Goal: Communication & Community: Answer question/provide support

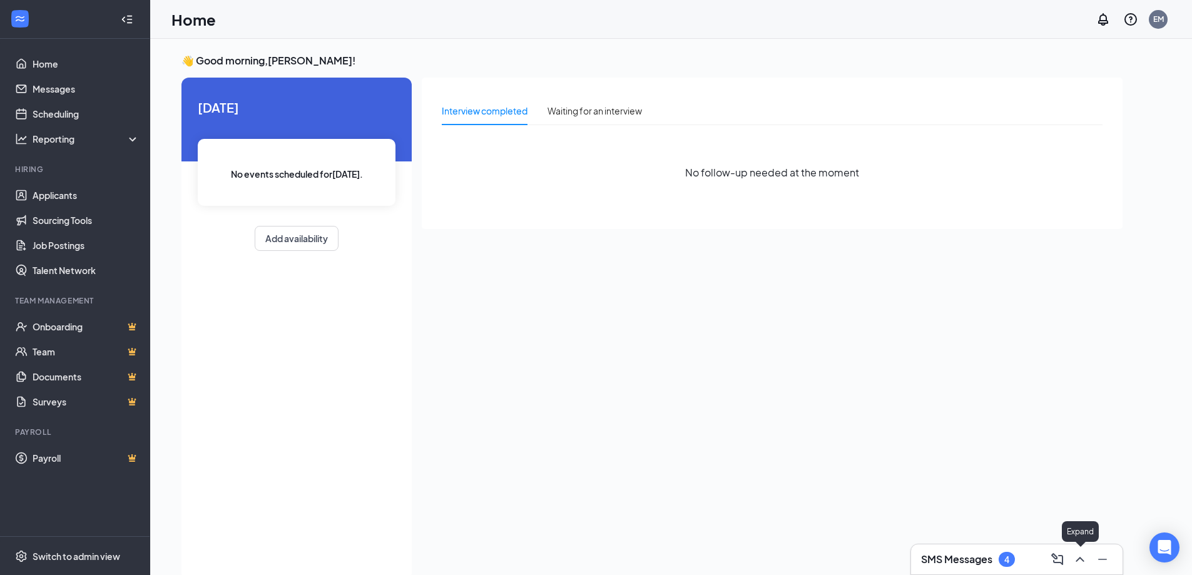
click at [1080, 565] on icon "ChevronUp" at bounding box center [1079, 559] width 15 height 15
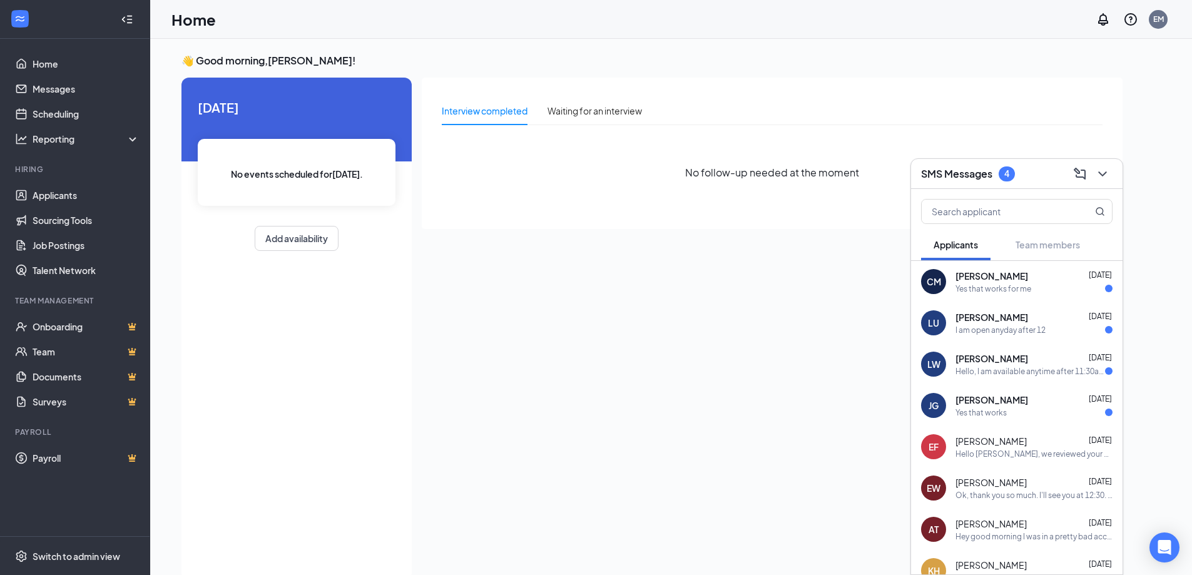
click at [1007, 400] on span "[PERSON_NAME]" at bounding box center [991, 400] width 73 height 13
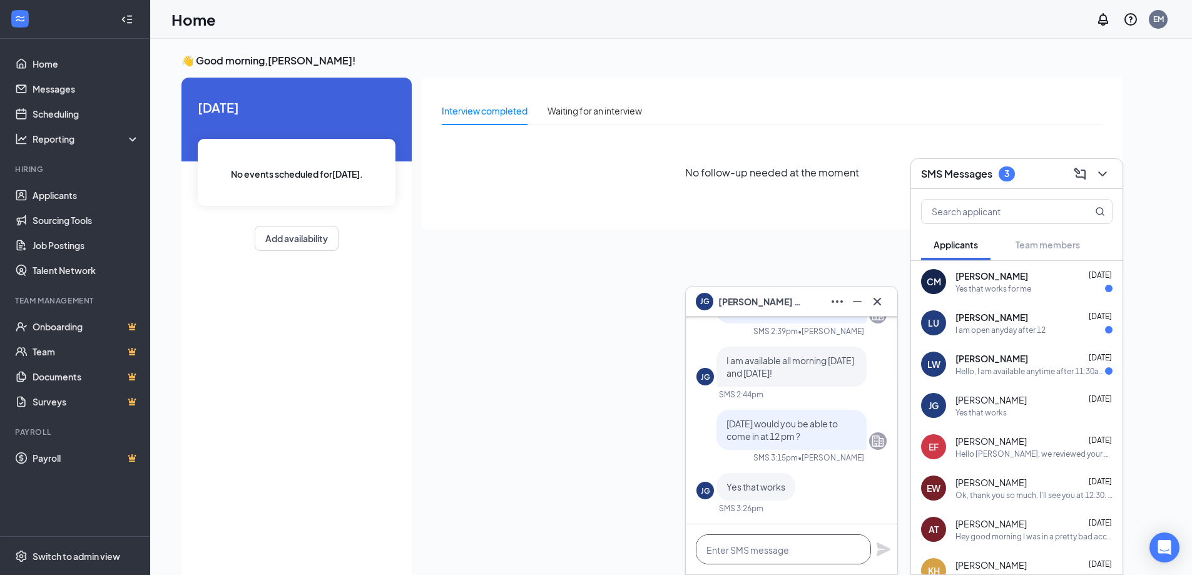
click at [784, 559] on textarea at bounding box center [783, 549] width 175 height 30
type textarea "Great we will see you [DATE]!"
click at [889, 548] on icon "Plane" at bounding box center [884, 550] width 14 height 14
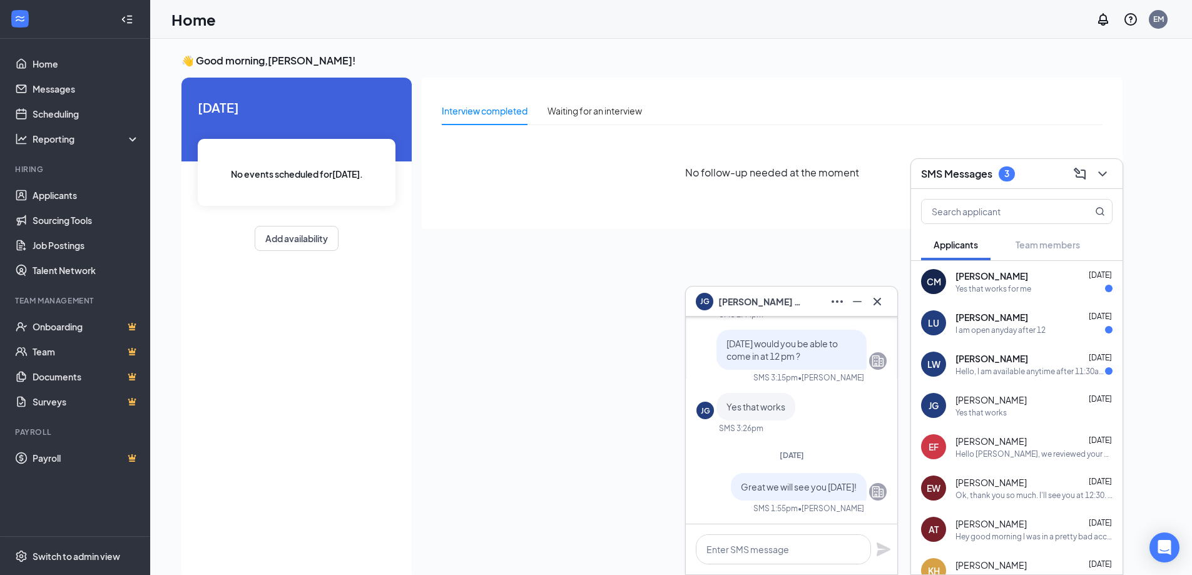
click at [1012, 364] on div "[PERSON_NAME] [DATE]" at bounding box center [1033, 358] width 157 height 13
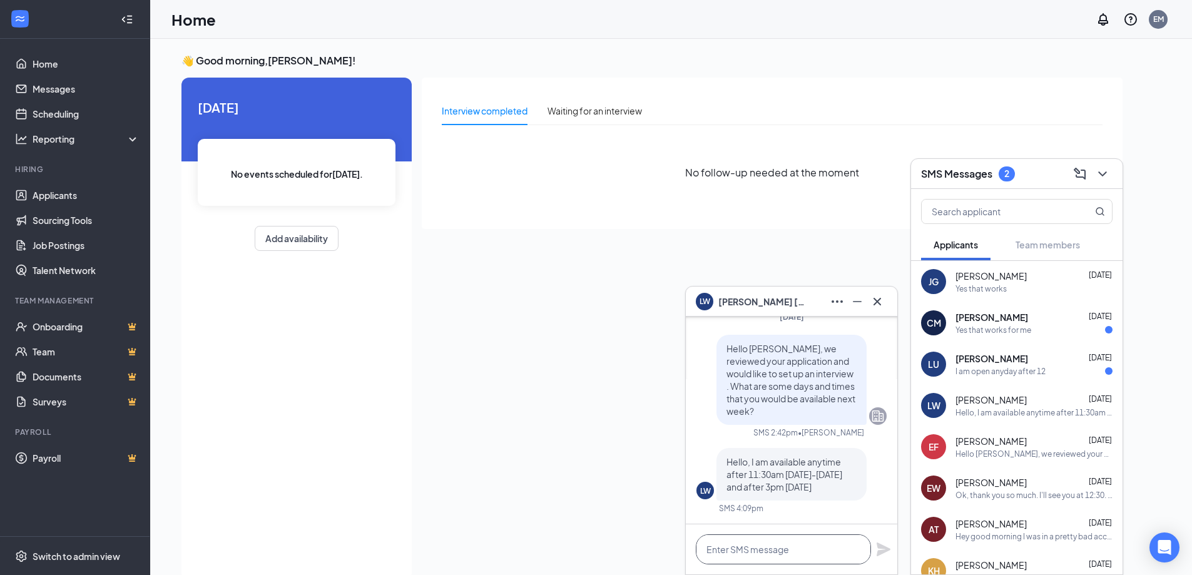
click at [785, 559] on textarea at bounding box center [783, 549] width 175 height 30
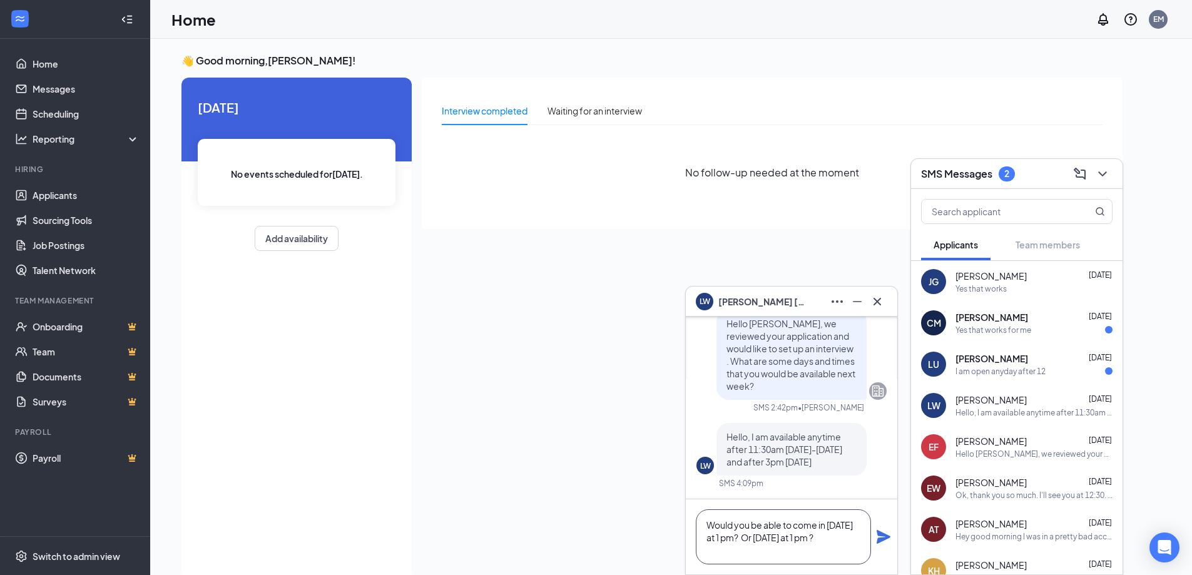
type textarea "Would you be able to come in [DATE] at 1 pm? Or [DATE] at 1 pm ?"
click at [882, 535] on icon "Plane" at bounding box center [884, 537] width 14 height 14
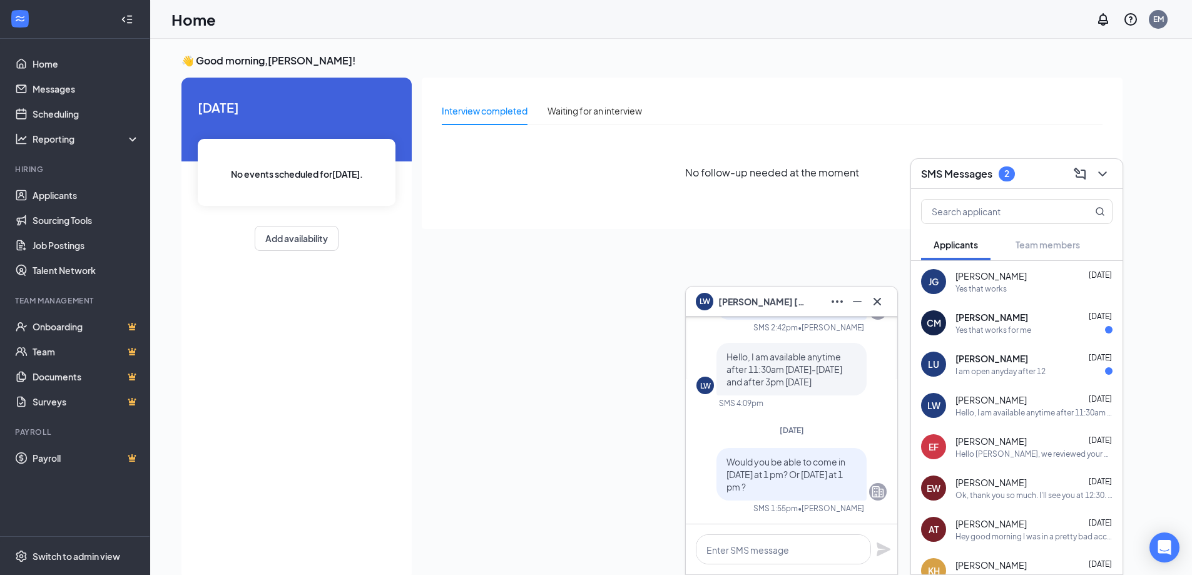
click at [994, 369] on div "I am open anyday after 12" at bounding box center [1000, 371] width 90 height 11
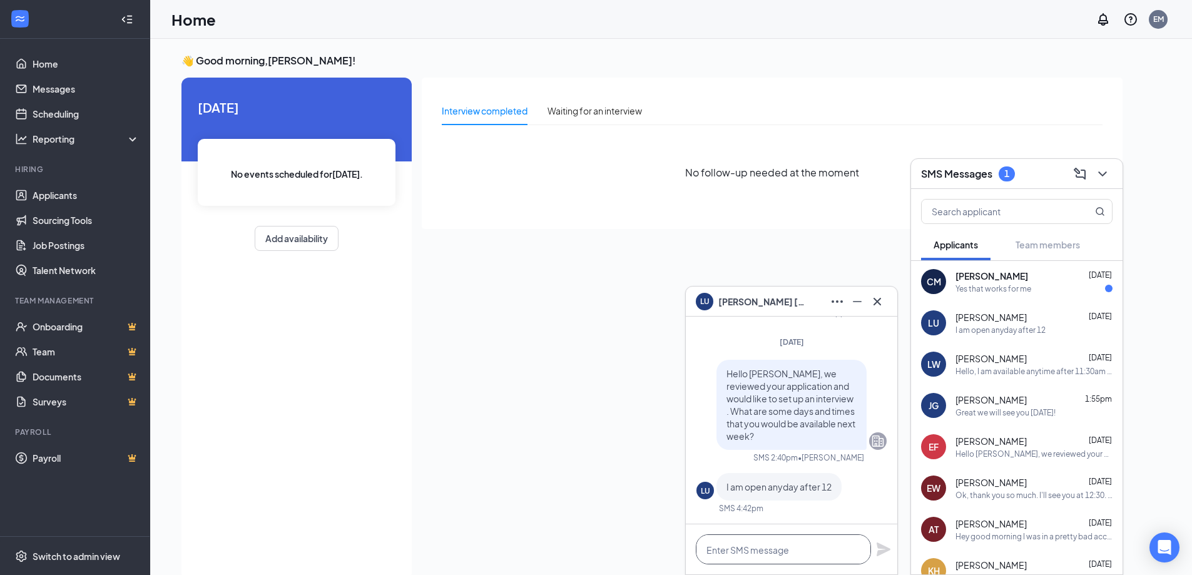
click at [770, 549] on textarea at bounding box center [783, 549] width 175 height 30
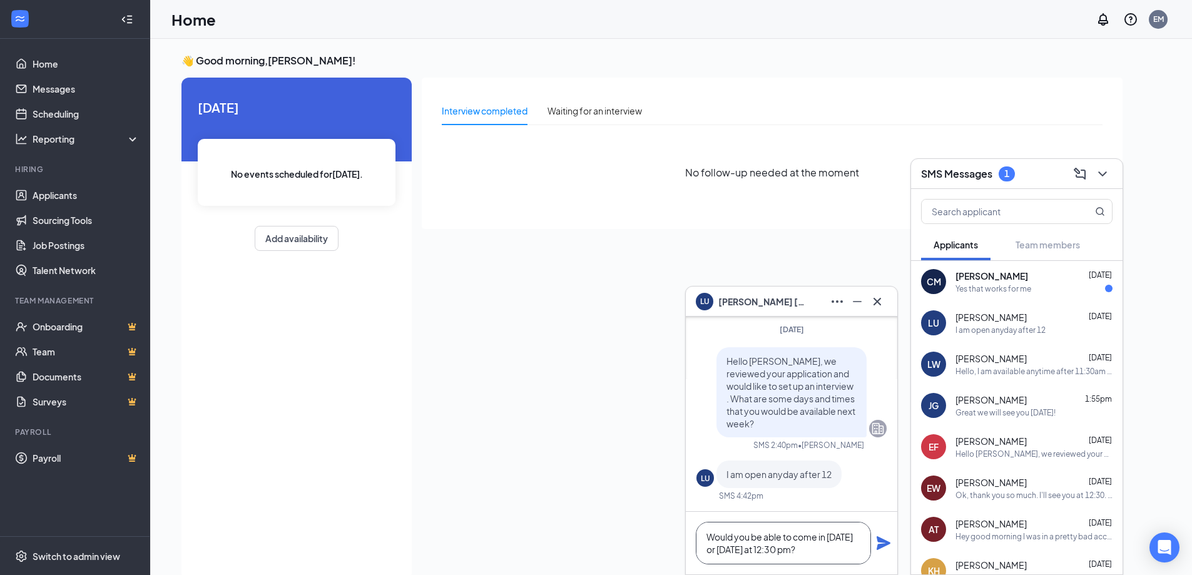
type textarea "Would you be able to come in [DATE] or [DATE] at 12:30 pm?"
click at [886, 542] on icon "Plane" at bounding box center [884, 543] width 14 height 14
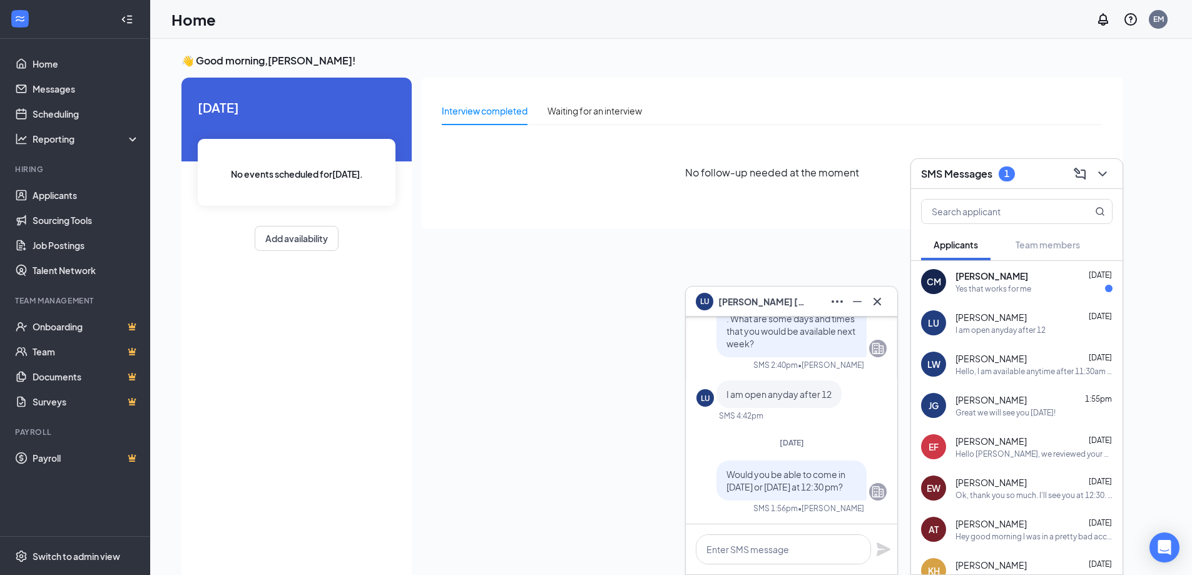
scroll to position [0, 0]
click at [1016, 280] on div "[PERSON_NAME] [DATE]" at bounding box center [1033, 276] width 157 height 13
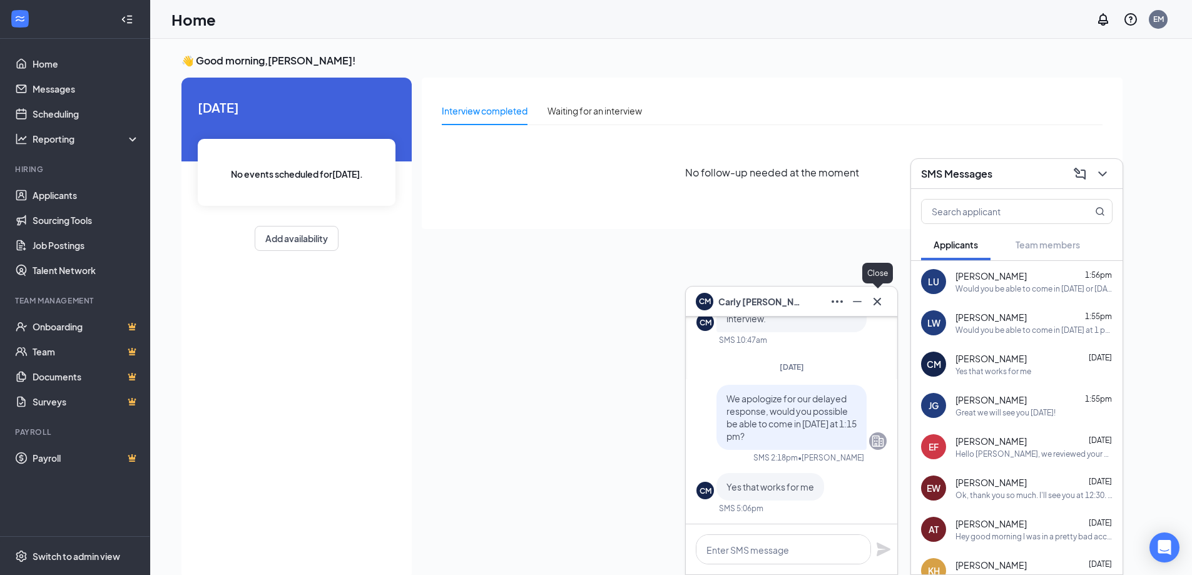
click at [875, 300] on icon "Cross" at bounding box center [877, 301] width 15 height 15
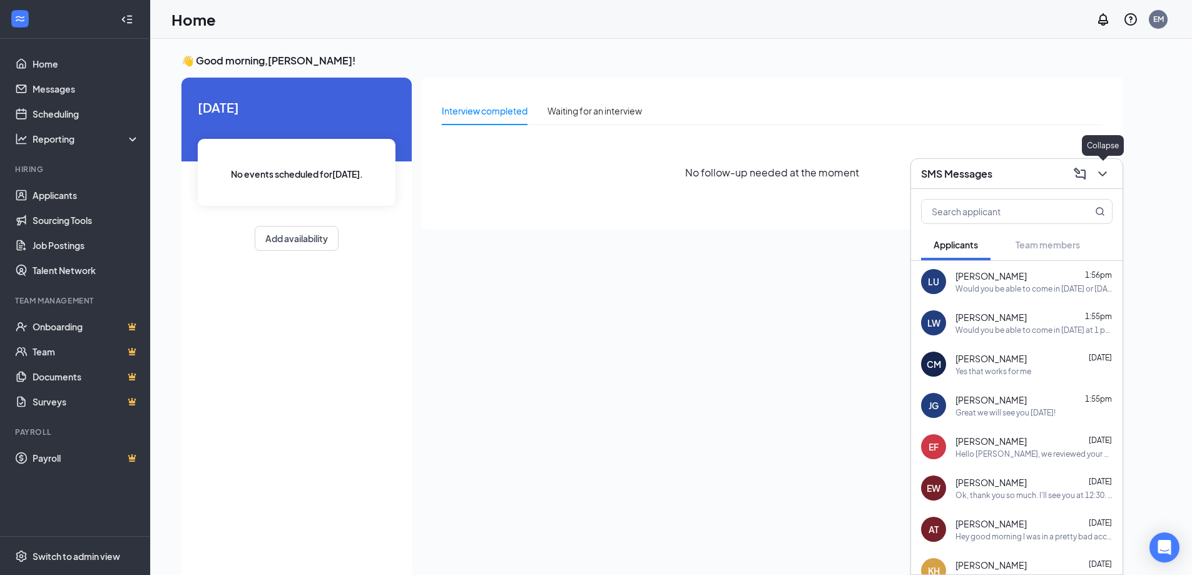
click at [1096, 181] on button at bounding box center [1103, 174] width 20 height 20
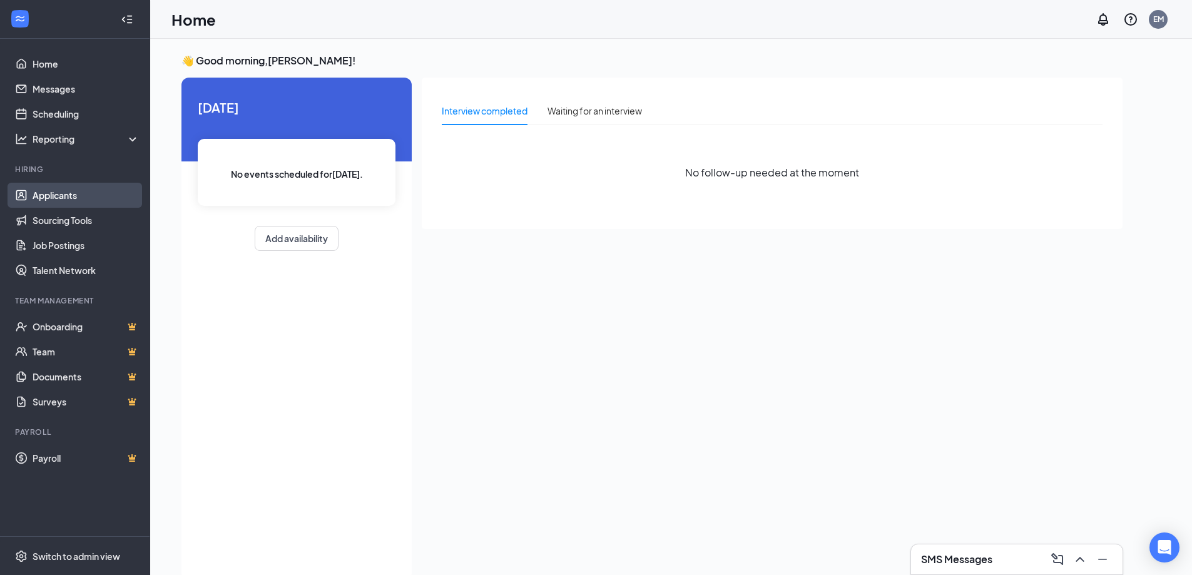
click at [63, 203] on link "Applicants" at bounding box center [86, 195] width 107 height 25
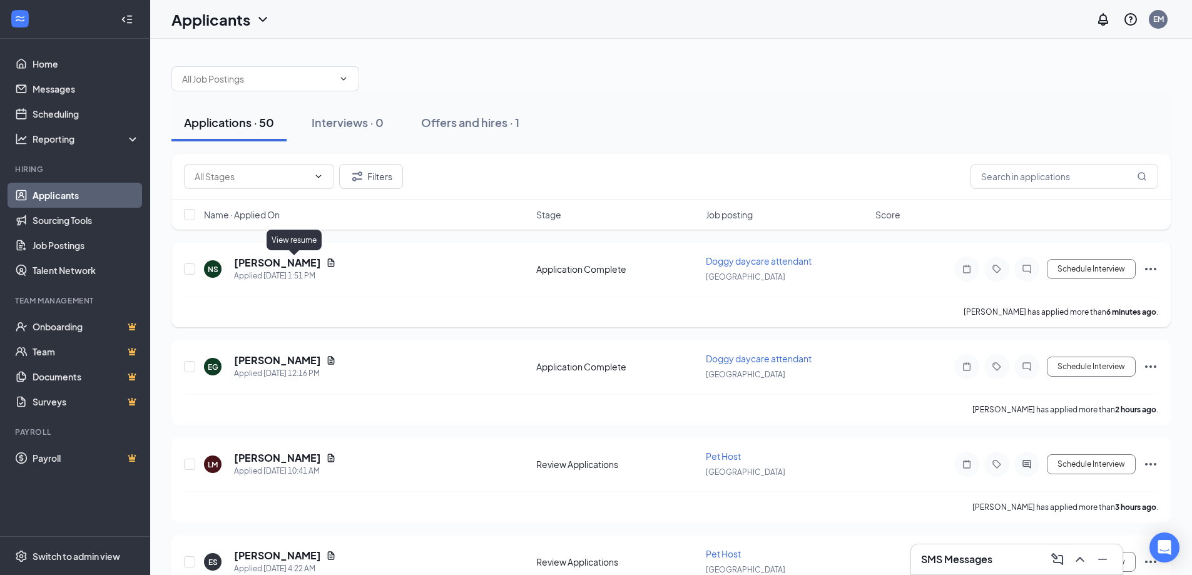
click at [328, 263] on icon "Document" at bounding box center [331, 262] width 7 height 8
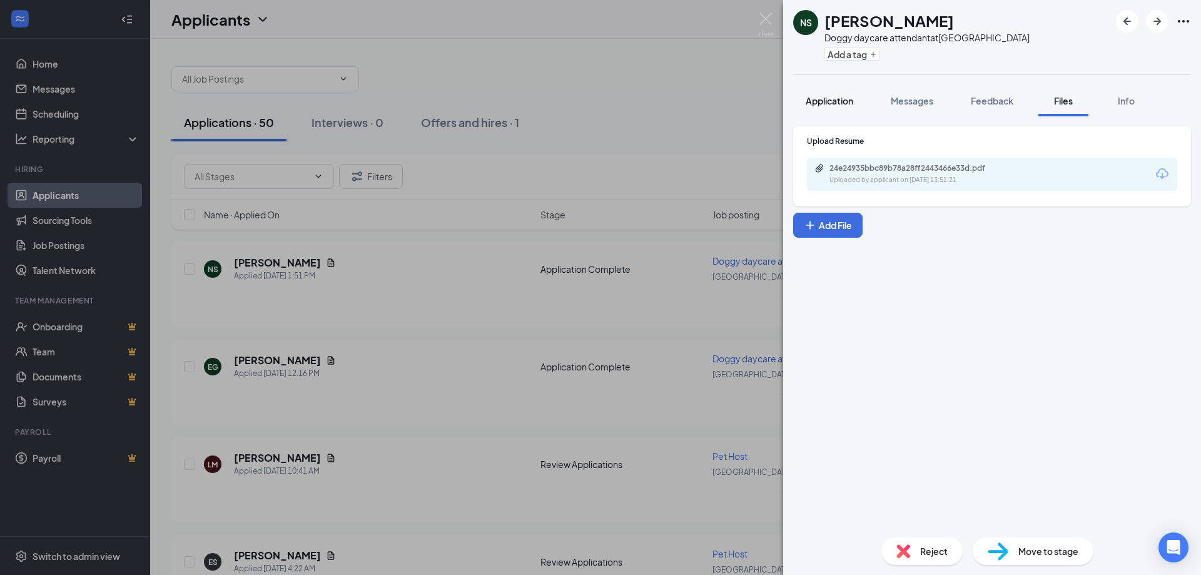
click at [832, 106] on span "Application" at bounding box center [830, 100] width 48 height 11
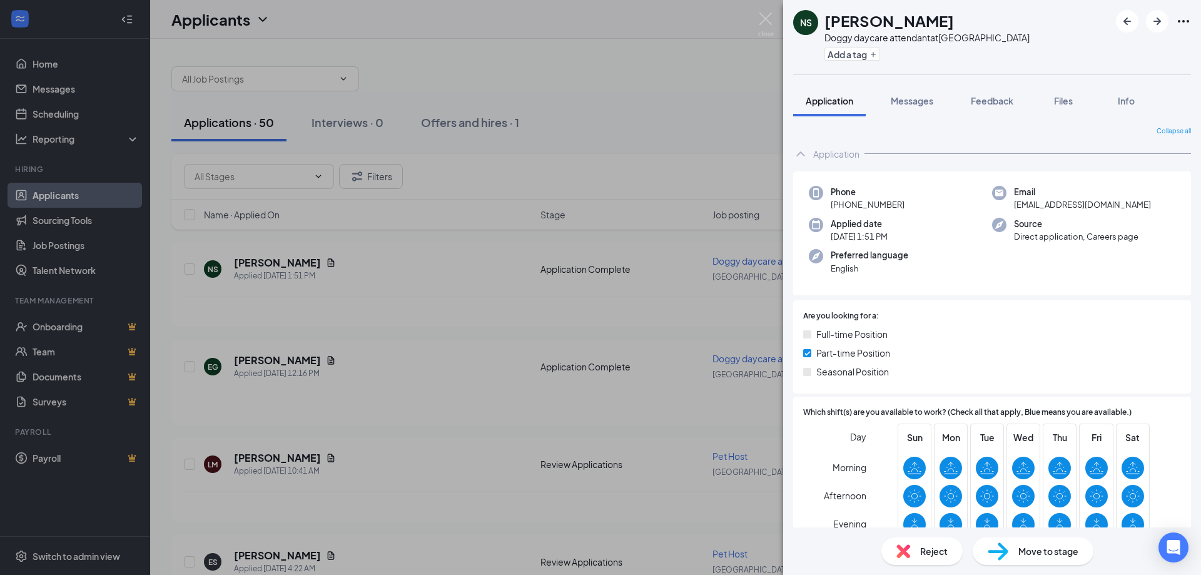
drag, startPoint x: 1056, startPoint y: 102, endPoint x: 1039, endPoint y: 108, distance: 17.4
click at [1058, 102] on span "Files" at bounding box center [1063, 100] width 19 height 11
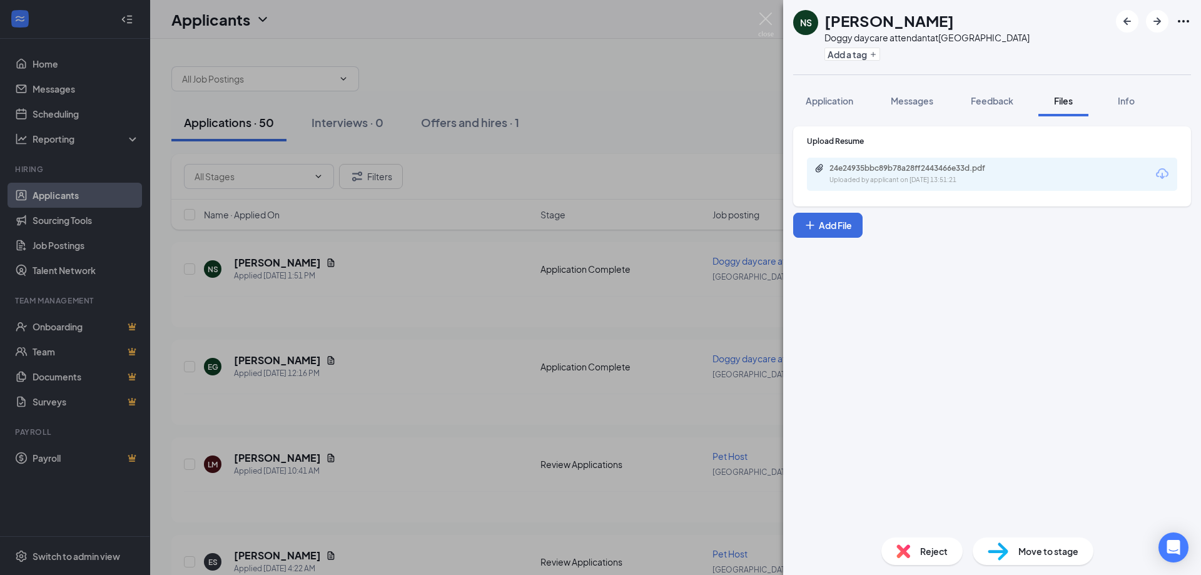
click at [875, 181] on div "Uploaded by applicant on [DATE] 13:51:21" at bounding box center [924, 180] width 188 height 10
drag, startPoint x: 760, startPoint y: 20, endPoint x: 754, endPoint y: 35, distance: 16.3
click at [760, 19] on img at bounding box center [766, 25] width 16 height 24
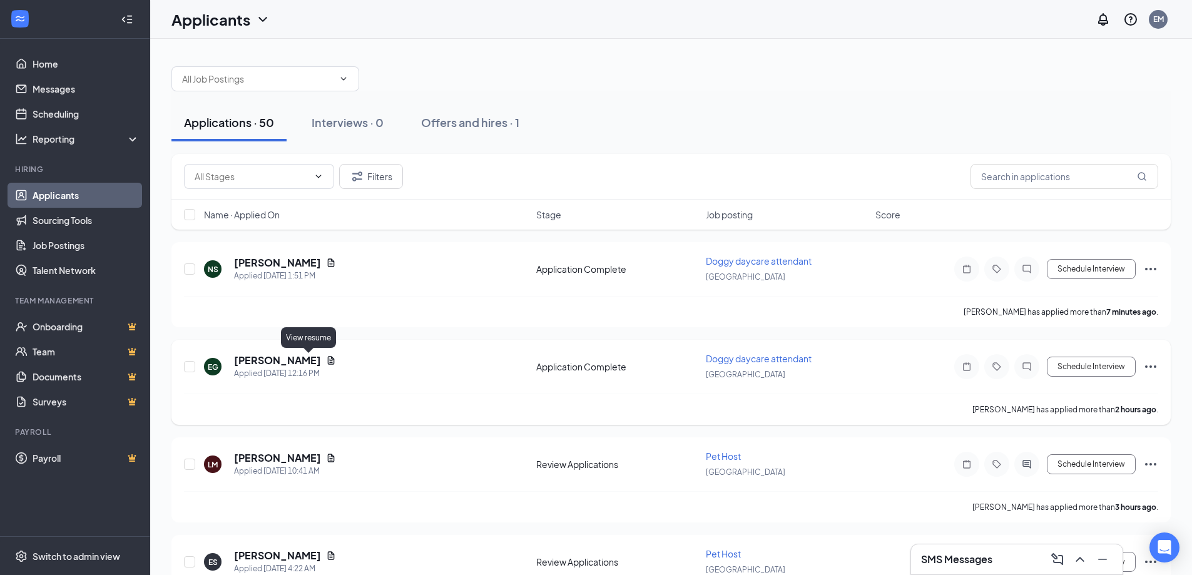
click at [326, 357] on icon "Document" at bounding box center [331, 360] width 10 height 10
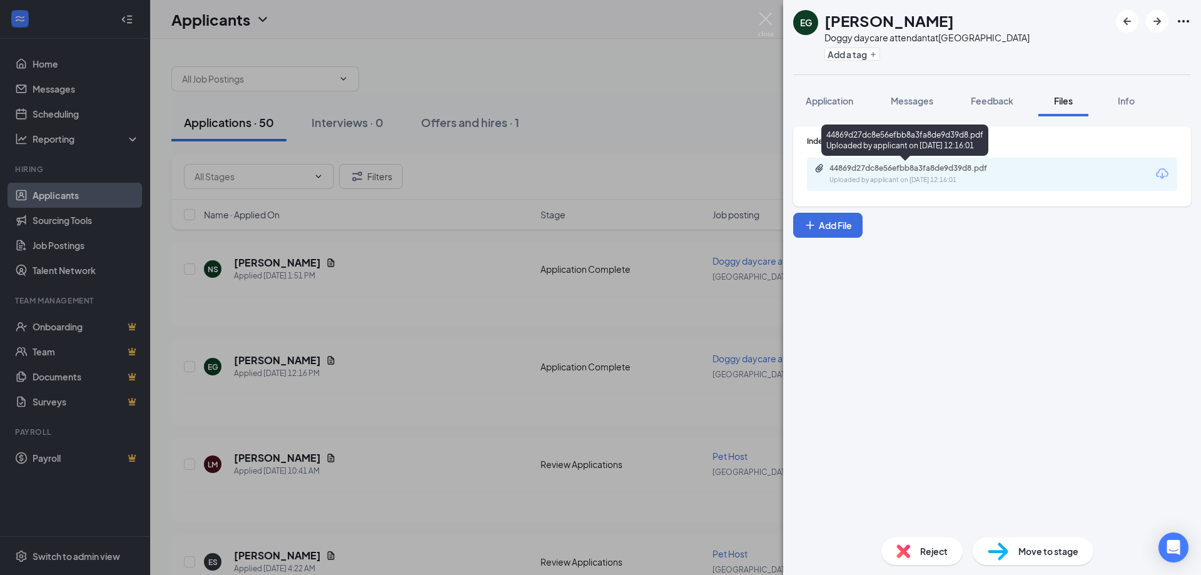
click at [857, 177] on div "Uploaded by applicant on [DATE] 12:16:01" at bounding box center [924, 180] width 188 height 10
click at [842, 108] on button "Application" at bounding box center [829, 100] width 73 height 31
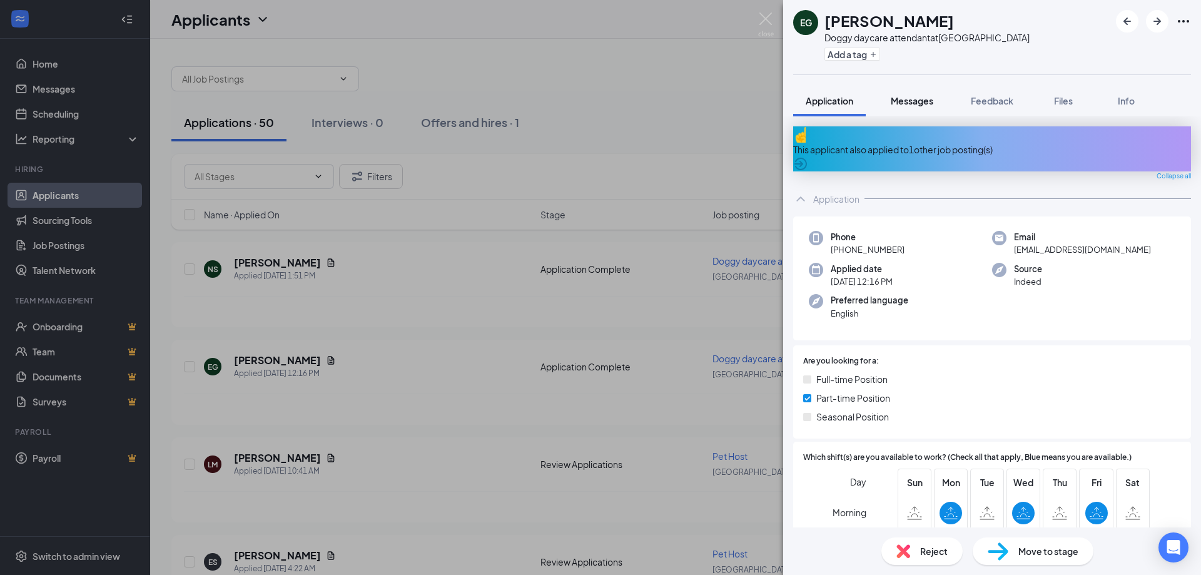
click at [914, 106] on span "Messages" at bounding box center [912, 100] width 43 height 11
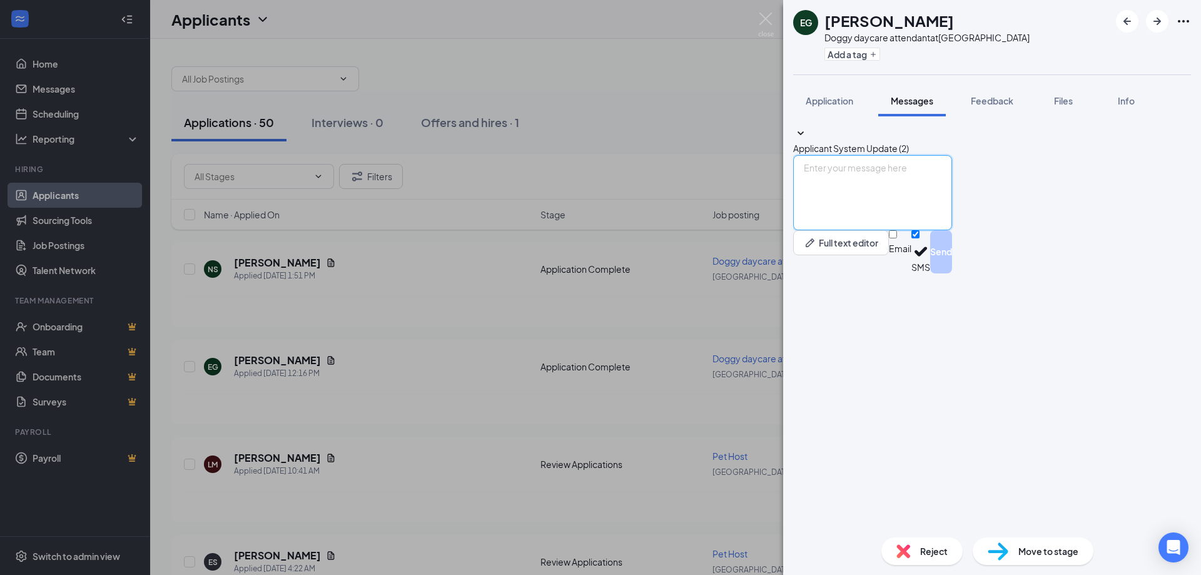
click at [859, 230] on textarea at bounding box center [872, 192] width 159 height 75
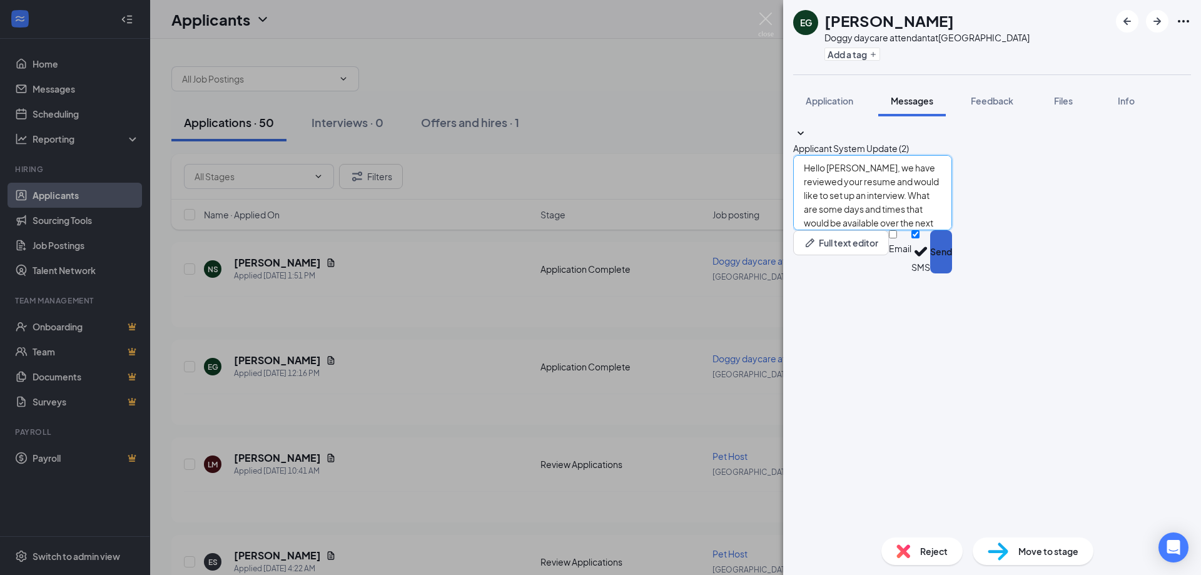
type textarea "Hello [PERSON_NAME], we have reviewed your resume and would like to set up an i…"
click at [952, 273] on button "Send" at bounding box center [941, 251] width 22 height 43
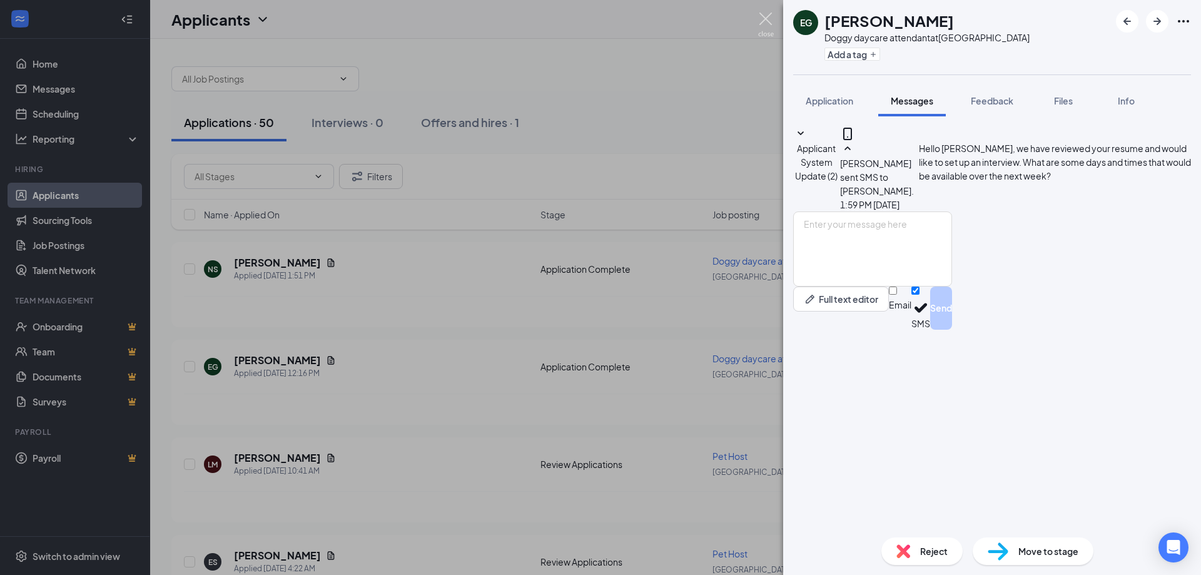
click at [758, 20] on img at bounding box center [766, 25] width 16 height 24
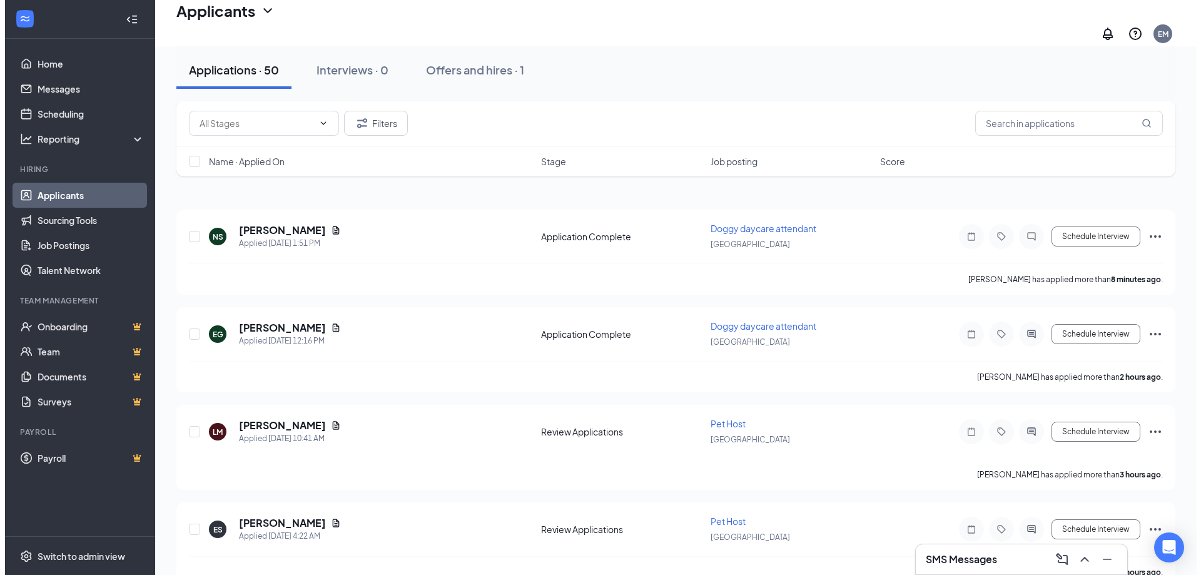
scroll to position [250, 0]
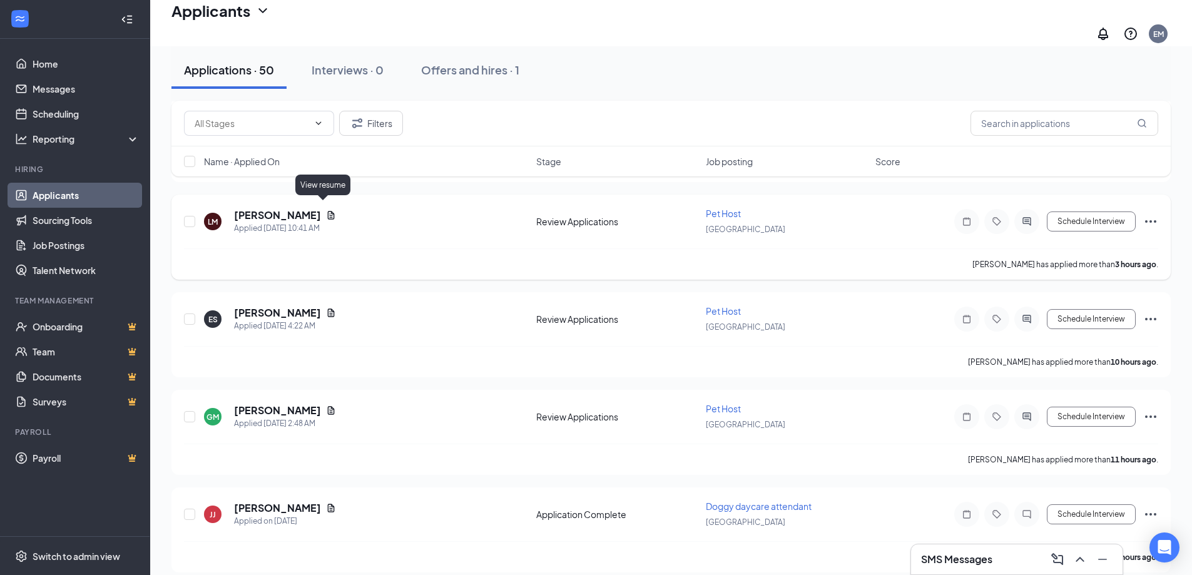
click at [328, 210] on icon "Document" at bounding box center [331, 215] width 10 height 10
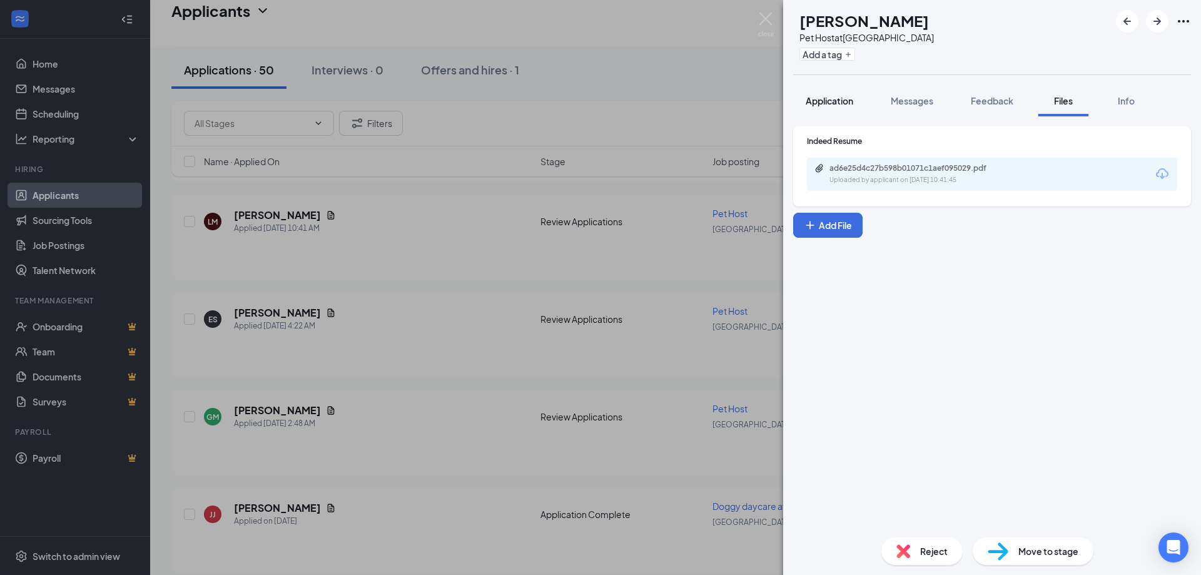
click at [816, 111] on button "Application" at bounding box center [829, 100] width 73 height 31
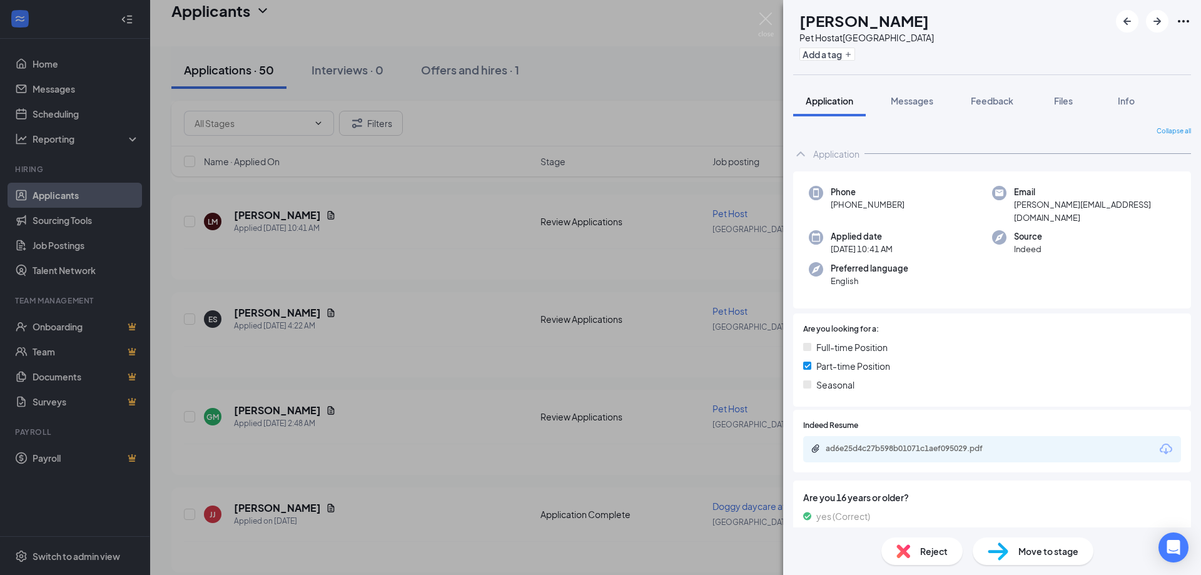
click at [984, 118] on div "Collapse all Application Phone [PHONE_NUMBER] Email [PERSON_NAME][EMAIL_ADDRESS…" at bounding box center [992, 321] width 418 height 411
click at [1060, 99] on span "Files" at bounding box center [1063, 100] width 19 height 11
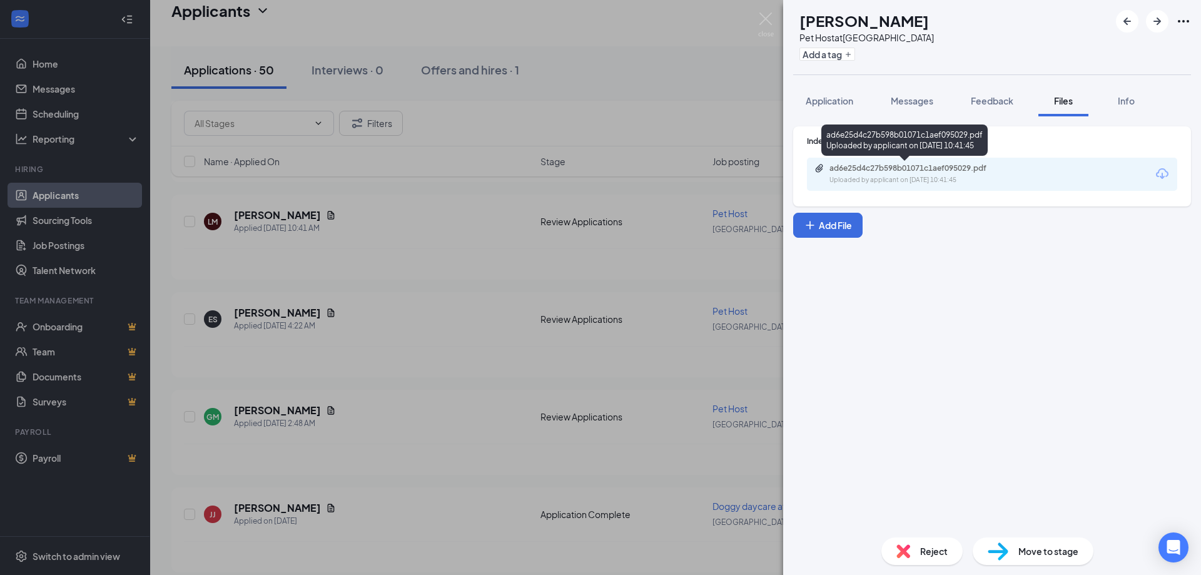
click at [902, 168] on div "ad6e25d4c27b598b01071c1aef095029.pdf" at bounding box center [917, 168] width 175 height 10
drag, startPoint x: 909, startPoint y: 102, endPoint x: 901, endPoint y: 140, distance: 38.4
click at [909, 102] on span "Messages" at bounding box center [912, 100] width 43 height 11
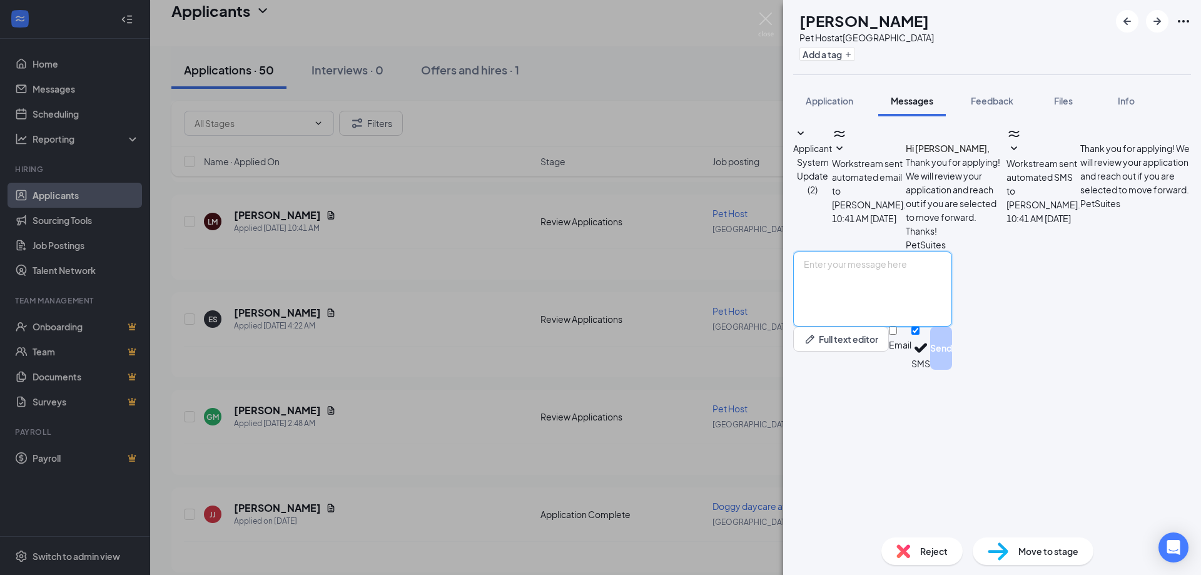
click at [874, 327] on textarea at bounding box center [872, 289] width 159 height 75
click at [758, 24] on img at bounding box center [766, 25] width 16 height 24
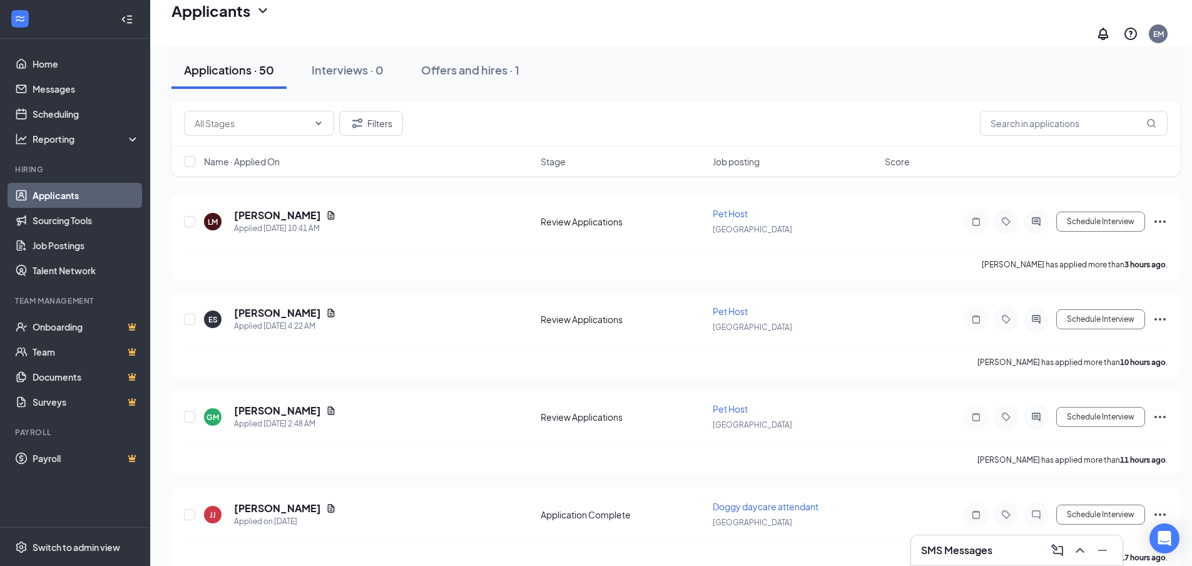
click at [1074, 551] on icon "ChevronUp" at bounding box center [1079, 550] width 15 height 15
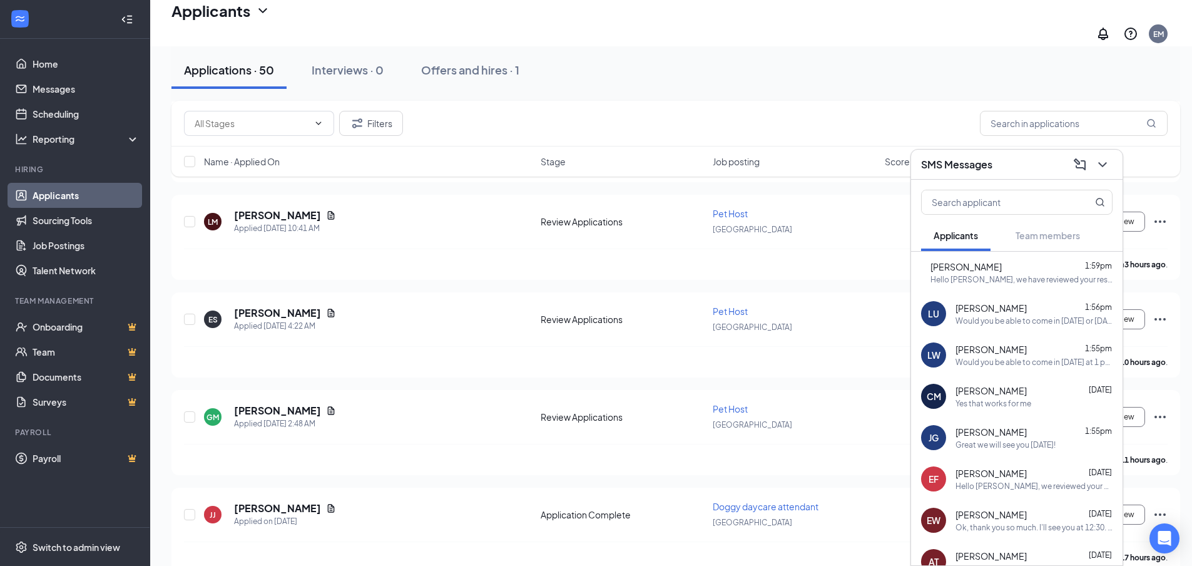
click at [996, 272] on span "[PERSON_NAME]" at bounding box center [965, 266] width 71 height 13
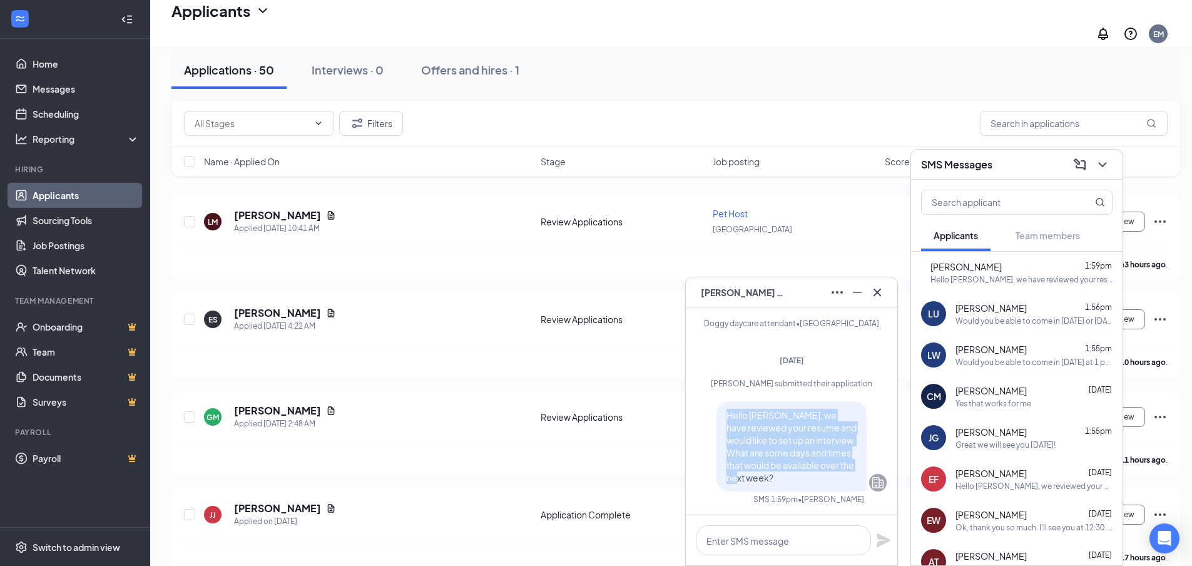
drag, startPoint x: 718, startPoint y: 414, endPoint x: 792, endPoint y: 481, distance: 100.1
click at [792, 481] on div "Hello [PERSON_NAME], we have reviewed your resume and would like to set up an i…" at bounding box center [791, 446] width 150 height 90
copy span "Hello [PERSON_NAME], we have reviewed your resume and would like to set up an i…"
click at [1106, 168] on icon "ChevronDown" at bounding box center [1102, 164] width 15 height 15
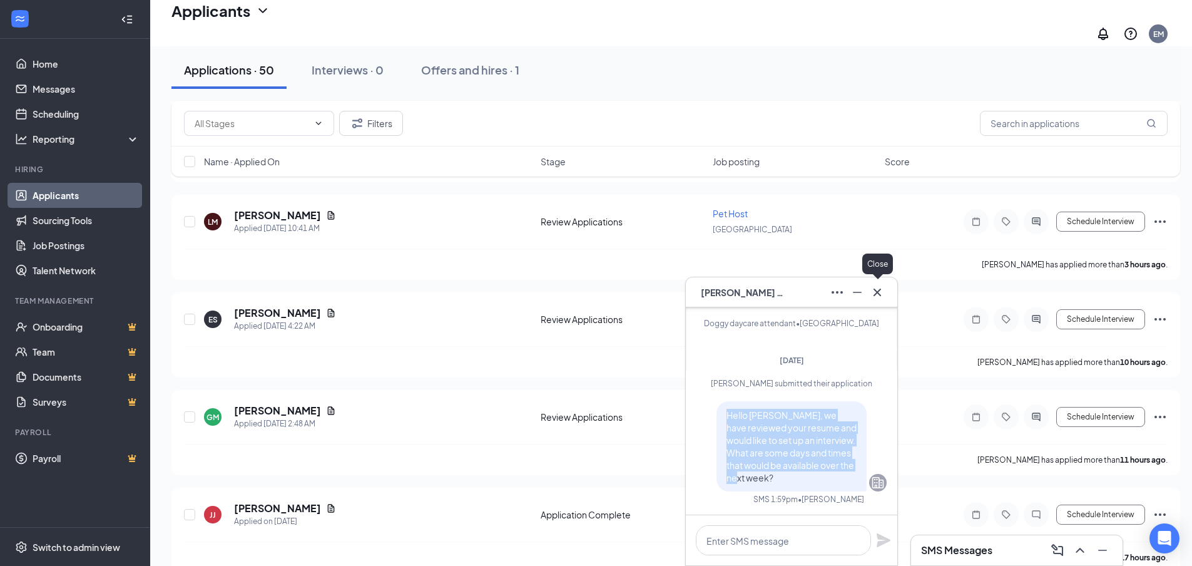
click at [879, 286] on icon "Cross" at bounding box center [877, 292] width 15 height 15
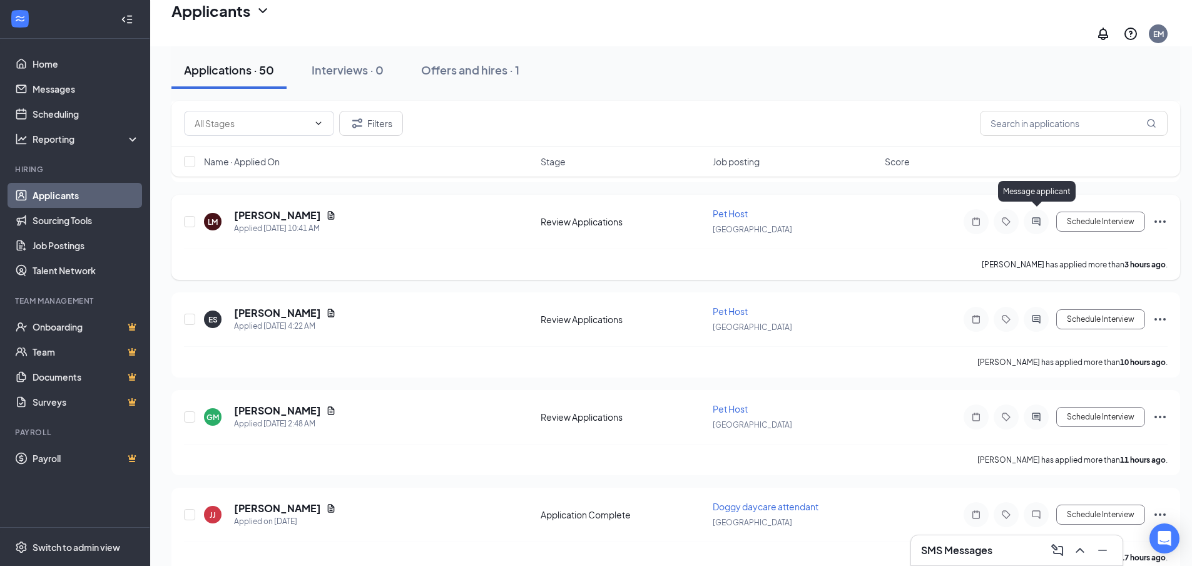
click at [1038, 217] on icon "ActiveChat" at bounding box center [1036, 221] width 8 height 8
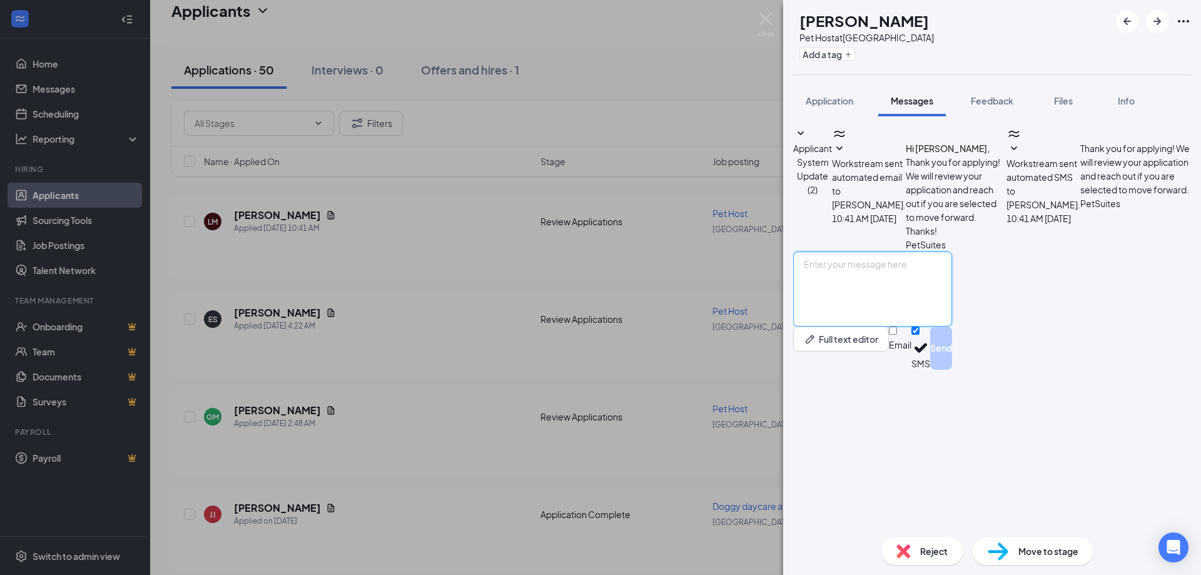
paste textarea "Hello [PERSON_NAME], we have reviewed your resume and would like to set up an i…"
click at [867, 327] on textarea "Hello [PERSON_NAME], we have reviewed your resume and would like to set up an i…" at bounding box center [872, 289] width 159 height 75
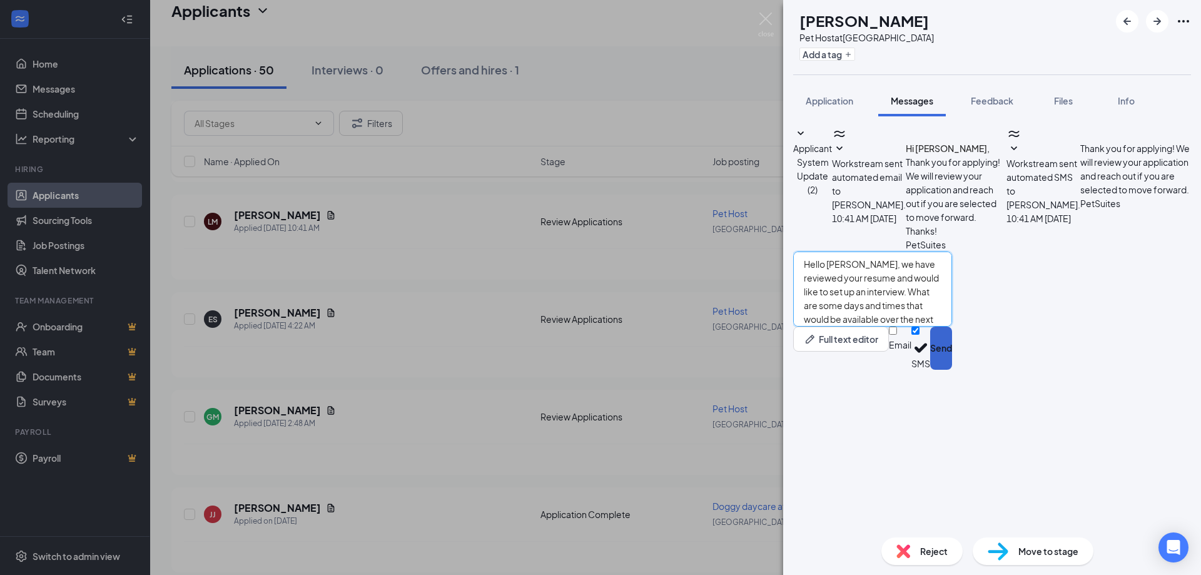
type textarea "Hello [PERSON_NAME], we have reviewed your resume and would like to set up an i…"
click at [952, 370] on button "Send" at bounding box center [941, 348] width 22 height 43
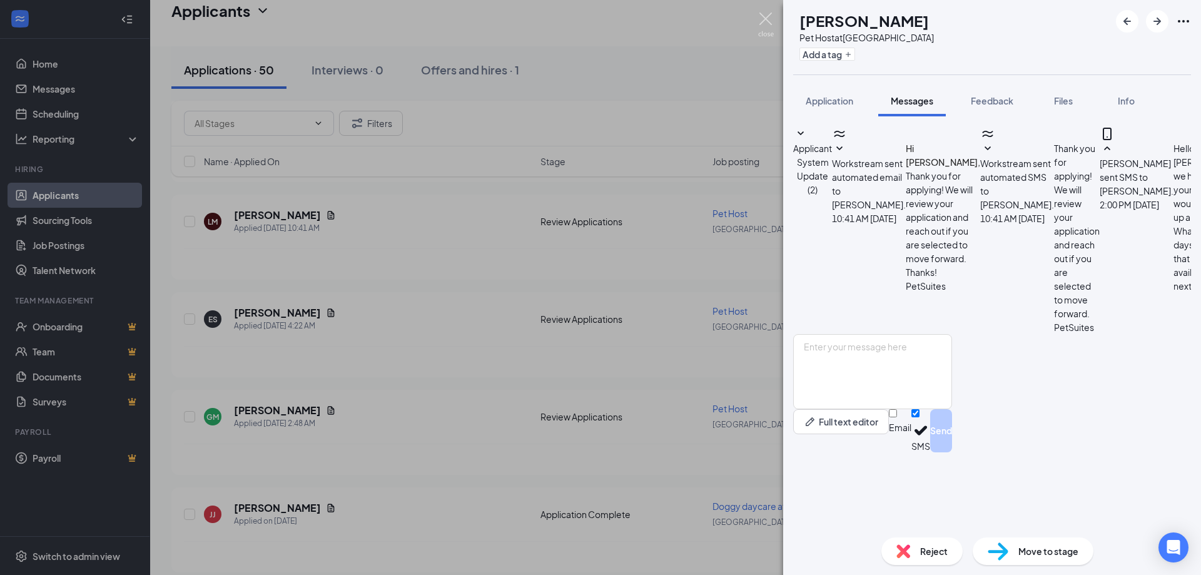
click at [771, 17] on img at bounding box center [766, 25] width 16 height 24
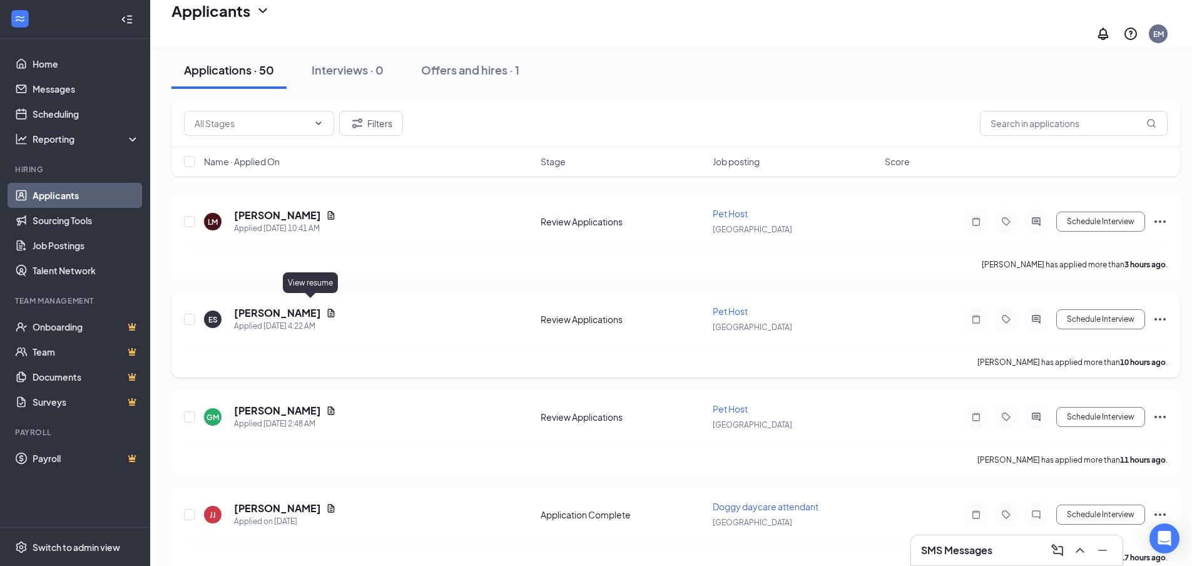
click at [328, 308] on icon "Document" at bounding box center [331, 312] width 7 height 8
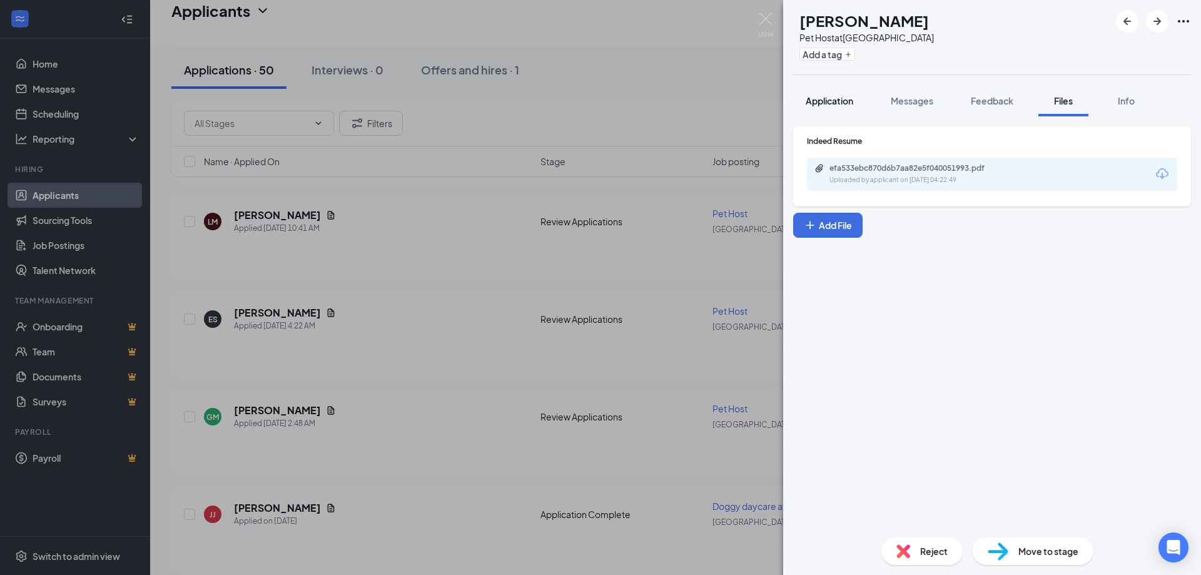
click at [830, 95] on span "Application" at bounding box center [830, 100] width 48 height 11
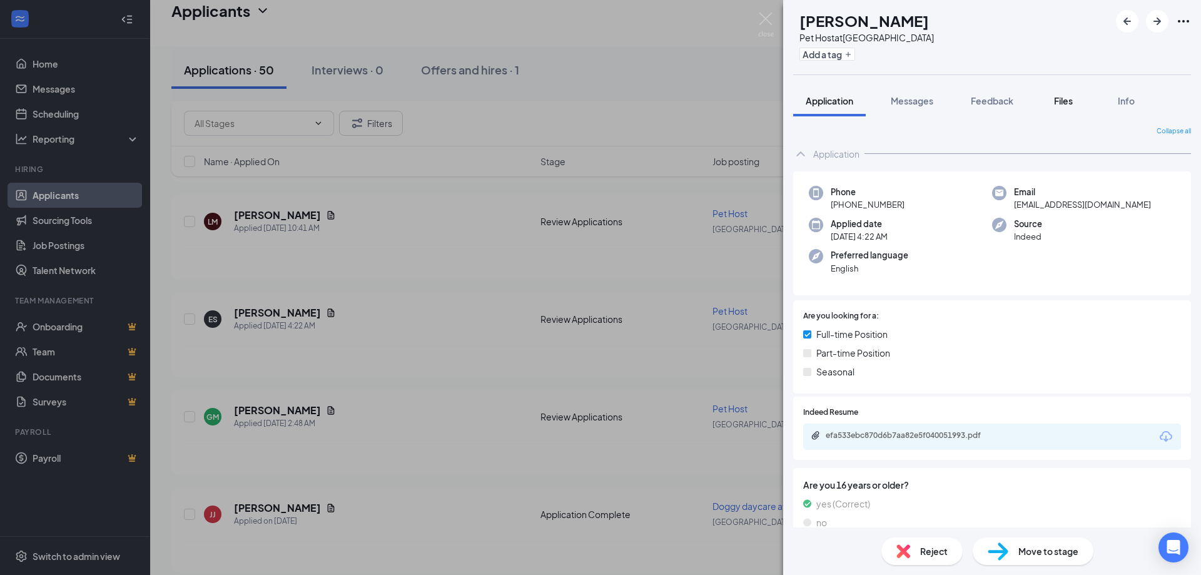
click at [1063, 101] on span "Files" at bounding box center [1063, 100] width 19 height 11
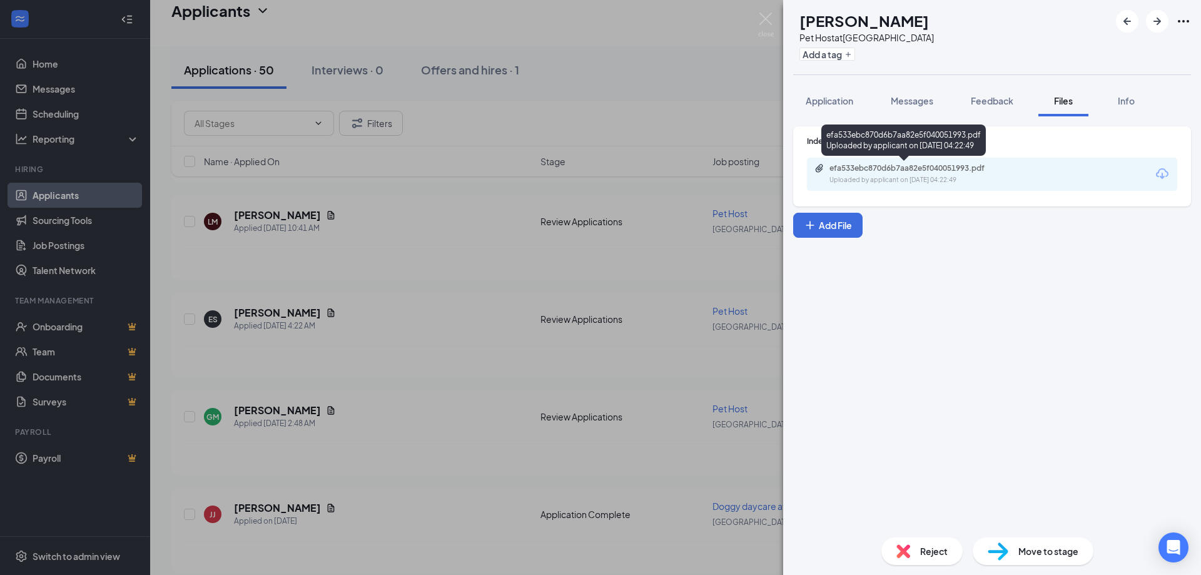
click at [907, 184] on div "Uploaded by applicant on [DATE] 04:22:49" at bounding box center [924, 180] width 188 height 10
click at [926, 100] on span "Messages" at bounding box center [912, 100] width 43 height 11
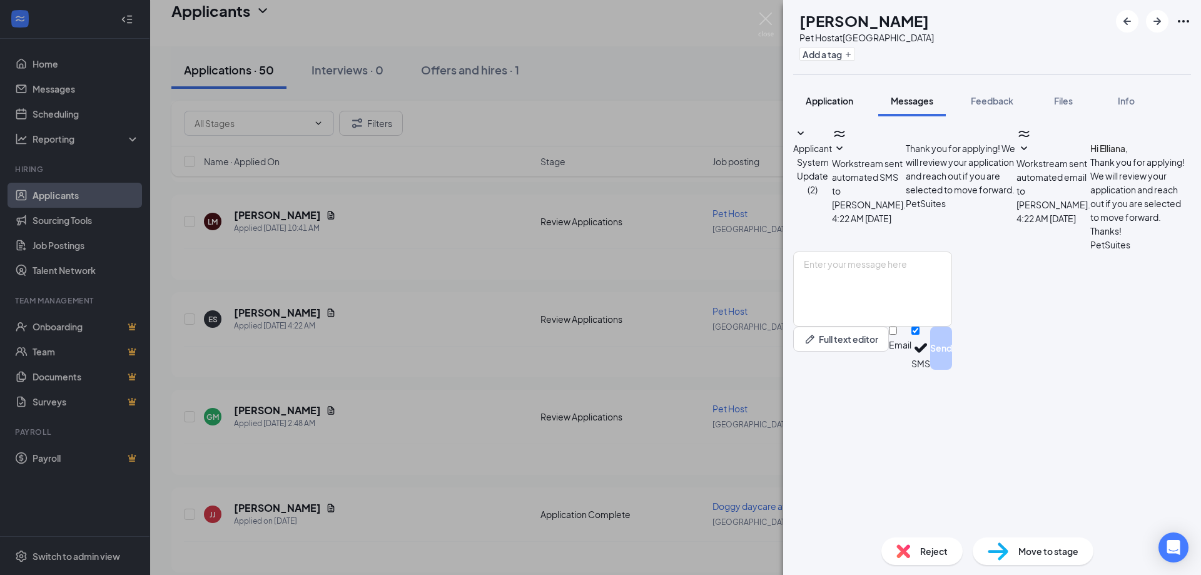
click at [830, 105] on span "Application" at bounding box center [830, 100] width 48 height 11
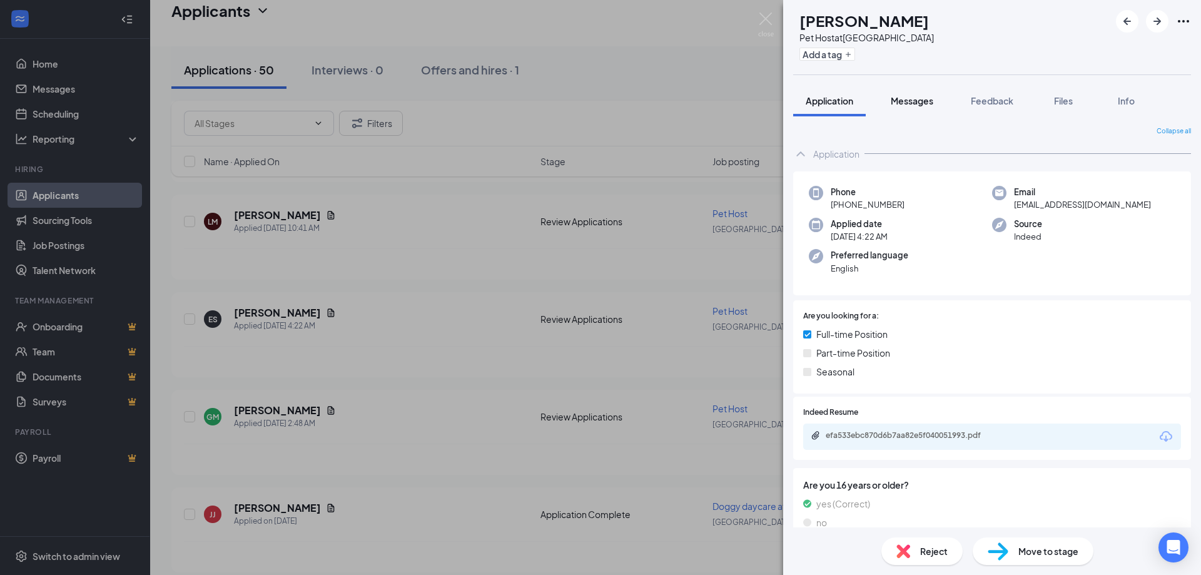
click at [925, 107] on button "Messages" at bounding box center [913, 100] width 68 height 31
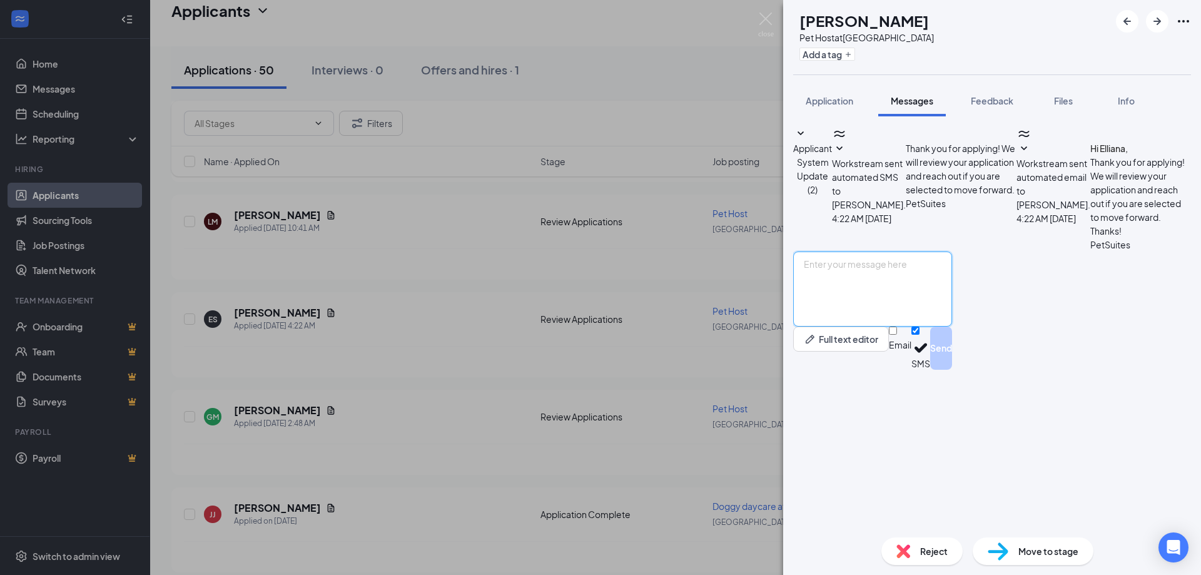
click at [842, 327] on textarea at bounding box center [872, 289] width 159 height 75
paste textarea "Hello [PERSON_NAME], we have reviewed your resume and would like to set up an i…"
click at [865, 327] on textarea "Hello [PERSON_NAME], we have reviewed your resume and would like to set up an i…" at bounding box center [872, 289] width 159 height 75
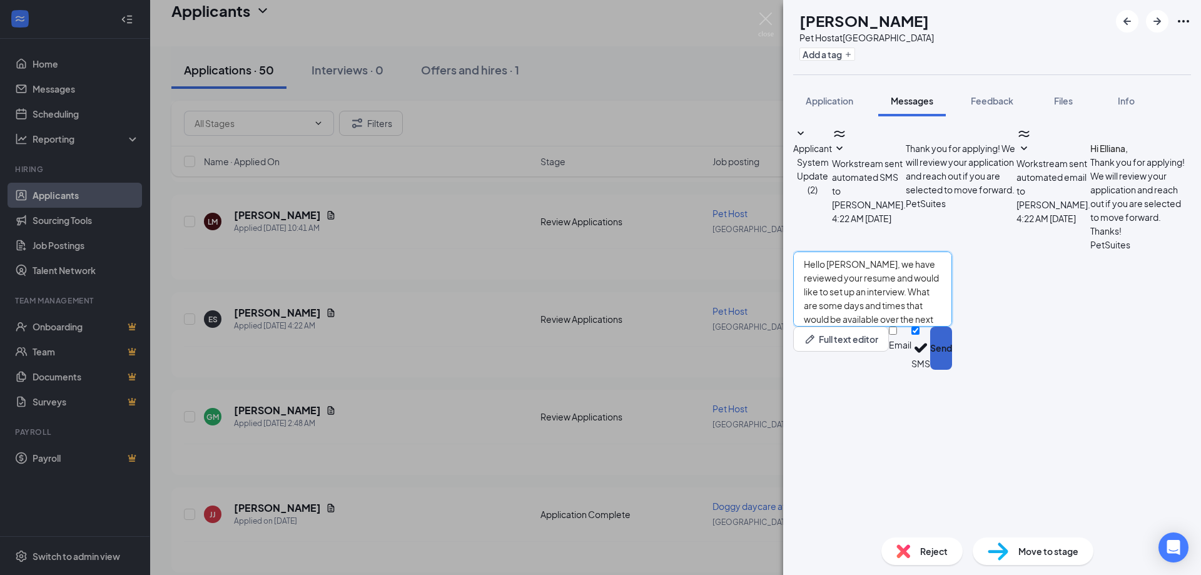
type textarea "Hello [PERSON_NAME], we have reviewed your resume and would like to set up an i…"
click at [952, 370] on button "Send" at bounding box center [941, 348] width 22 height 43
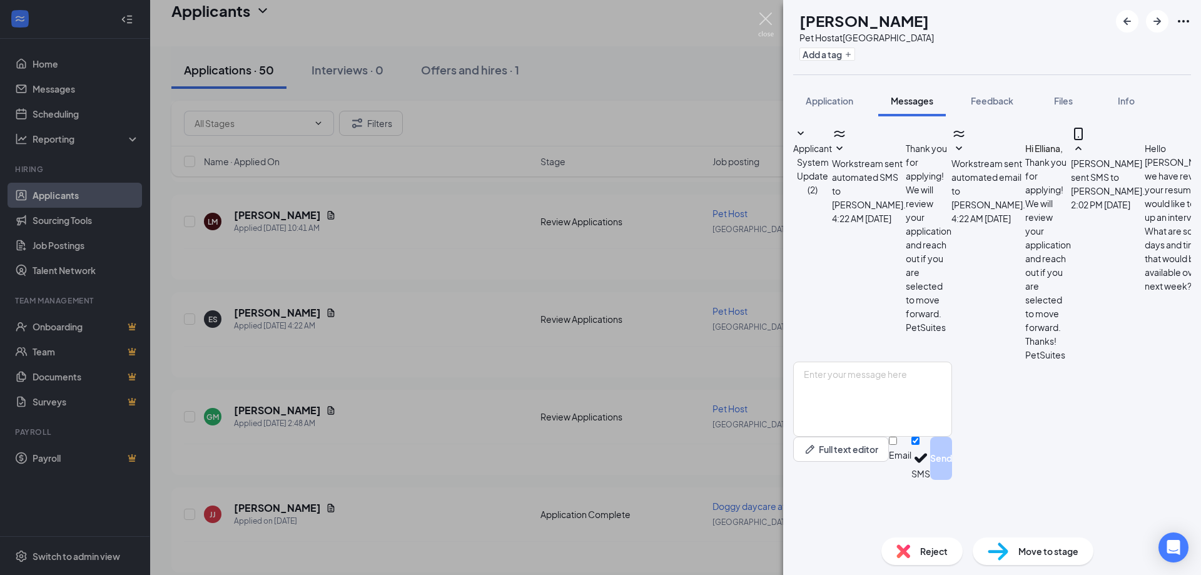
click at [766, 23] on img at bounding box center [766, 25] width 16 height 24
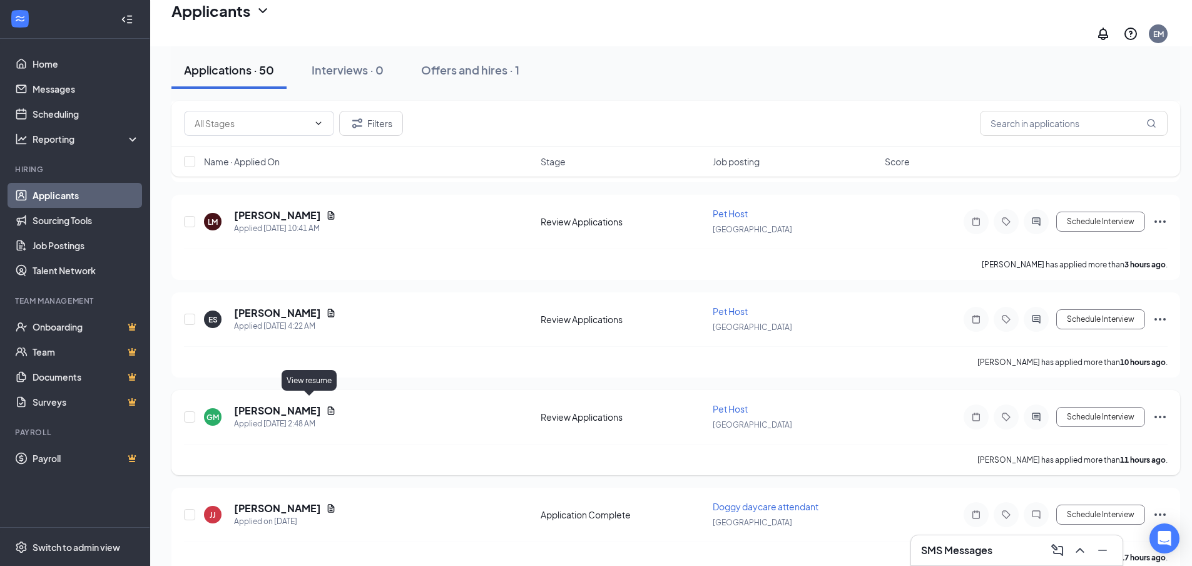
click at [326, 405] on icon "Document" at bounding box center [331, 410] width 10 height 10
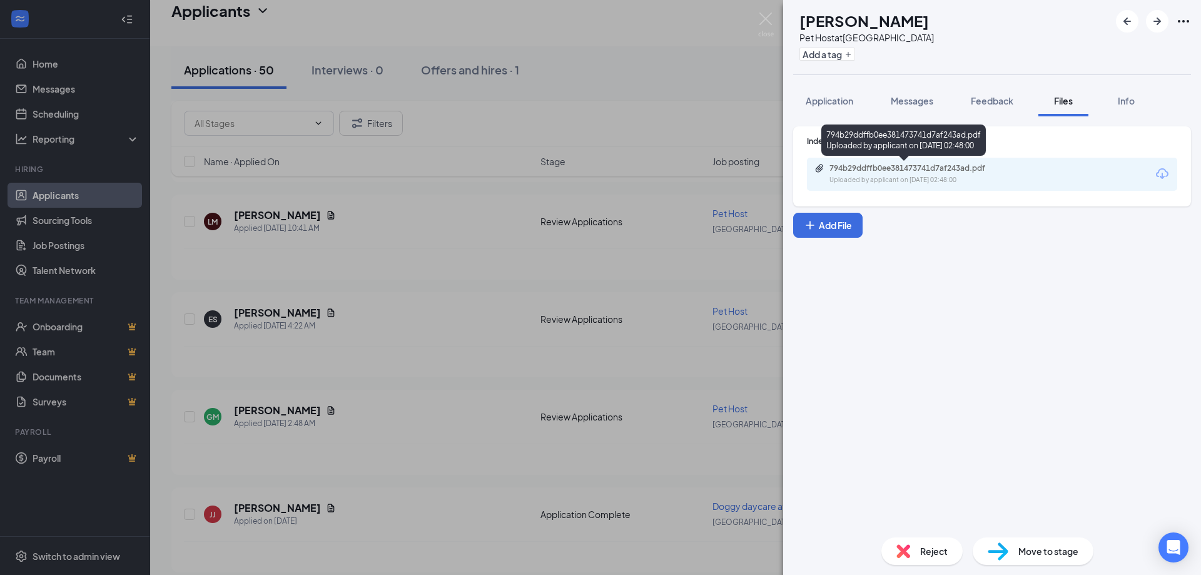
click at [918, 181] on div "Uploaded by applicant on [DATE] 02:48:00" at bounding box center [924, 180] width 188 height 10
click at [834, 103] on span "Application" at bounding box center [830, 100] width 48 height 11
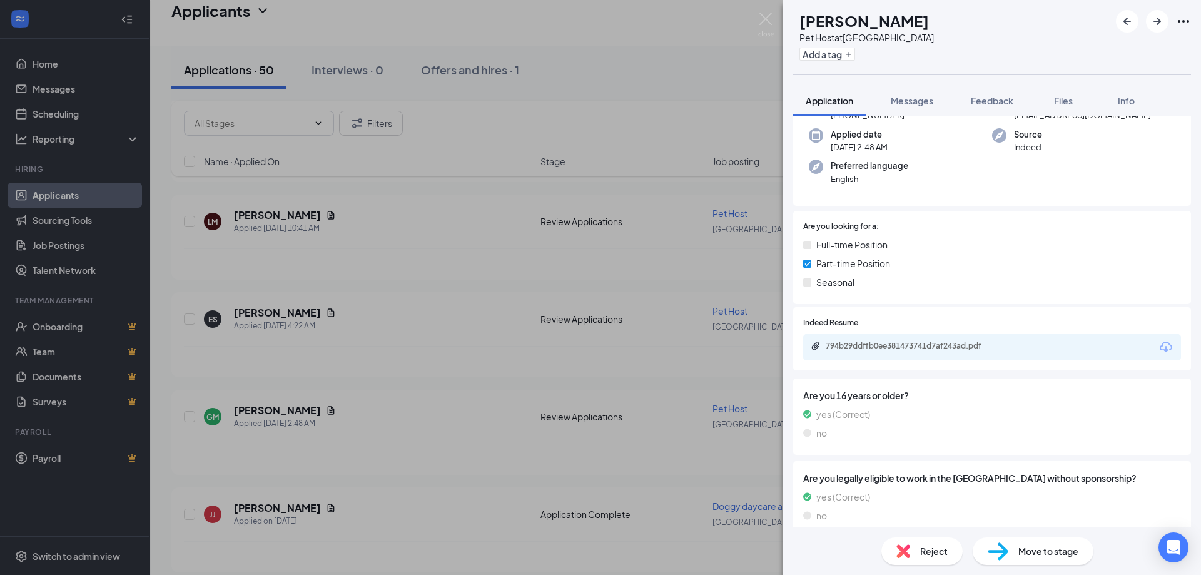
scroll to position [138, 0]
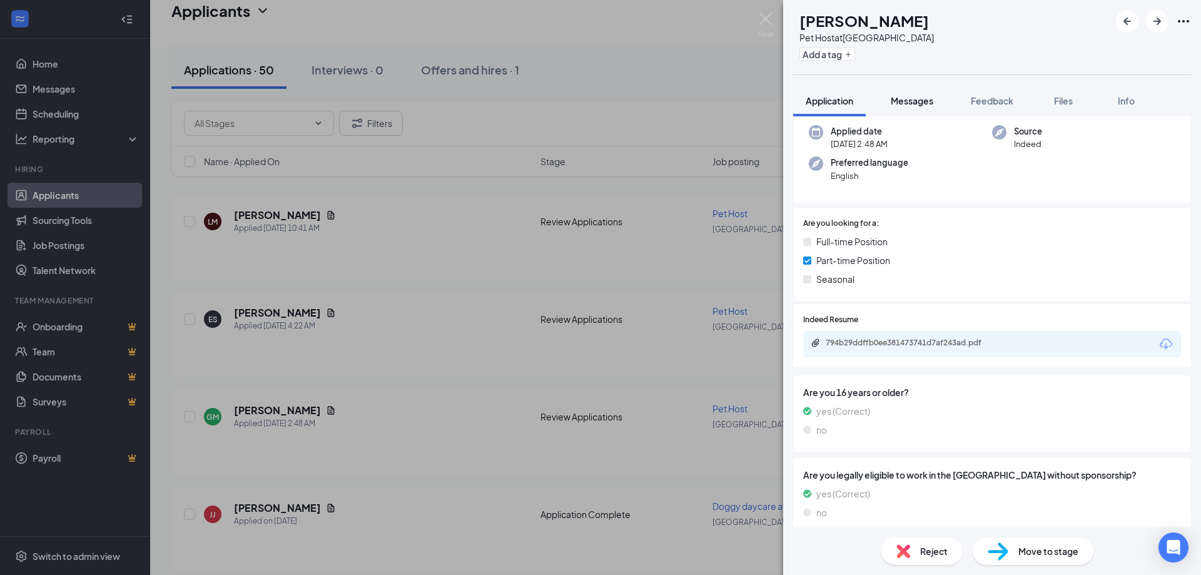
click at [934, 96] on span "Messages" at bounding box center [912, 100] width 43 height 11
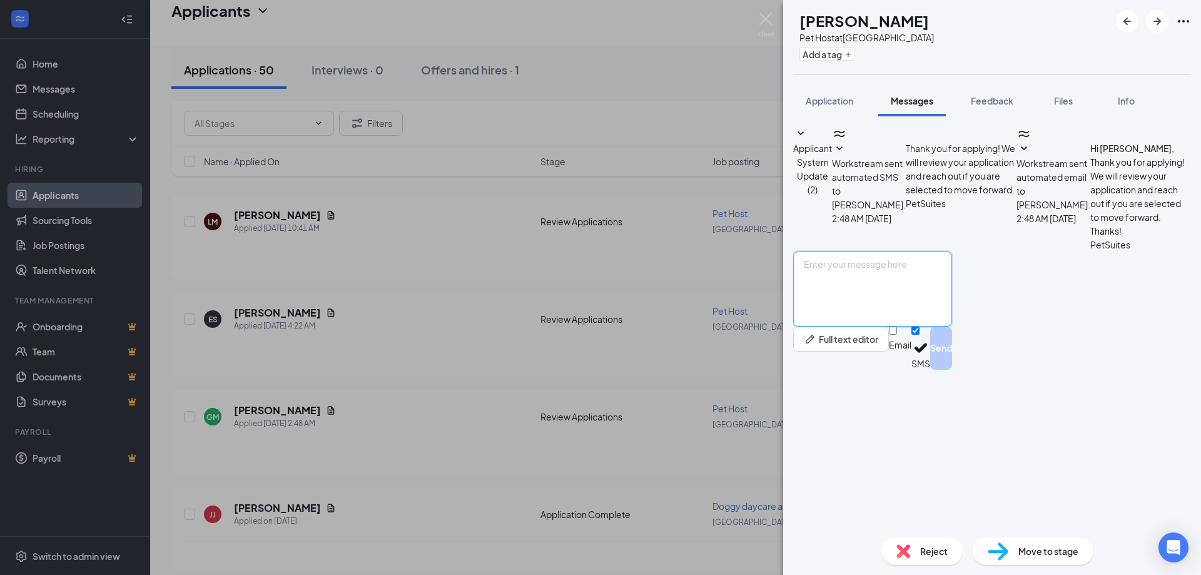
click at [894, 327] on textarea at bounding box center [872, 289] width 159 height 75
paste textarea "Hello [PERSON_NAME], we have reviewed your resume and would like to set up an i…"
click at [868, 327] on textarea "Hello [PERSON_NAME], we have reviewed your resume and would like to set up an i…" at bounding box center [872, 289] width 159 height 75
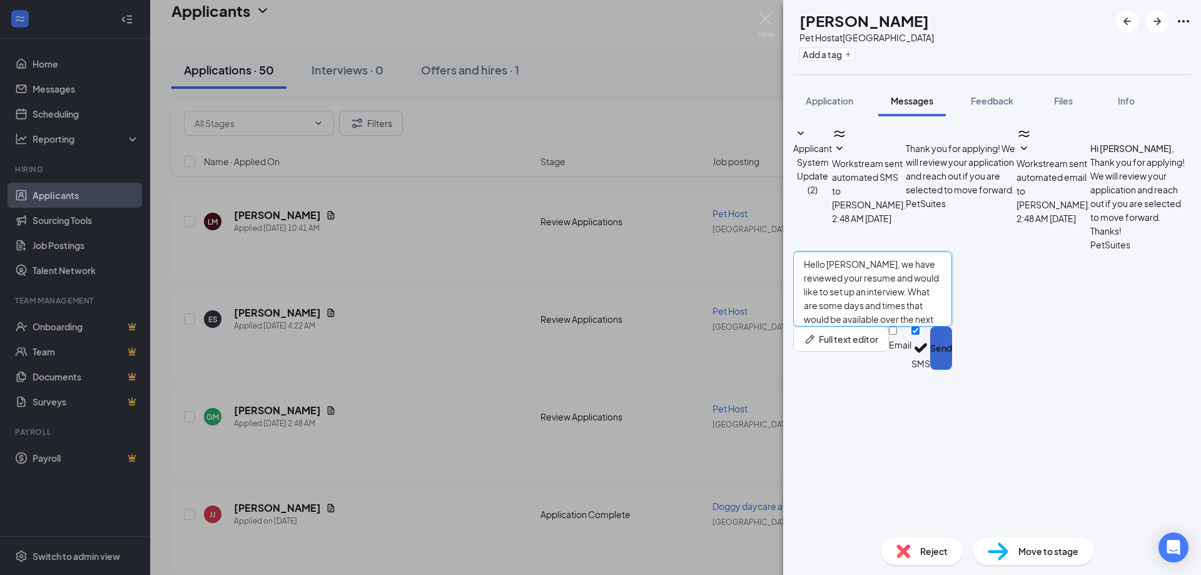
type textarea "Hello [PERSON_NAME], we have reviewed your resume and would like to set up an i…"
click at [952, 370] on button "Send" at bounding box center [941, 348] width 22 height 43
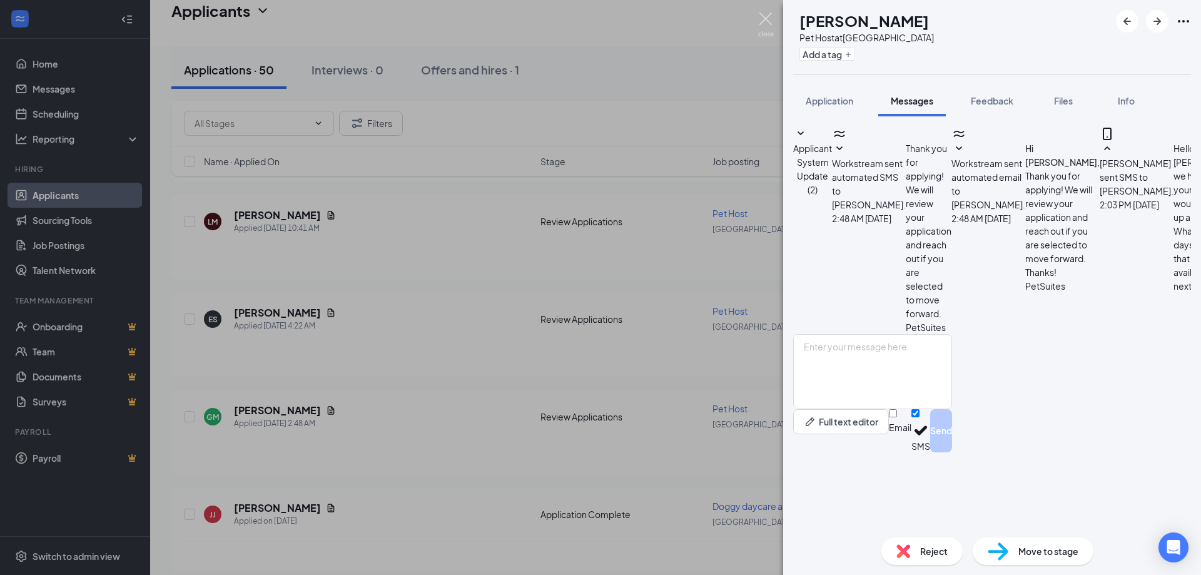
click at [765, 21] on img at bounding box center [766, 25] width 16 height 24
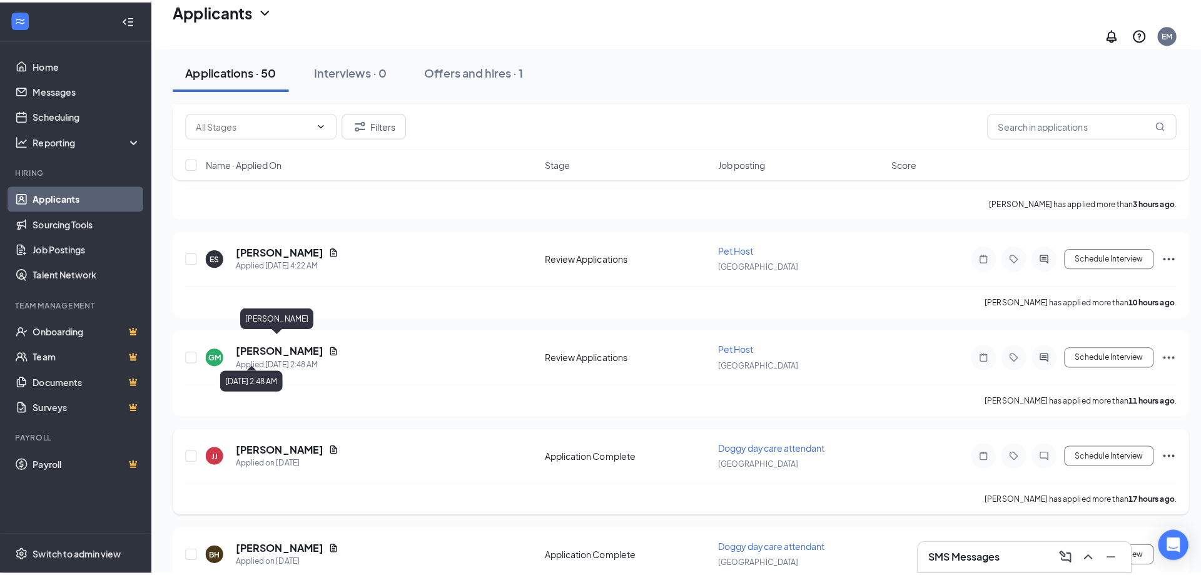
scroll to position [438, 0]
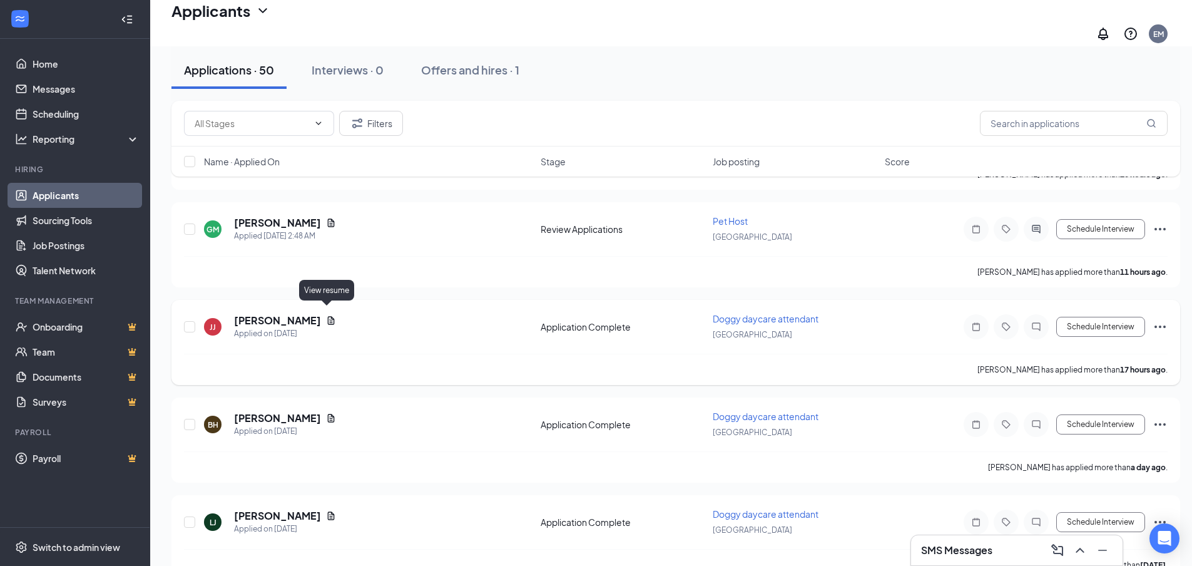
click at [327, 315] on icon "Document" at bounding box center [331, 320] width 10 height 10
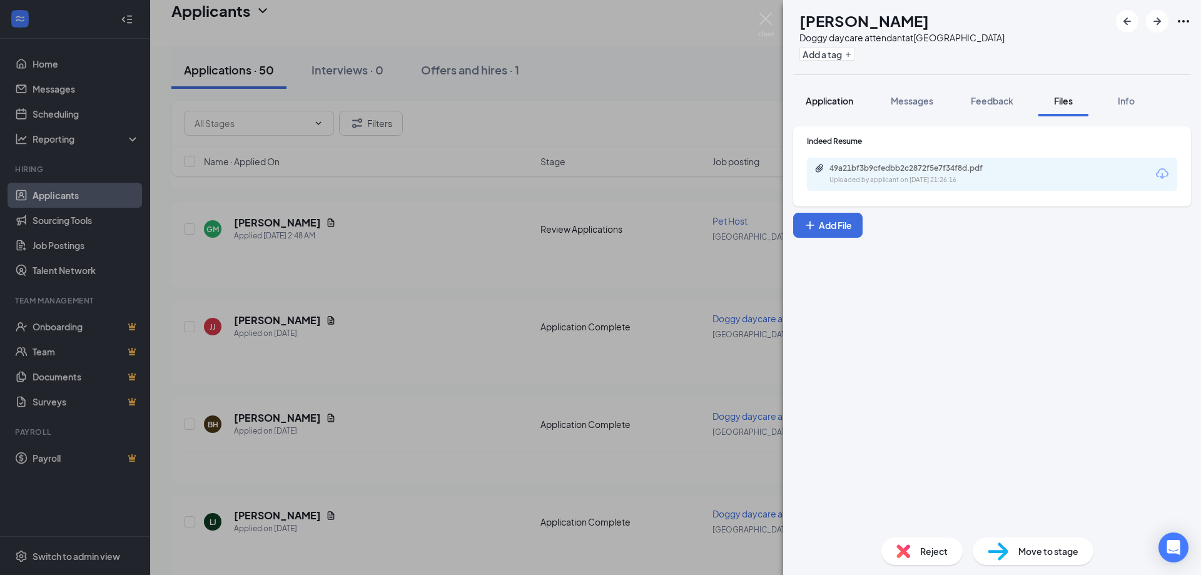
click at [845, 96] on span "Application" at bounding box center [830, 100] width 48 height 11
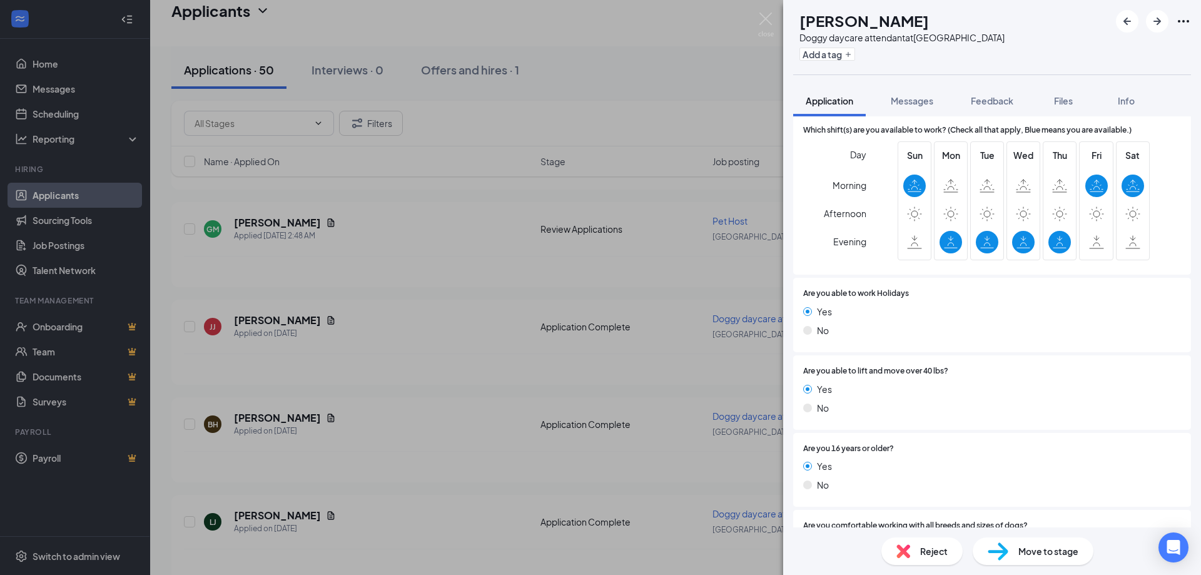
scroll to position [438, 0]
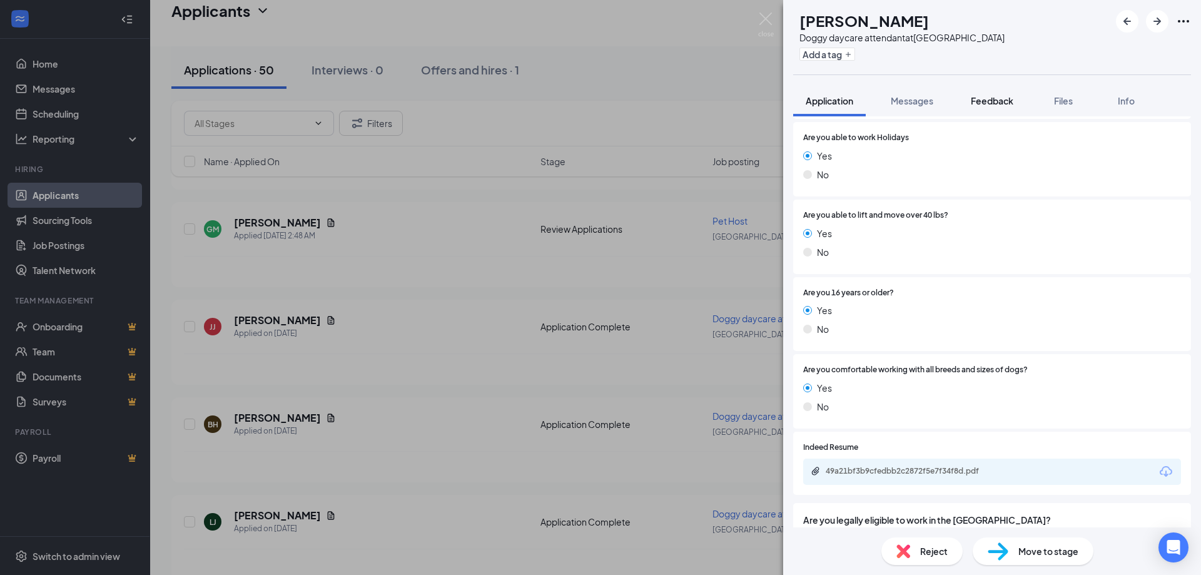
click at [992, 102] on span "Feedback" at bounding box center [992, 100] width 43 height 11
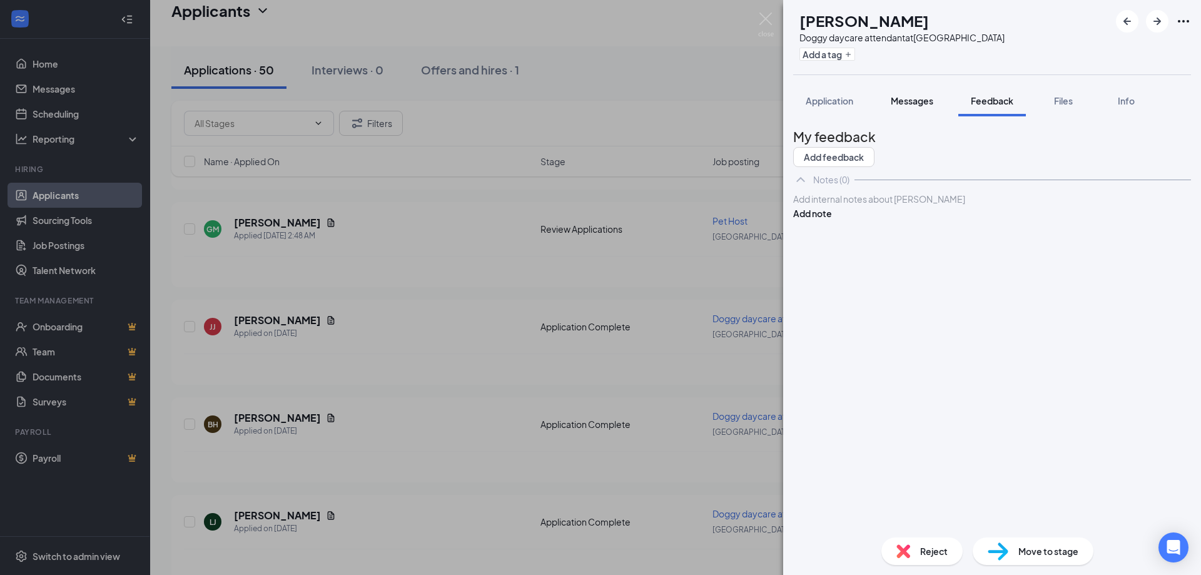
click at [909, 94] on button "Messages" at bounding box center [913, 100] width 68 height 31
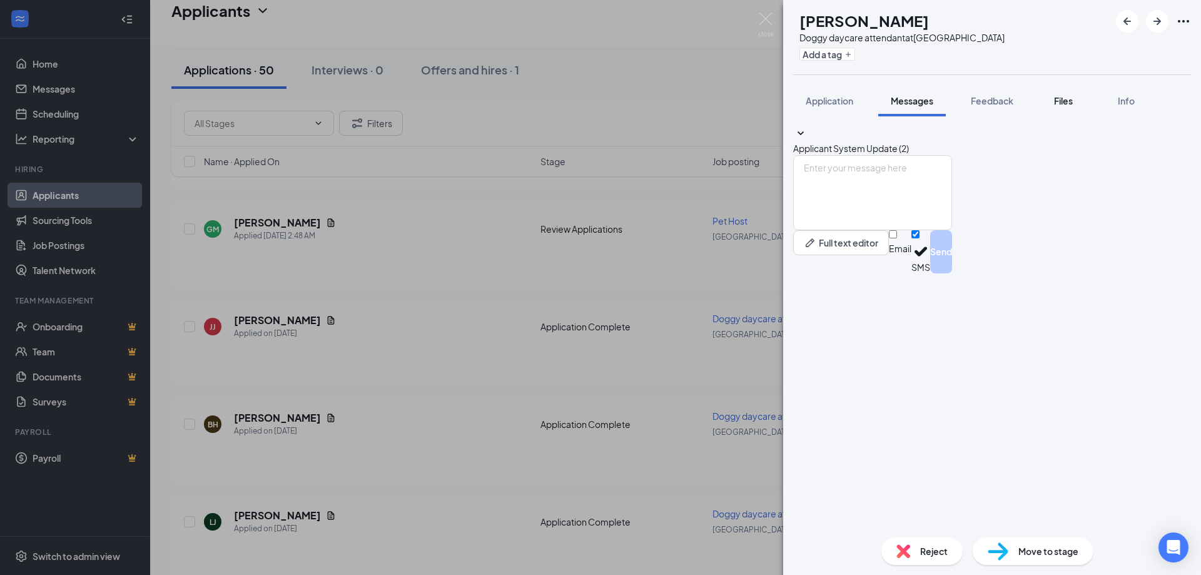
click at [1073, 98] on span "Files" at bounding box center [1063, 100] width 19 height 11
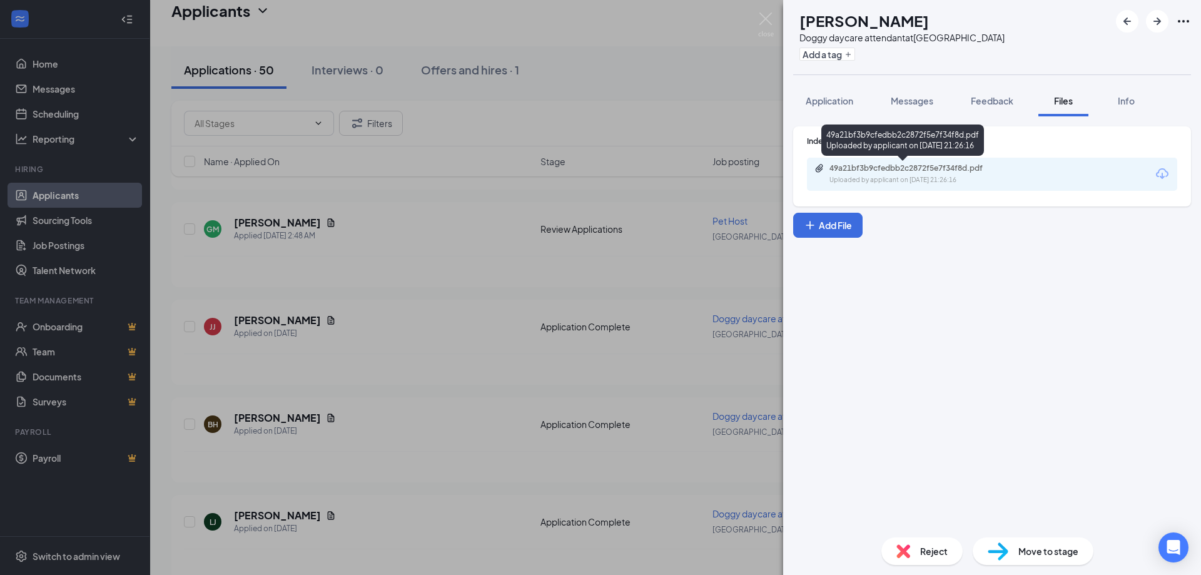
click at [944, 170] on div "49a21bf3b9cfedbb2c2872f5e7f34f8d.pdf" at bounding box center [917, 168] width 175 height 10
click at [830, 98] on span "Application" at bounding box center [830, 100] width 48 height 11
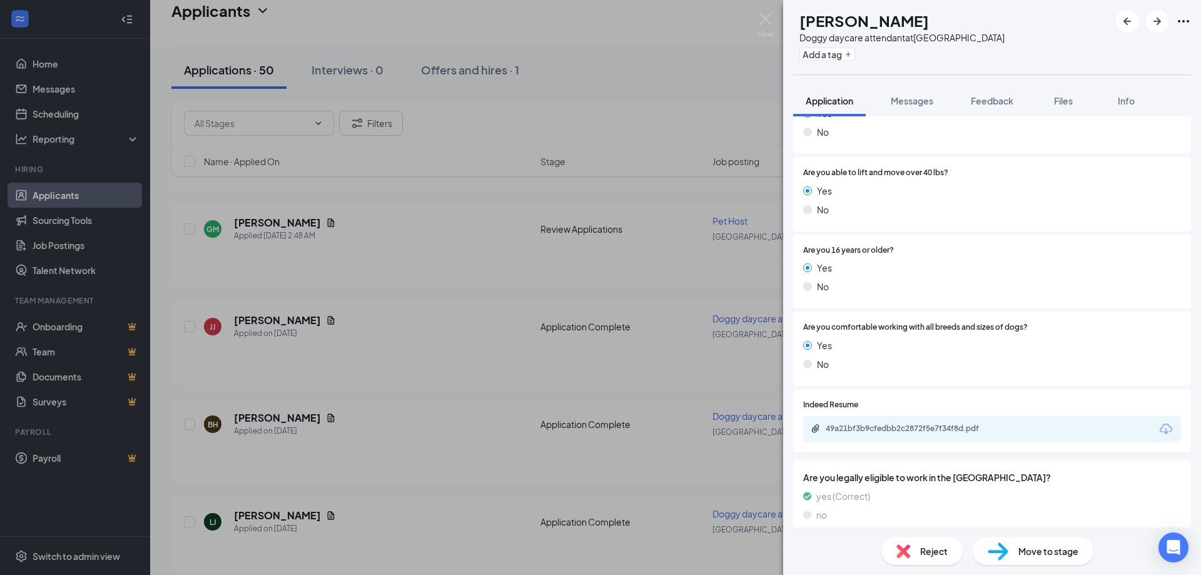
scroll to position [493, 0]
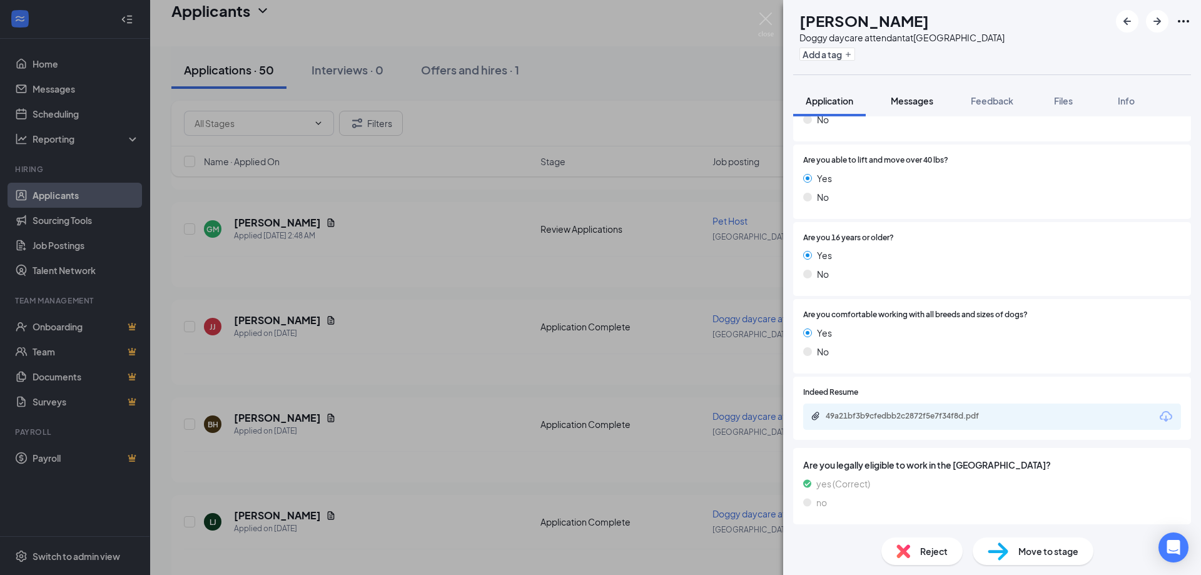
click at [905, 106] on div "Messages" at bounding box center [912, 100] width 43 height 13
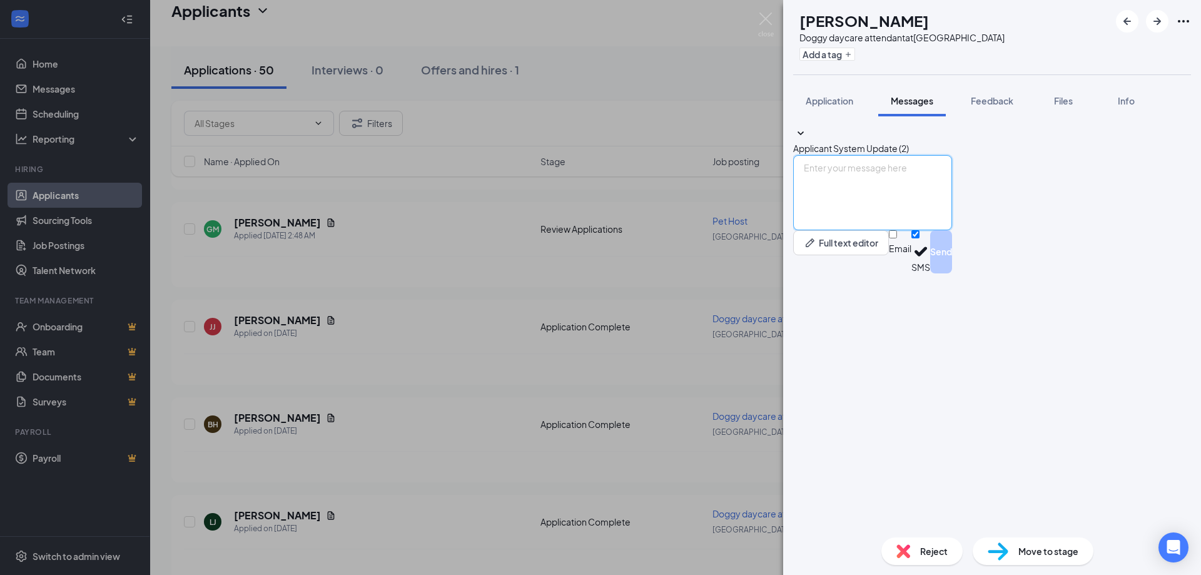
click at [878, 230] on textarea at bounding box center [872, 192] width 159 height 75
paste textarea "Hello [PERSON_NAME], we have reviewed your resume and would like to set up an i…"
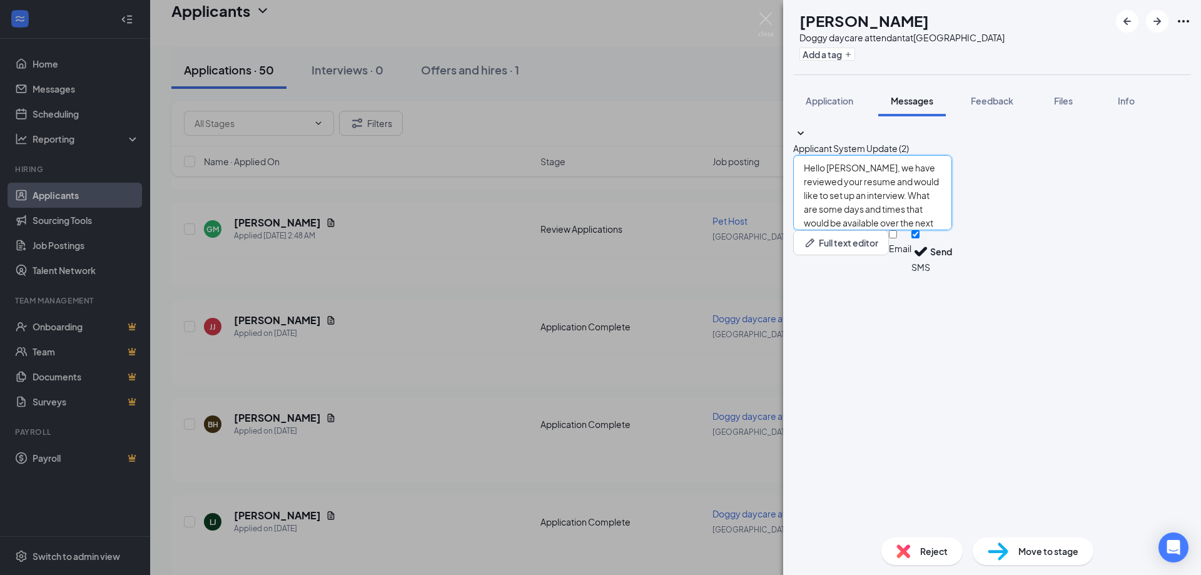
click at [862, 230] on textarea "Hello [PERSON_NAME], we have reviewed your resume and would like to set up an i…" at bounding box center [872, 192] width 159 height 75
type textarea "Hello [PERSON_NAME], we have reviewed your resume and would like to set up an i…"
click at [952, 273] on button "Send" at bounding box center [941, 251] width 22 height 43
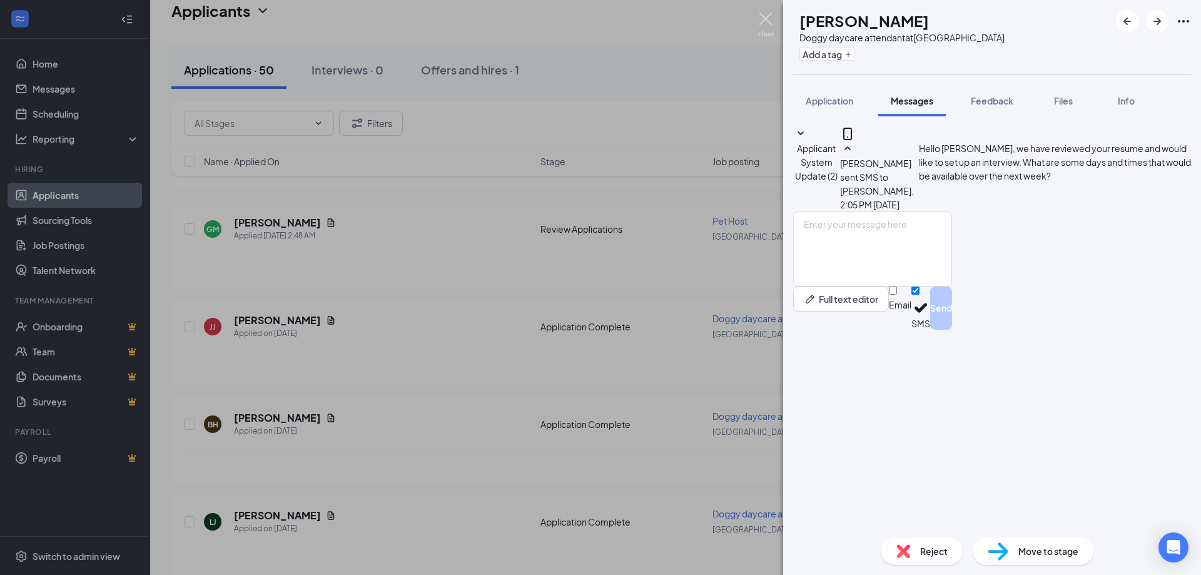
click at [769, 21] on img at bounding box center [766, 25] width 16 height 24
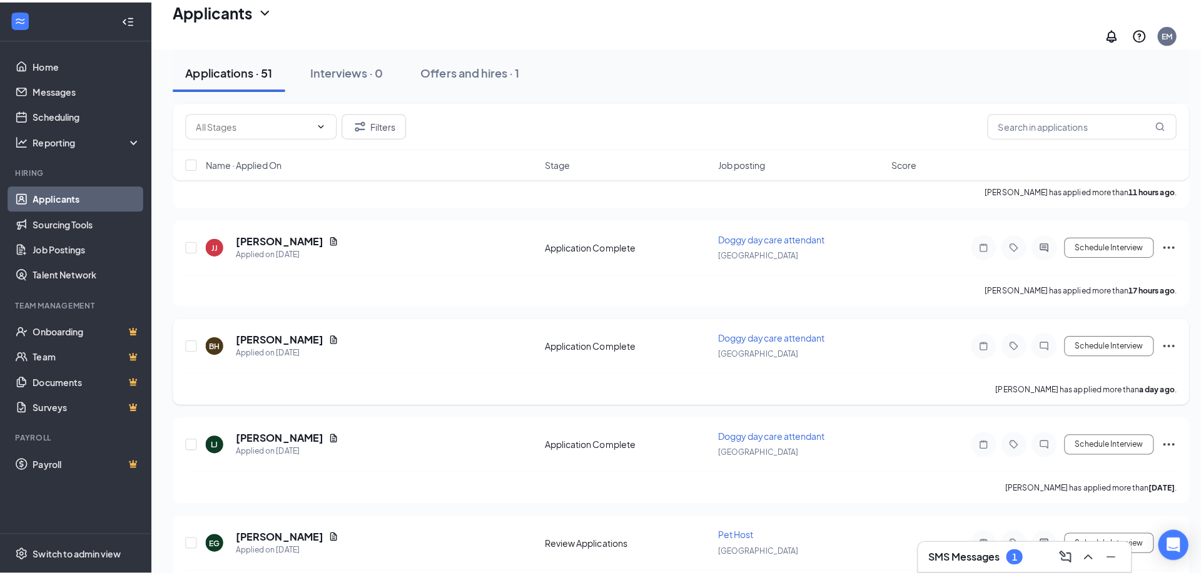
scroll to position [626, 0]
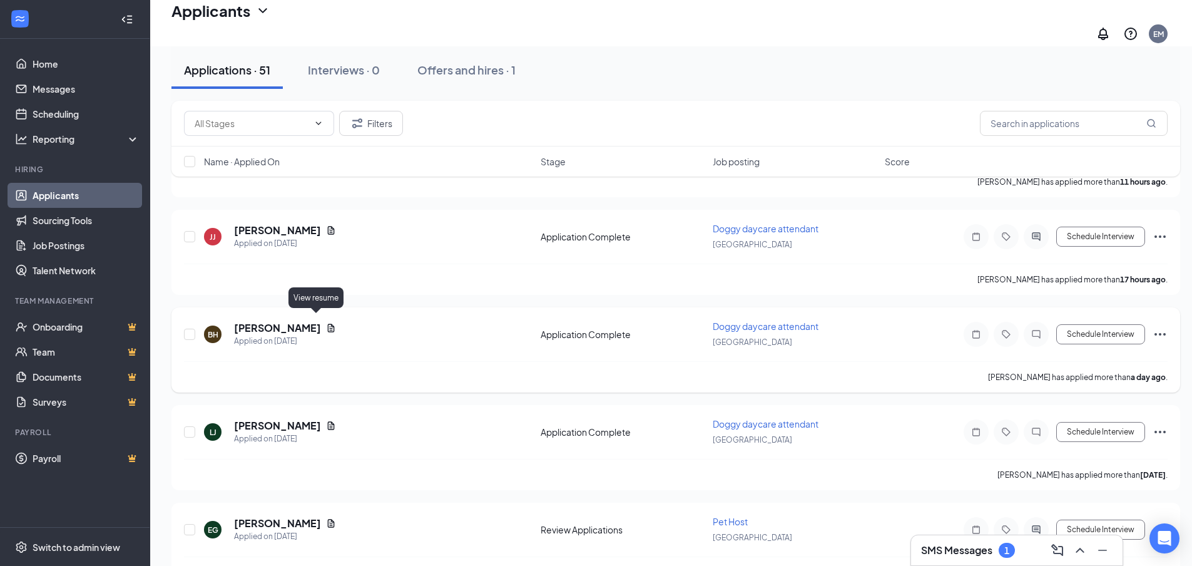
click at [328, 324] on icon "Document" at bounding box center [331, 328] width 7 height 8
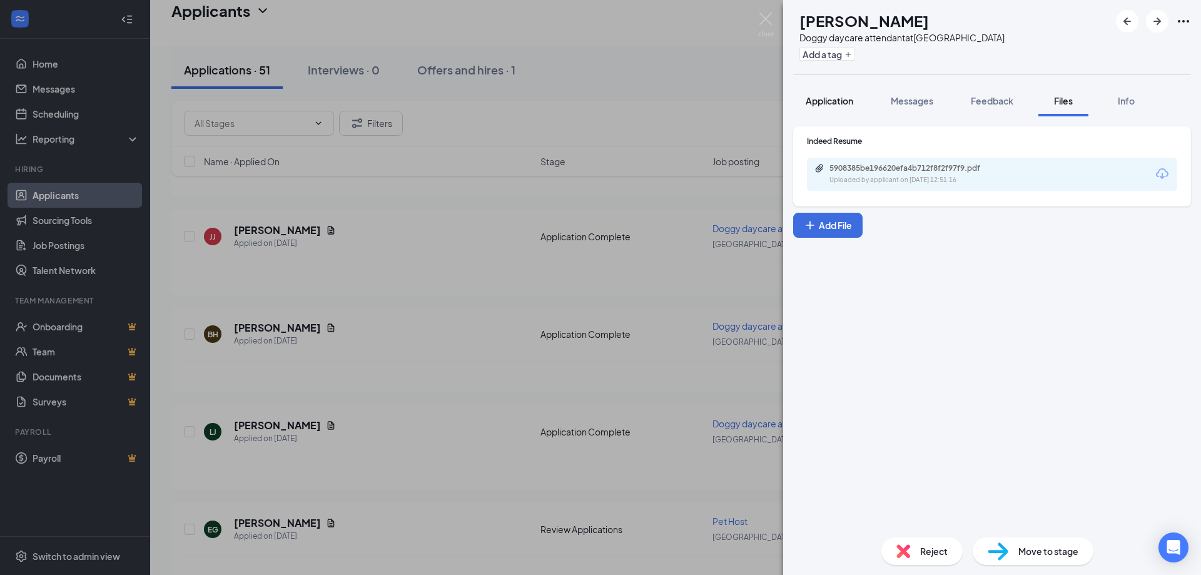
click at [813, 100] on span "Application" at bounding box center [830, 100] width 48 height 11
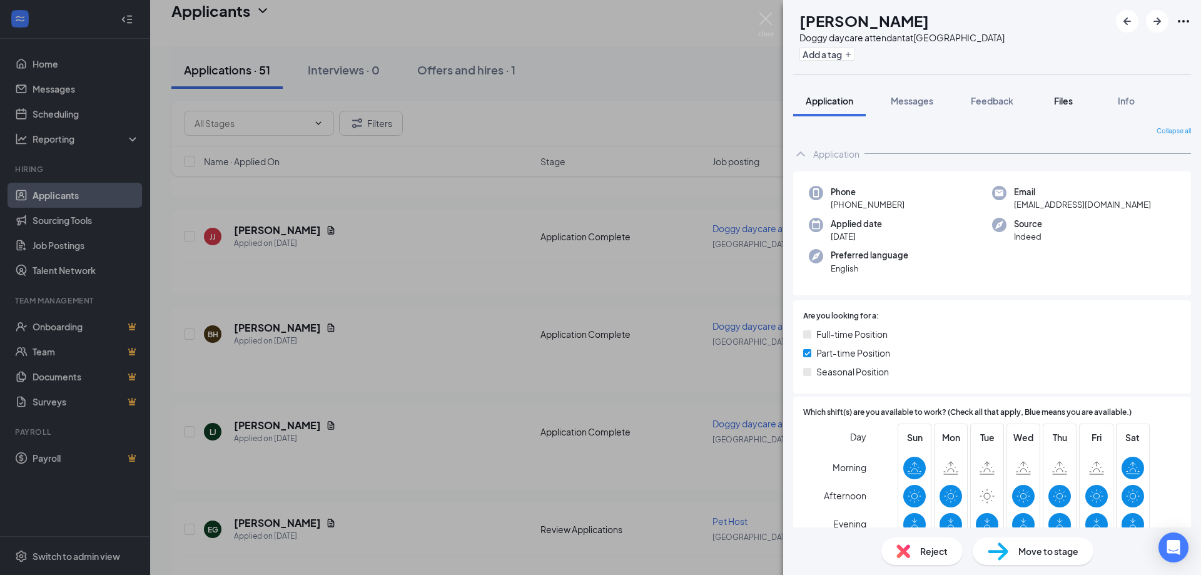
click at [1052, 103] on button "Files" at bounding box center [1064, 100] width 50 height 31
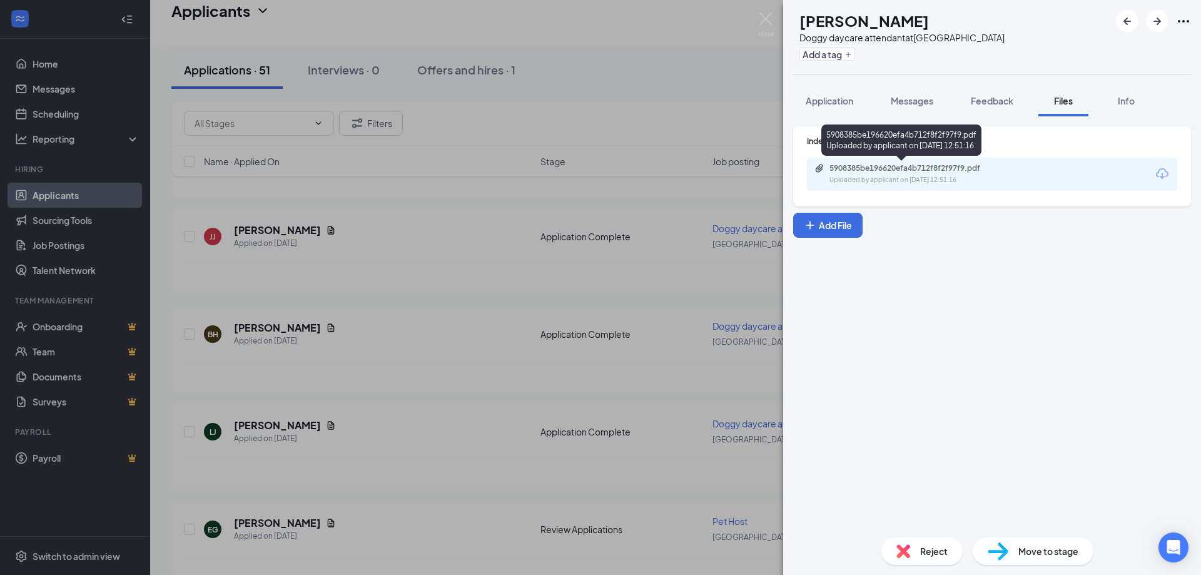
click at [909, 165] on div "5908385be196620efa4b712f8f2f97f9.pdf" at bounding box center [917, 168] width 175 height 10
click at [847, 102] on span "Application" at bounding box center [830, 100] width 48 height 11
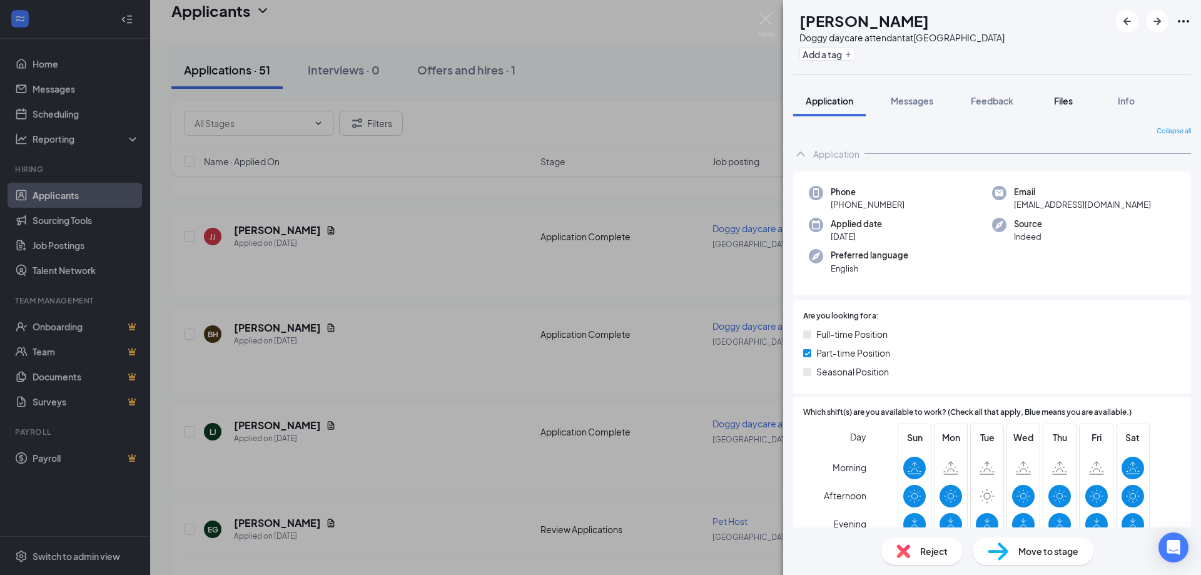
click at [1063, 98] on span "Files" at bounding box center [1063, 100] width 19 height 11
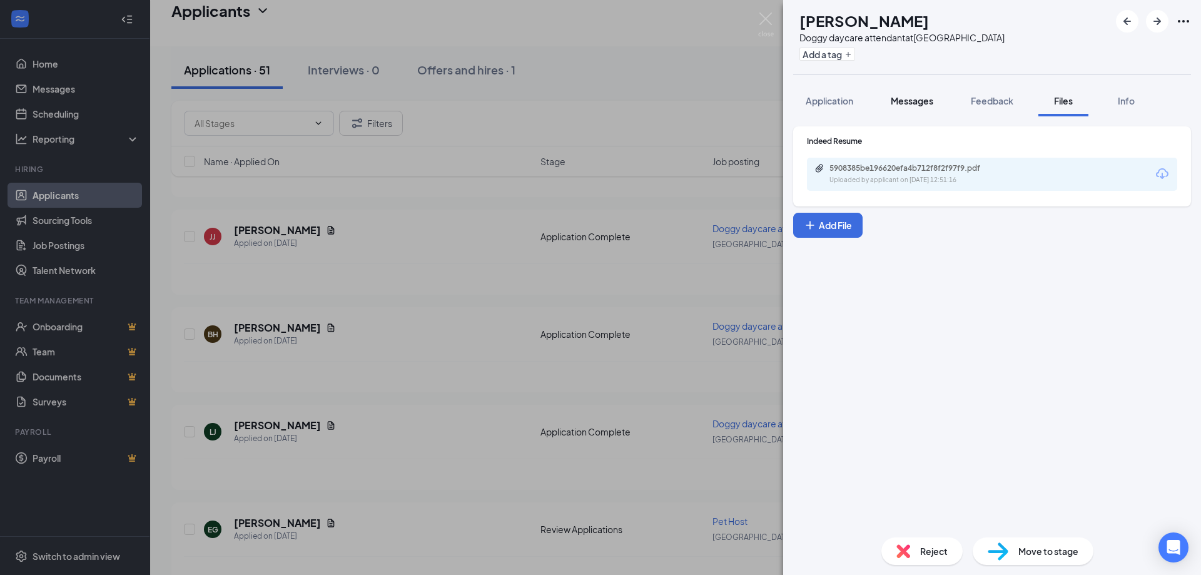
click at [930, 104] on span "Messages" at bounding box center [912, 100] width 43 height 11
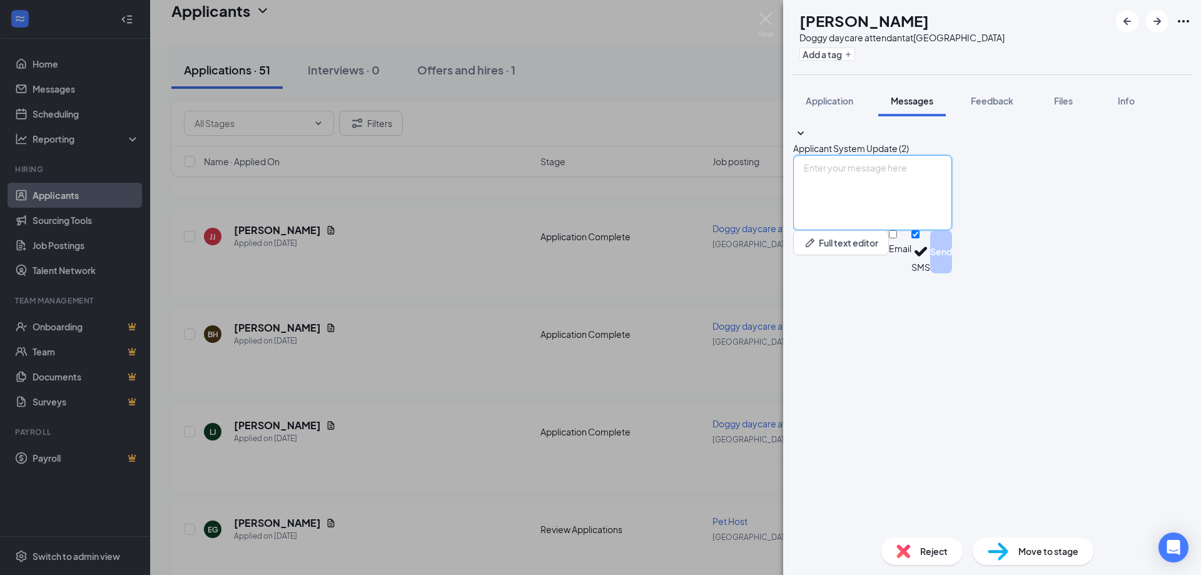
click at [874, 230] on textarea at bounding box center [872, 192] width 159 height 75
paste textarea "Hello [PERSON_NAME], we have reviewed your resume and would like to set up an i…"
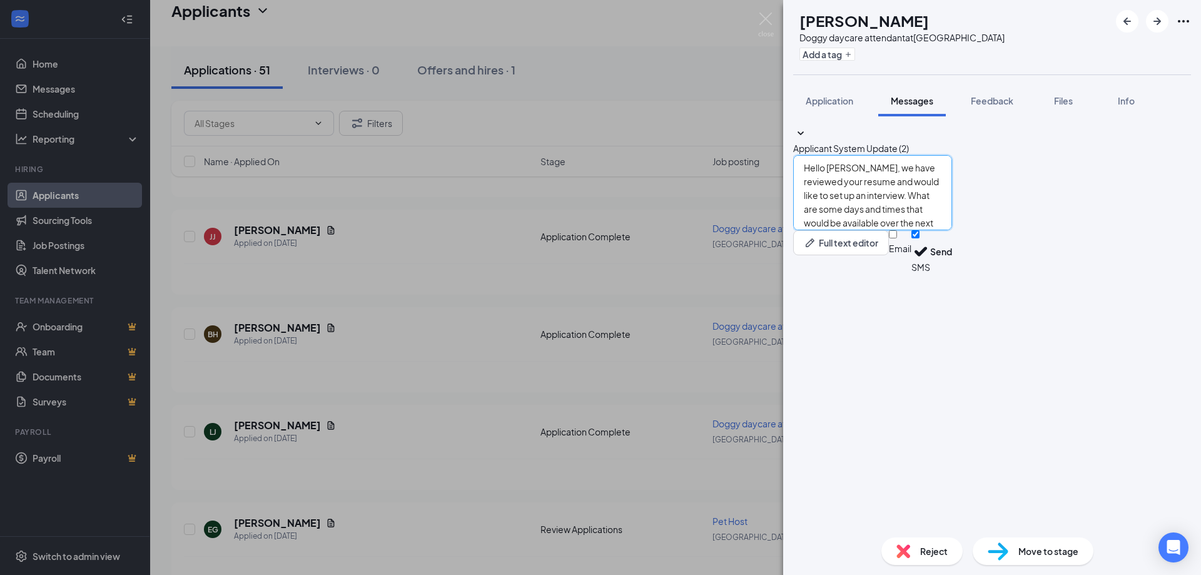
click at [852, 230] on textarea "Hello [PERSON_NAME], we have reviewed your resume and would like to set up an i…" at bounding box center [872, 192] width 159 height 75
type textarea "Hello Bekah, we have reviewed your resume and would like to set up an interview…"
click at [952, 273] on button "Send" at bounding box center [941, 251] width 22 height 43
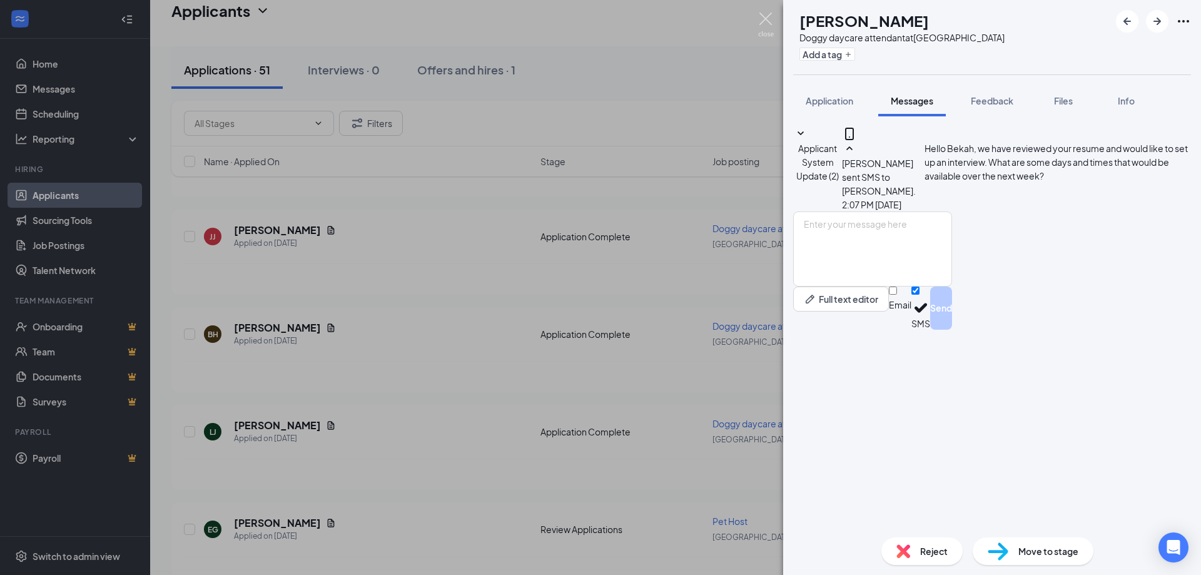
click at [767, 14] on img at bounding box center [766, 25] width 16 height 24
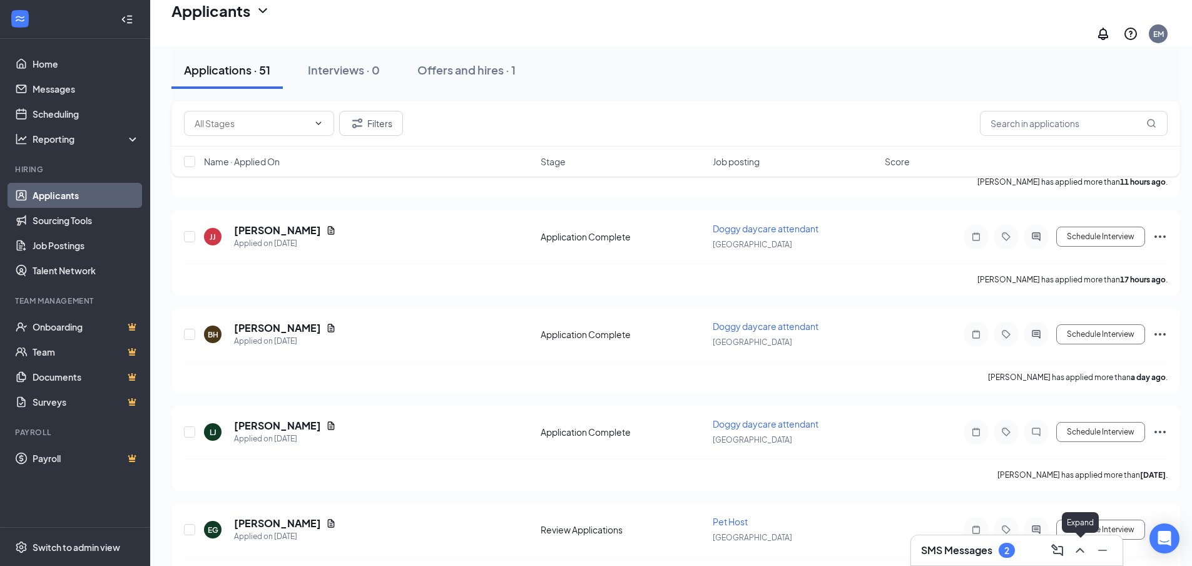
click at [1071, 551] on button at bounding box center [1080, 550] width 20 height 20
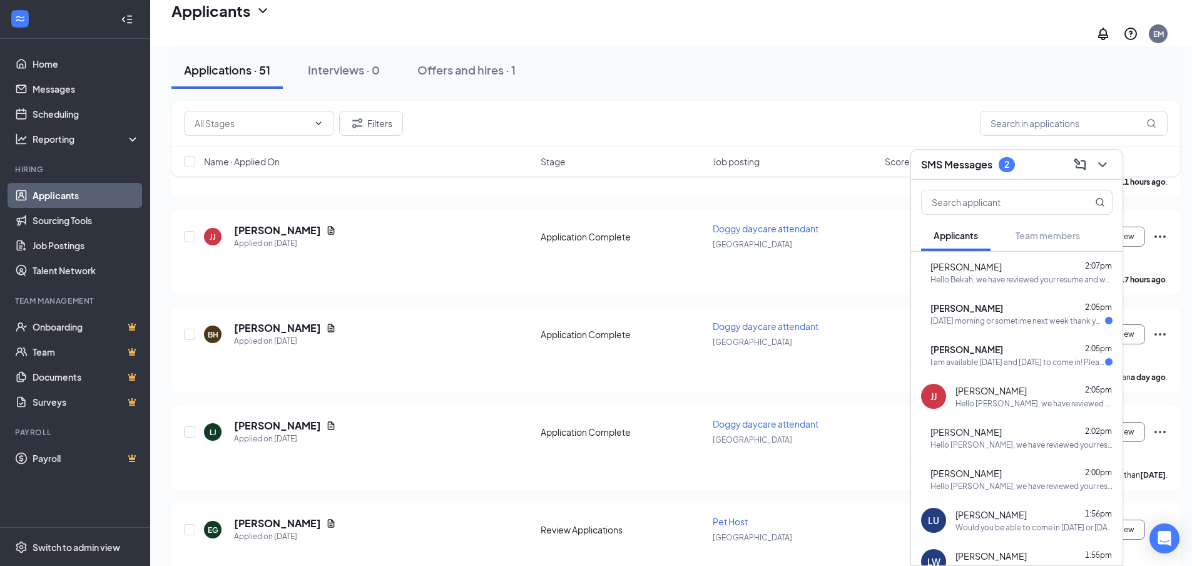
click at [1004, 359] on div "I am available [DATE] and [DATE] to come in! Please let me know what day works …" at bounding box center [1017, 362] width 175 height 11
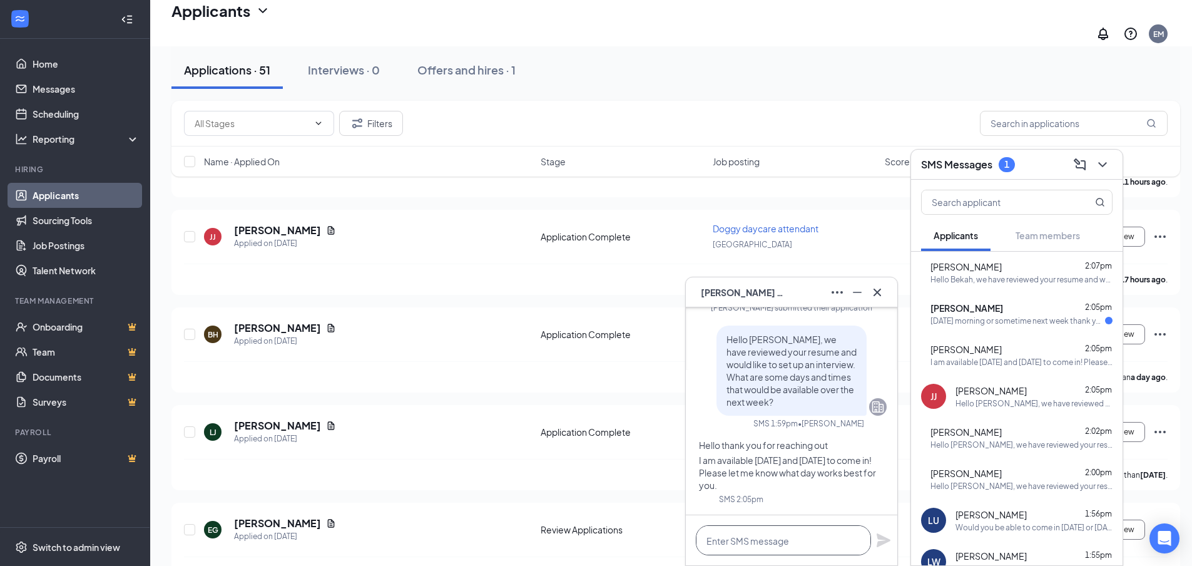
click at [805, 535] on textarea at bounding box center [783, 540] width 175 height 30
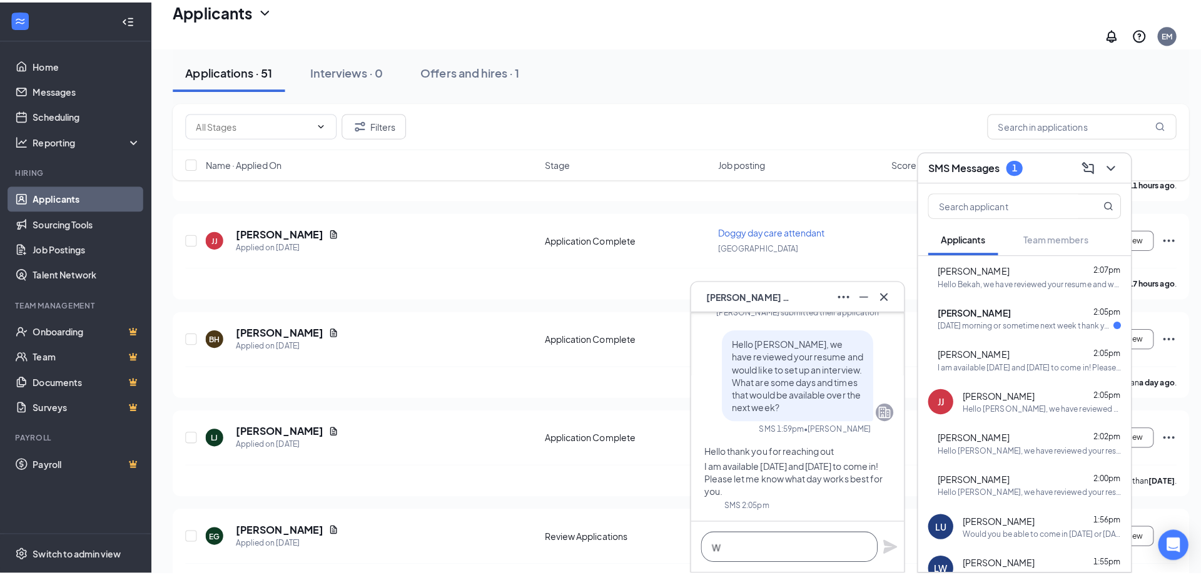
scroll to position [1, 0]
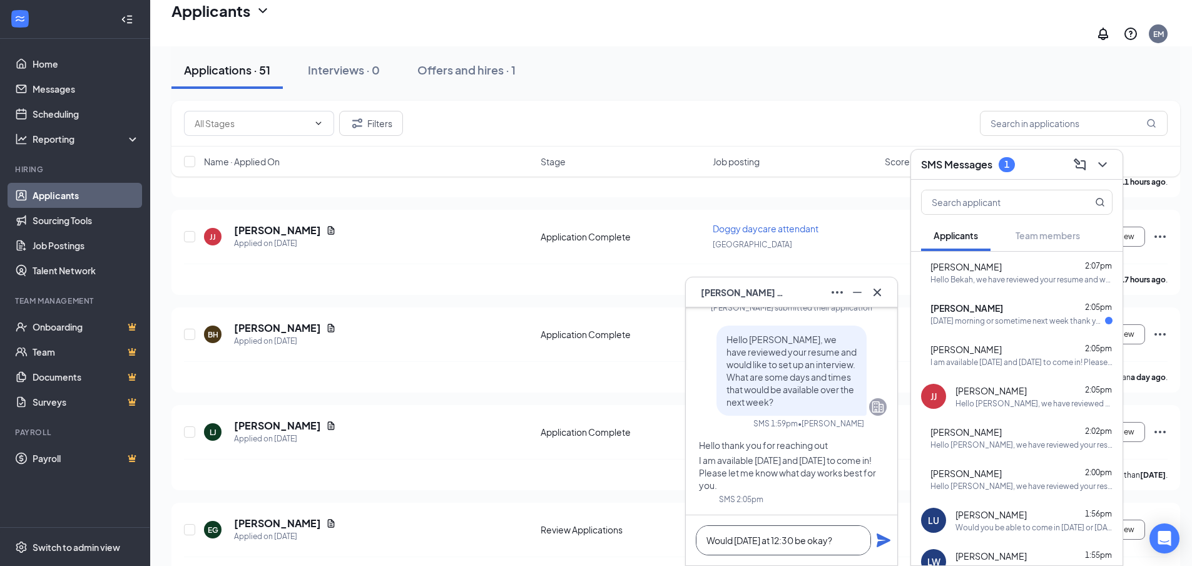
type textarea "Would [DATE] at 12:30 be okay?"
click at [880, 540] on icon "Plane" at bounding box center [883, 539] width 15 height 15
click at [1030, 309] on div "[PERSON_NAME] 2:05pm" at bounding box center [1021, 308] width 182 height 13
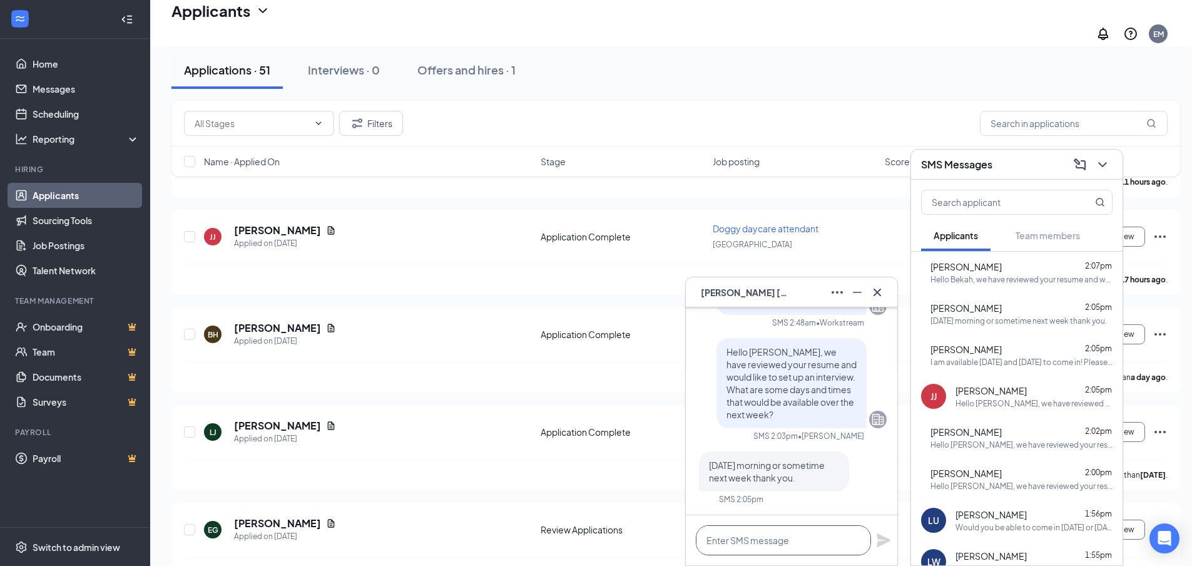
click at [778, 545] on textarea at bounding box center [783, 540] width 175 height 30
type textarea "Would [DATE] at 10 am be okay then?"
click at [879, 537] on icon "Plane" at bounding box center [884, 540] width 14 height 14
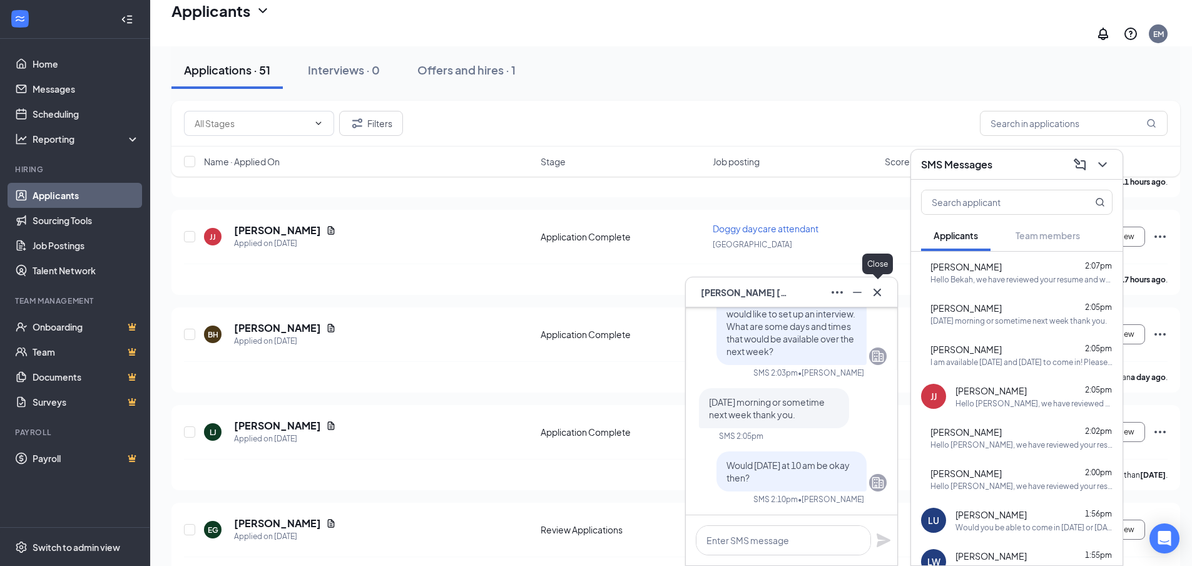
click at [883, 292] on icon "Cross" at bounding box center [877, 292] width 15 height 15
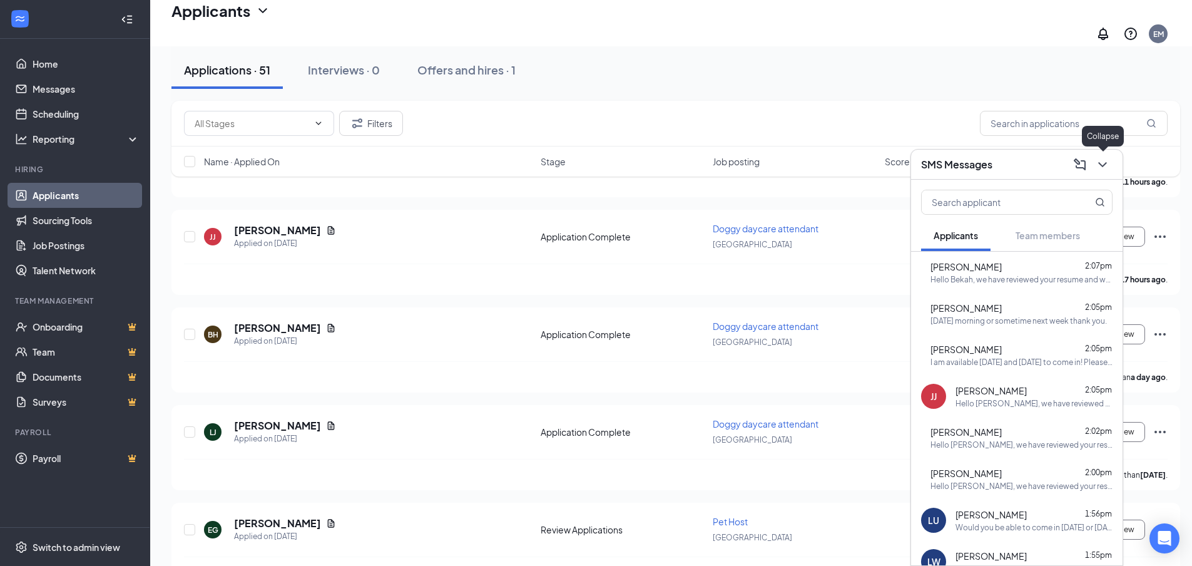
click at [1104, 166] on icon "ChevronDown" at bounding box center [1102, 164] width 15 height 15
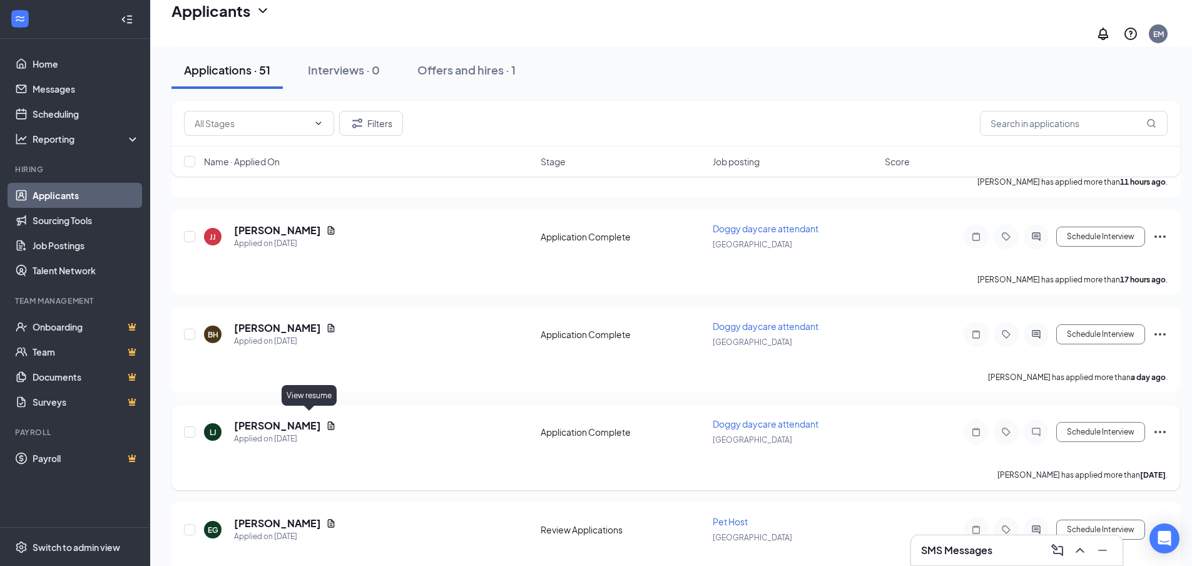
click at [326, 420] on icon "Document" at bounding box center [331, 425] width 10 height 10
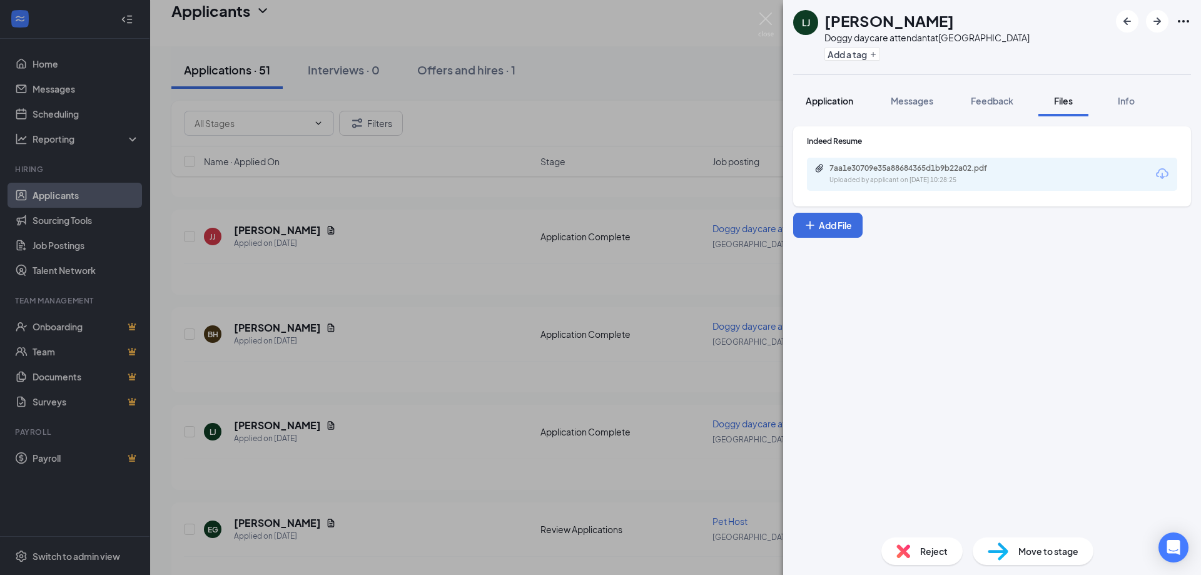
click at [858, 107] on button "Application" at bounding box center [829, 100] width 73 height 31
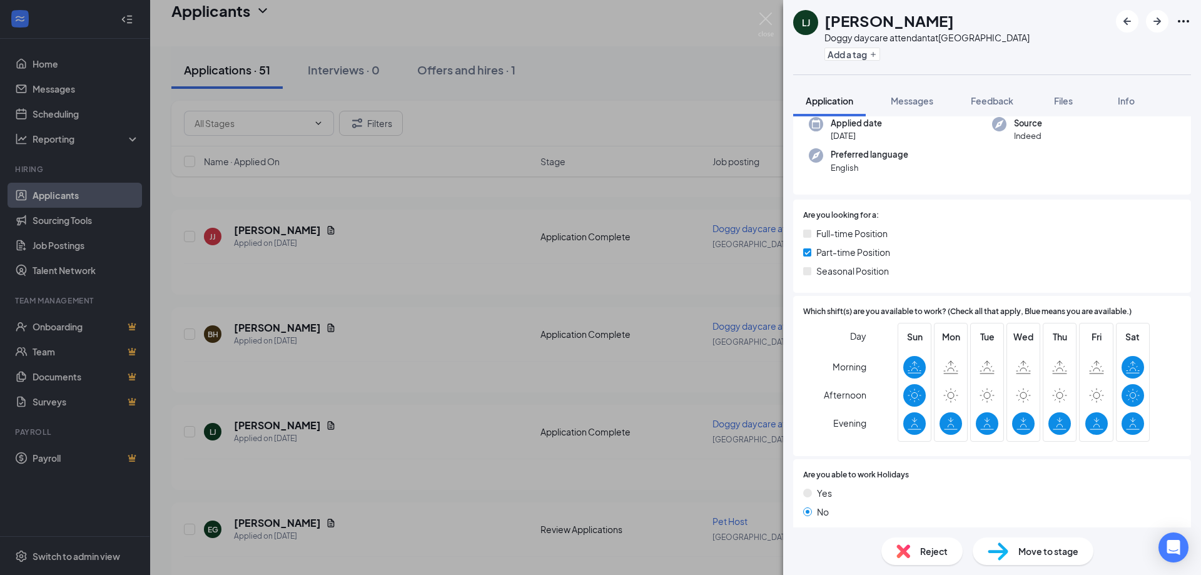
scroll to position [63, 0]
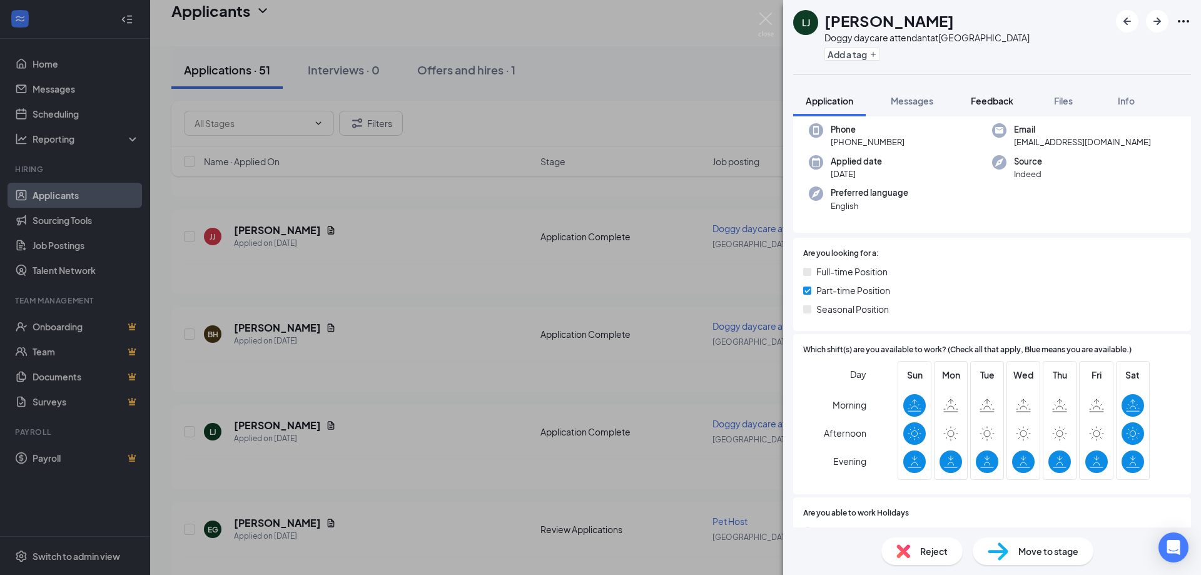
click at [997, 104] on span "Feedback" at bounding box center [992, 100] width 43 height 11
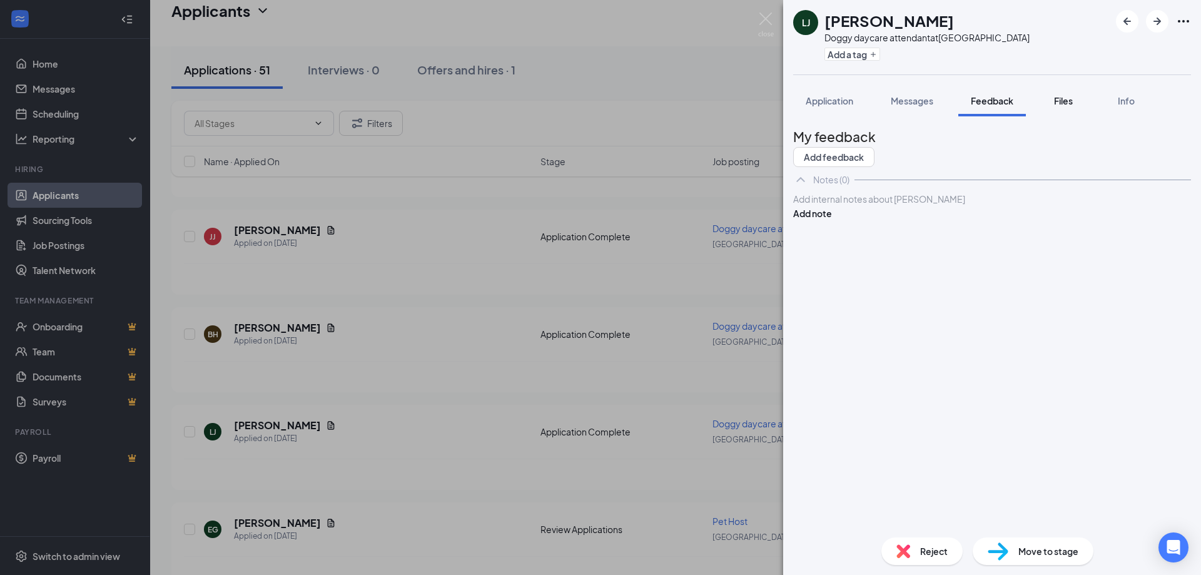
click at [1061, 101] on span "Files" at bounding box center [1063, 100] width 19 height 11
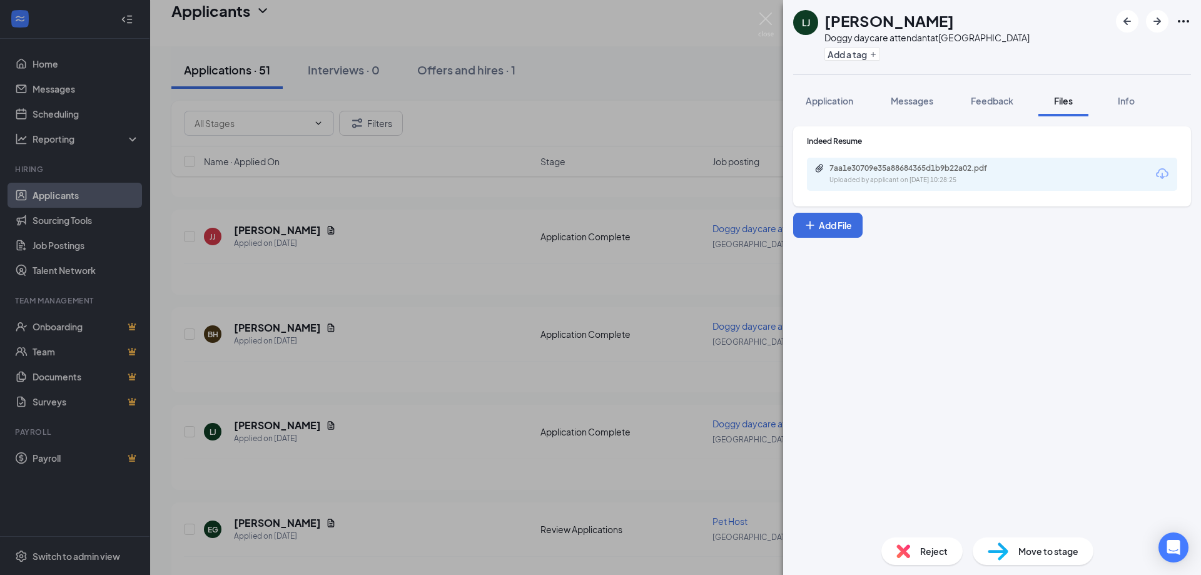
click at [960, 170] on div "7aa1e30709e35a88684365d1b9b22a02.pdf" at bounding box center [917, 168] width 175 height 10
drag, startPoint x: 911, startPoint y: 106, endPoint x: 854, endPoint y: 116, distance: 57.8
click at [911, 106] on div "Messages" at bounding box center [912, 100] width 43 height 13
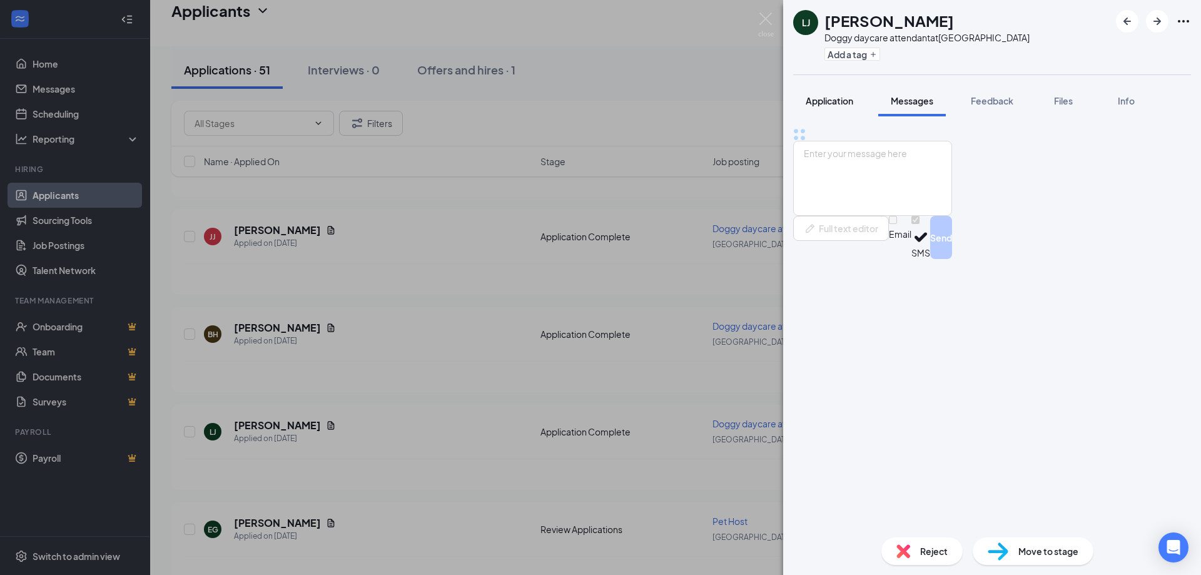
click at [850, 106] on div "Application" at bounding box center [830, 100] width 48 height 13
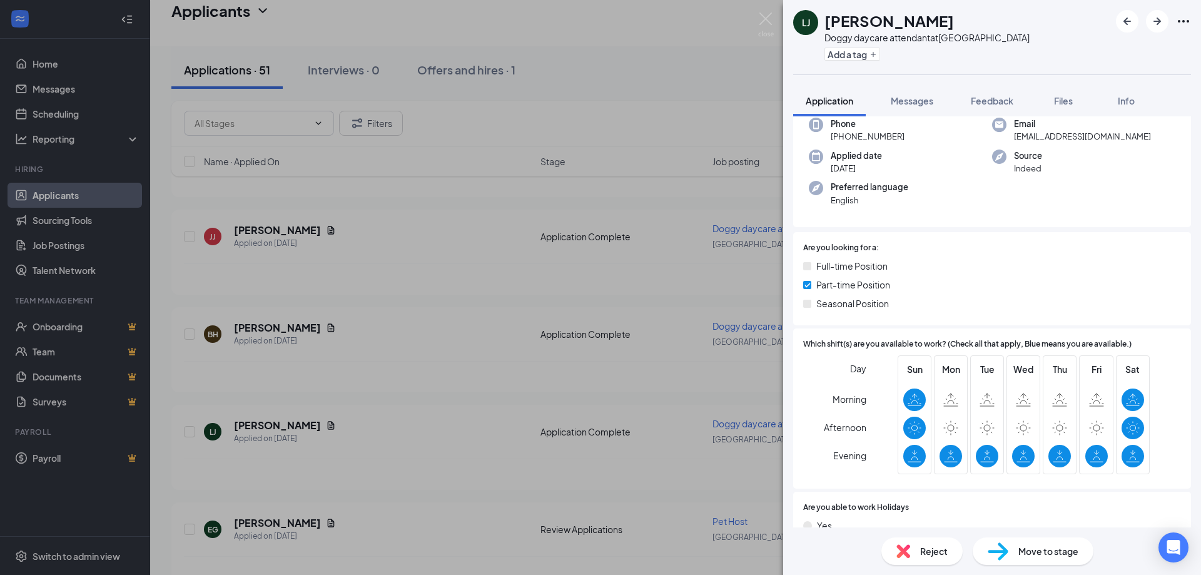
scroll to position [74, 0]
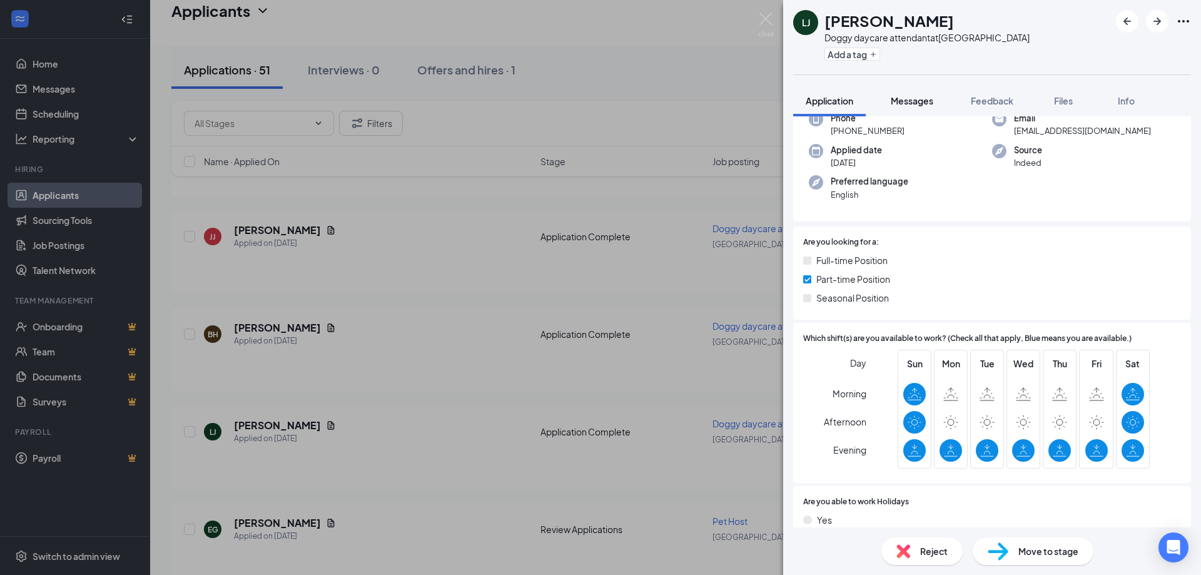
click at [907, 91] on button "Messages" at bounding box center [913, 100] width 68 height 31
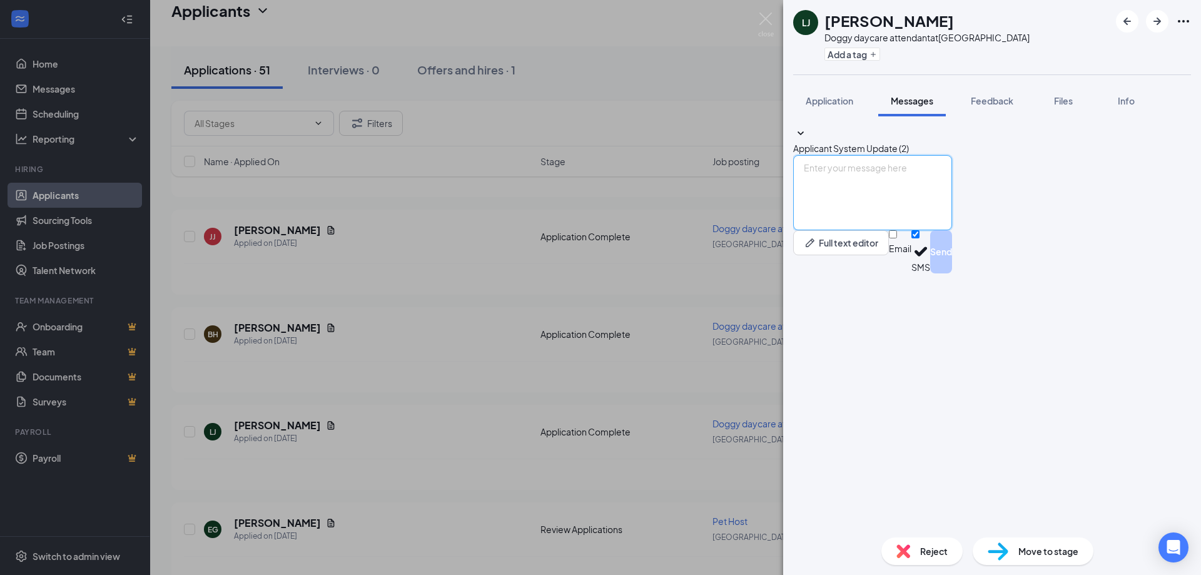
click at [899, 230] on textarea at bounding box center [872, 192] width 159 height 75
paste textarea "Hello [PERSON_NAME], we have reviewed your resume and would like to set up an i…"
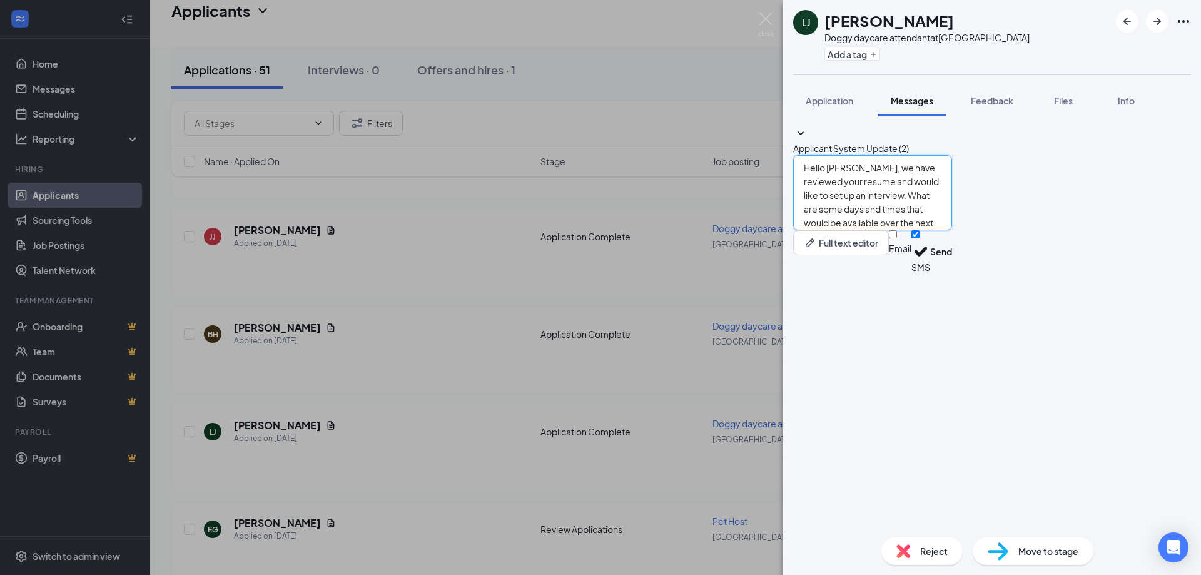
click at [848, 230] on textarea "Hello [PERSON_NAME], we have reviewed your resume and would like to set up an i…" at bounding box center [872, 192] width 159 height 75
type textarea "Hello [PERSON_NAME], we have reviewed your resume and would like to set up an i…"
click at [952, 273] on button "Send" at bounding box center [941, 251] width 22 height 43
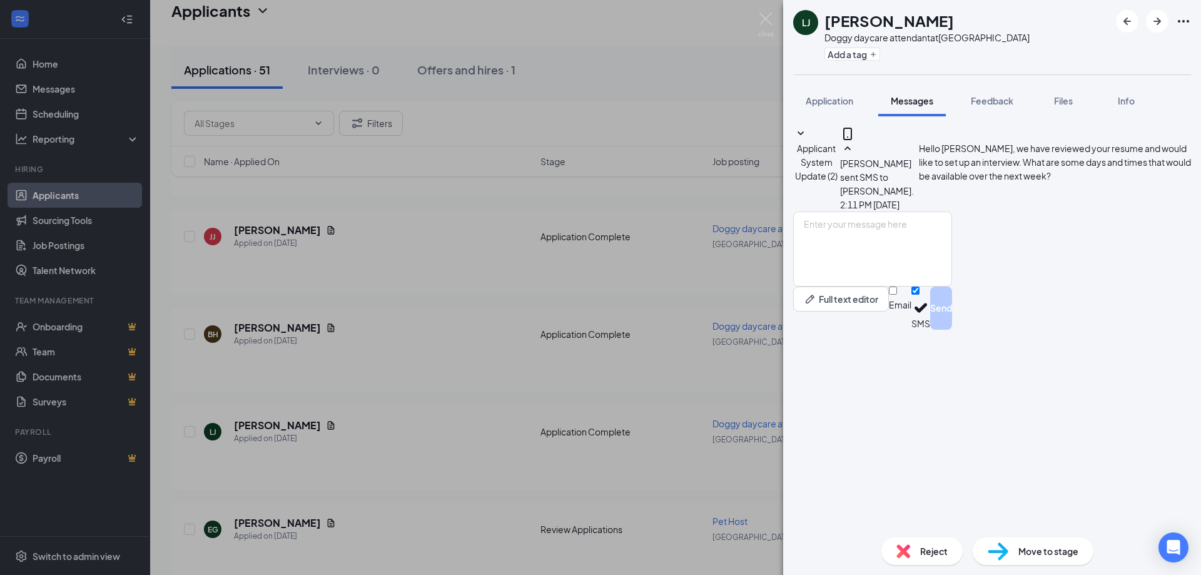
drag, startPoint x: 860, startPoint y: 116, endPoint x: 843, endPoint y: 203, distance: 89.2
click at [843, 118] on div "Applicant System Update (2) [PERSON_NAME] sent SMS to [PERSON_NAME]. [DATE] 2:1…" at bounding box center [992, 321] width 418 height 411
click at [765, 28] on img at bounding box center [766, 25] width 16 height 24
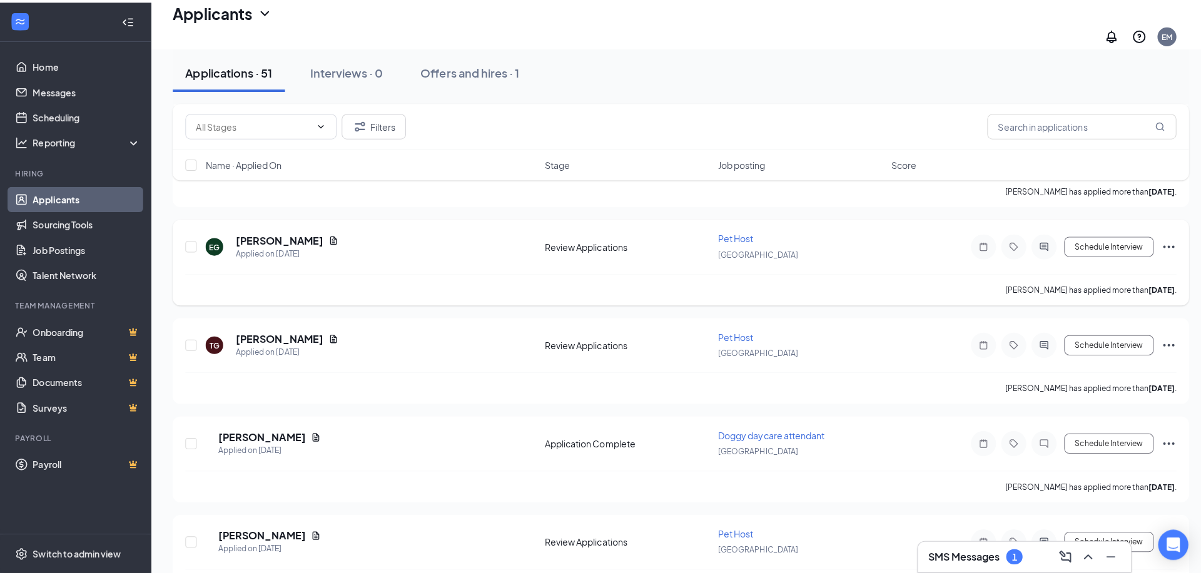
scroll to position [939, 0]
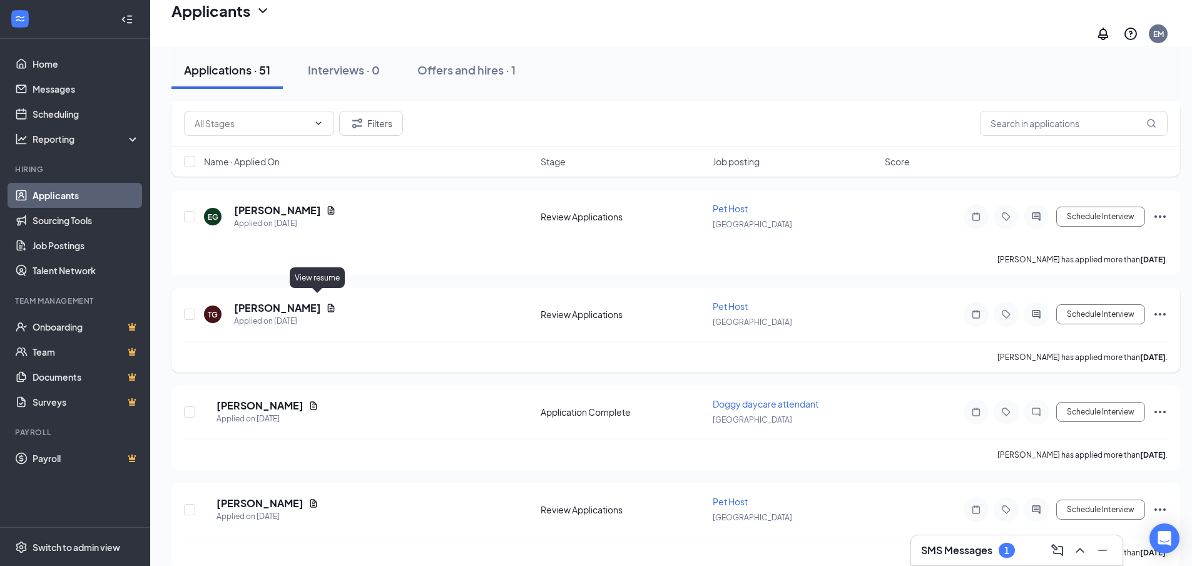
click at [328, 303] on icon "Document" at bounding box center [331, 307] width 7 height 8
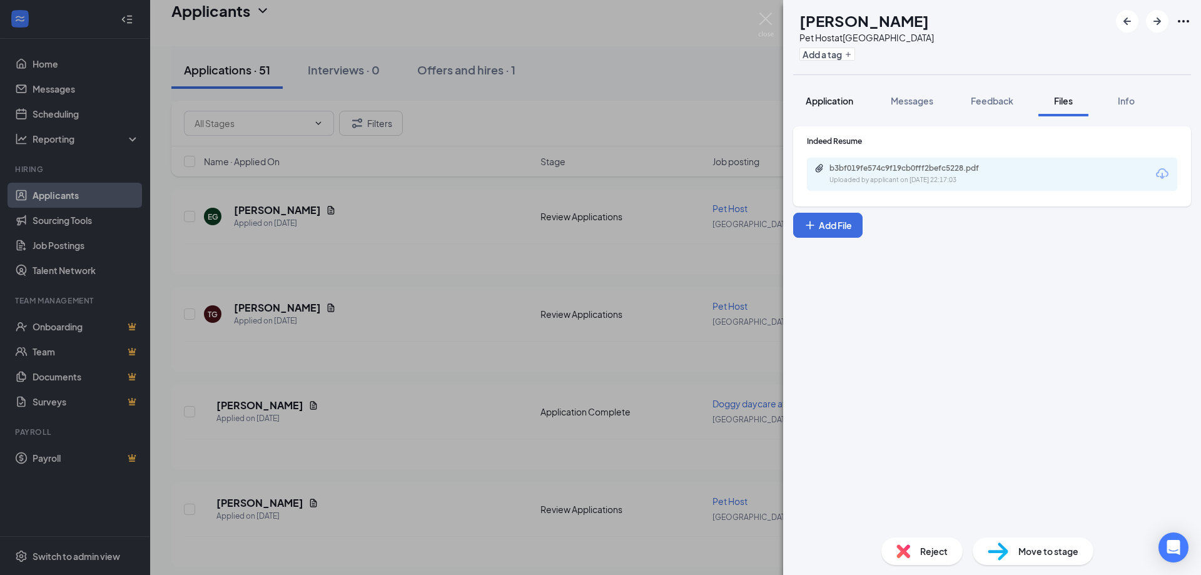
click at [838, 110] on button "Application" at bounding box center [829, 100] width 73 height 31
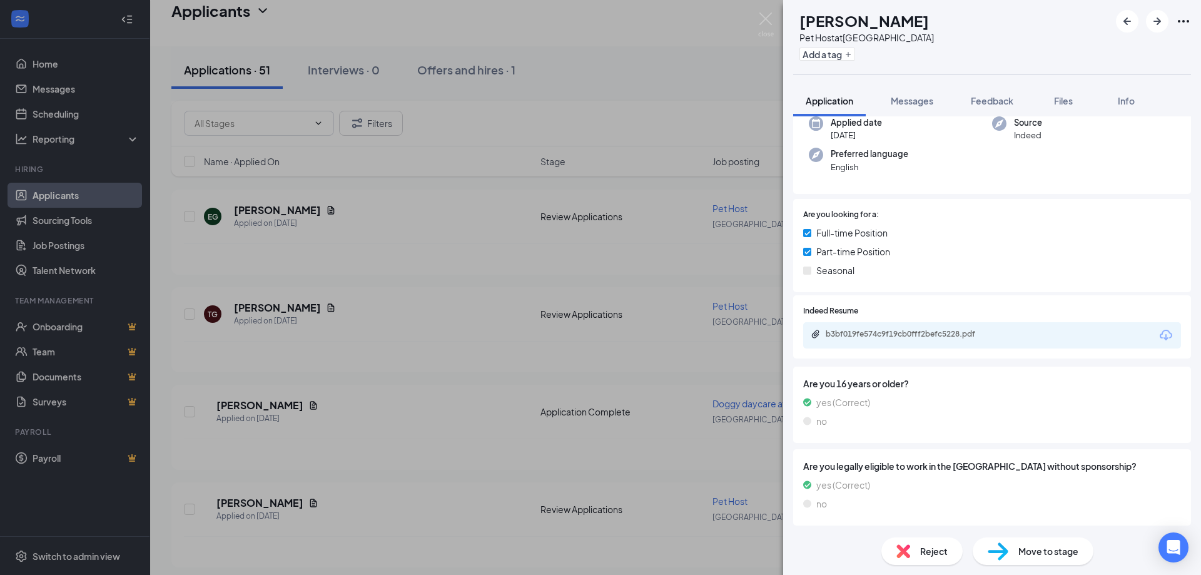
scroll to position [103, 0]
click at [1049, 101] on button "Files" at bounding box center [1064, 100] width 50 height 31
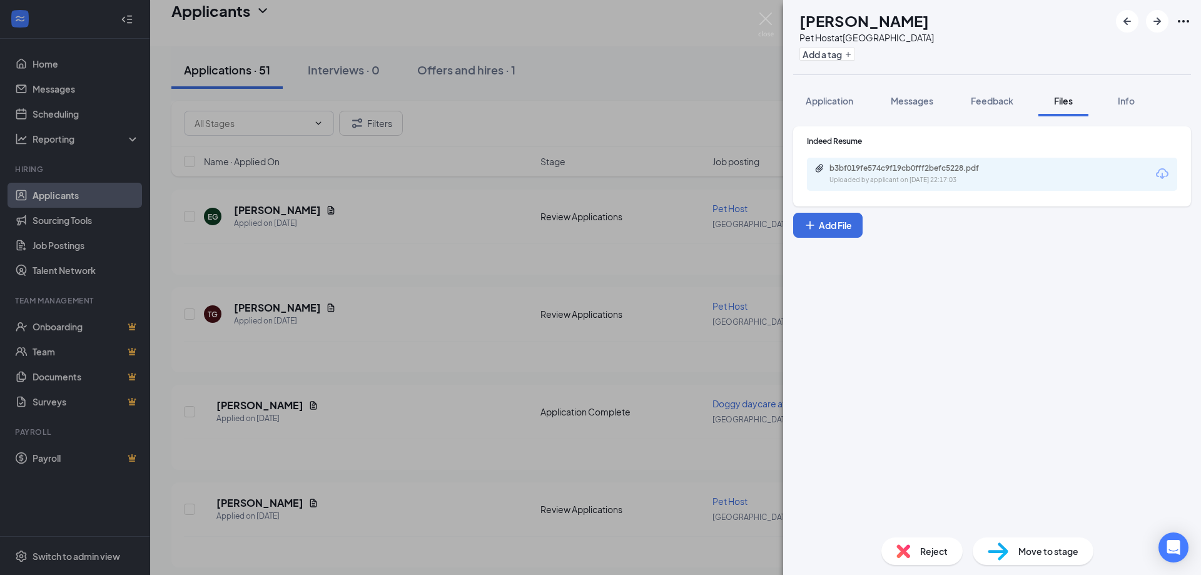
drag, startPoint x: 942, startPoint y: 186, endPoint x: 928, endPoint y: 198, distance: 18.6
click at [941, 186] on div "b3bf019fe574c9f19cb0fff2befc5228.pdf Uploaded by applicant on [DATE] 22:17:03" at bounding box center [992, 174] width 370 height 33
click at [886, 173] on div "b3bf019fe574c9f19cb0fff2befc5228.pdf Uploaded by applicant on [DATE] 22:17:03" at bounding box center [916, 174] width 203 height 22
drag, startPoint x: 899, startPoint y: 100, endPoint x: 973, endPoint y: 140, distance: 84.0
click at [899, 100] on span "Messages" at bounding box center [912, 100] width 43 height 11
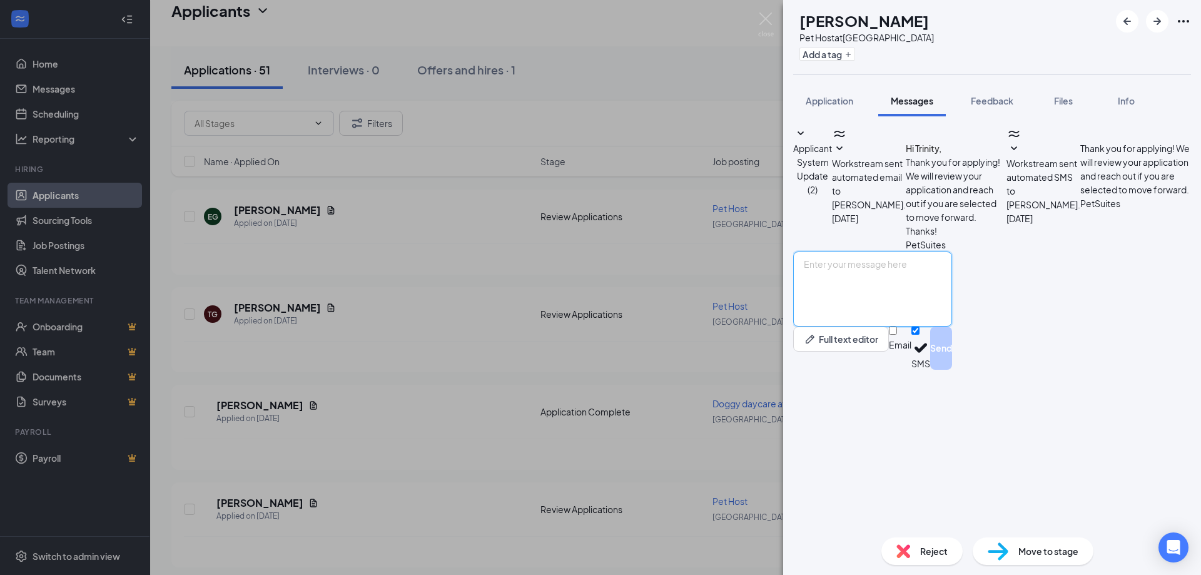
click at [860, 327] on textarea at bounding box center [872, 289] width 159 height 75
paste textarea "Hello [PERSON_NAME], we have reviewed your resume and would like to set up an i…"
click at [864, 327] on textarea "Hello [PERSON_NAME], we have reviewed your resume and would like to set up an i…" at bounding box center [872, 289] width 159 height 75
type textarea "Hello Trinity, we have reviewed your resume and would like to set up an intervi…"
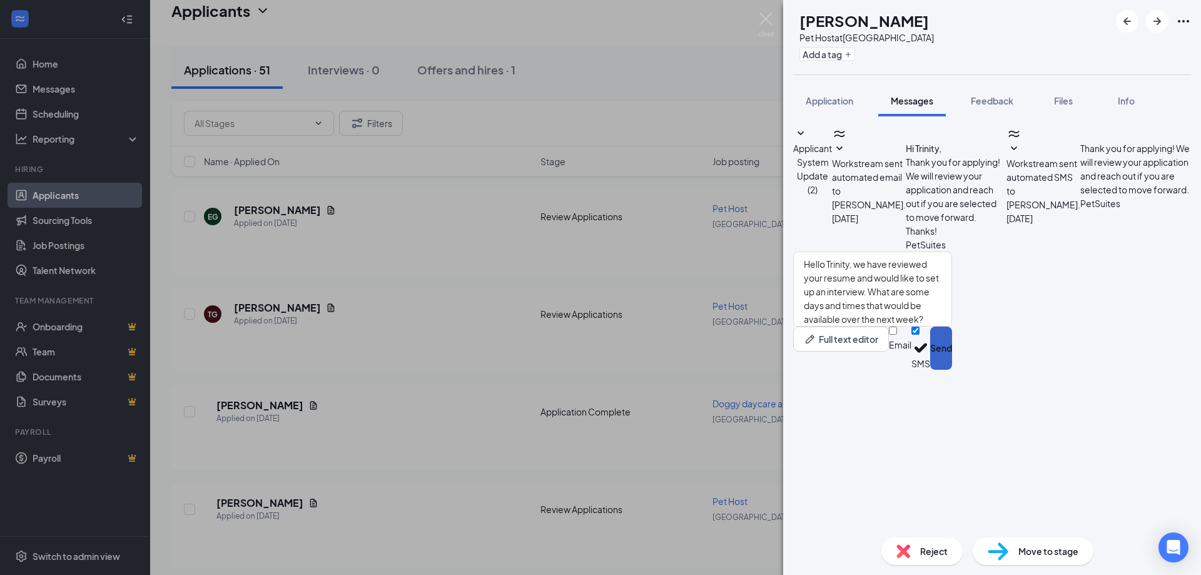
click at [952, 370] on button "Send" at bounding box center [941, 348] width 22 height 43
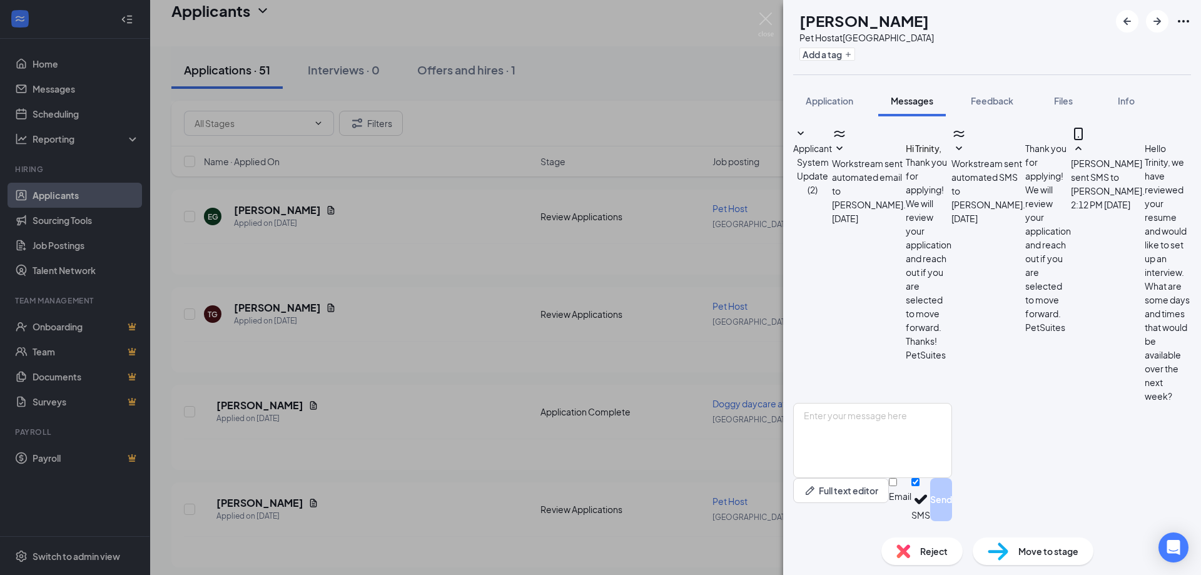
click at [772, 9] on div "TG Trinity [PERSON_NAME] Pet Host at [GEOGRAPHIC_DATA] Add a tag Application Me…" at bounding box center [600, 287] width 1201 height 575
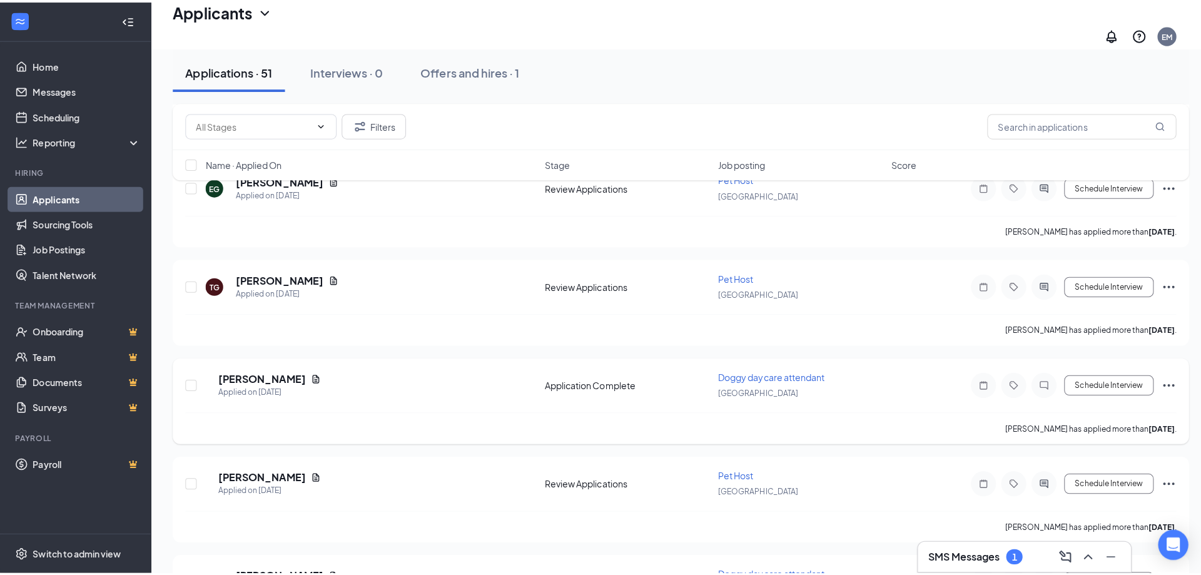
scroll to position [1001, 0]
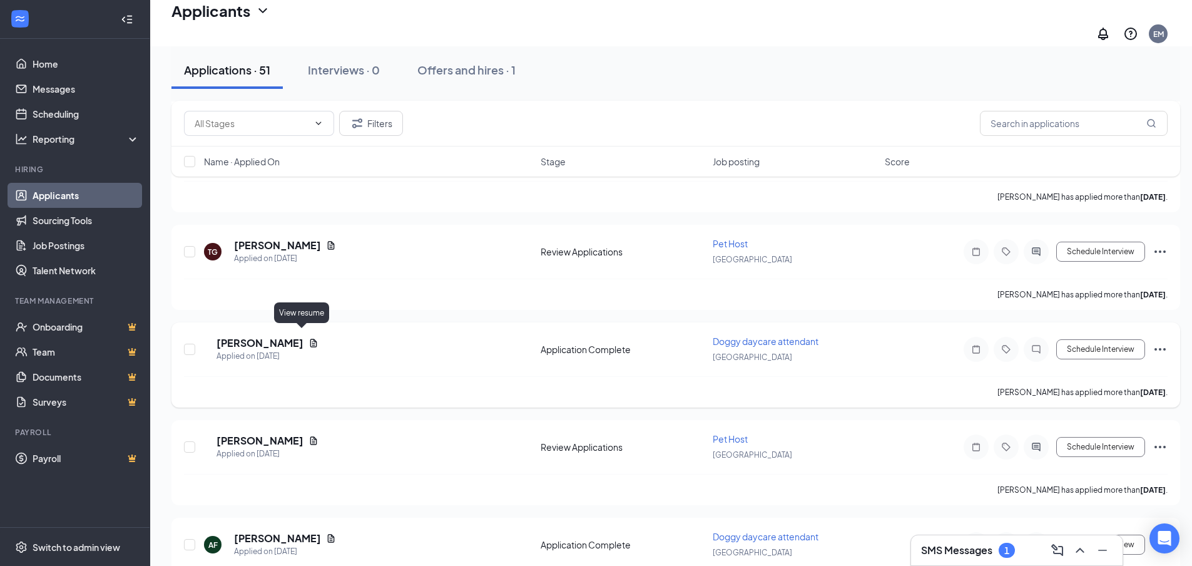
click at [310, 339] on icon "Document" at bounding box center [313, 343] width 7 height 8
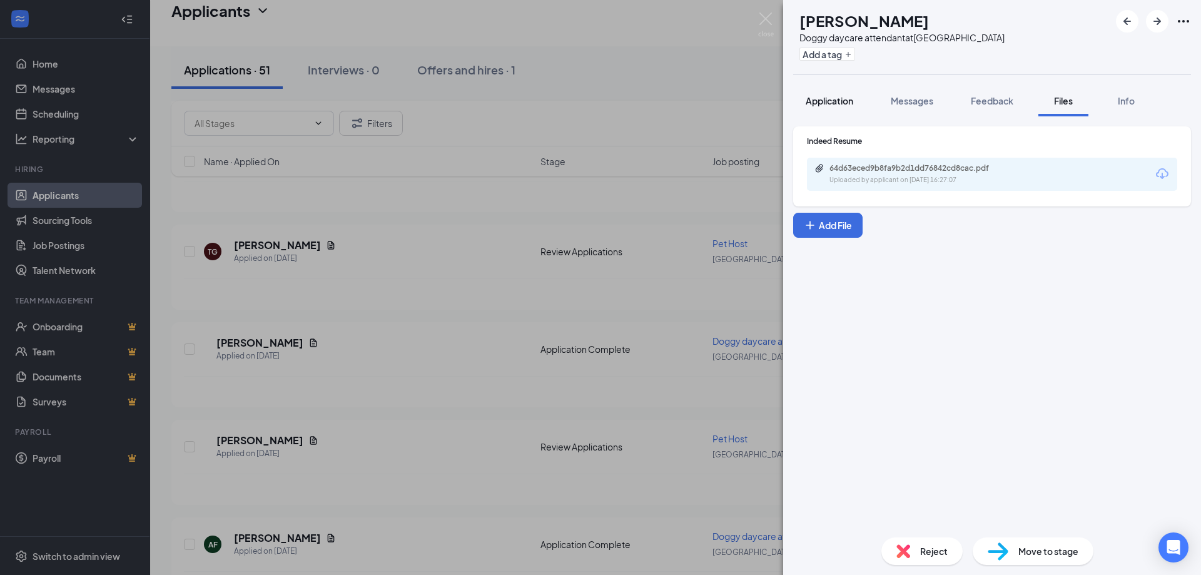
click at [860, 103] on button "Application" at bounding box center [829, 100] width 73 height 31
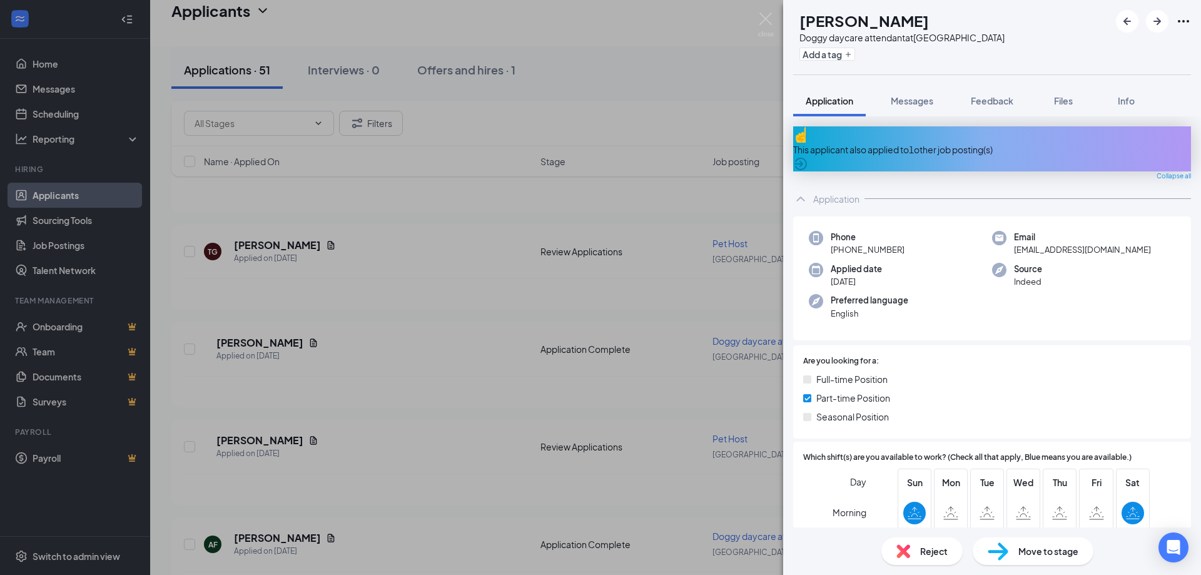
click at [1065, 100] on span "Files" at bounding box center [1063, 100] width 19 height 11
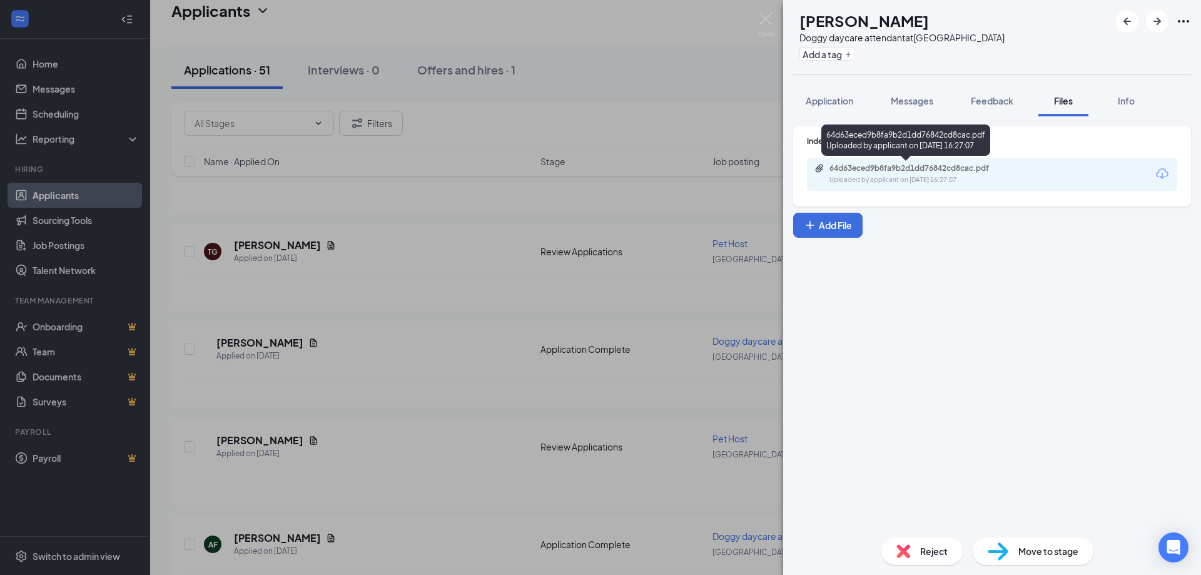
click at [937, 182] on div "Uploaded by applicant on [DATE] 16:27:07" at bounding box center [924, 180] width 188 height 10
click at [826, 106] on div "Application" at bounding box center [830, 100] width 48 height 13
click at [929, 98] on span "Messages" at bounding box center [912, 100] width 43 height 11
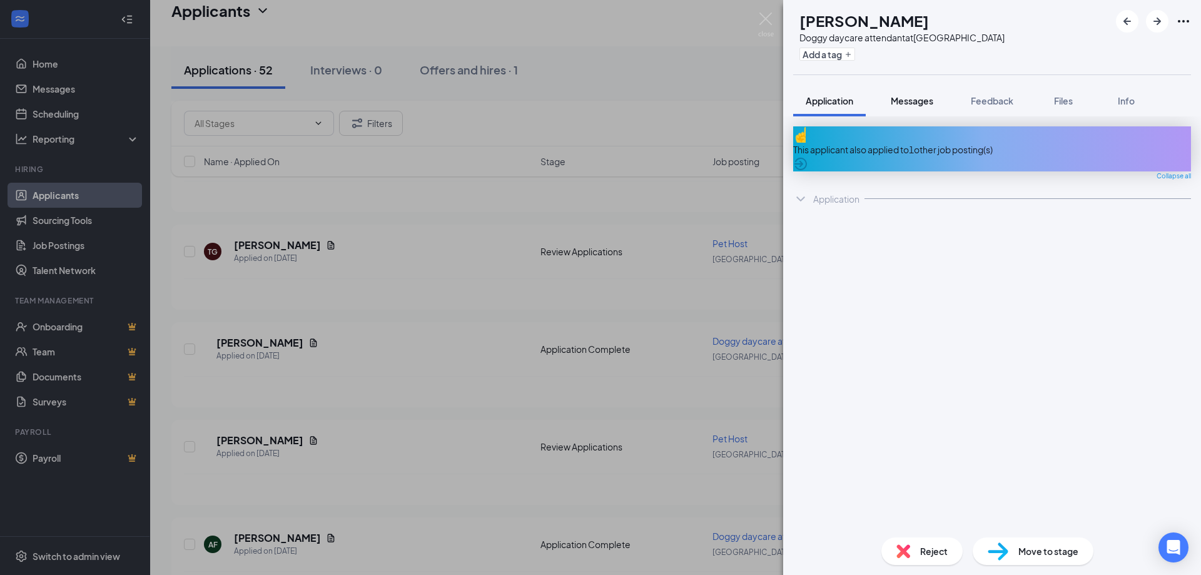
click at [927, 99] on span "Messages" at bounding box center [912, 100] width 43 height 11
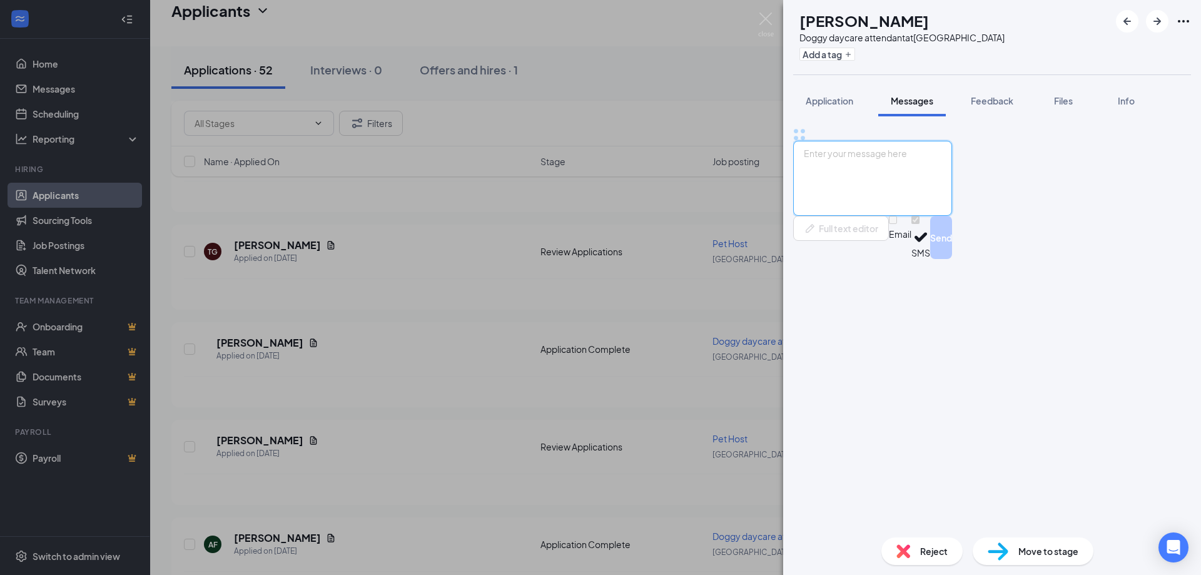
click at [847, 216] on textarea at bounding box center [872, 178] width 159 height 75
paste textarea "Hello [PERSON_NAME], we have reviewed your resume and would like to set up an i…"
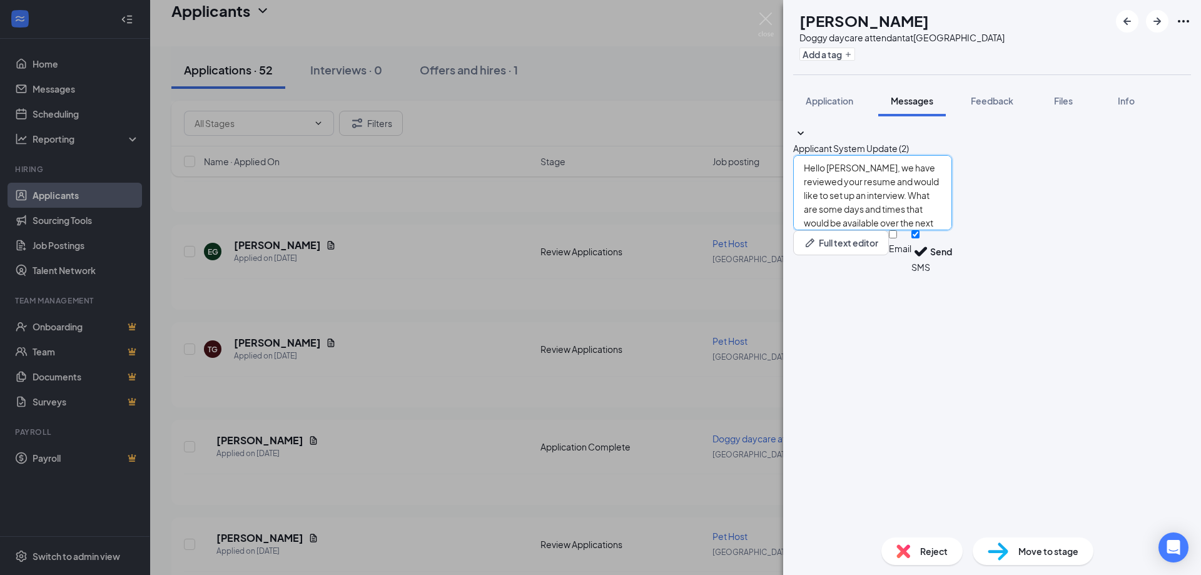
click at [869, 230] on textarea "Hello [PERSON_NAME], we have reviewed your resume and would like to set up an i…" at bounding box center [872, 192] width 159 height 75
click at [868, 230] on textarea "Hello [PERSON_NAME], we have reviewed your resume and would like to set up an i…" at bounding box center [872, 192] width 159 height 75
type textarea "Hello [PERSON_NAME], we have reviewed your resume and would like to set up an i…"
click at [952, 273] on button "Send" at bounding box center [941, 251] width 22 height 43
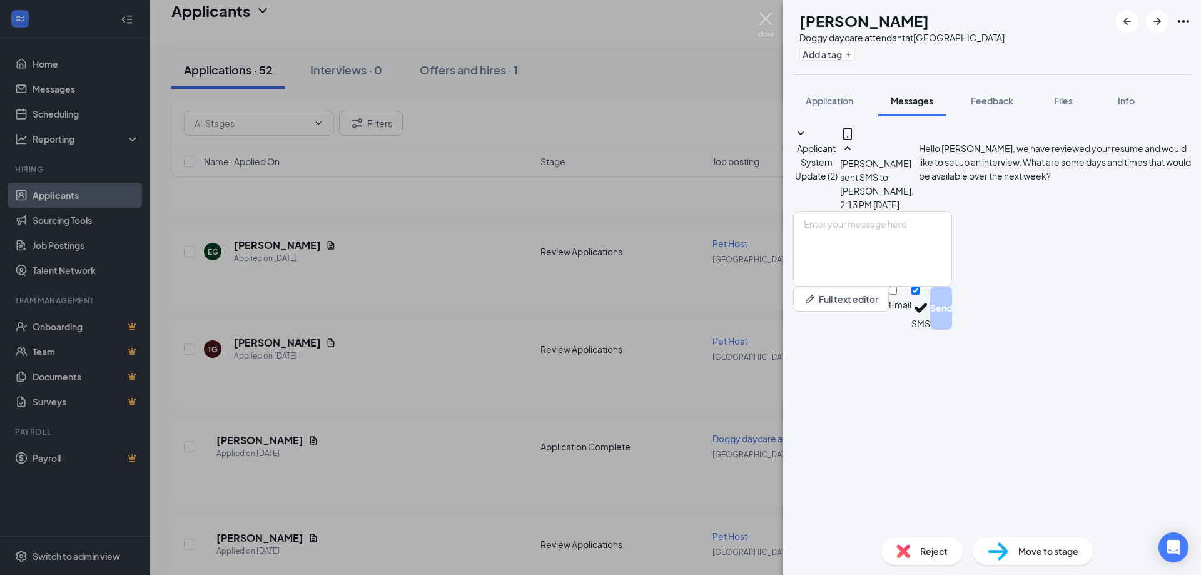
click at [761, 21] on img at bounding box center [766, 25] width 16 height 24
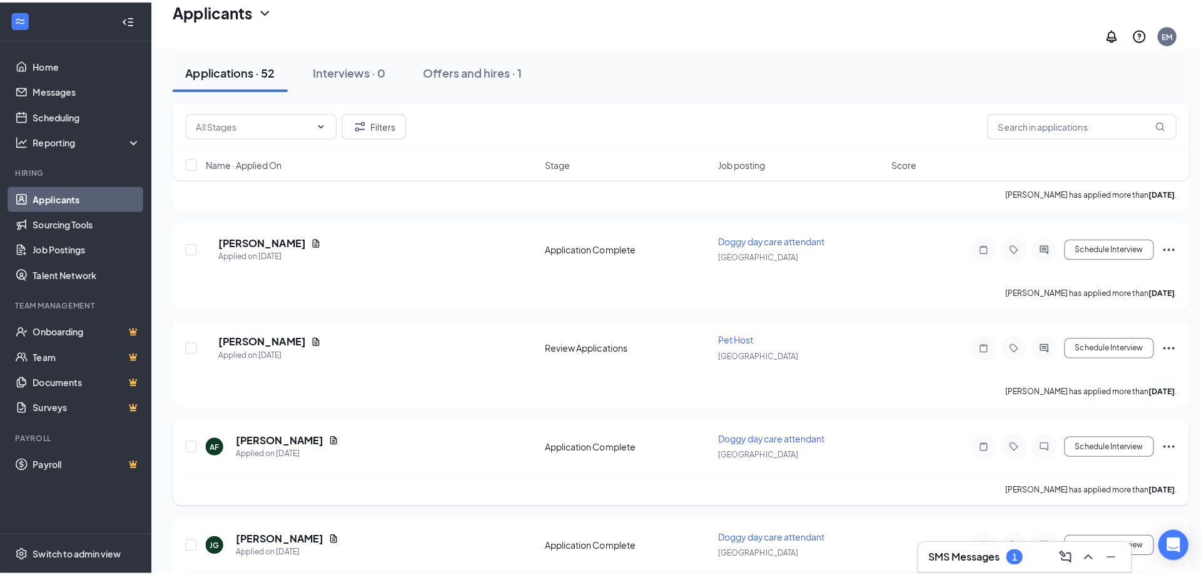
scroll to position [1251, 0]
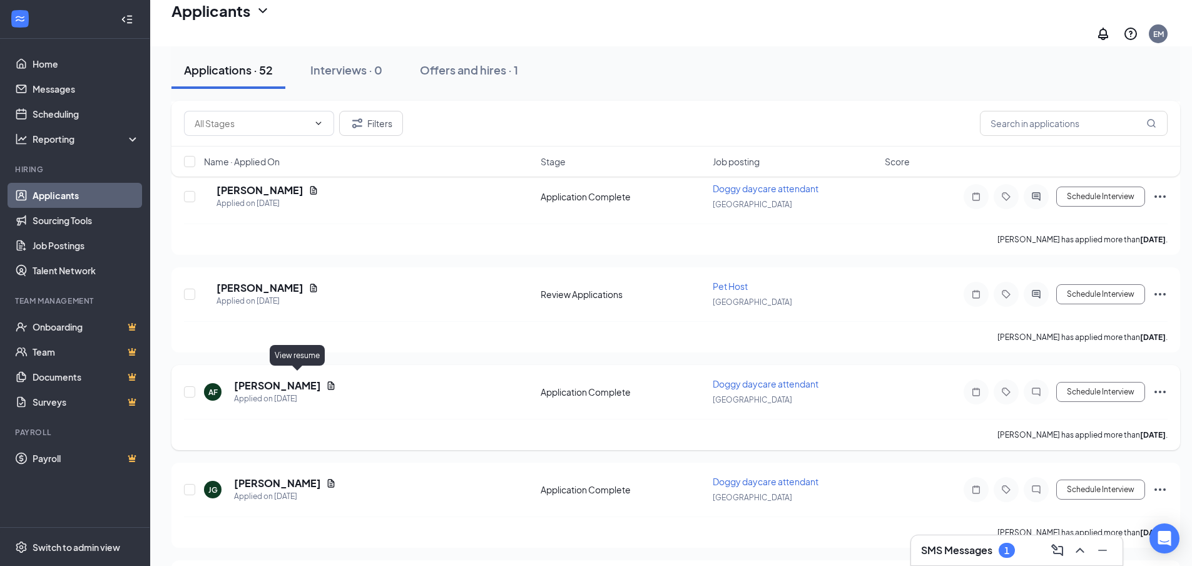
click at [326, 380] on icon "Document" at bounding box center [331, 385] width 10 height 10
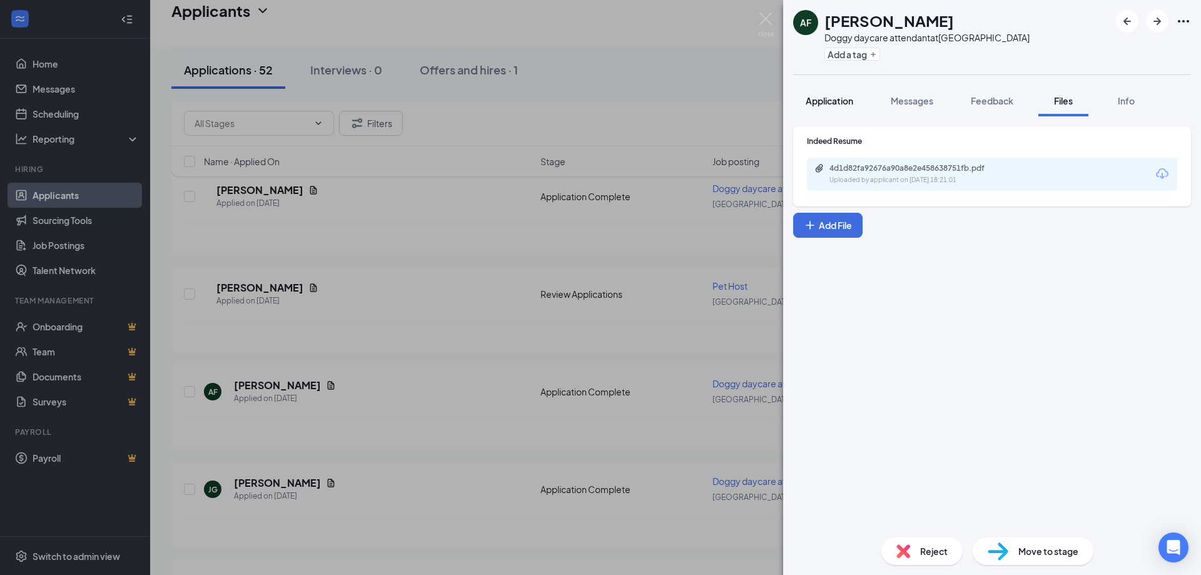
click at [848, 101] on span "Application" at bounding box center [830, 100] width 48 height 11
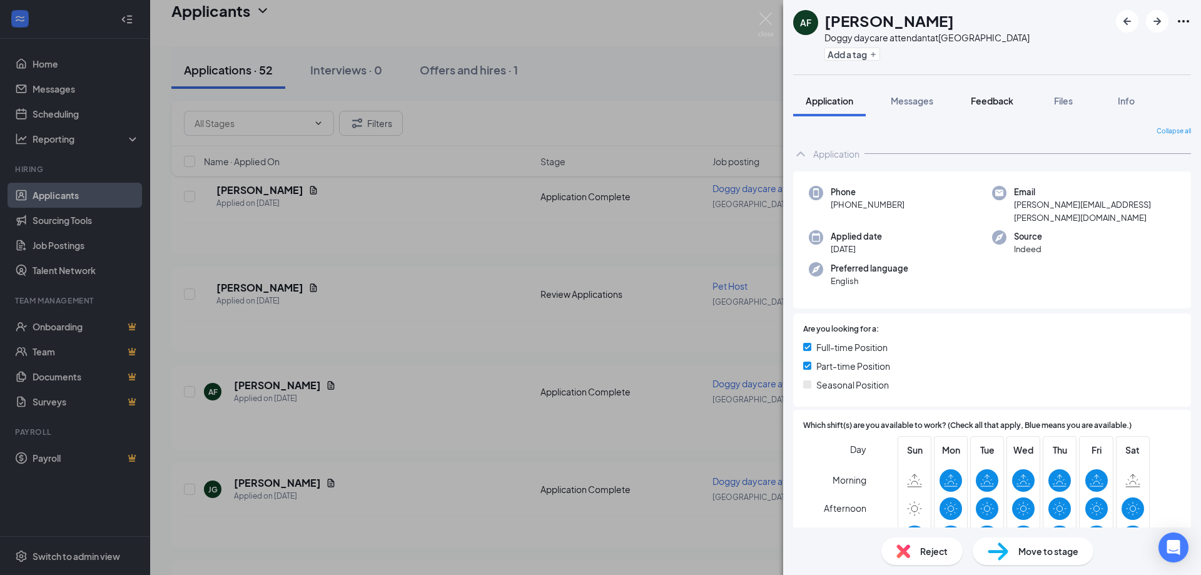
click at [1002, 94] on div "Feedback" at bounding box center [992, 100] width 43 height 13
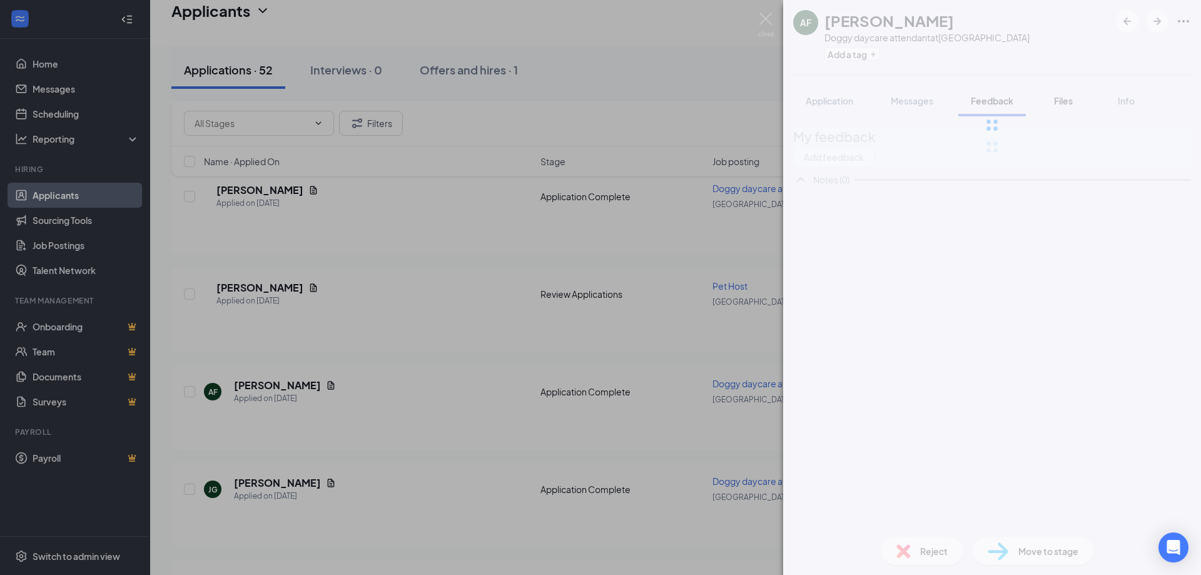
click at [1064, 104] on div at bounding box center [992, 125] width 418 height 250
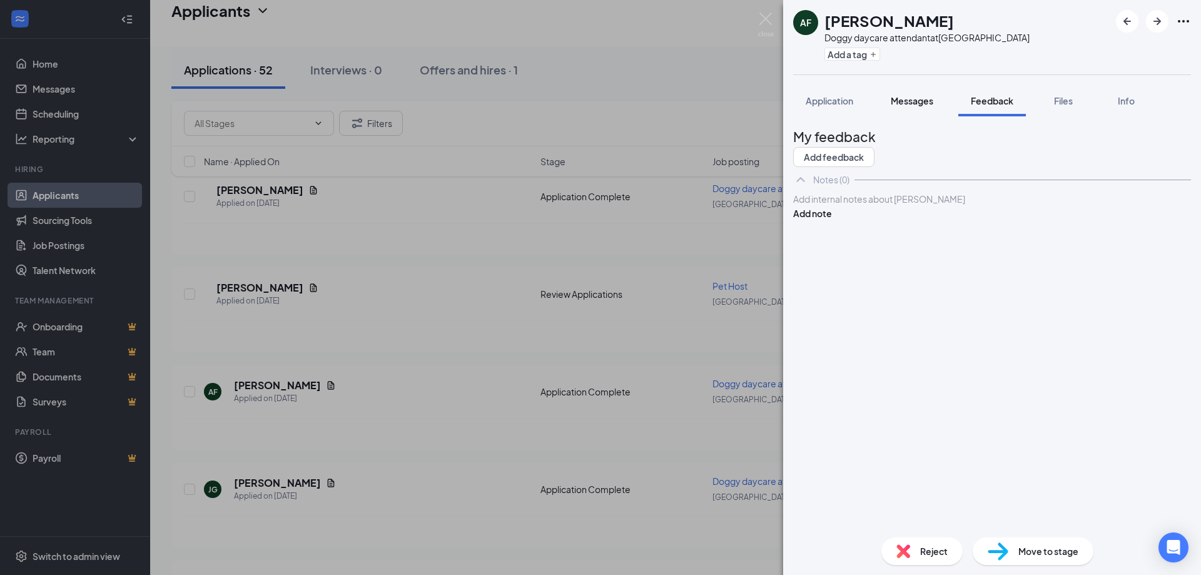
click at [910, 96] on span "Messages" at bounding box center [912, 100] width 43 height 11
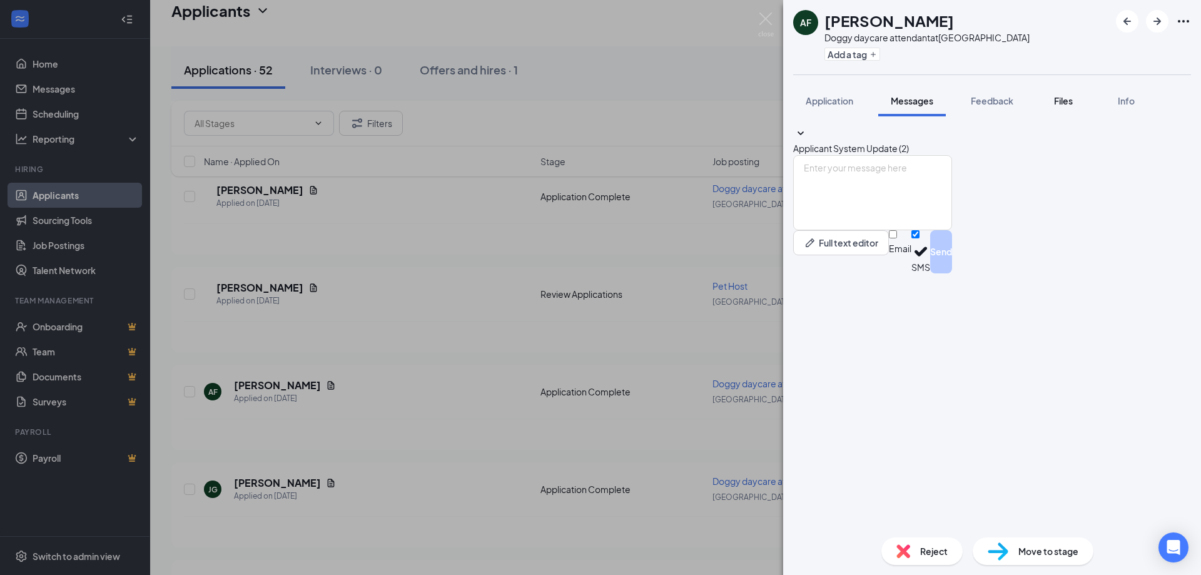
click at [1067, 98] on span "Files" at bounding box center [1063, 100] width 19 height 11
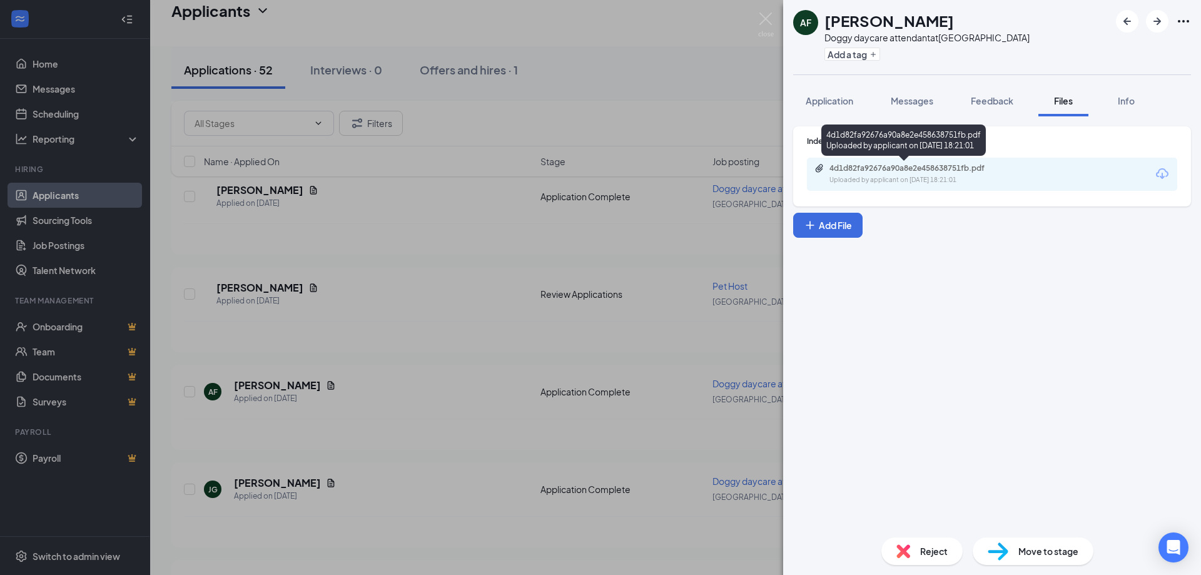
click at [915, 166] on div "4d1d82fa92676a90a8e2e458638751fb.pdf" at bounding box center [917, 168] width 175 height 10
click at [842, 110] on button "Application" at bounding box center [829, 100] width 73 height 31
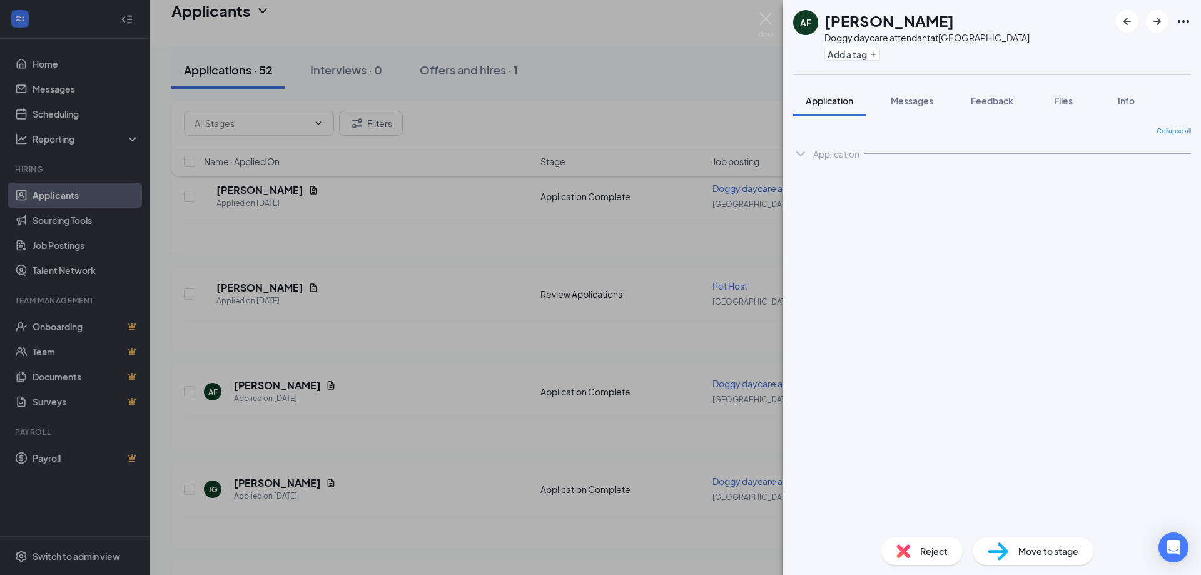
click at [847, 88] on button "Application" at bounding box center [829, 100] width 73 height 31
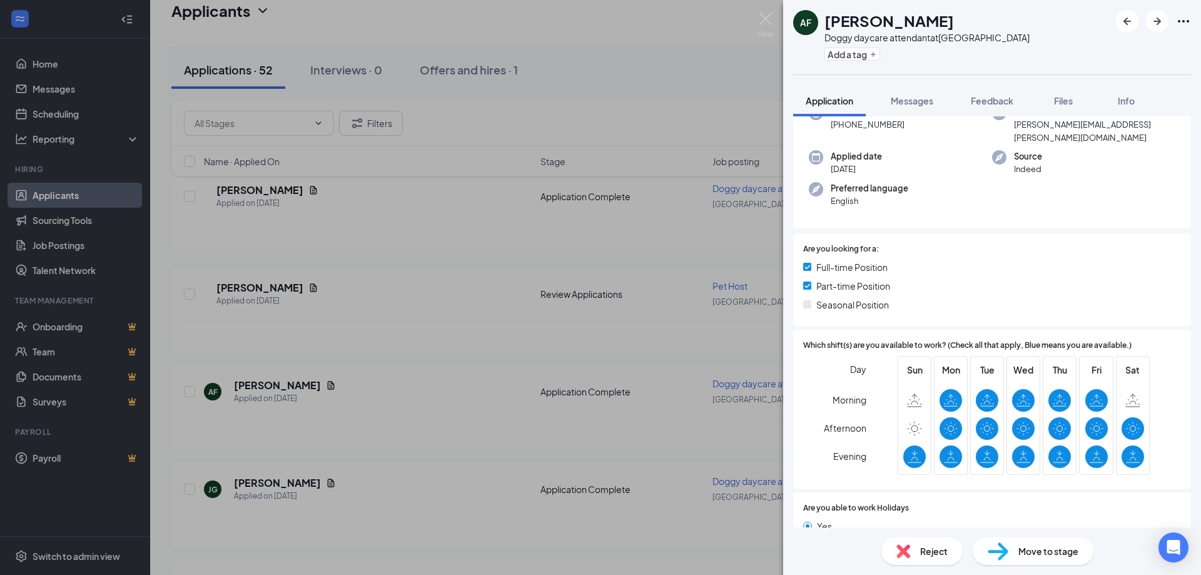
scroll to position [63, 0]
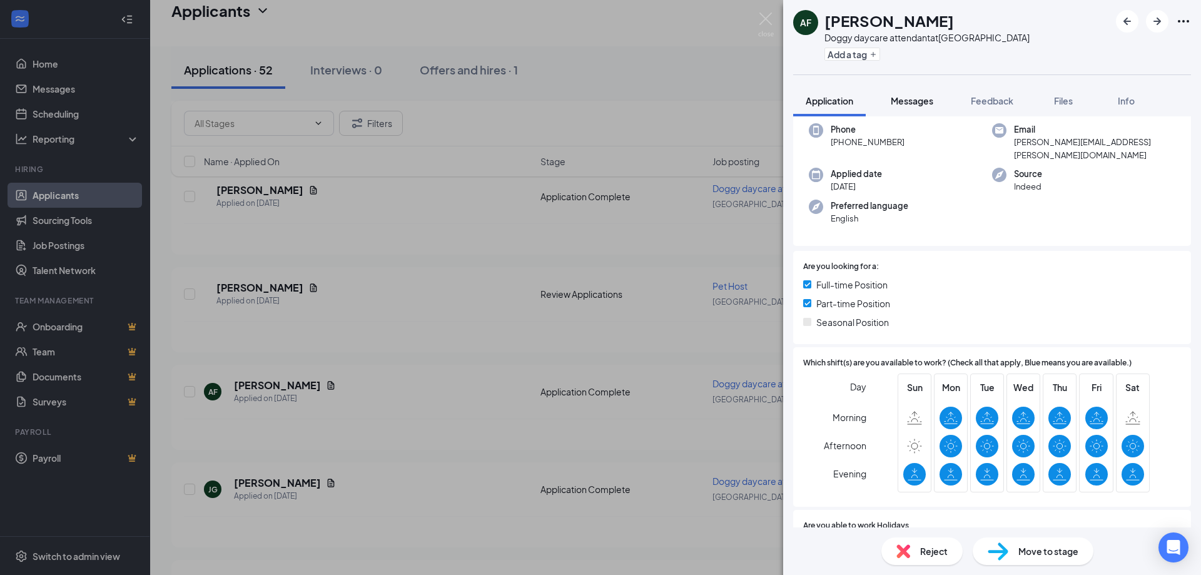
click at [929, 103] on span "Messages" at bounding box center [912, 100] width 43 height 11
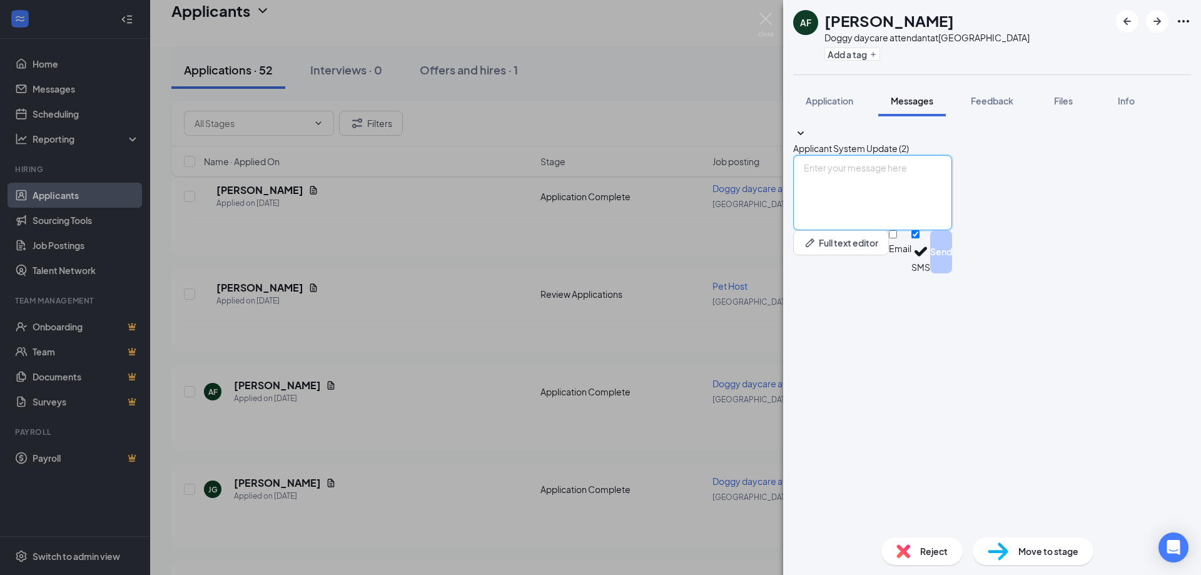
paste textarea "Hello [PERSON_NAME], we have reviewed your resume and would like to set up an i…"
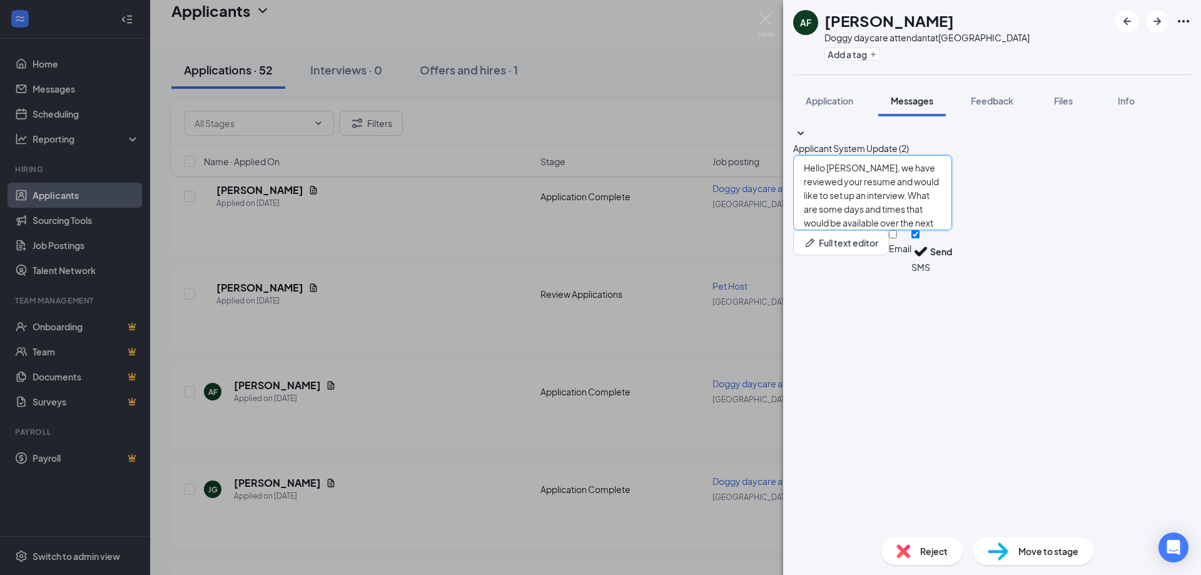
click at [848, 230] on textarea "Hello [PERSON_NAME], we have reviewed your resume and would like to set up an i…" at bounding box center [872, 192] width 159 height 75
click at [853, 230] on textarea "Hello [PERSON_NAME], we have reviewed your resume and would like to set up an i…" at bounding box center [872, 192] width 159 height 75
type textarea "Hello [PERSON_NAME], we have reviewed your resume and would like to set up an i…"
click at [952, 273] on button "Send" at bounding box center [941, 251] width 22 height 43
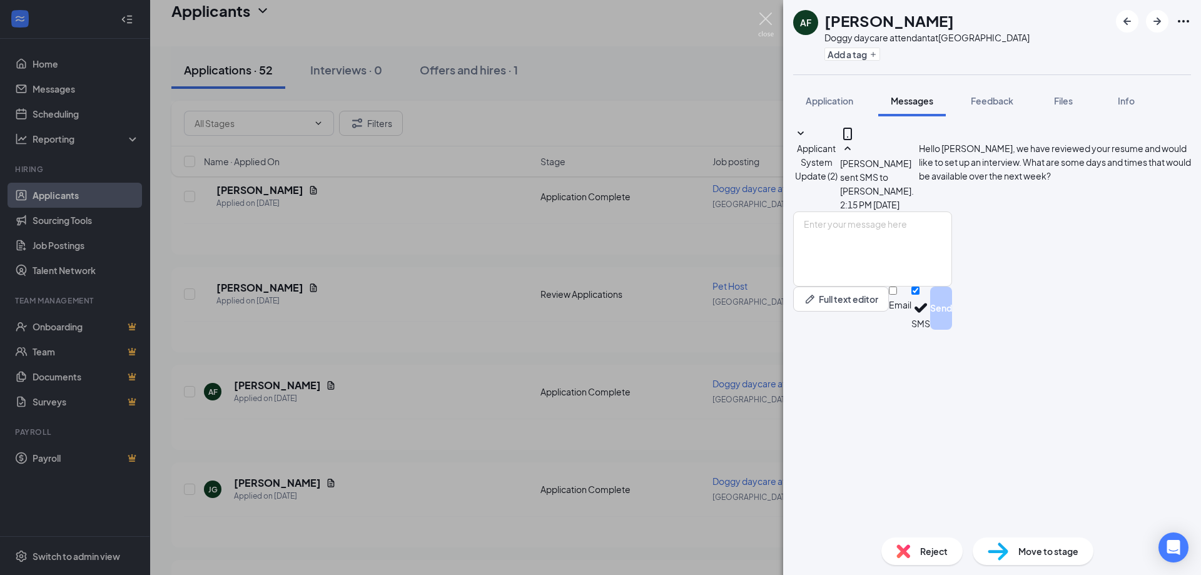
click at [768, 21] on img at bounding box center [766, 25] width 16 height 24
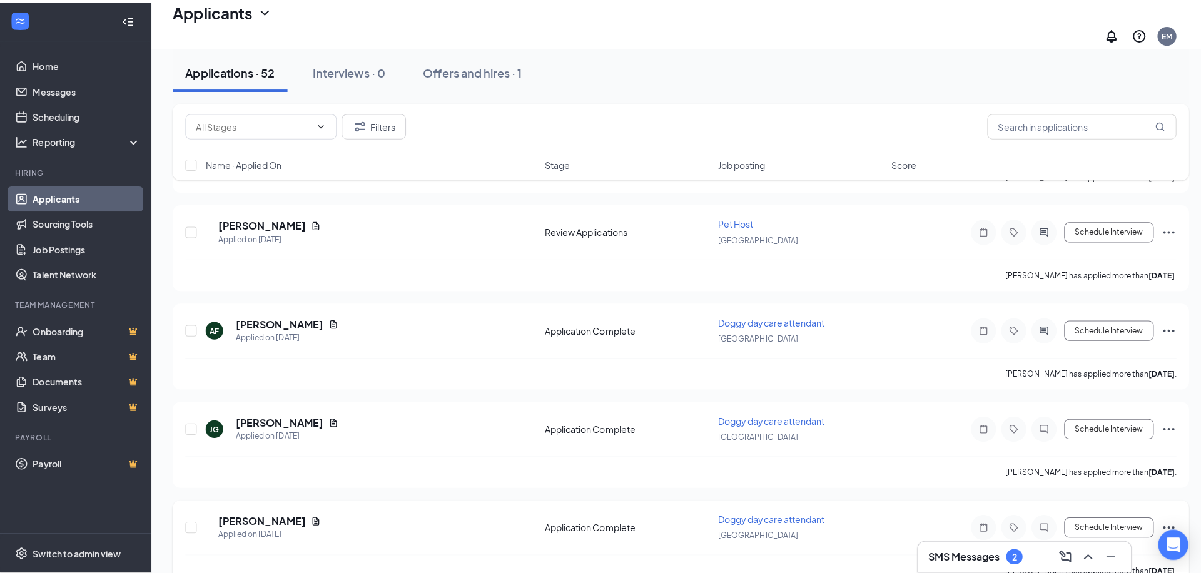
scroll to position [1439, 0]
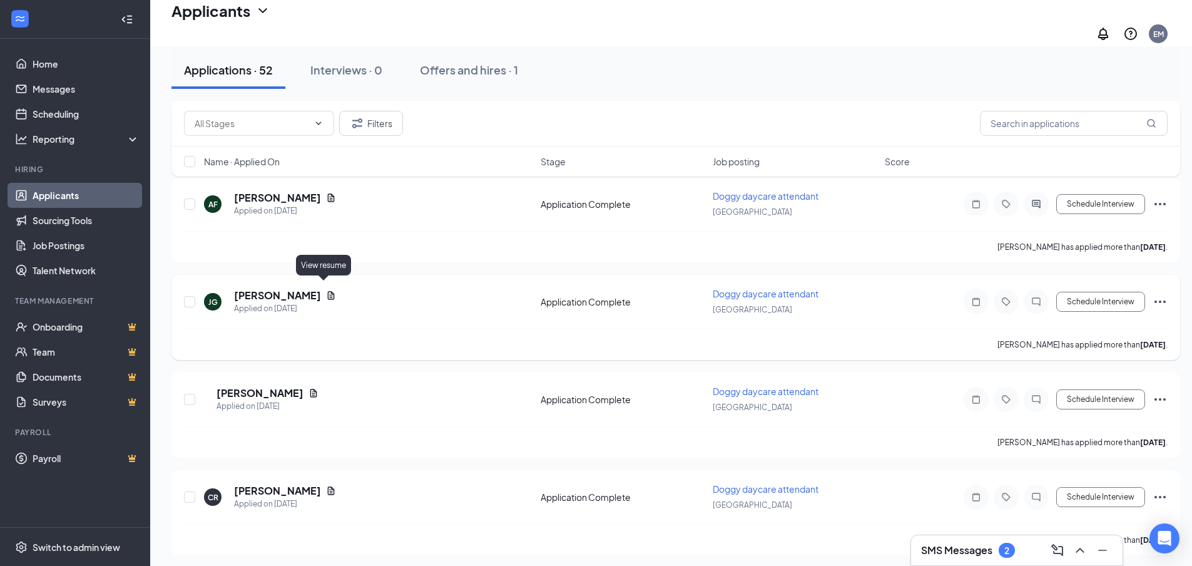
click at [326, 290] on icon "Document" at bounding box center [331, 295] width 10 height 10
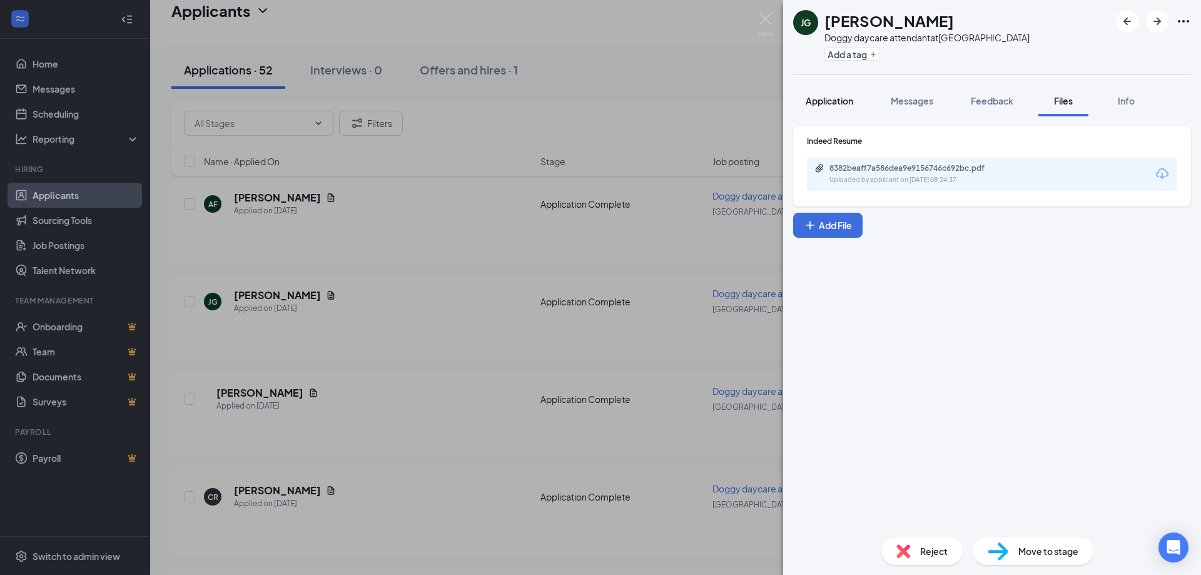
click at [829, 107] on button "Application" at bounding box center [829, 100] width 73 height 31
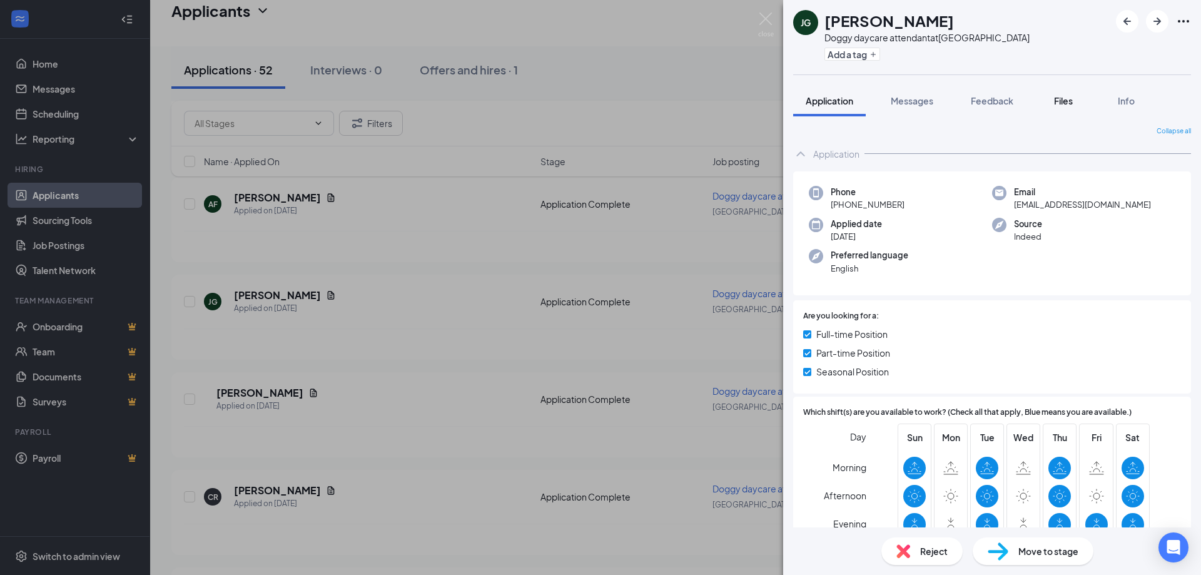
click at [1057, 101] on span "Files" at bounding box center [1063, 100] width 19 height 11
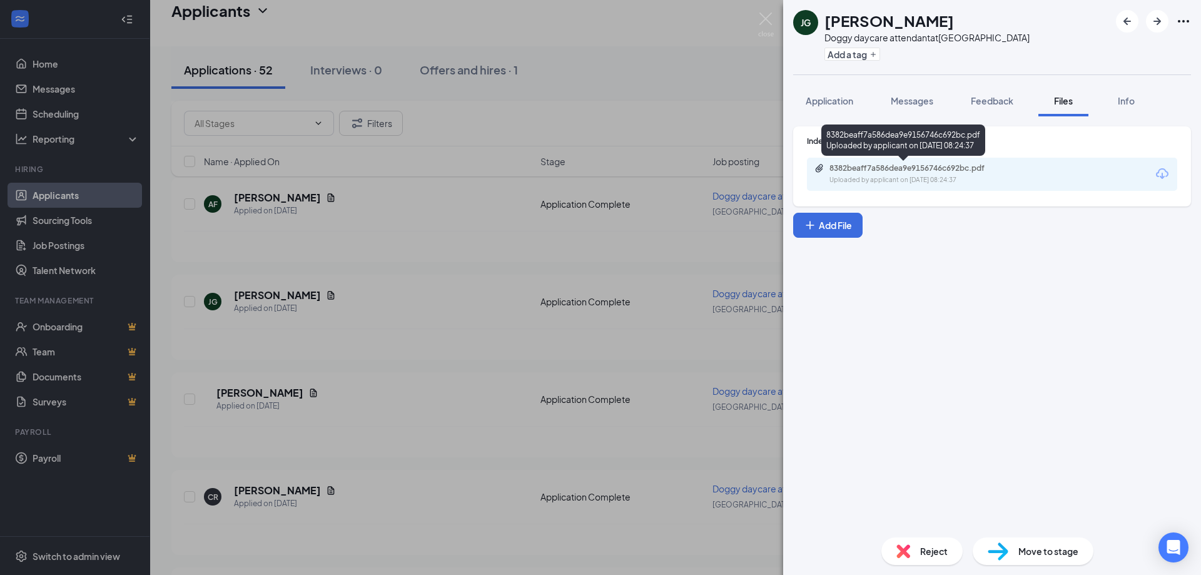
click at [912, 172] on div "8382beaff7a586dea9e9156746c692bc.pdf" at bounding box center [917, 168] width 175 height 10
click at [908, 106] on div "Messages" at bounding box center [912, 100] width 43 height 13
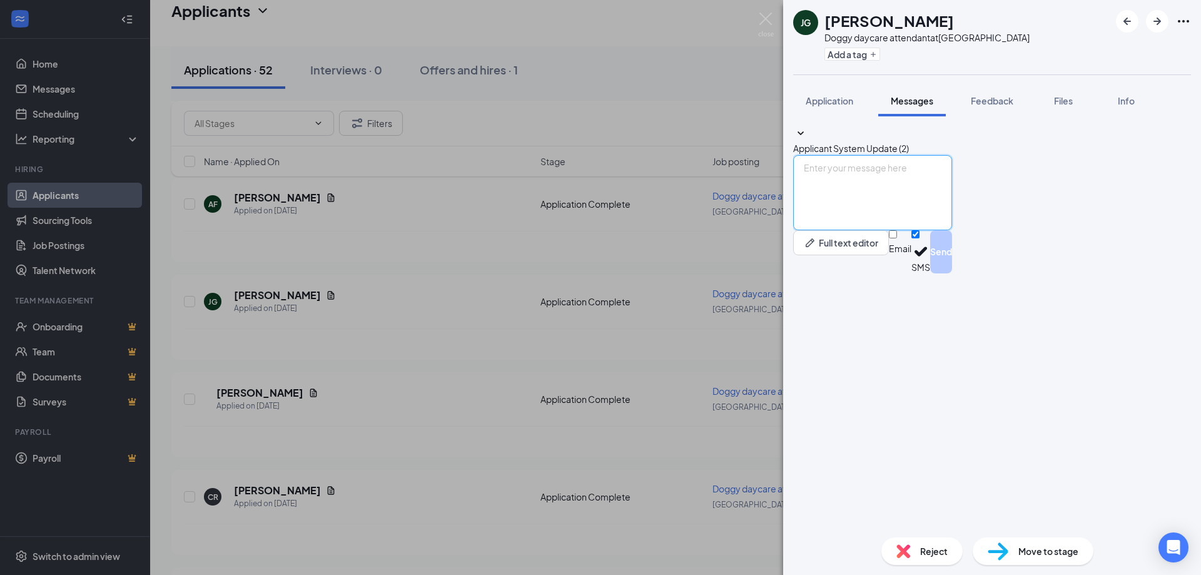
click at [866, 230] on textarea at bounding box center [872, 192] width 159 height 75
paste textarea "Hello [PERSON_NAME], we have reviewed your resume and would like to set up an i…"
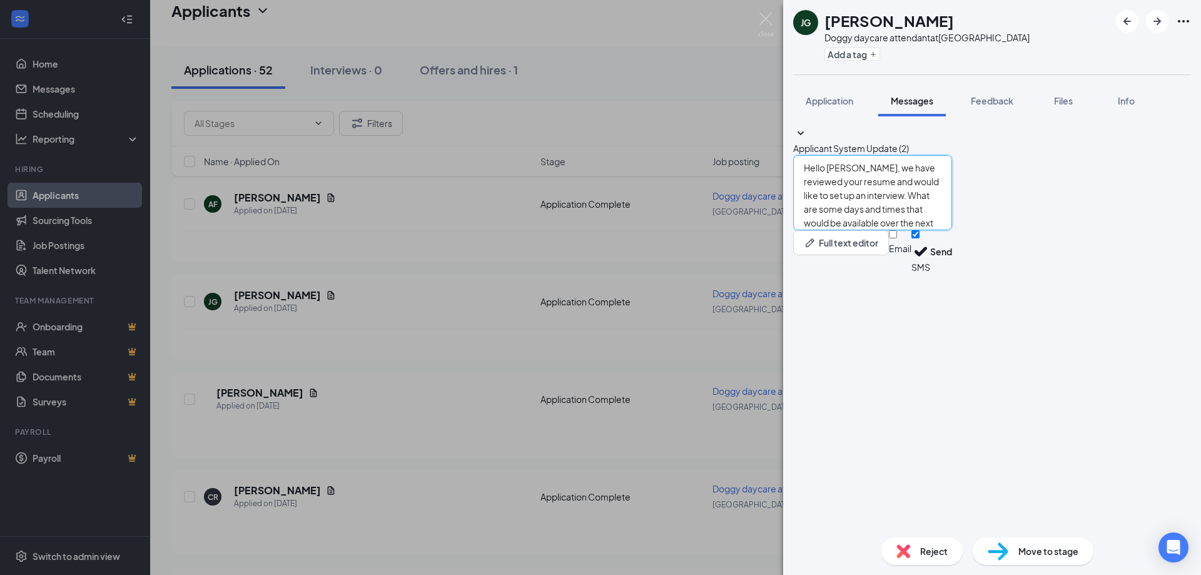
click at [863, 230] on textarea "Hello [PERSON_NAME], we have reviewed your resume and would like to set up an i…" at bounding box center [872, 192] width 159 height 75
type textarea "Hello [PERSON_NAME], we have reviewed your resume and would like to set up an i…"
click at [952, 273] on button "Send" at bounding box center [941, 251] width 22 height 43
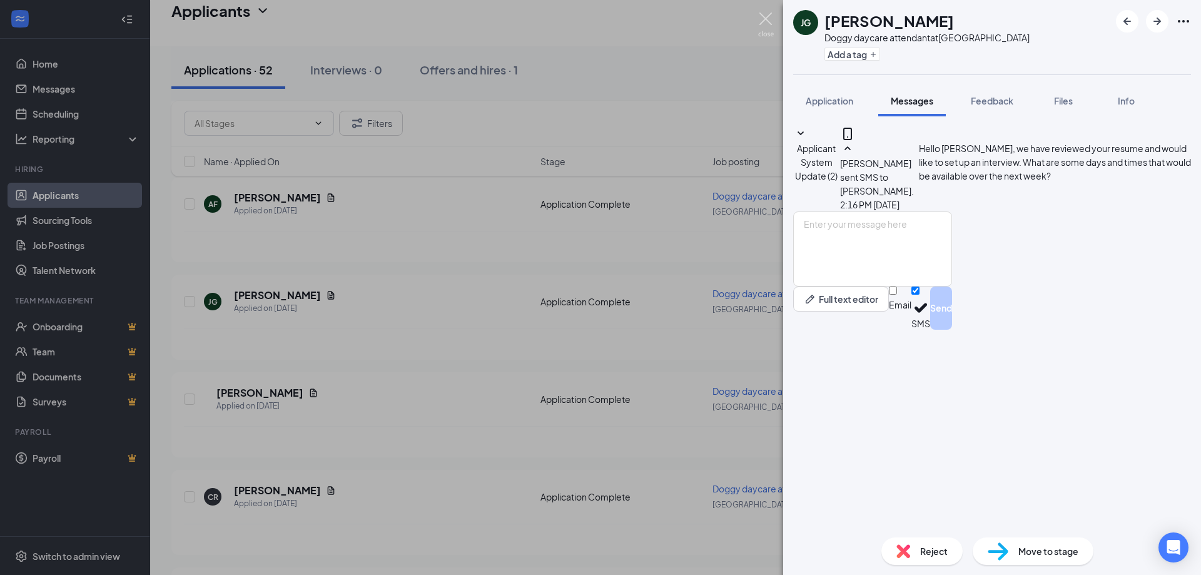
click at [765, 19] on img at bounding box center [766, 25] width 16 height 24
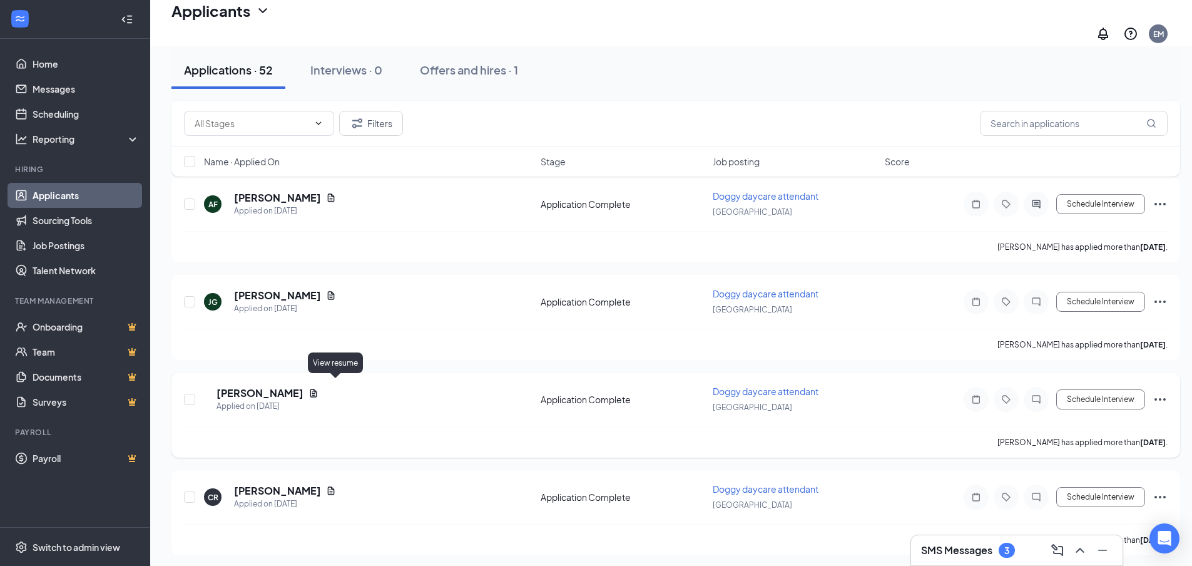
click at [317, 389] on icon "Document" at bounding box center [313, 393] width 7 height 8
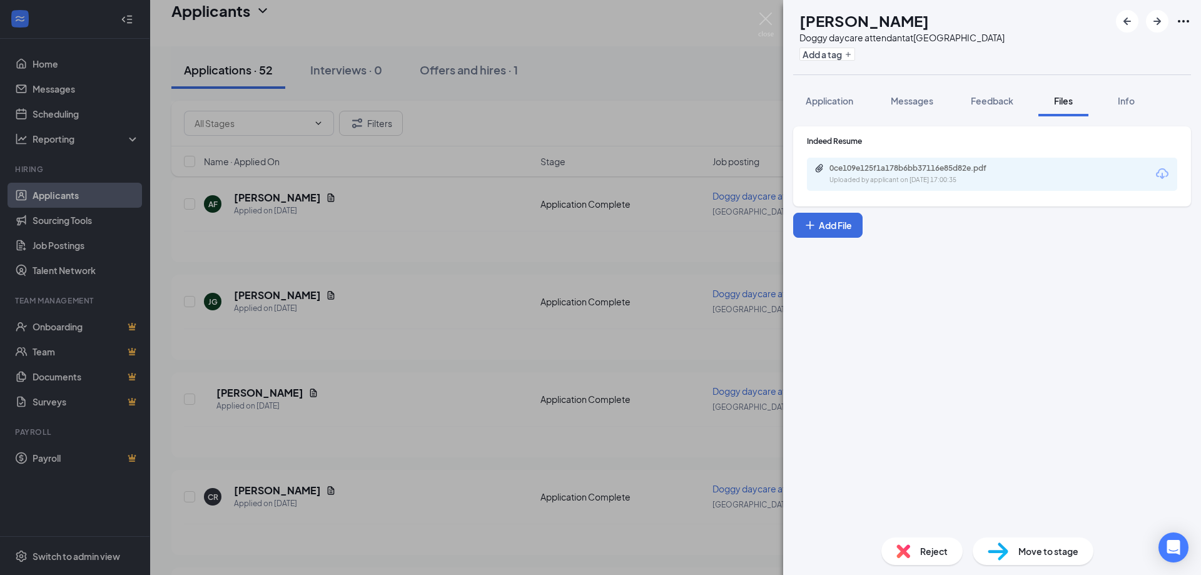
click at [848, 117] on div "Indeed Resume 0ce109e125f1a178b6bb37116e85d82e.pdf Uploaded by applicant on [DA…" at bounding box center [992, 321] width 418 height 411
click at [847, 99] on span "Application" at bounding box center [830, 100] width 48 height 11
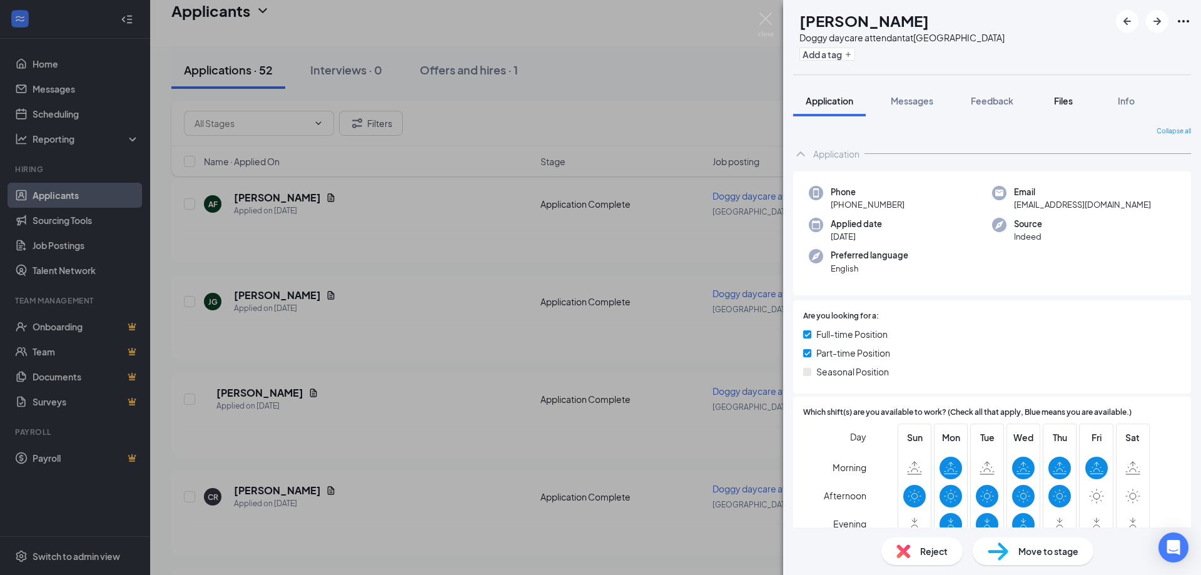
click at [1072, 99] on span "Files" at bounding box center [1063, 100] width 19 height 11
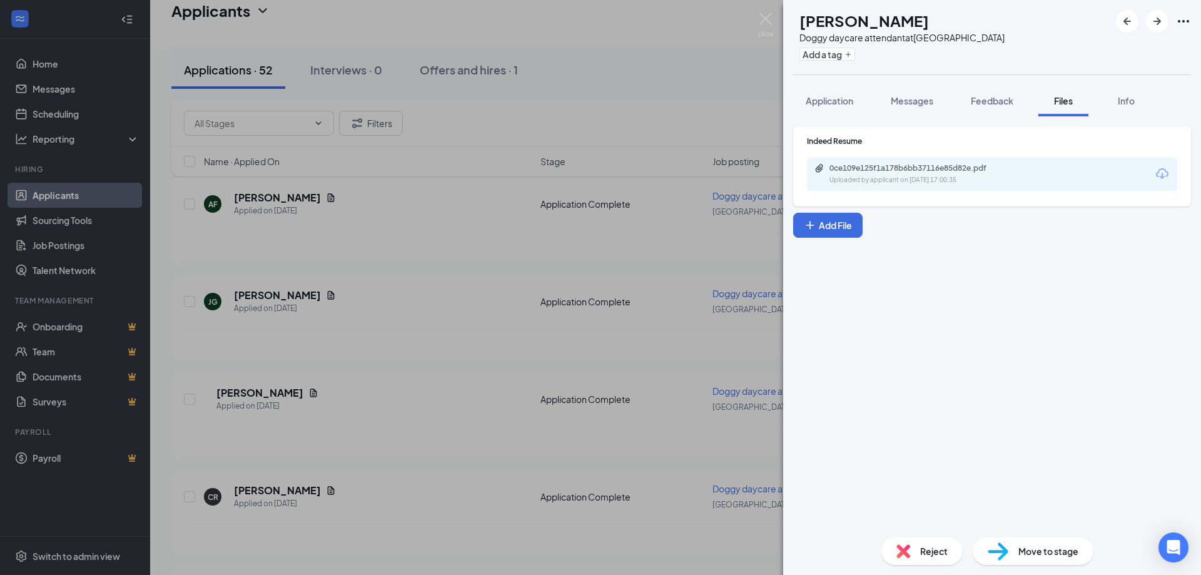
click at [894, 177] on div "Uploaded by applicant on [DATE] 17:00:35" at bounding box center [924, 180] width 188 height 10
click at [920, 108] on button "Messages" at bounding box center [913, 100] width 68 height 31
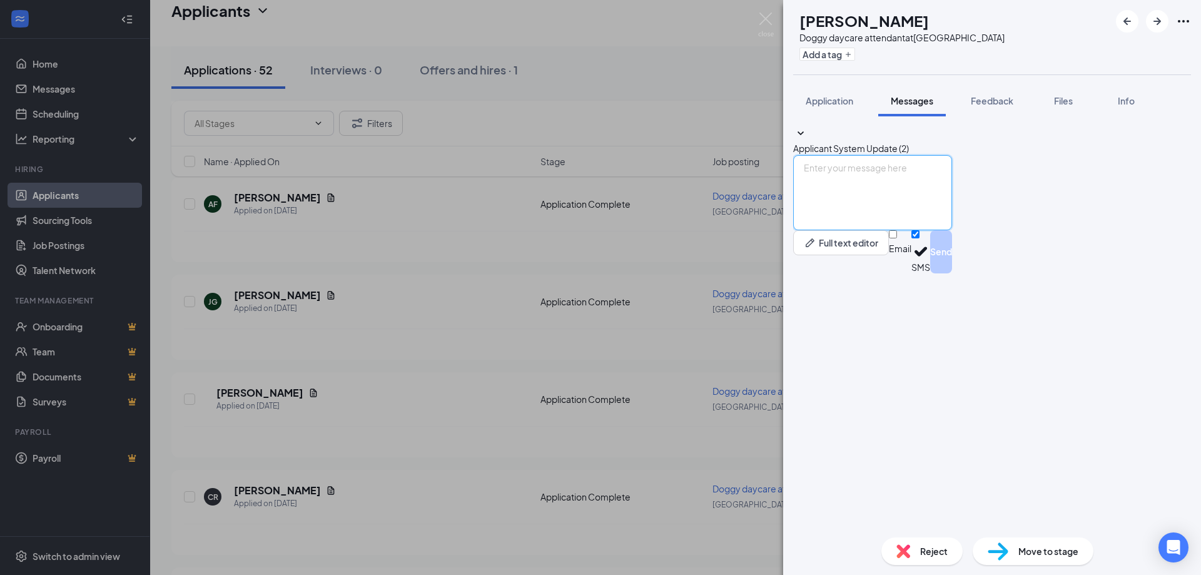
click at [912, 230] on textarea at bounding box center [872, 192] width 159 height 75
paste textarea "Hello [PERSON_NAME], we have reviewed your resume and would like to set up an i…"
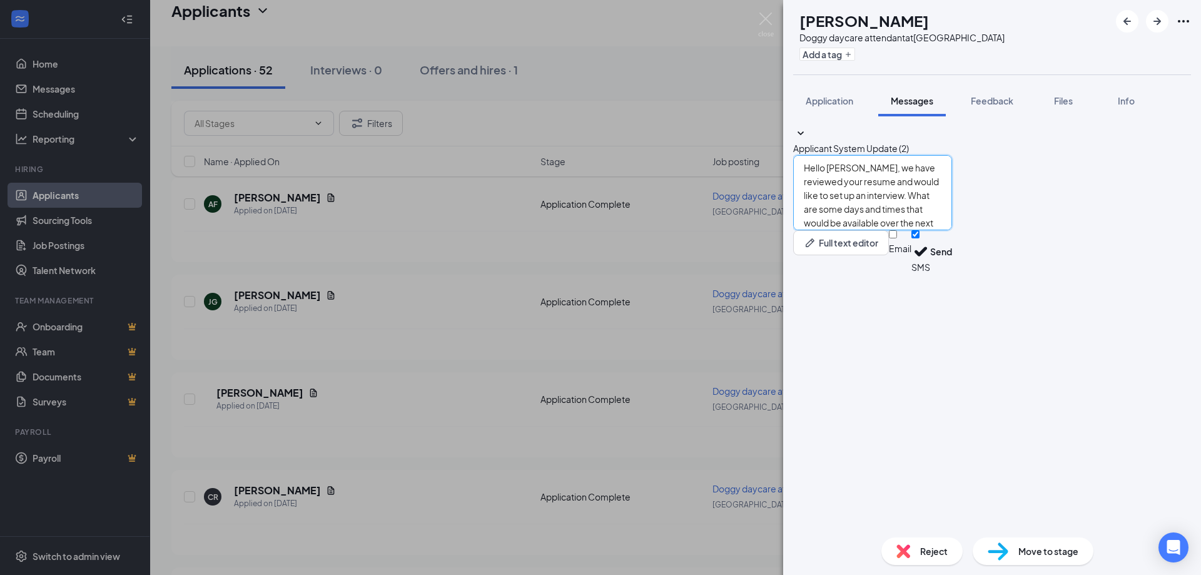
click at [869, 230] on textarea "Hello [PERSON_NAME], we have reviewed your resume and would like to set up an i…" at bounding box center [872, 192] width 159 height 75
type textarea "Hello [PERSON_NAME], we have reviewed your resume and would like to set up an i…"
click at [952, 273] on button "Send" at bounding box center [941, 251] width 22 height 43
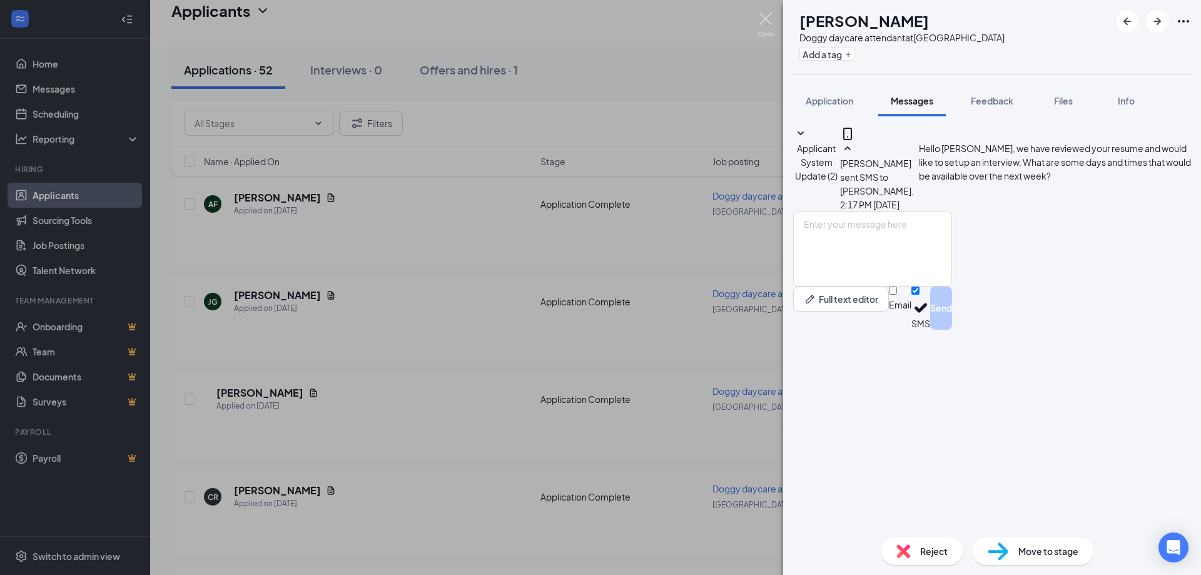
click at [773, 21] on img at bounding box center [766, 25] width 16 height 24
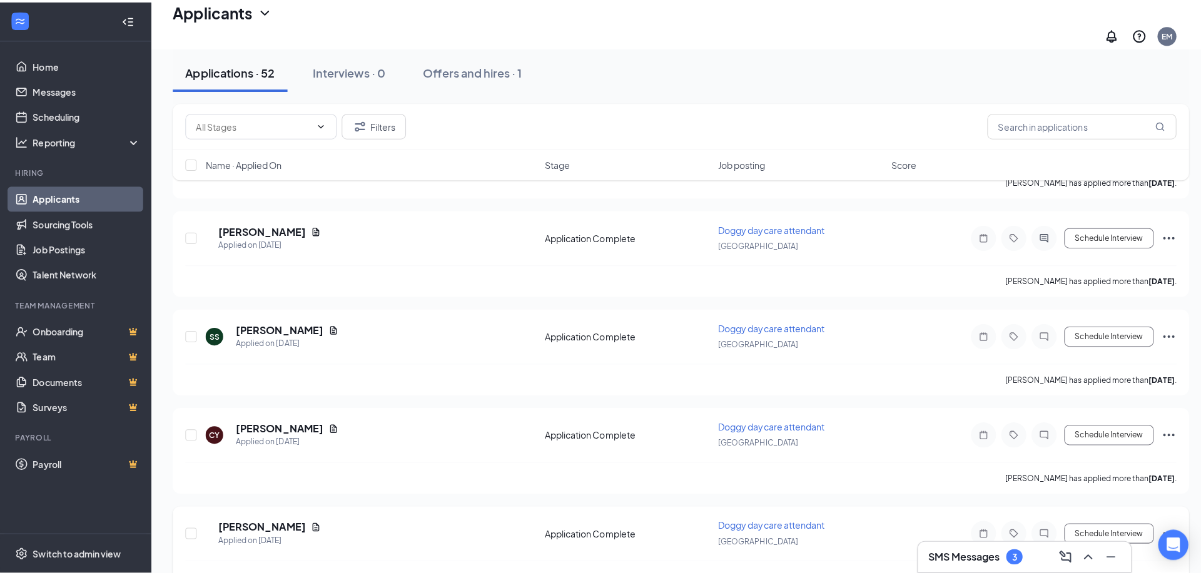
scroll to position [1877, 0]
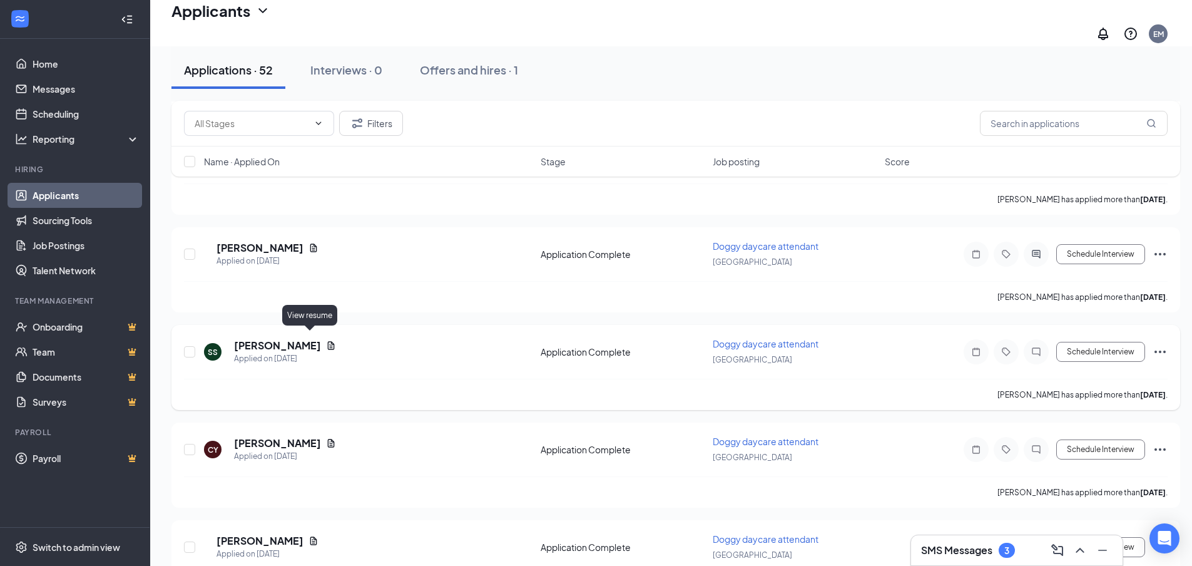
click at [328, 341] on icon "Document" at bounding box center [331, 345] width 7 height 8
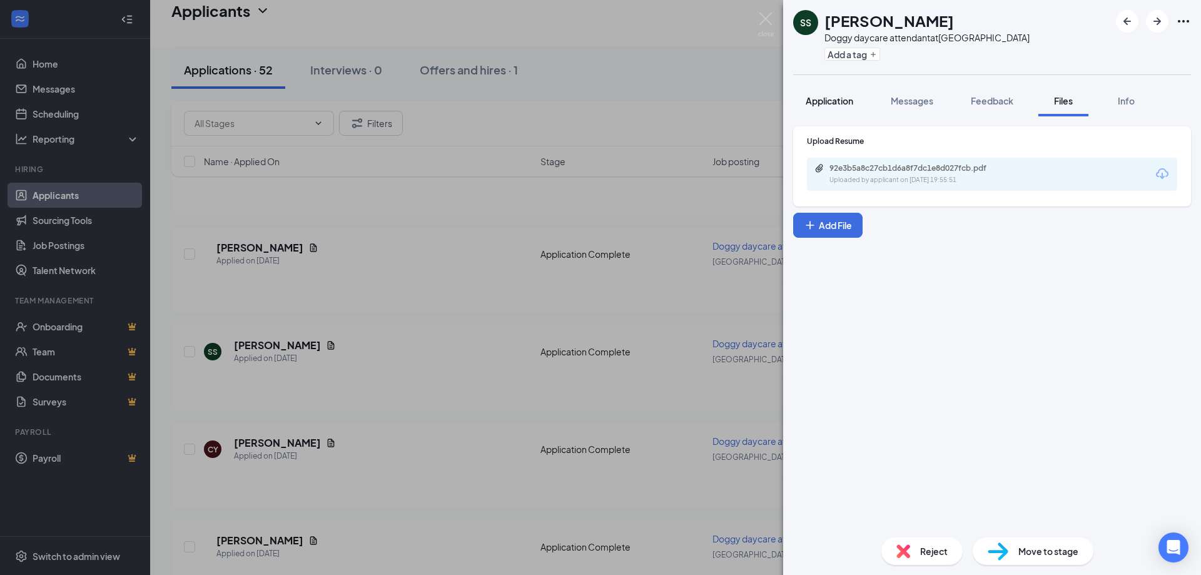
click at [836, 102] on span "Application" at bounding box center [830, 100] width 48 height 11
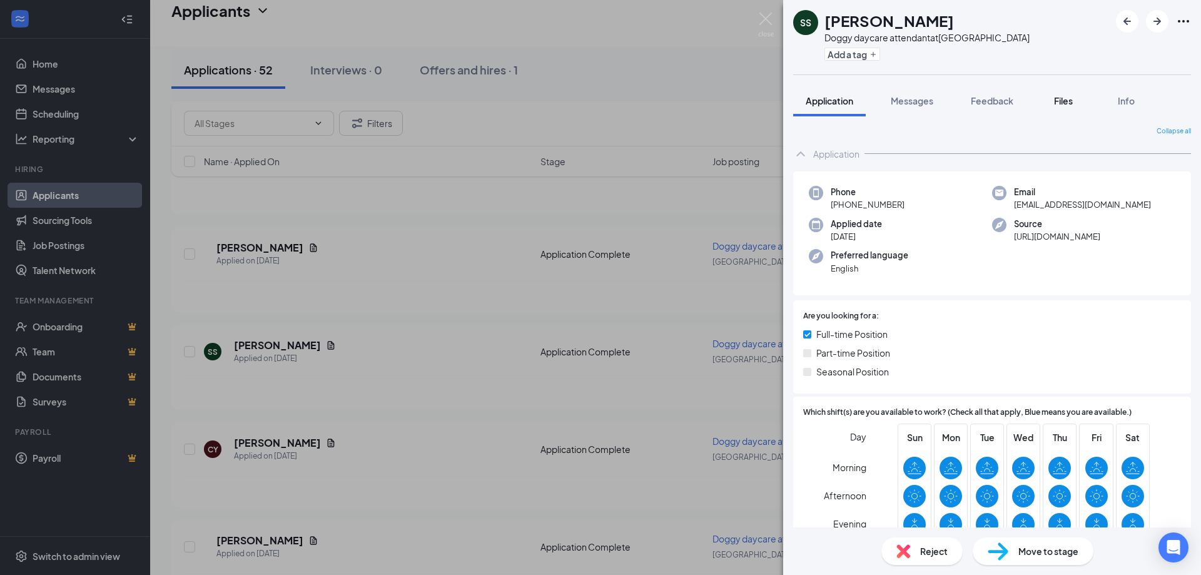
click at [1054, 102] on div "Files" at bounding box center [1063, 100] width 25 height 13
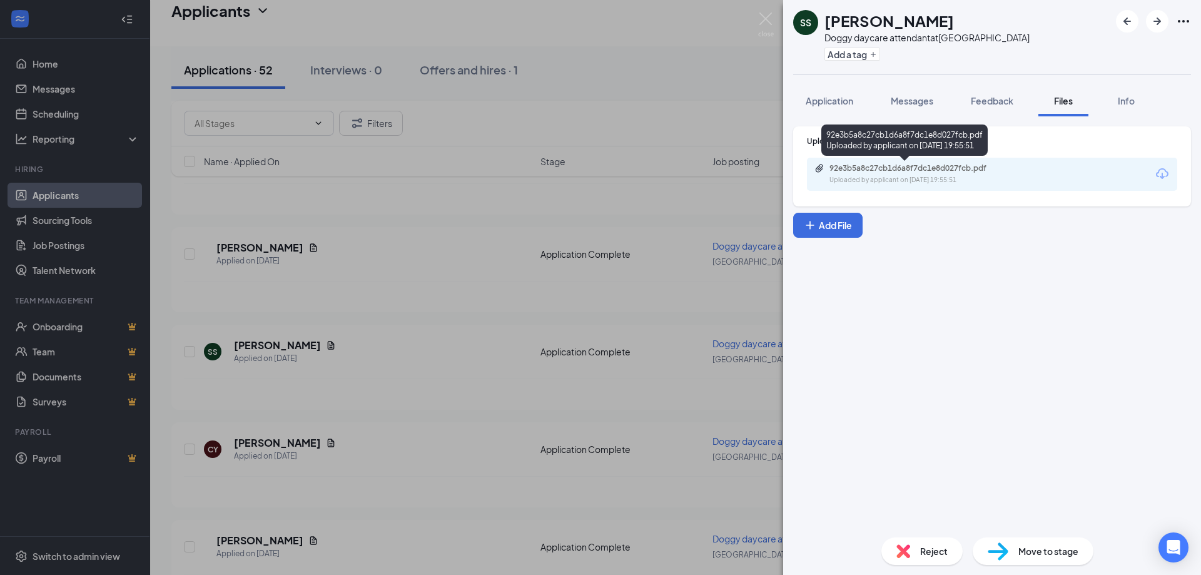
click at [914, 175] on div "Uploaded by applicant on [DATE] 19:55:51" at bounding box center [924, 180] width 188 height 10
click at [845, 105] on span "Application" at bounding box center [830, 100] width 48 height 11
click at [908, 101] on span "Messages" at bounding box center [912, 100] width 43 height 11
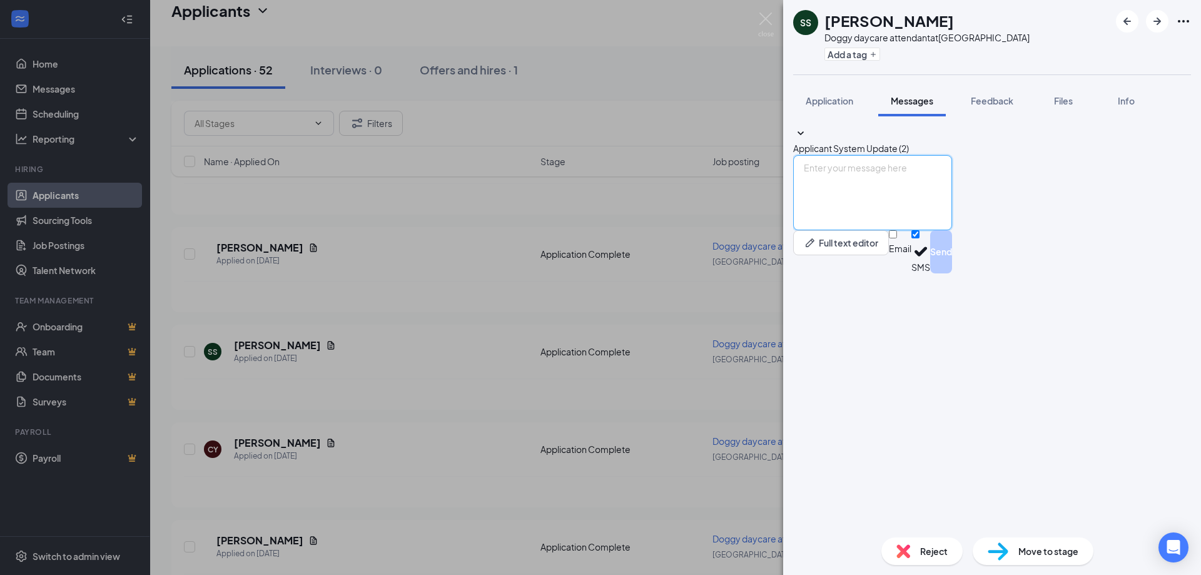
click at [860, 230] on textarea at bounding box center [872, 192] width 159 height 75
paste textarea "Hello [PERSON_NAME], we have reviewed your resume and would like to set up an i…"
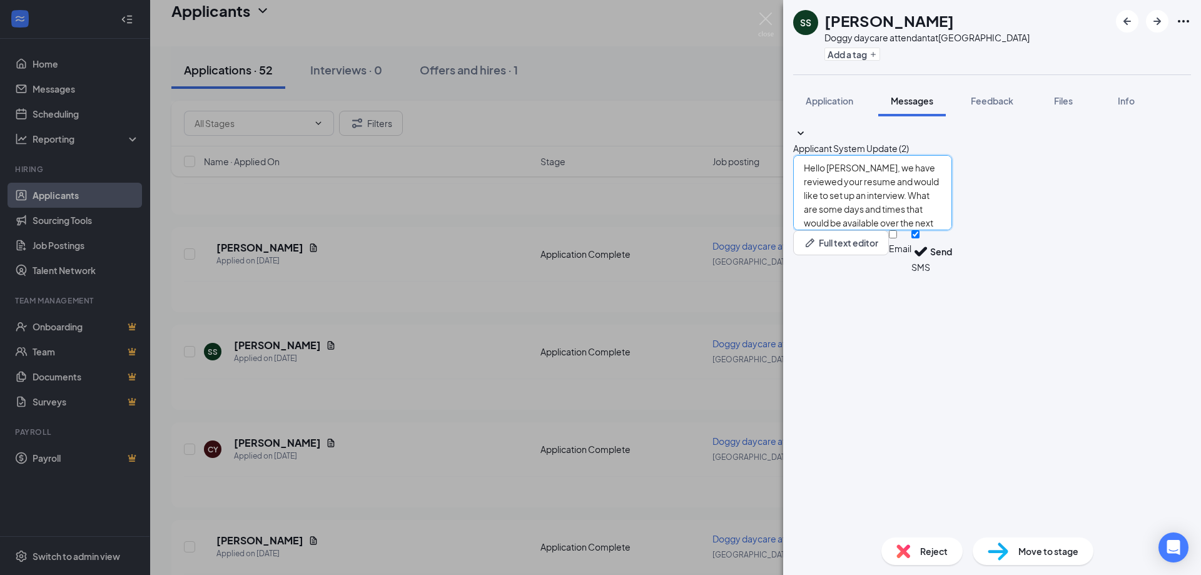
click at [860, 230] on textarea "Hello [PERSON_NAME], we have reviewed your resume and would like to set up an i…" at bounding box center [872, 192] width 159 height 75
type textarea "Hello [PERSON_NAME], we have reviewed your resume and would like to set up an i…"
click at [952, 273] on button "Send" at bounding box center [941, 251] width 22 height 43
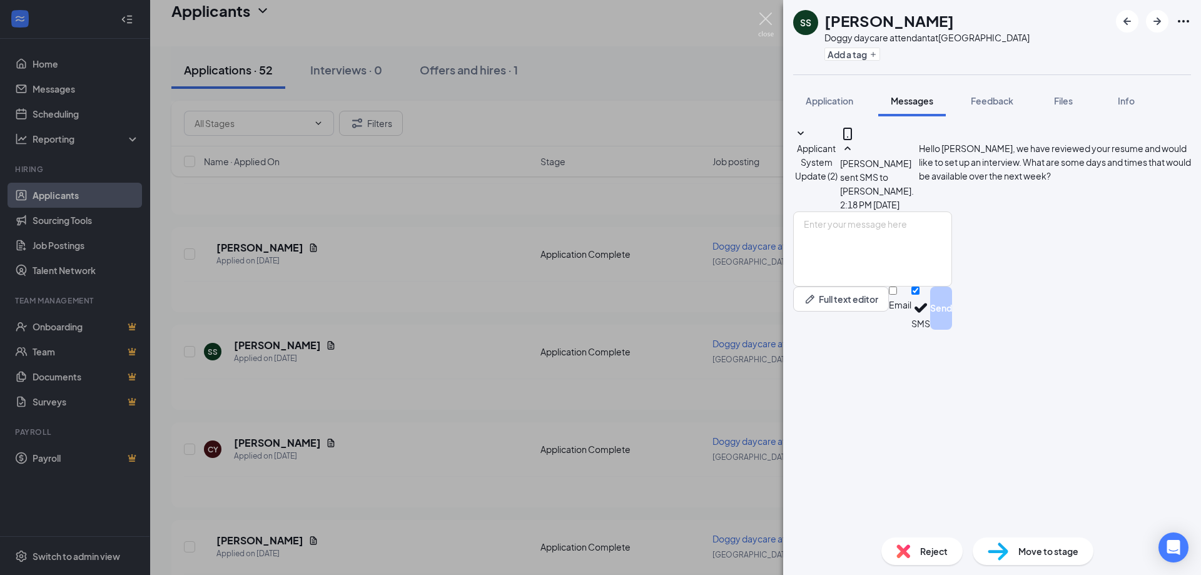
click at [765, 23] on img at bounding box center [766, 25] width 16 height 24
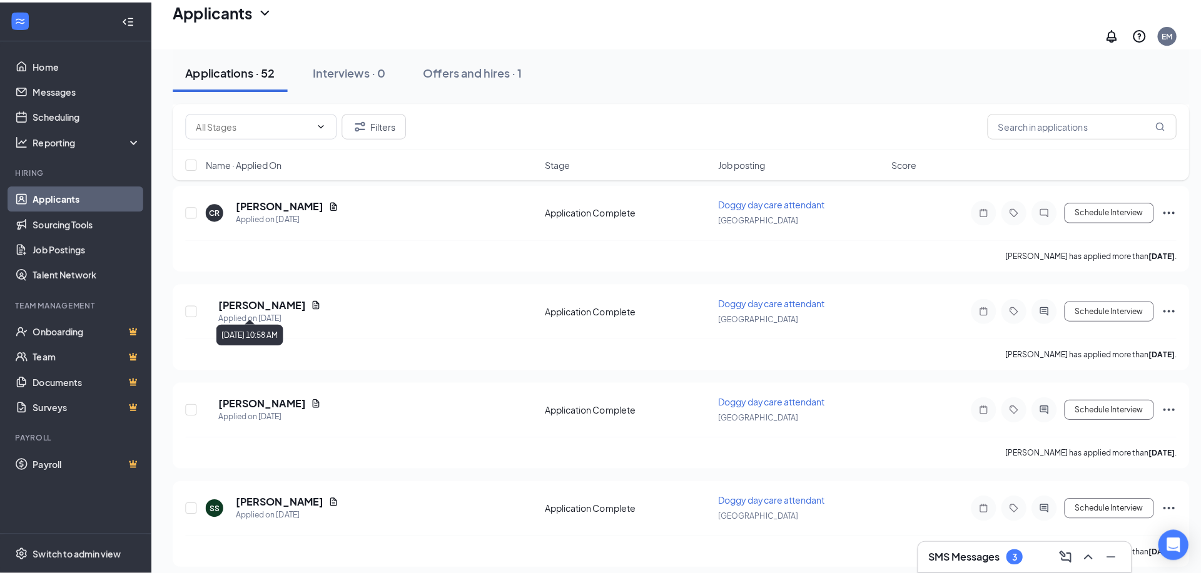
scroll to position [1689, 0]
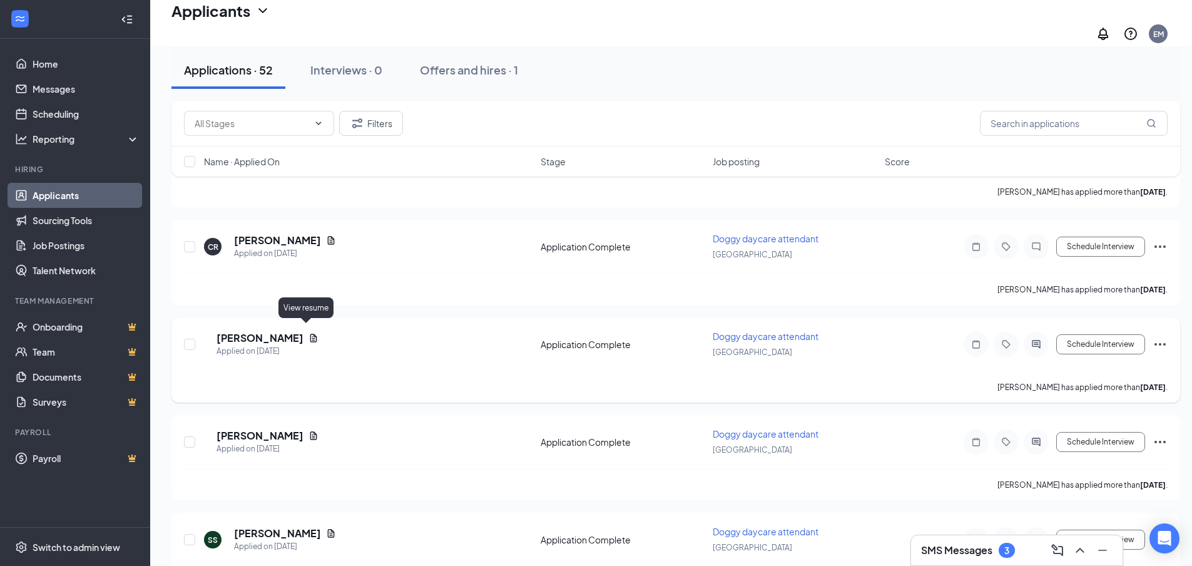
click at [310, 334] on icon "Document" at bounding box center [313, 338] width 7 height 8
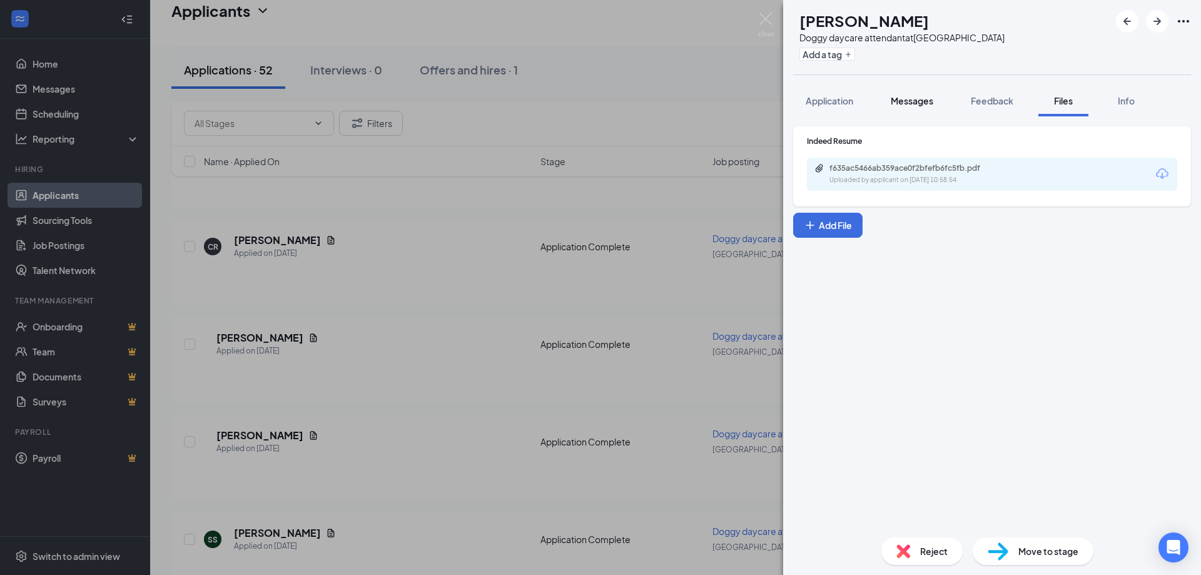
click at [902, 103] on span "Messages" at bounding box center [912, 100] width 43 height 11
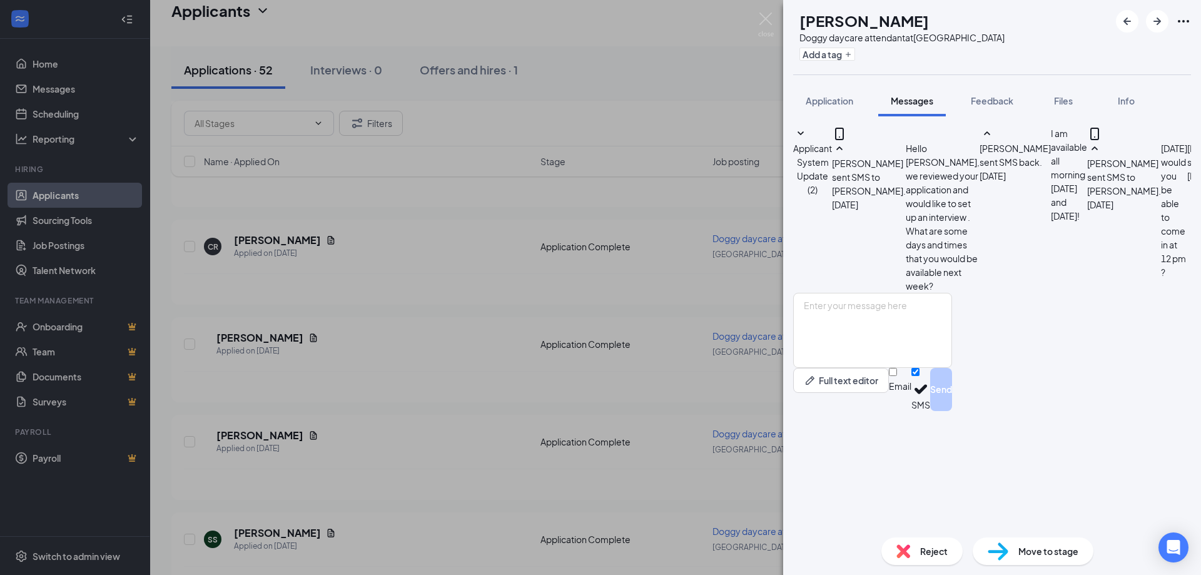
scroll to position [166, 0]
click at [773, 15] on img at bounding box center [766, 25] width 16 height 24
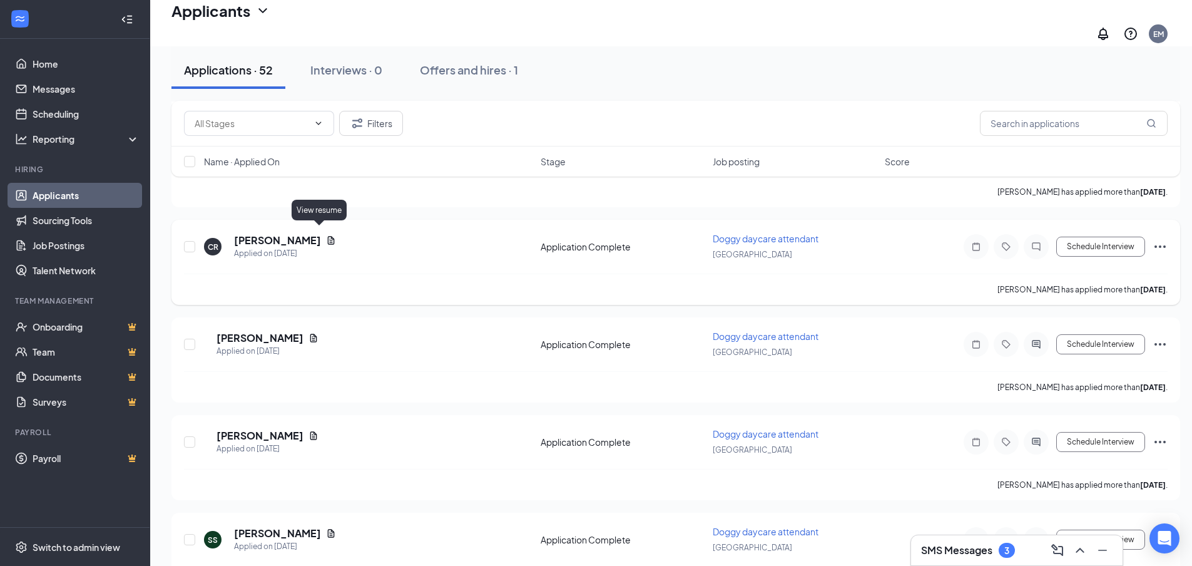
click at [326, 235] on icon "Document" at bounding box center [331, 240] width 10 height 10
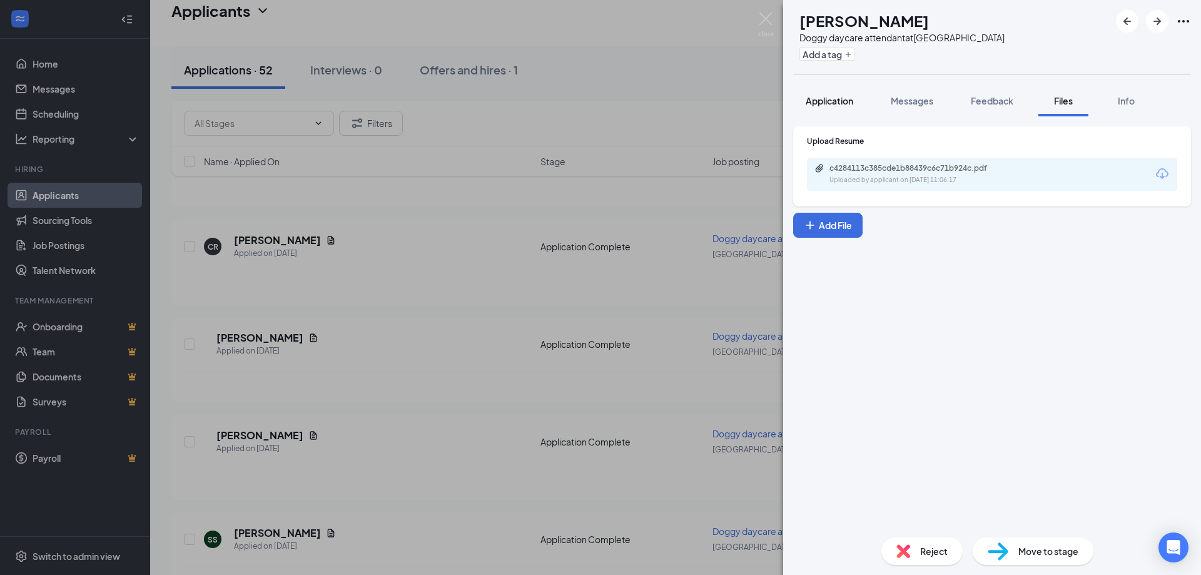
click at [842, 108] on button "Application" at bounding box center [829, 100] width 73 height 31
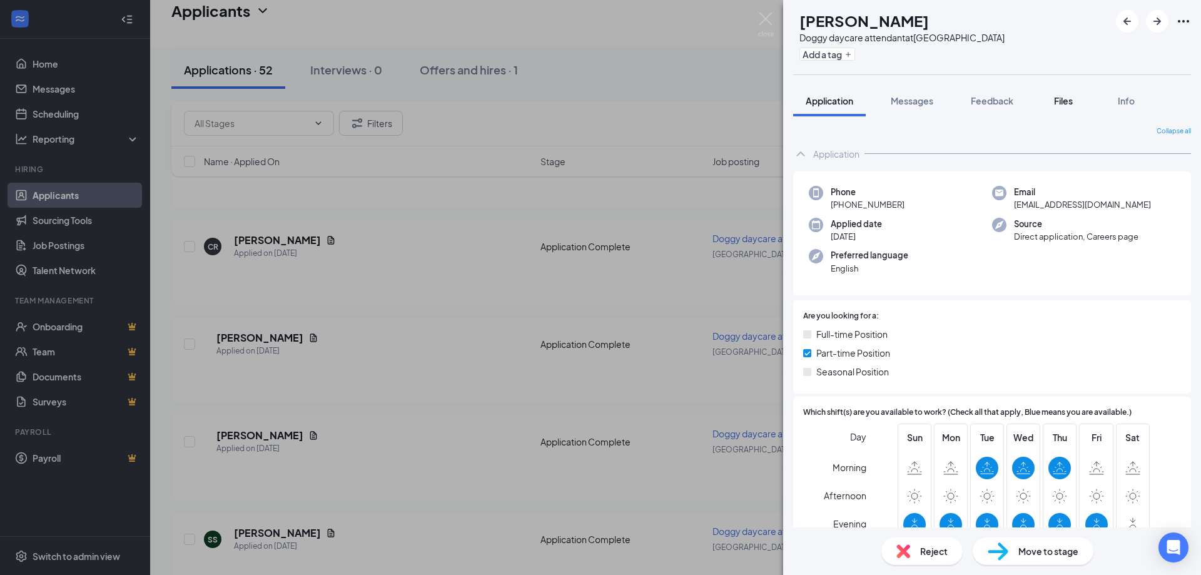
click at [1053, 101] on div "Files" at bounding box center [1063, 100] width 25 height 13
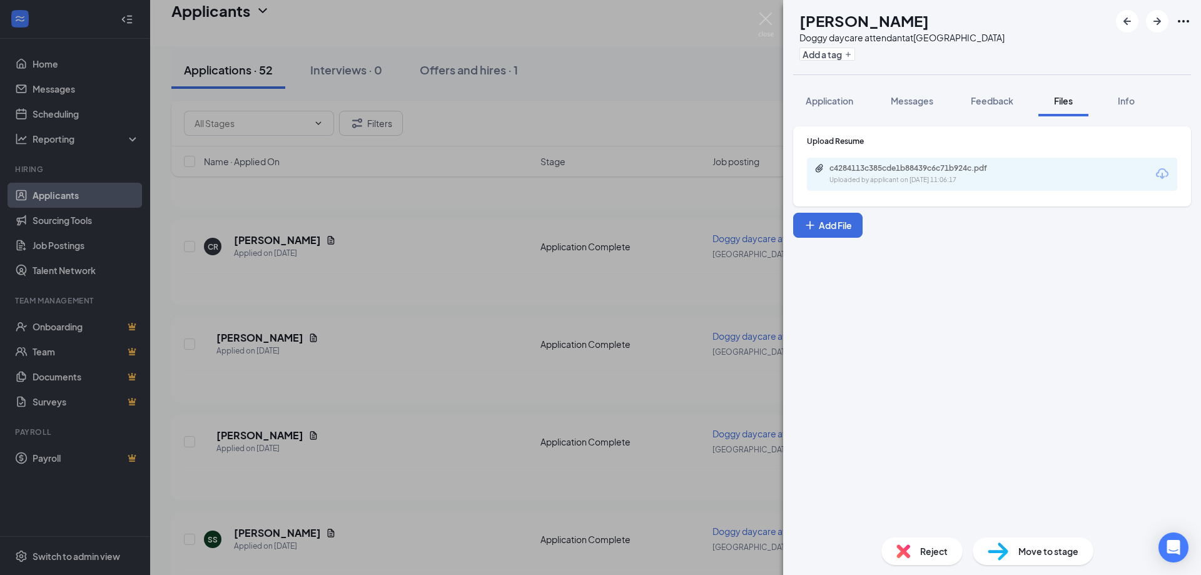
click at [949, 181] on div "Uploaded by applicant on [DATE] 11:06:17" at bounding box center [924, 180] width 188 height 10
click at [911, 103] on span "Messages" at bounding box center [912, 100] width 43 height 11
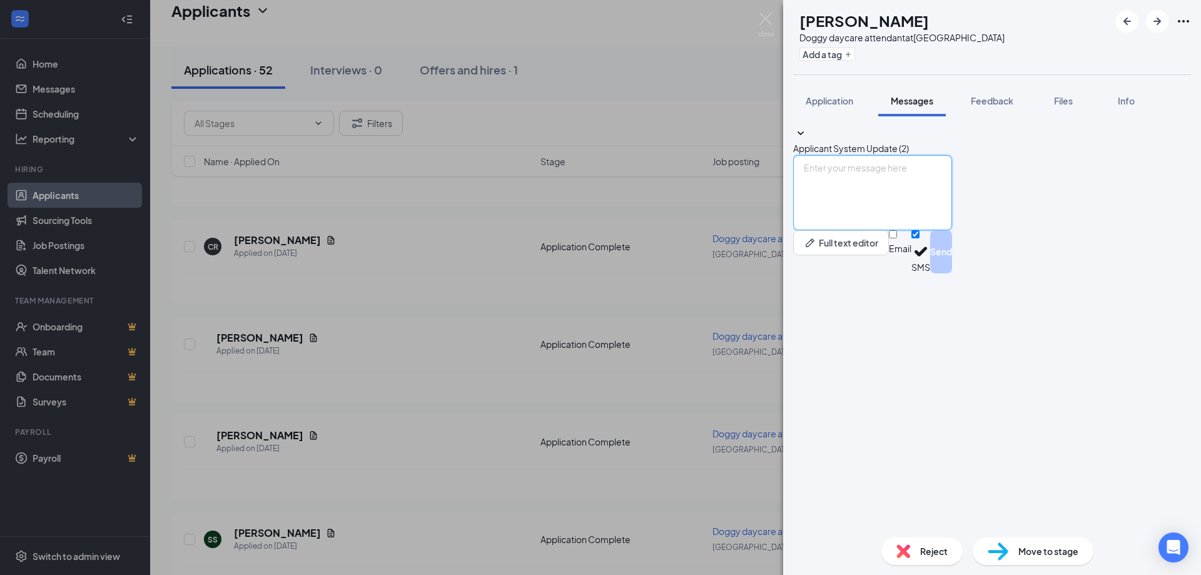
click at [925, 230] on textarea at bounding box center [872, 192] width 159 height 75
paste textarea "Hello [PERSON_NAME], we have reviewed your resume and would like to set up an i…"
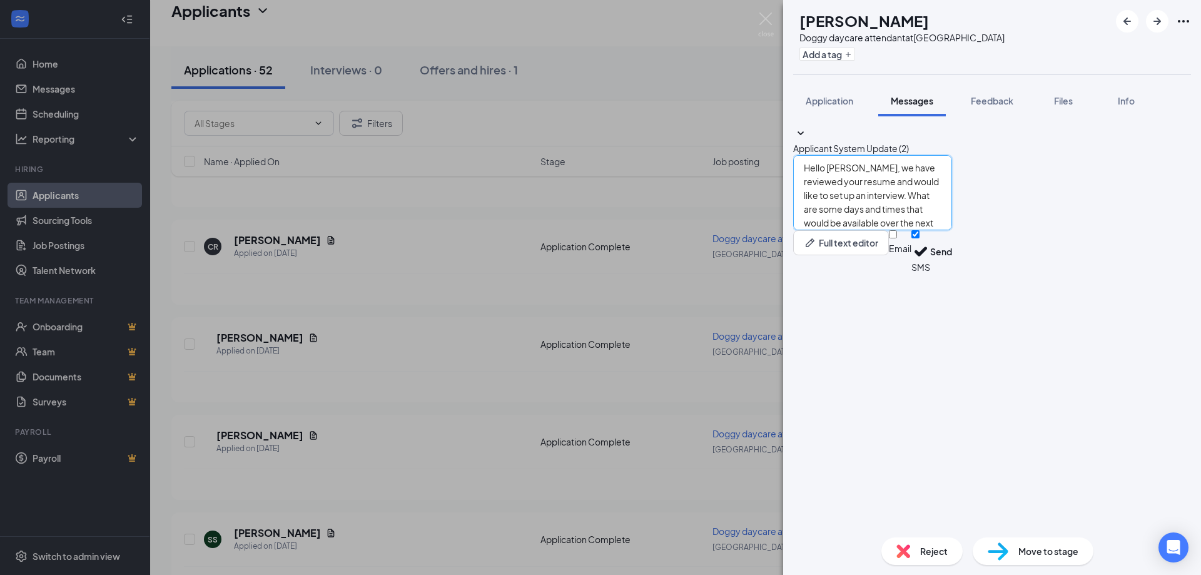
click at [844, 230] on textarea "Hello [PERSON_NAME], we have reviewed your resume and would like to set up an i…" at bounding box center [872, 192] width 159 height 75
click at [852, 230] on textarea "Hello [PERSON_NAME], we have reviewed your resume and would like to set up an i…" at bounding box center [872, 192] width 159 height 75
type textarea "Hello [PERSON_NAME], we have reviewed your resume and would like to set up an i…"
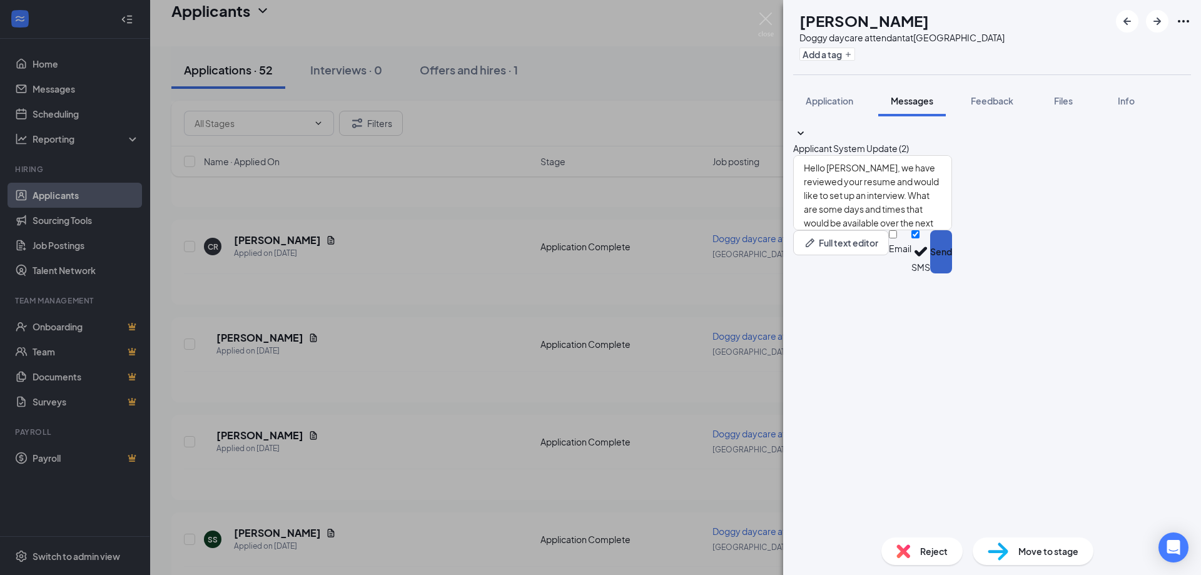
click at [952, 273] on button "Send" at bounding box center [941, 251] width 22 height 43
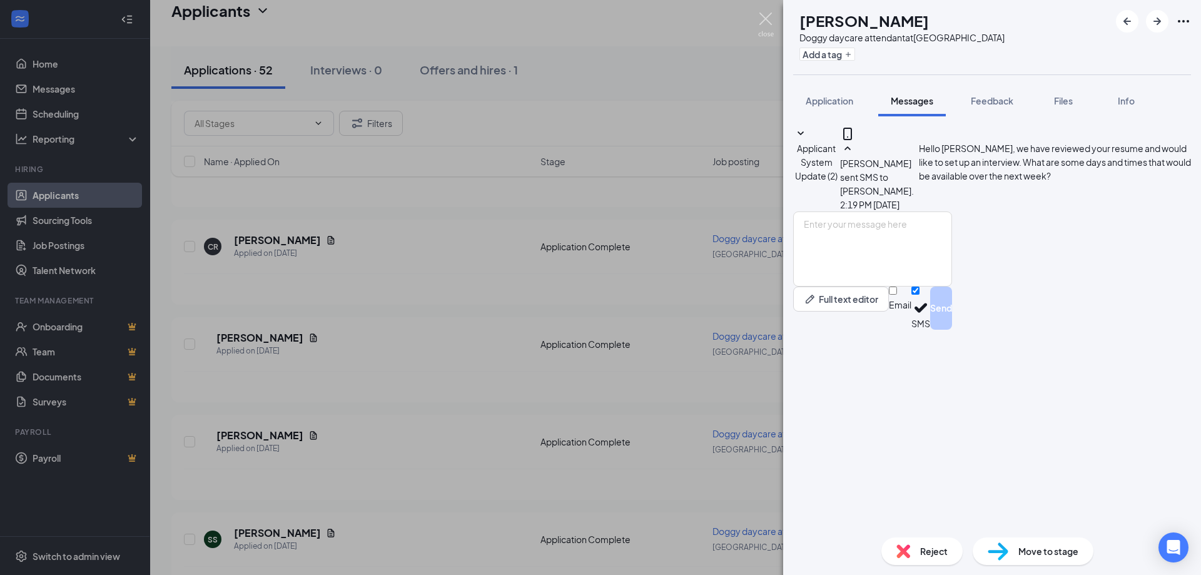
click at [769, 23] on img at bounding box center [766, 25] width 16 height 24
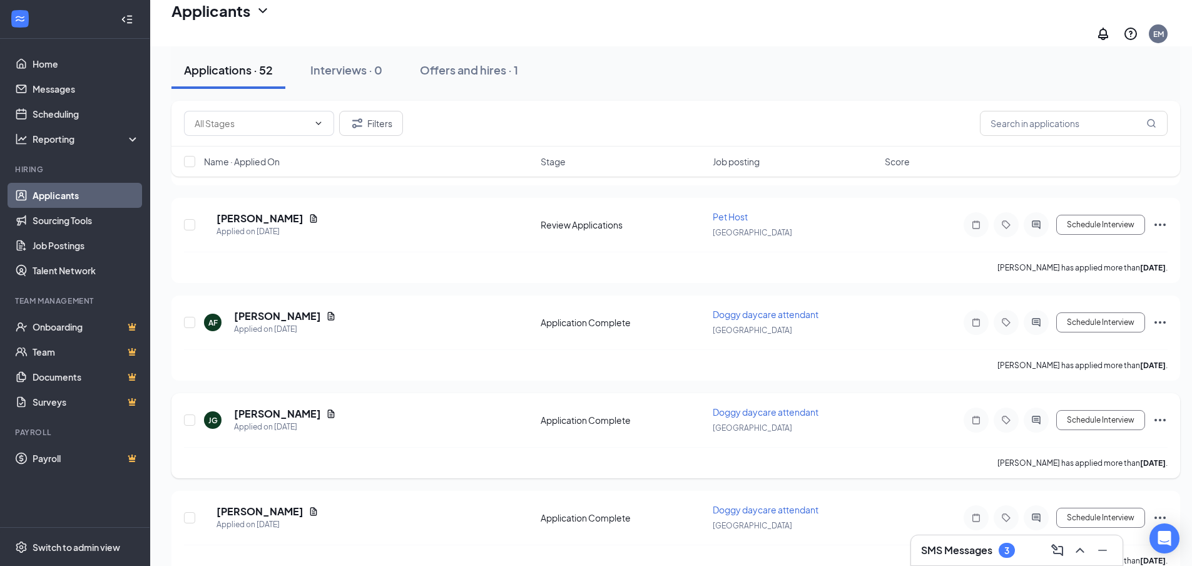
scroll to position [1314, 0]
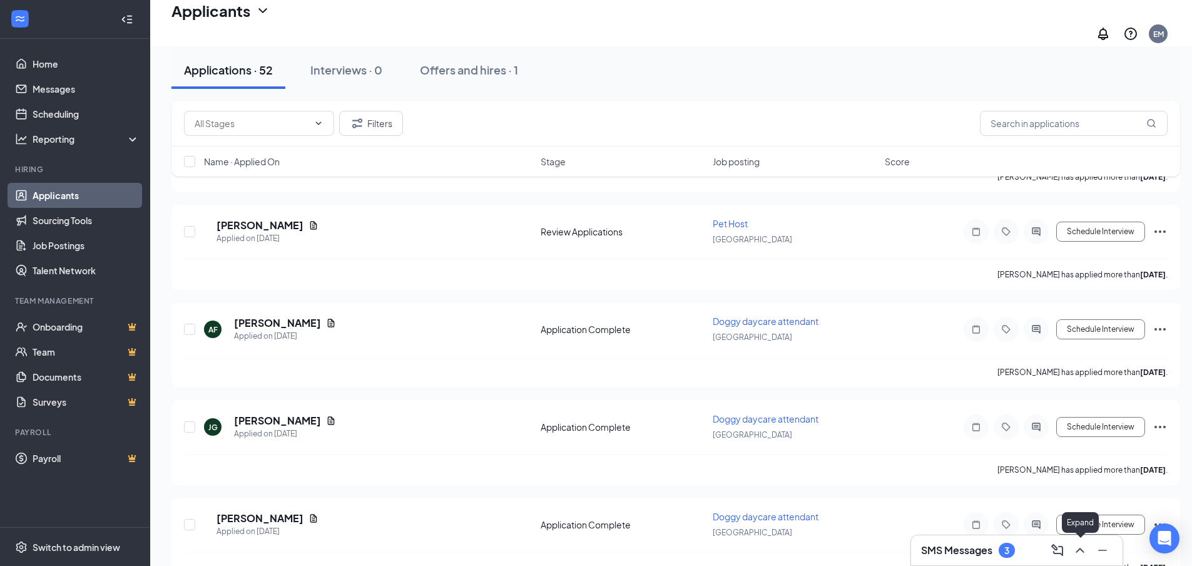
click at [1073, 554] on icon "ChevronUp" at bounding box center [1079, 550] width 15 height 15
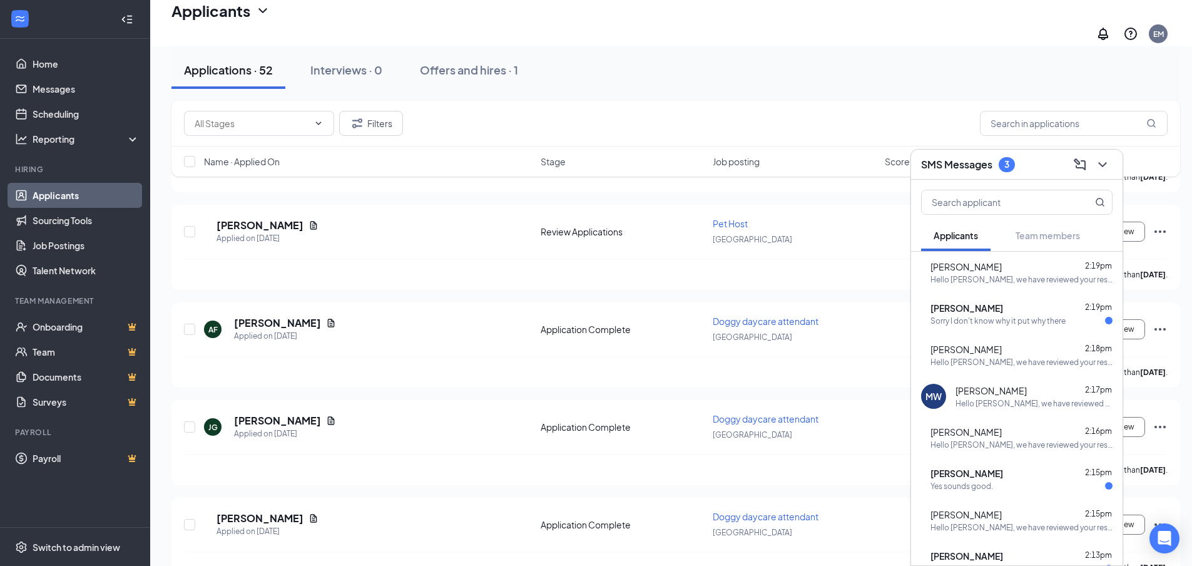
click at [1008, 325] on div "Sorry I don't know why it put why there" at bounding box center [997, 320] width 135 height 11
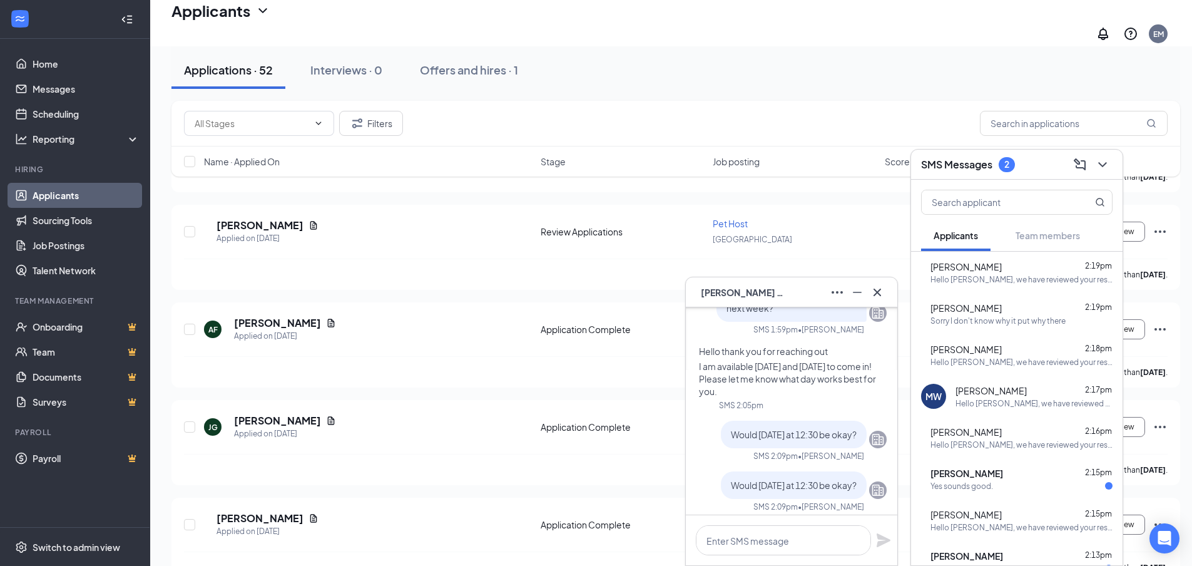
scroll to position [-125, 0]
click at [1039, 479] on div "[PERSON_NAME] 2:15pm Yes sounds good." at bounding box center [1021, 479] width 182 height 24
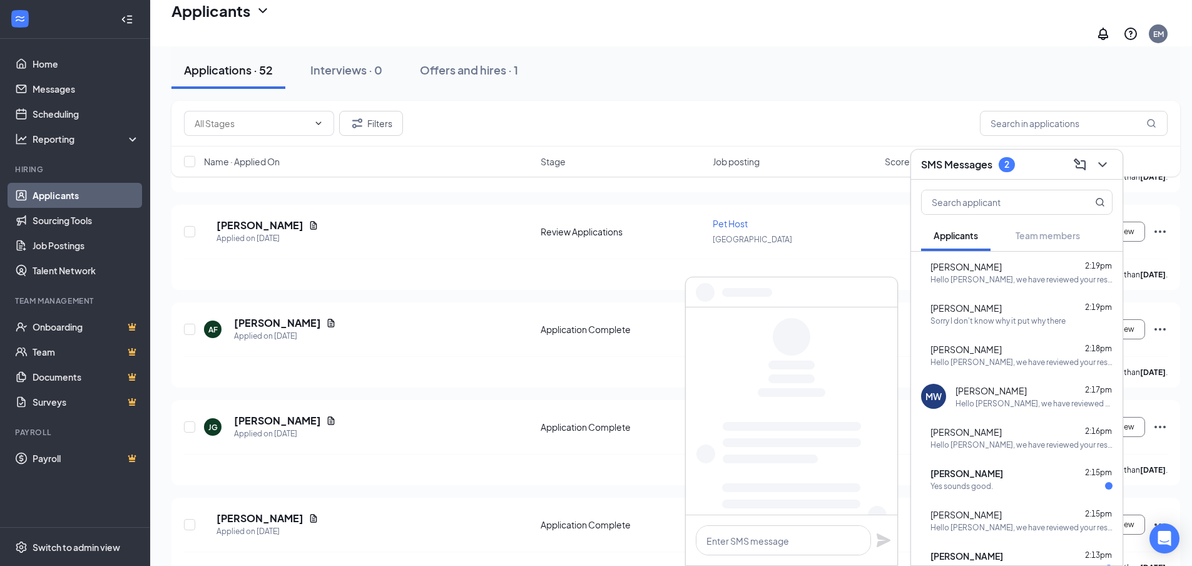
scroll to position [0, 0]
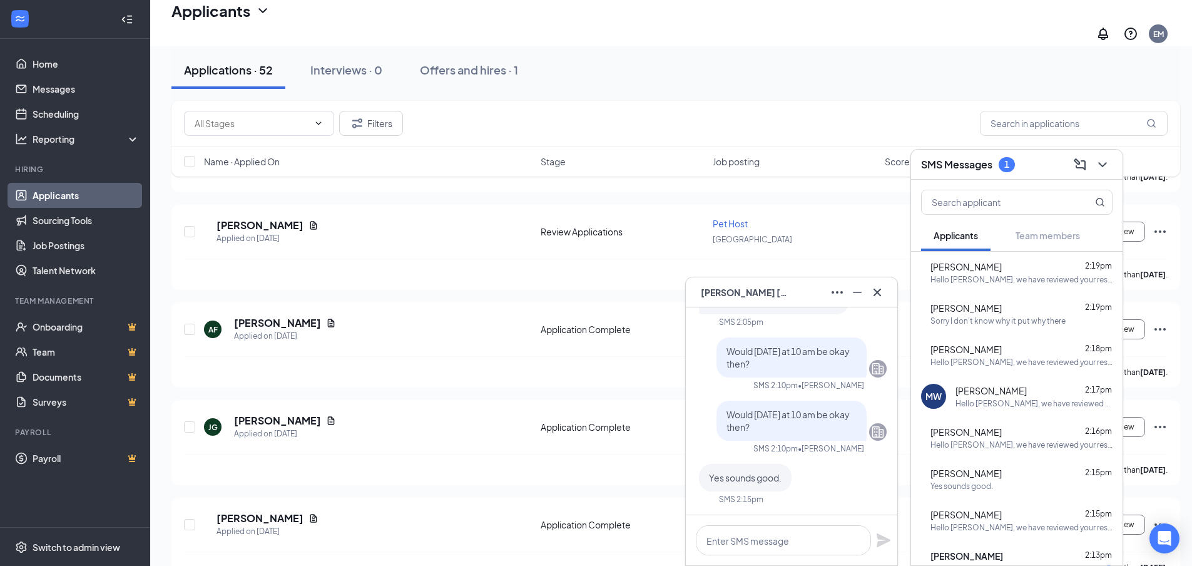
click at [1001, 316] on div "Sorry I don't know why it put why there" at bounding box center [997, 320] width 135 height 11
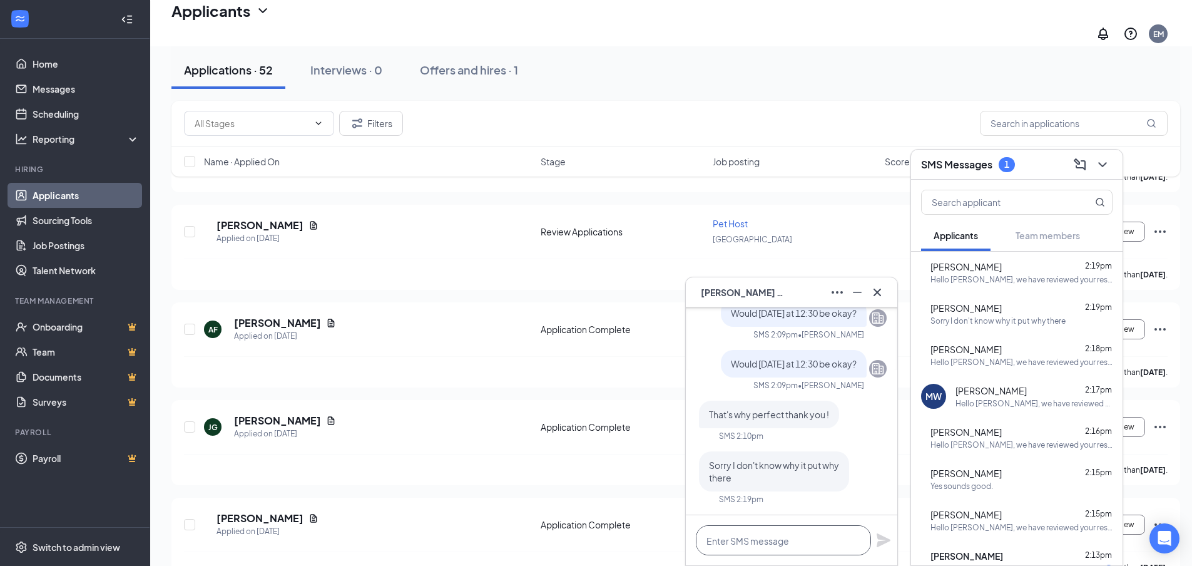
click at [813, 532] on textarea at bounding box center [783, 540] width 175 height 30
type textarea "No worries, we will see you then!"
click at [881, 536] on icon "Plane" at bounding box center [884, 540] width 14 height 14
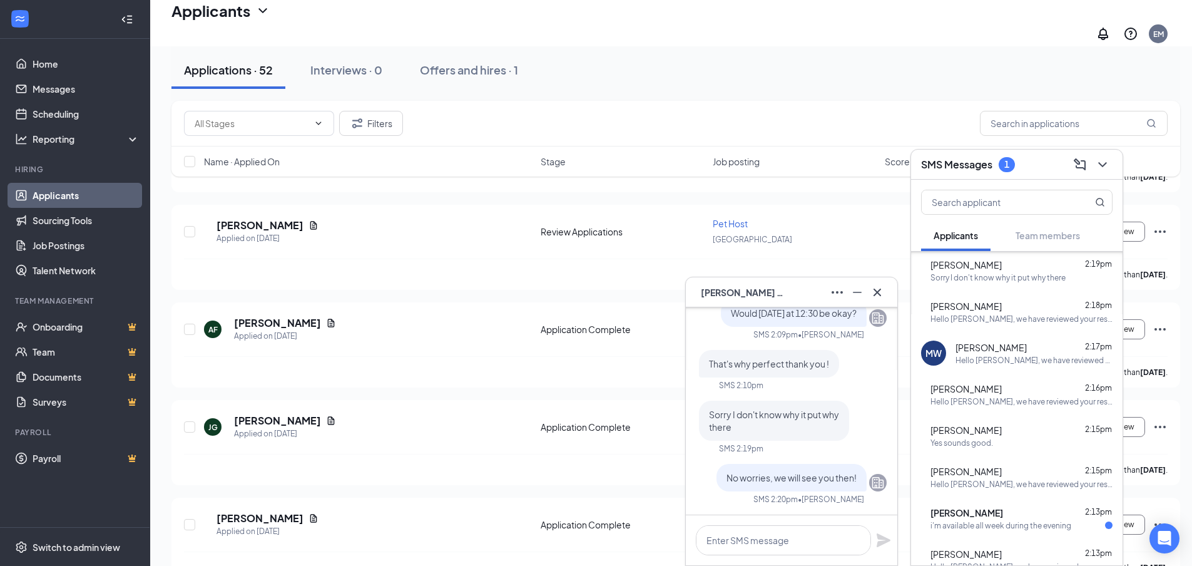
scroll to position [63, 0]
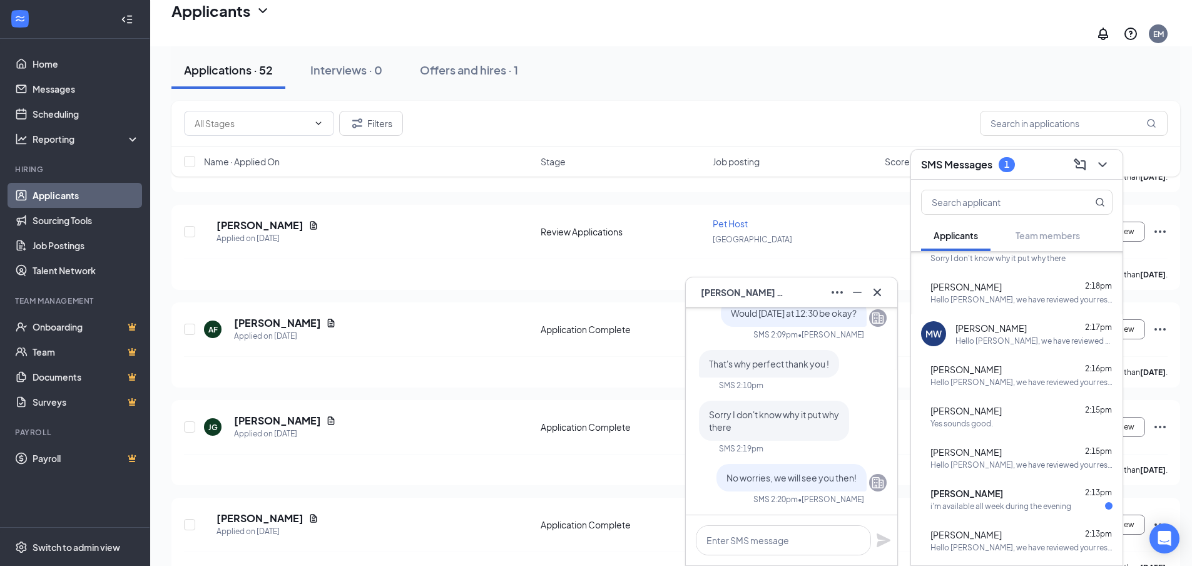
click at [1011, 412] on div "[PERSON_NAME] 2:15pm" at bounding box center [1021, 410] width 182 height 13
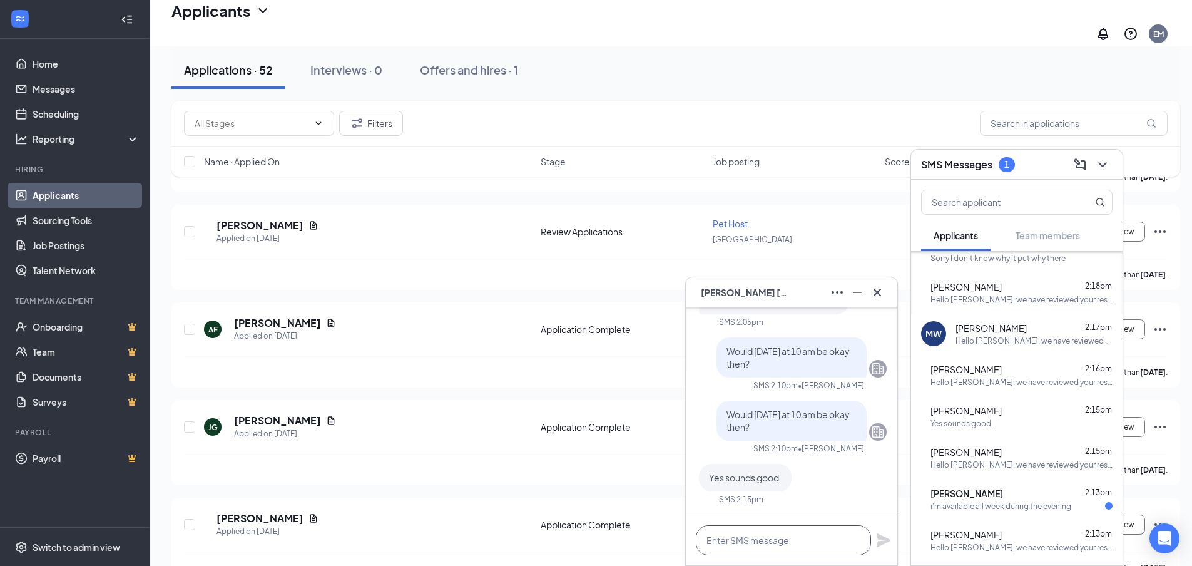
click at [768, 539] on textarea at bounding box center [783, 540] width 175 height 30
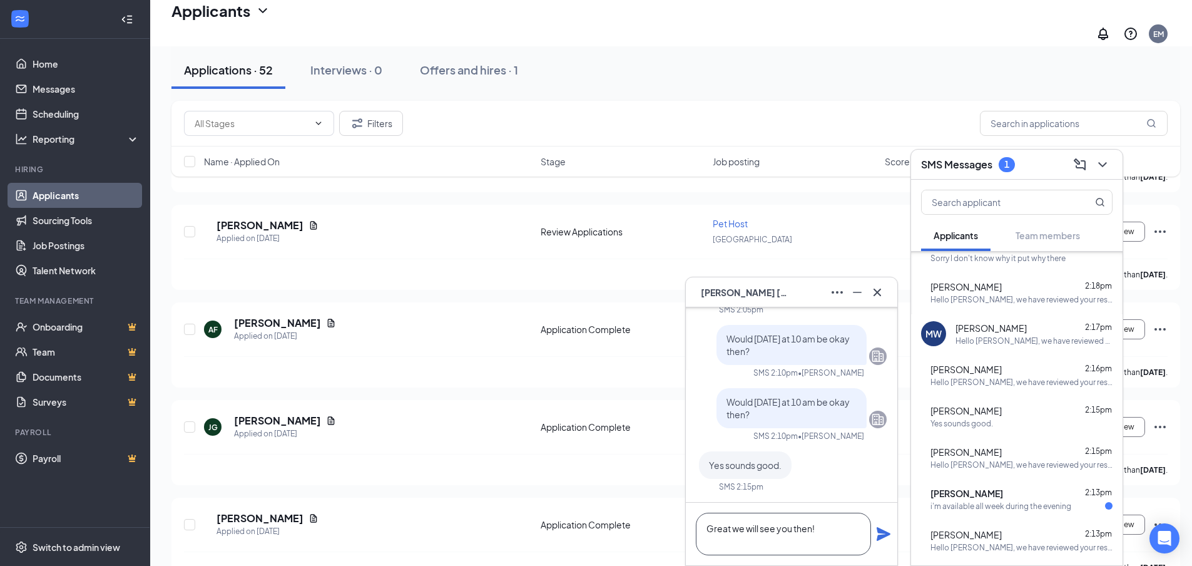
type textarea "Great we will see you then!"
click at [887, 288] on div "GM [PERSON_NAME]" at bounding box center [791, 292] width 211 height 30
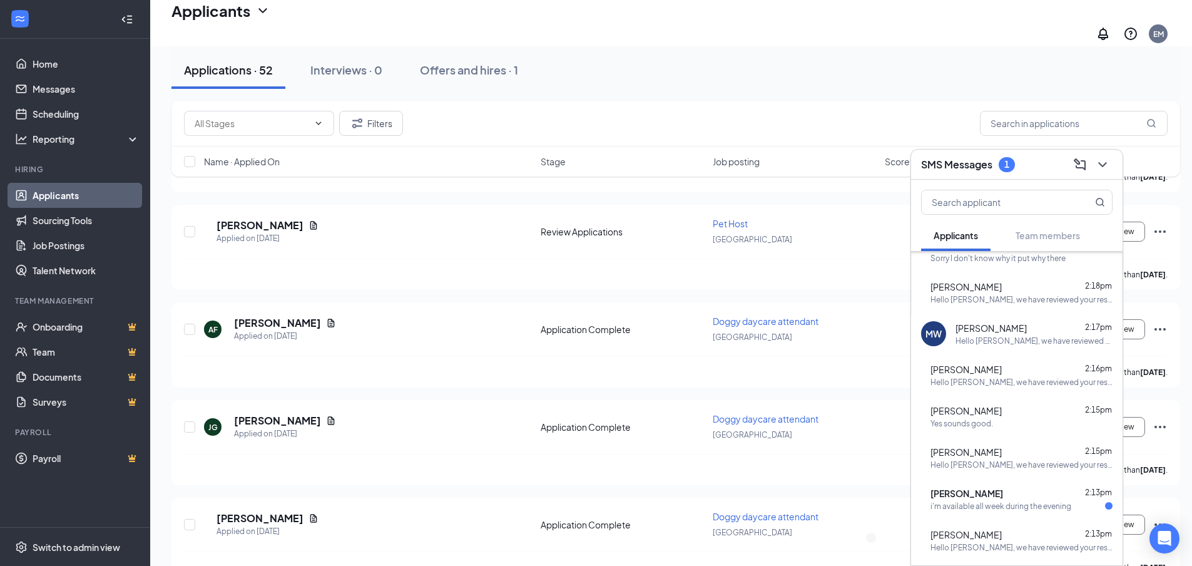
scroll to position [125, 0]
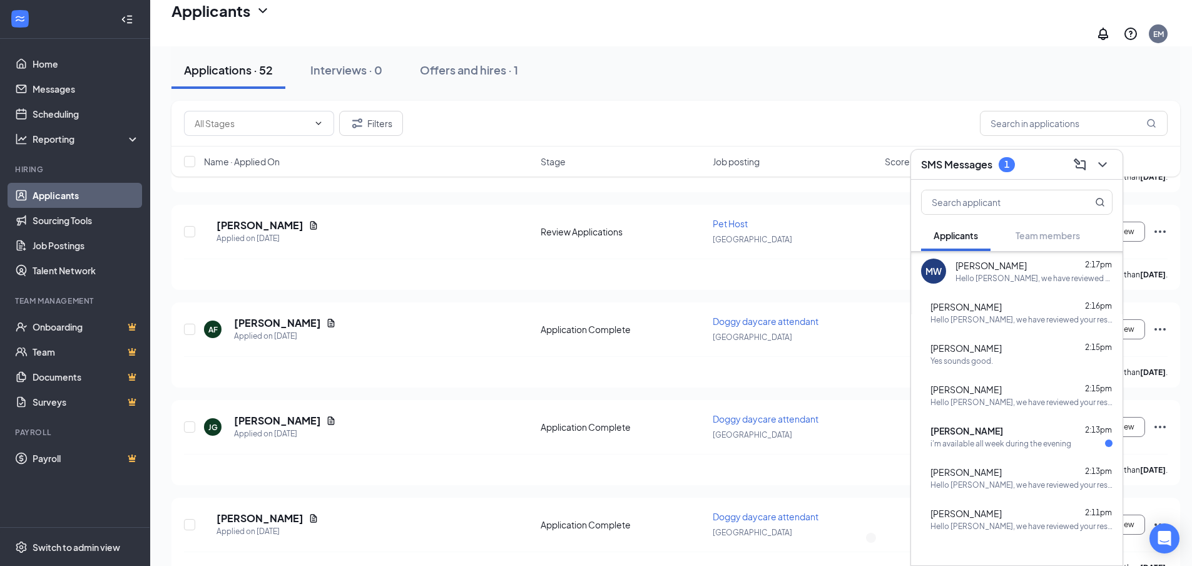
click at [1030, 449] on div "TG [PERSON_NAME] 2:13pm i'm available all week during the evening" at bounding box center [1016, 435] width 211 height 41
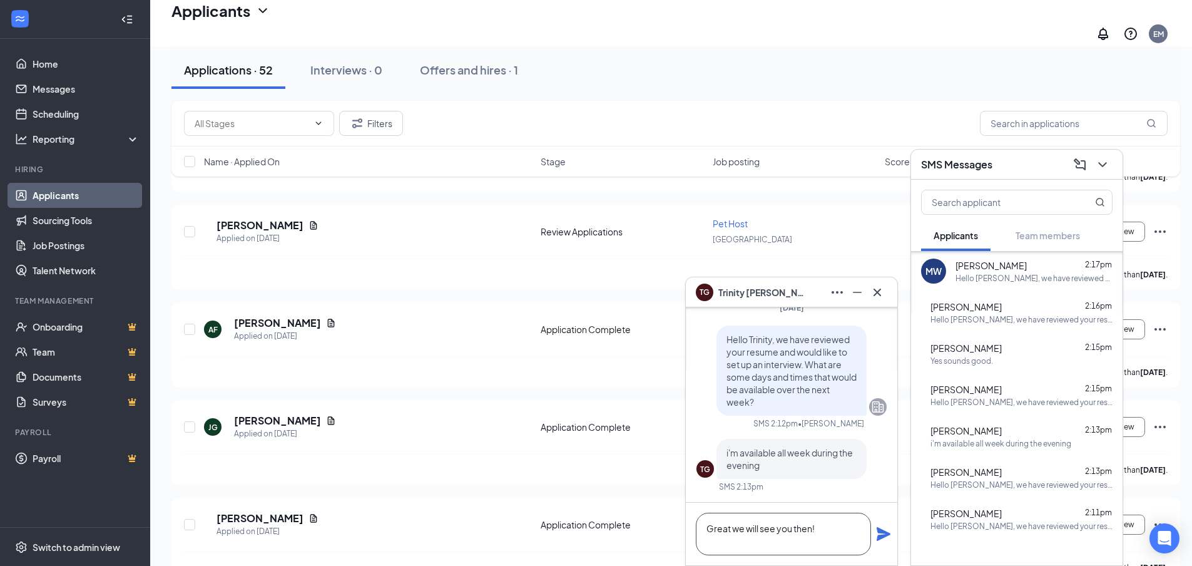
click at [827, 534] on textarea "Great we will see you then!" at bounding box center [783, 533] width 175 height 43
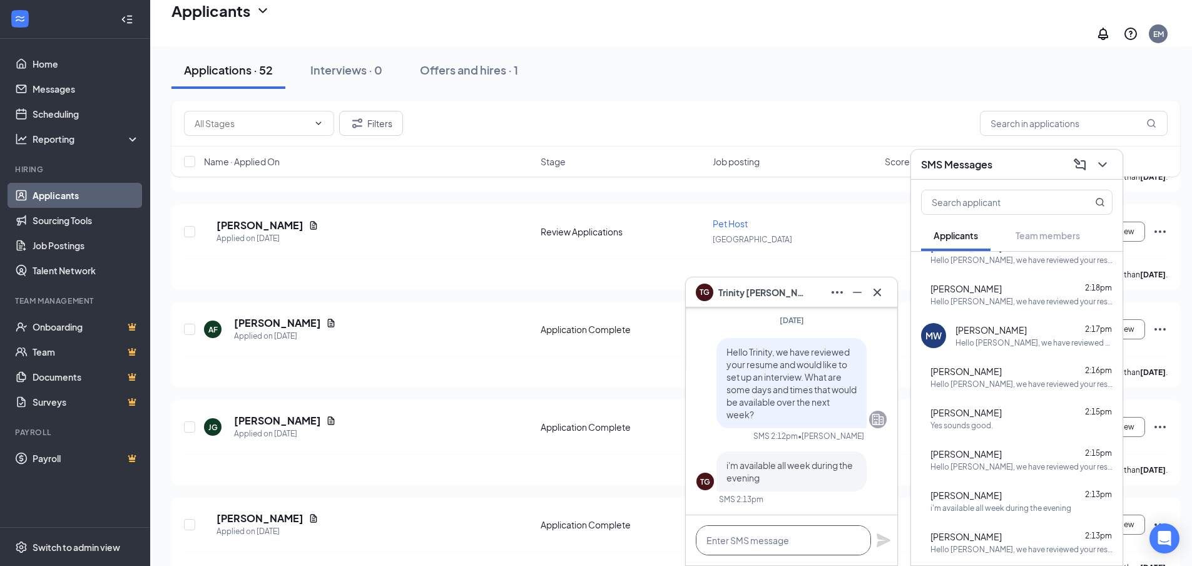
scroll to position [0, 0]
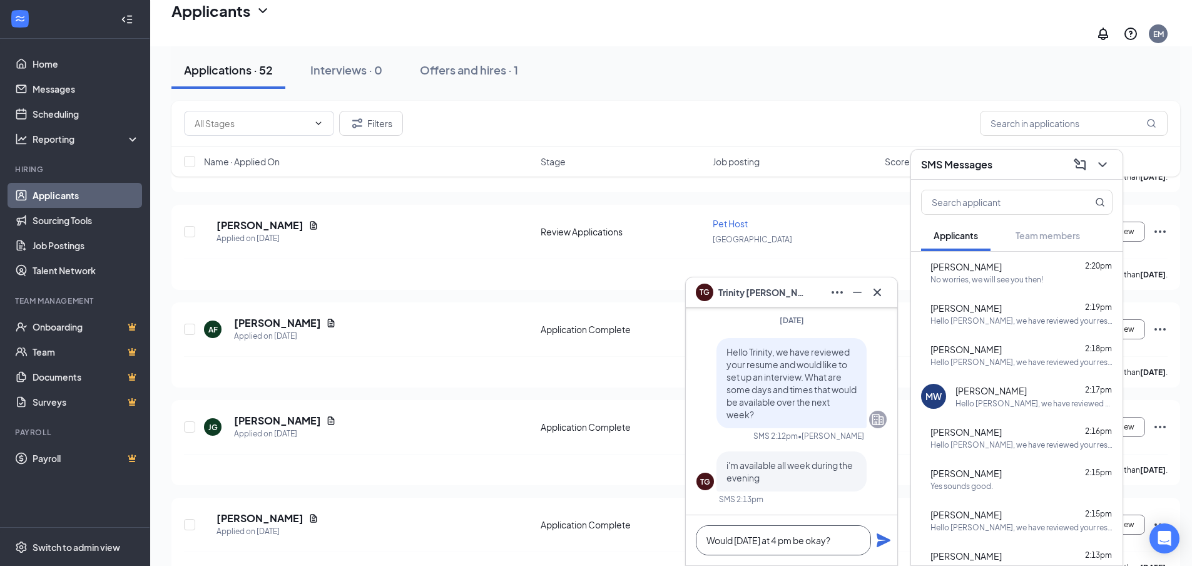
type textarea "Would [DATE] at 4 pm be okay?"
click at [889, 535] on icon "Plane" at bounding box center [883, 539] width 15 height 15
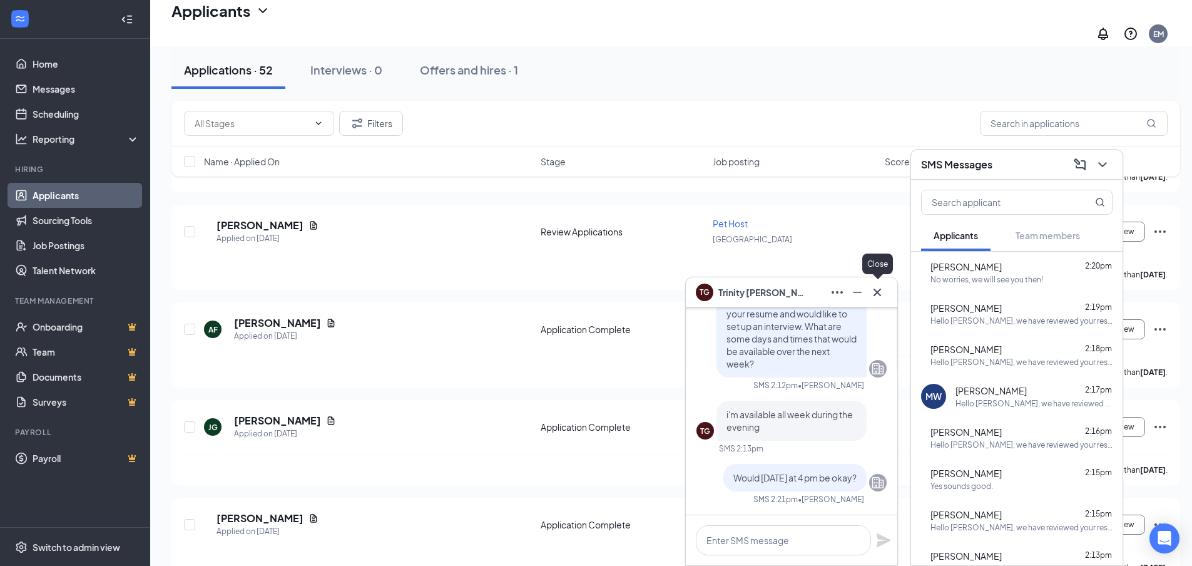
click at [880, 296] on icon "Cross" at bounding box center [877, 292] width 15 height 15
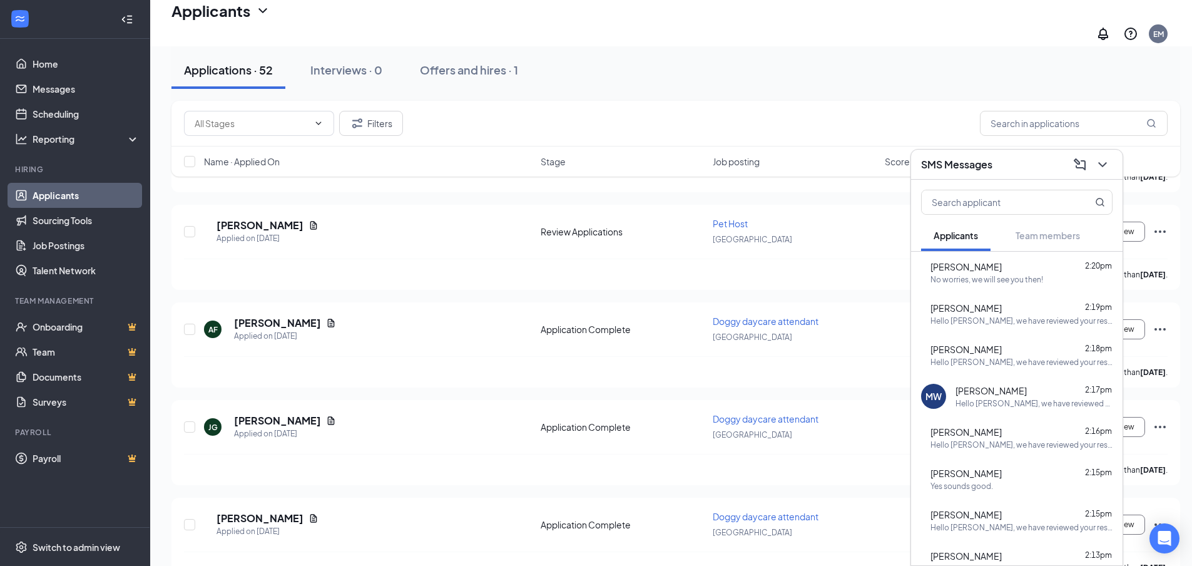
click at [1107, 168] on icon "ChevronDown" at bounding box center [1102, 164] width 15 height 15
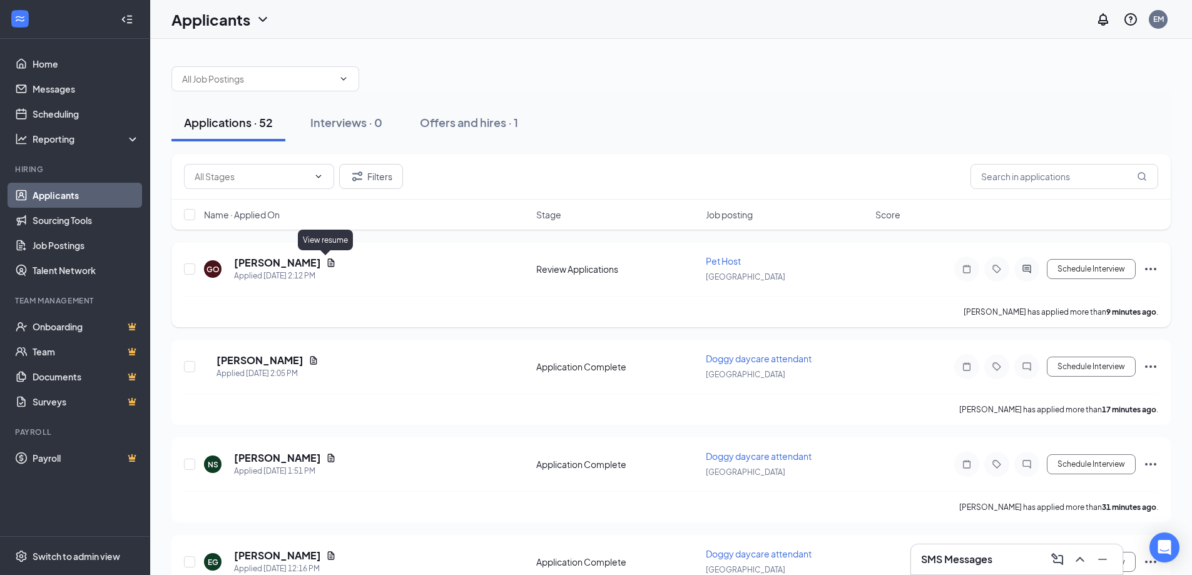
click at [326, 261] on icon "Document" at bounding box center [331, 263] width 10 height 10
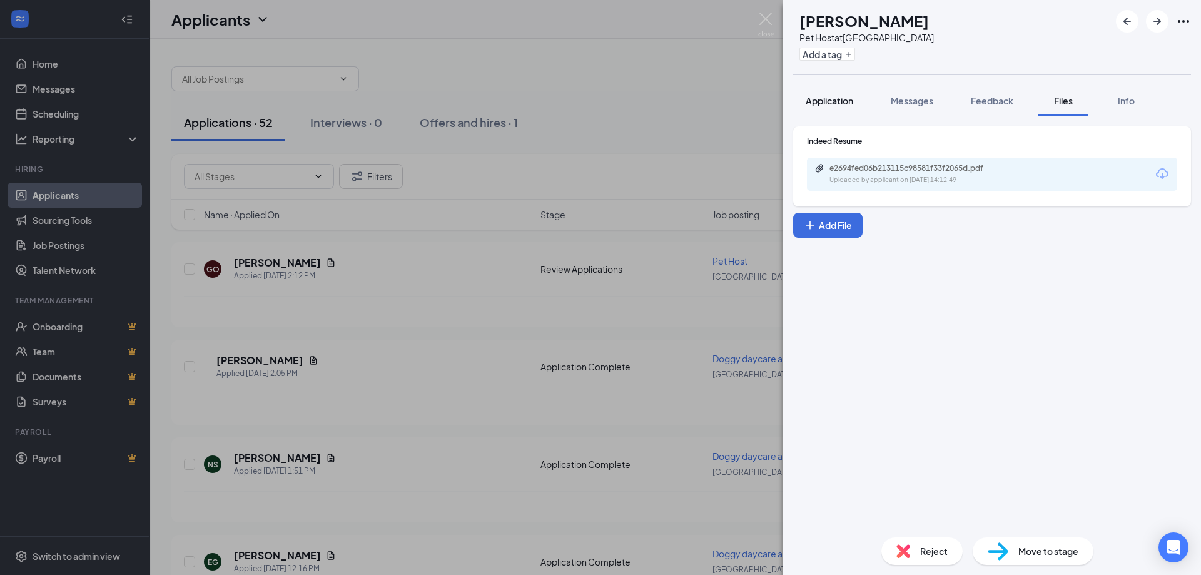
click at [853, 102] on span "Application" at bounding box center [830, 100] width 48 height 11
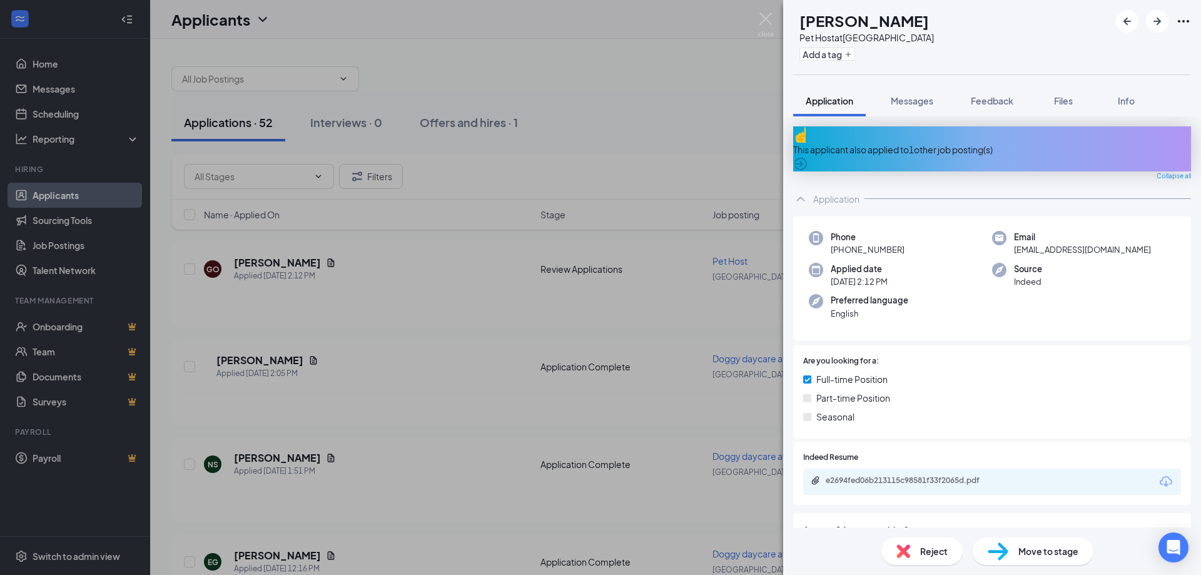
drag, startPoint x: 1058, startPoint y: 102, endPoint x: 705, endPoint y: 171, distance: 359.7
click at [1059, 102] on span "Files" at bounding box center [1063, 100] width 19 height 11
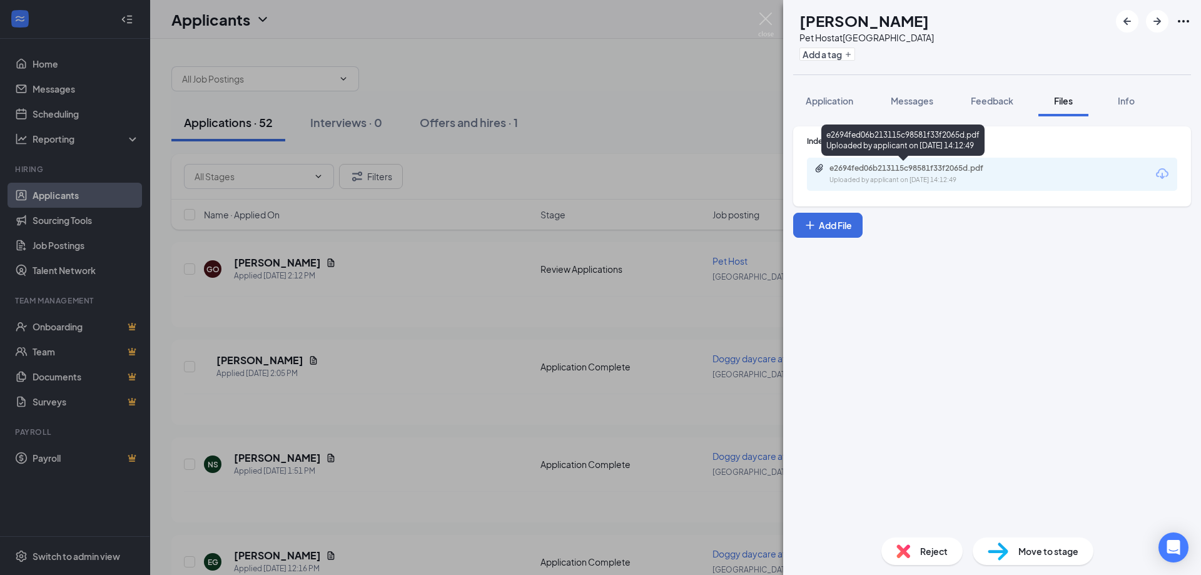
click at [929, 181] on div "Uploaded by applicant on [DATE] 14:12:49" at bounding box center [924, 180] width 188 height 10
click at [768, 31] on img at bounding box center [766, 25] width 16 height 24
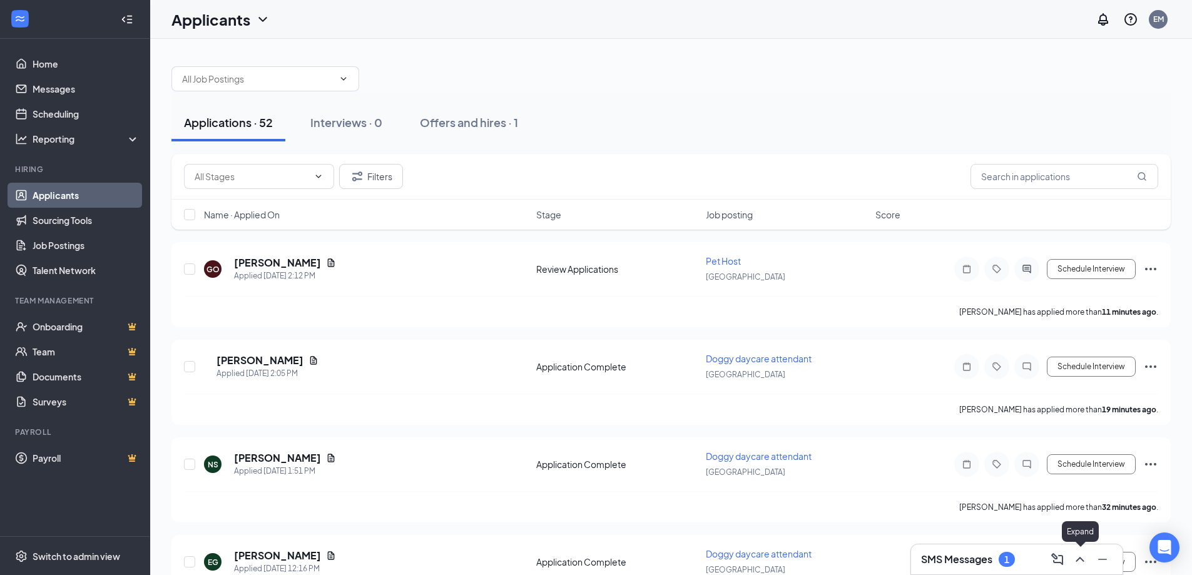
click at [1076, 558] on icon "ChevronUp" at bounding box center [1079, 559] width 15 height 15
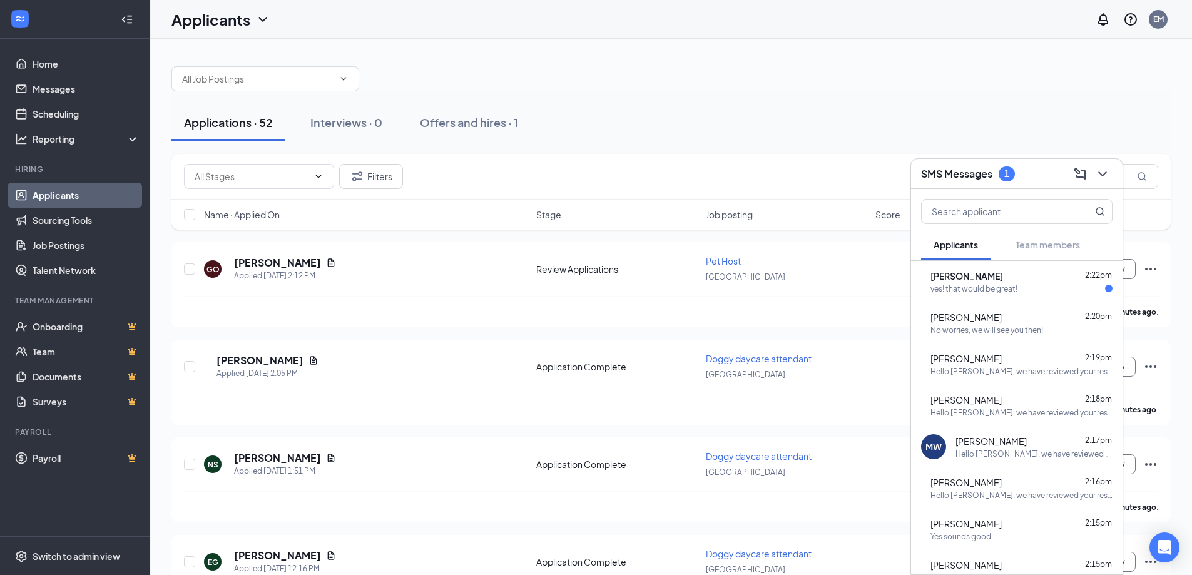
click at [965, 288] on div "yes! that would be great!" at bounding box center [973, 288] width 87 height 11
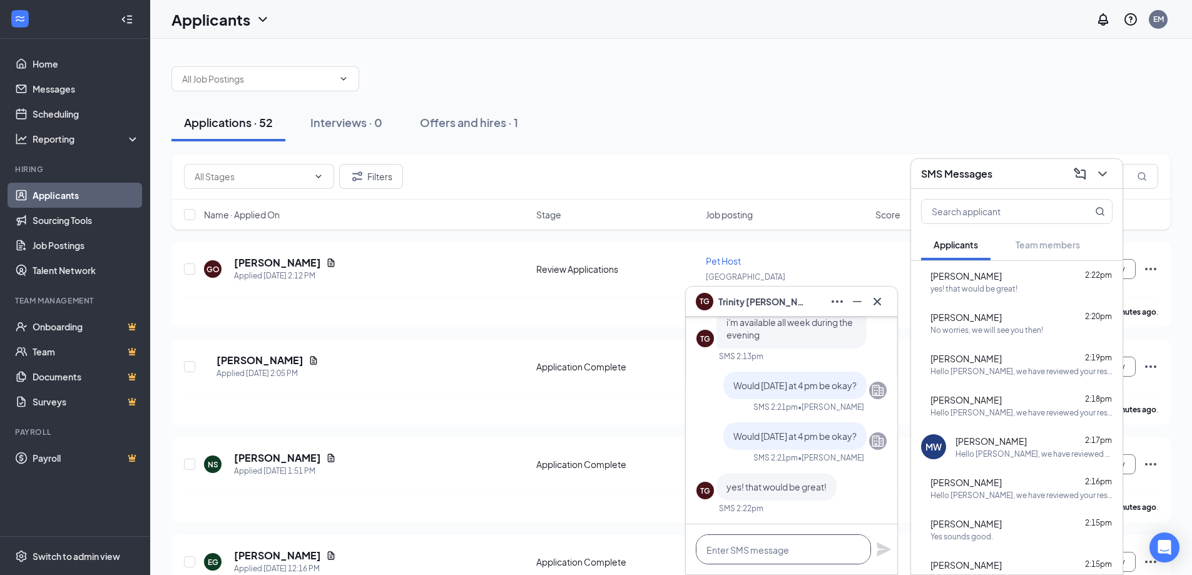
click at [745, 556] on textarea at bounding box center [783, 549] width 175 height 30
type textarea "Great we will see you then!"
click at [878, 552] on icon "Plane" at bounding box center [884, 550] width 14 height 14
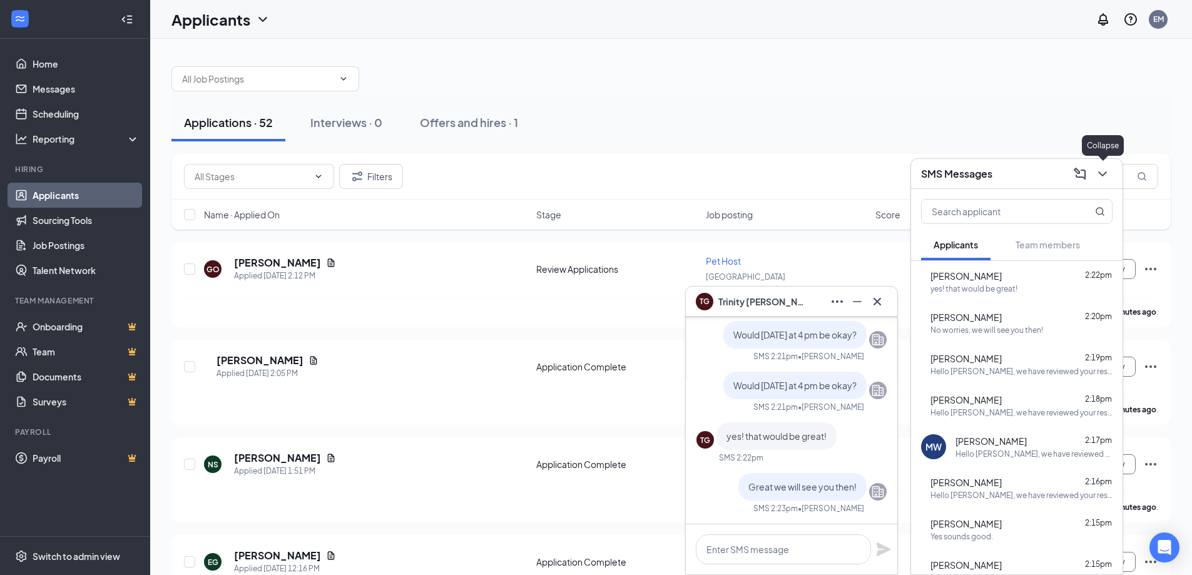
click at [1105, 178] on icon "ChevronDown" at bounding box center [1102, 173] width 15 height 15
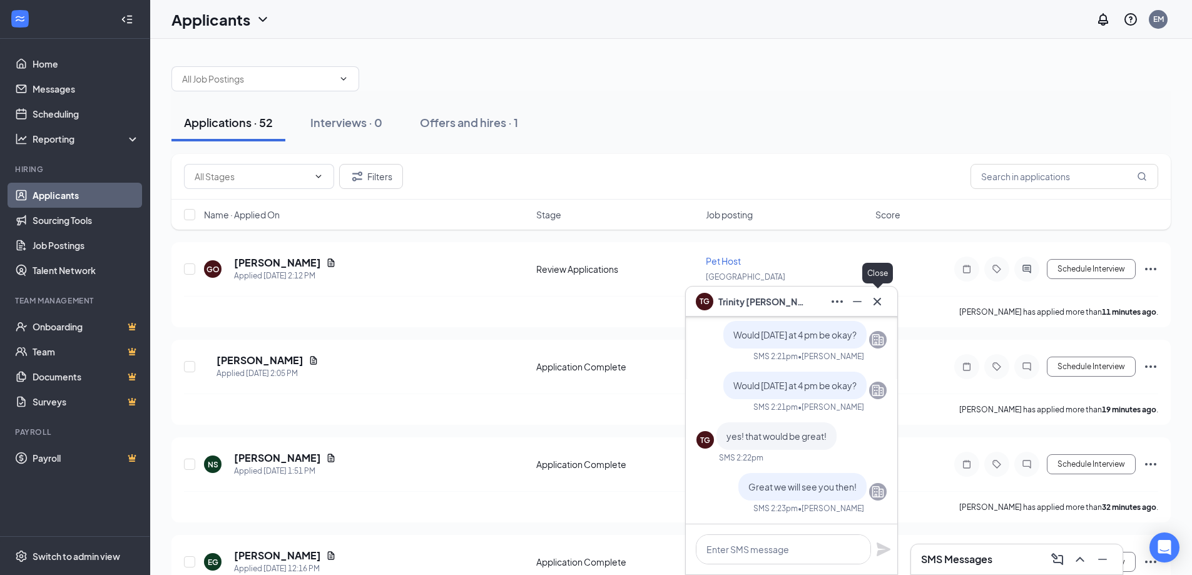
click at [887, 310] on div at bounding box center [877, 302] width 20 height 20
click at [888, 299] on div "TG [PERSON_NAME]" at bounding box center [791, 302] width 211 height 30
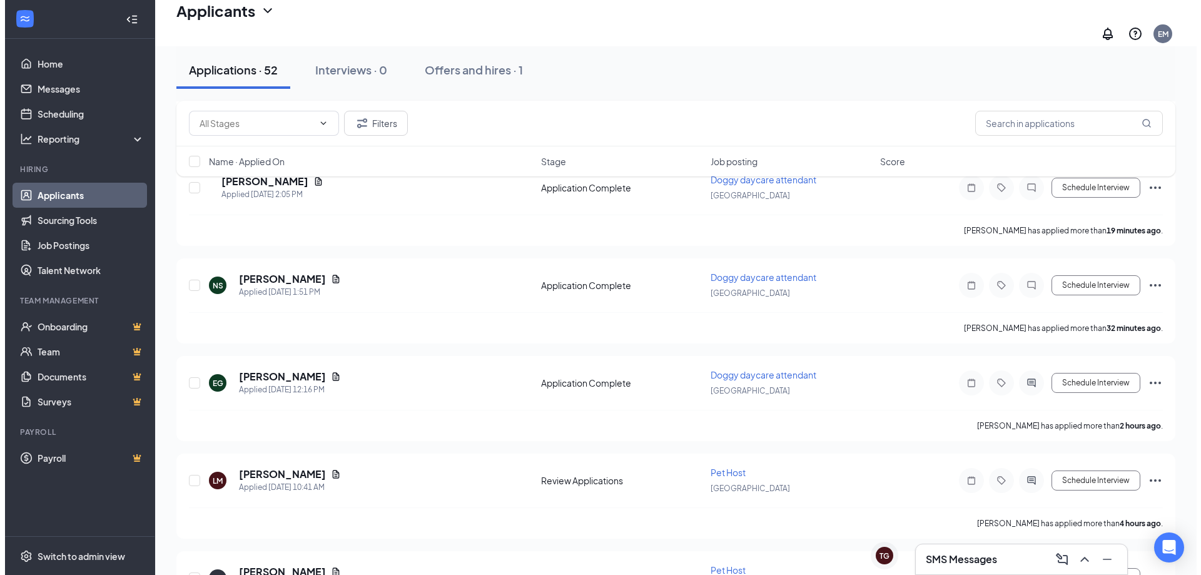
scroll to position [63, 0]
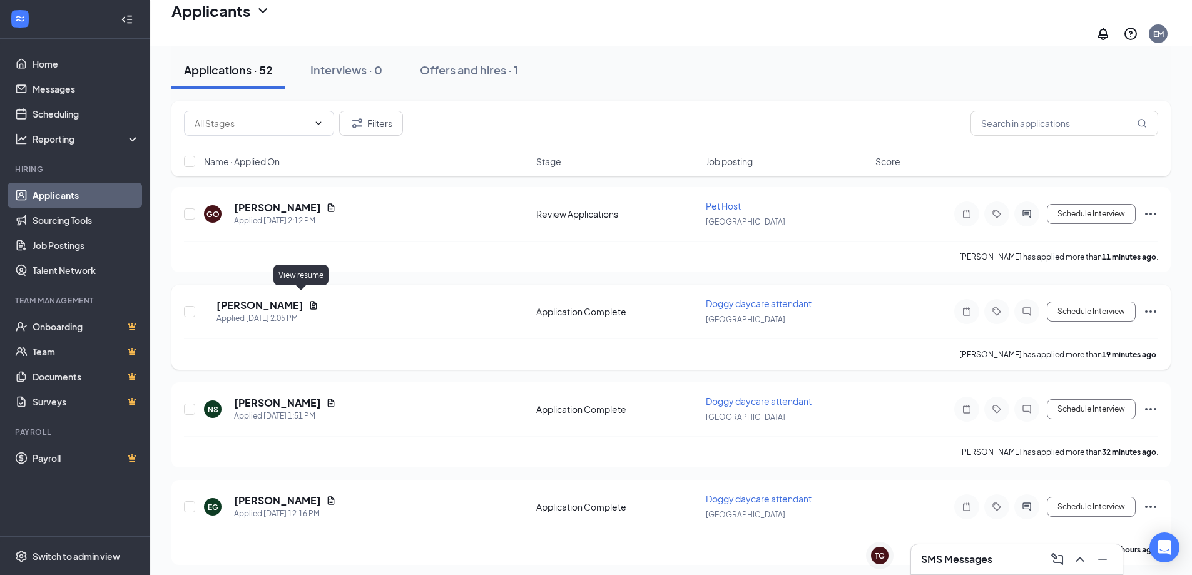
click at [310, 301] on icon "Document" at bounding box center [313, 305] width 7 height 8
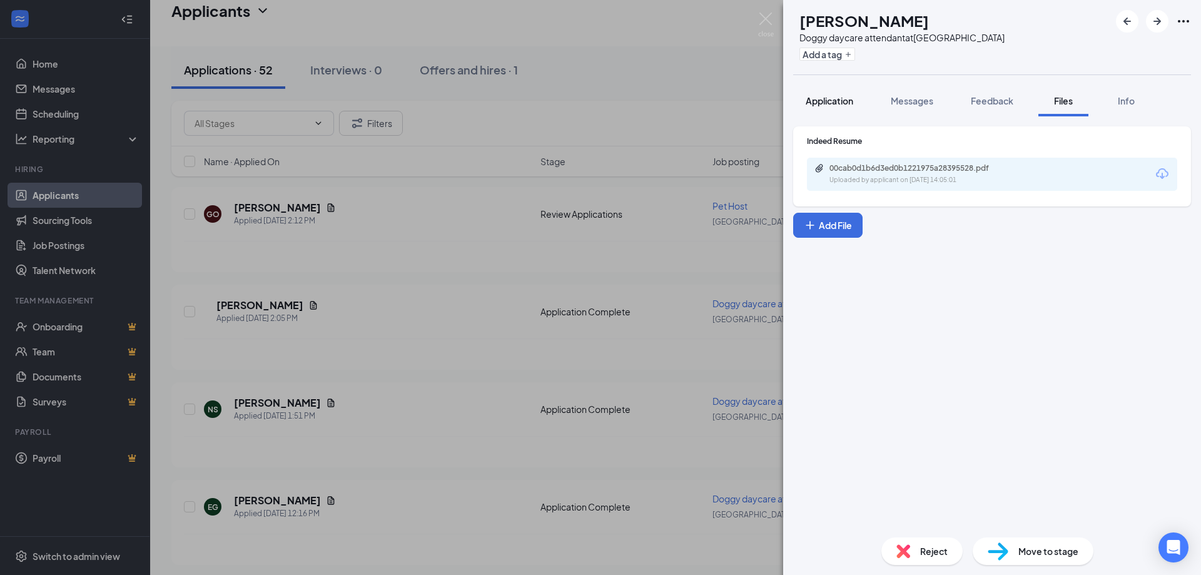
click at [822, 114] on button "Application" at bounding box center [829, 100] width 73 height 31
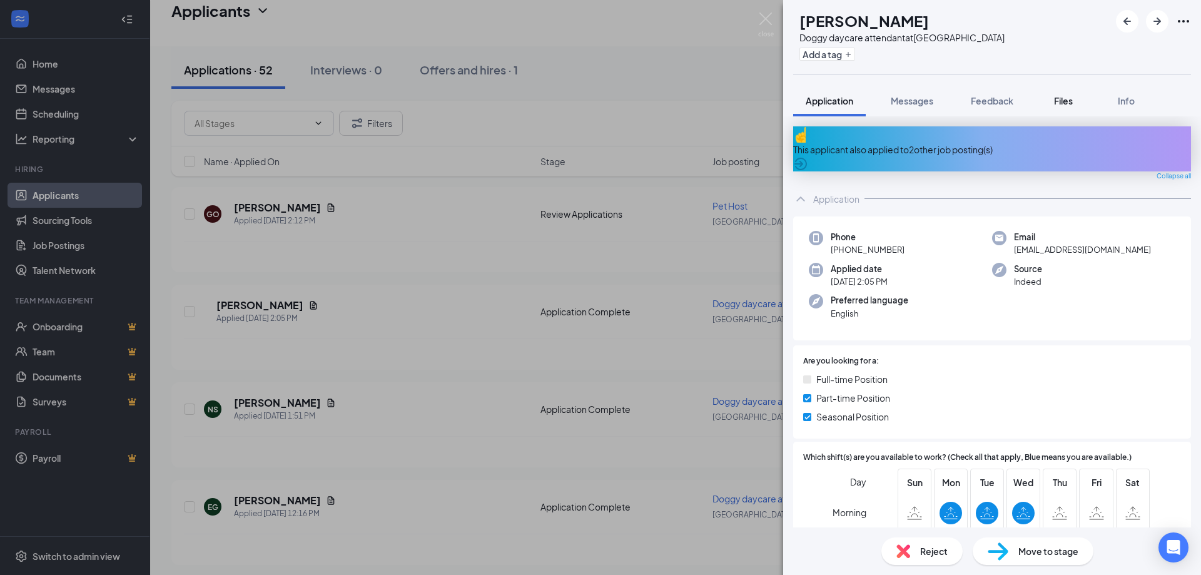
click at [1069, 98] on span "Files" at bounding box center [1063, 100] width 19 height 11
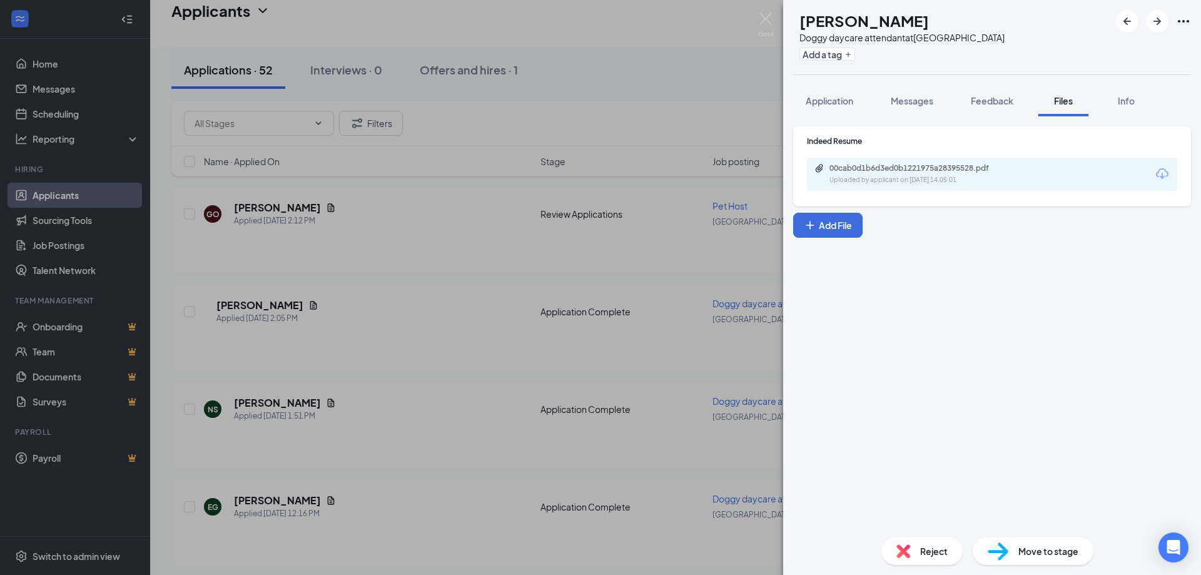
click at [910, 182] on div "Uploaded by applicant on [DATE] 14:05:01" at bounding box center [924, 180] width 188 height 10
click at [911, 96] on span "Messages" at bounding box center [912, 100] width 43 height 11
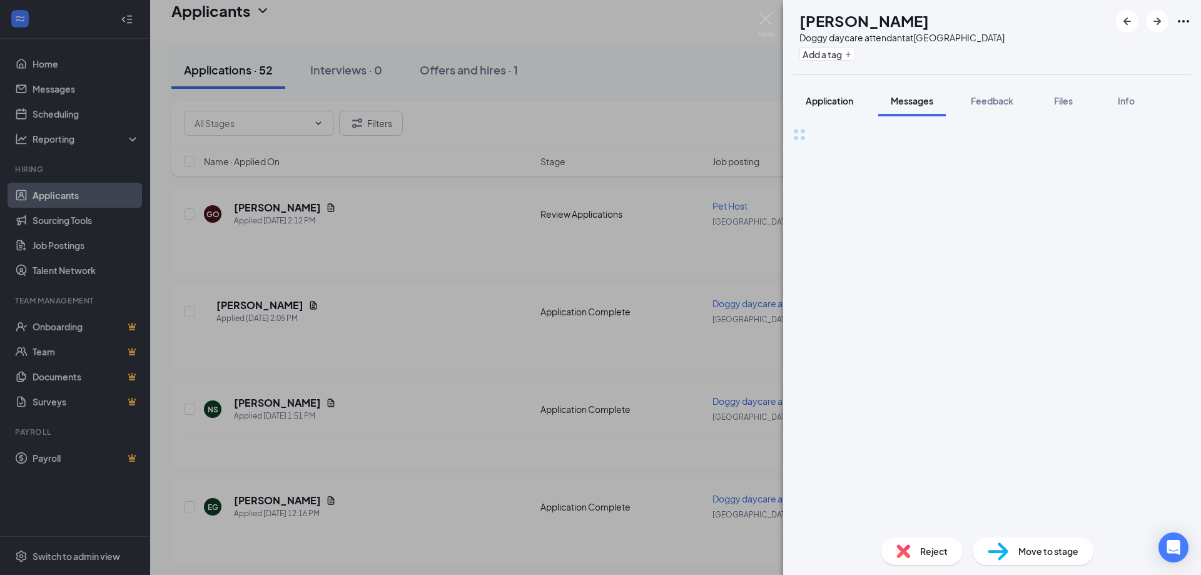
drag, startPoint x: 823, startPoint y: 102, endPoint x: 830, endPoint y: 101, distance: 6.3
click at [823, 103] on span "Application" at bounding box center [830, 100] width 48 height 11
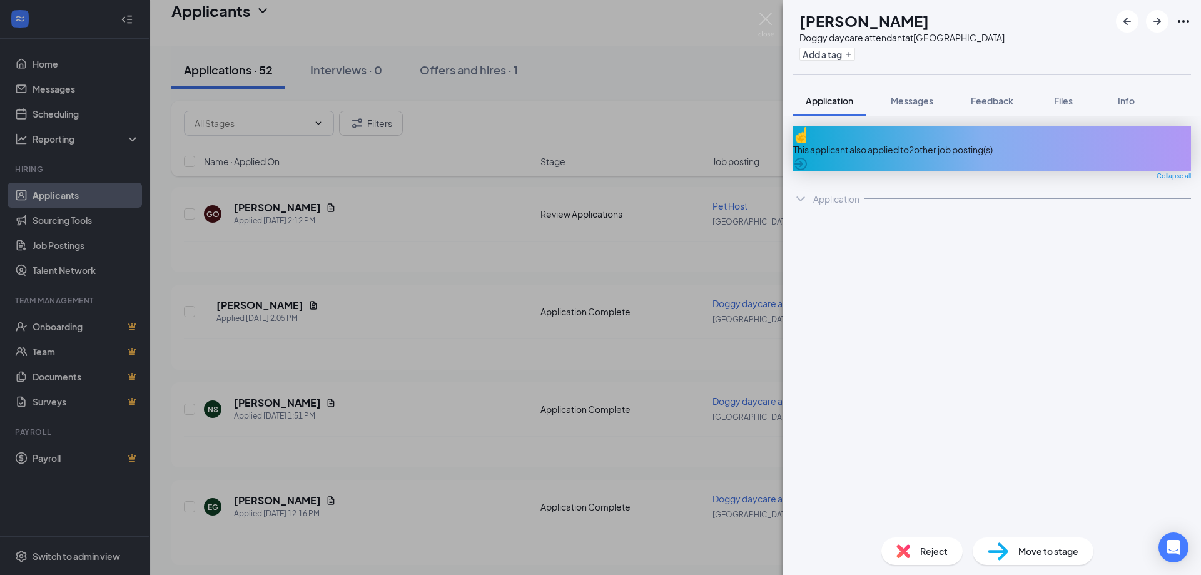
click at [837, 104] on span "Application" at bounding box center [830, 100] width 48 height 11
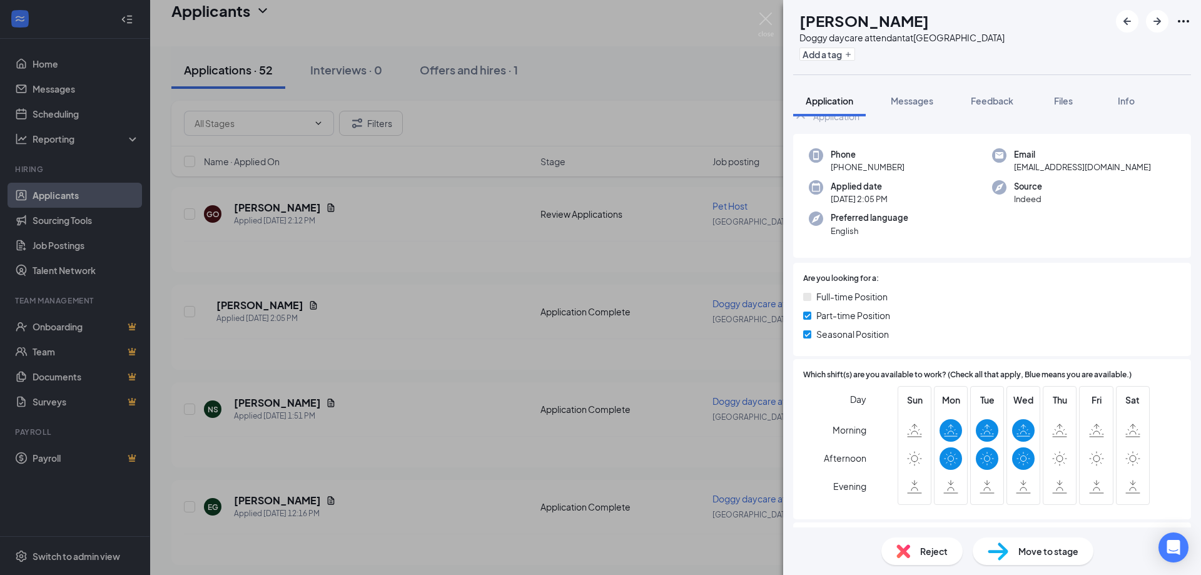
scroll to position [63, 0]
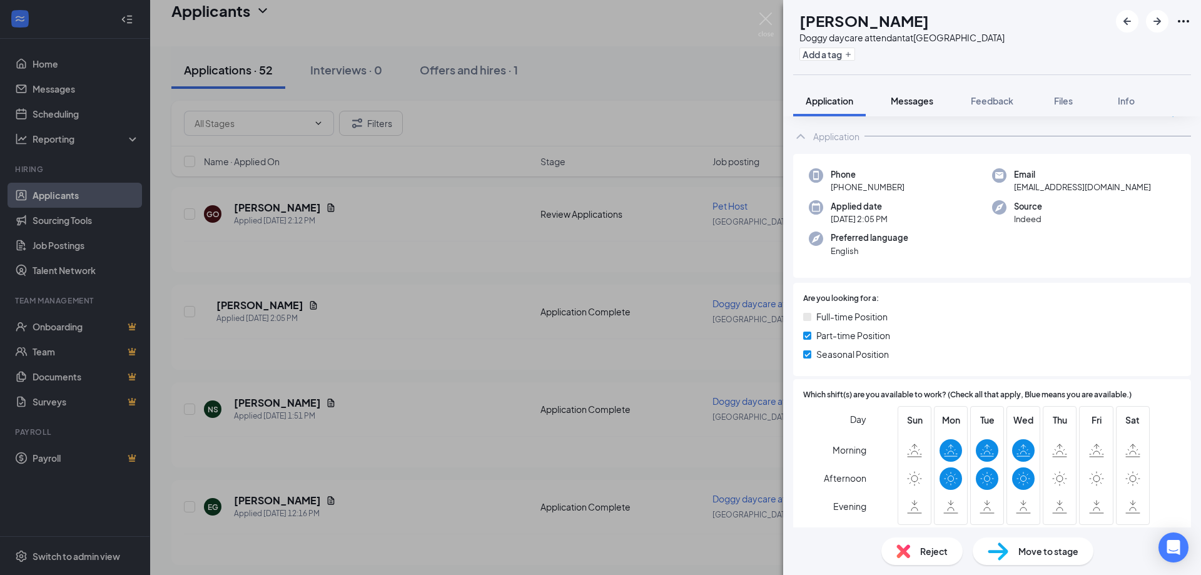
click at [928, 101] on span "Messages" at bounding box center [912, 100] width 43 height 11
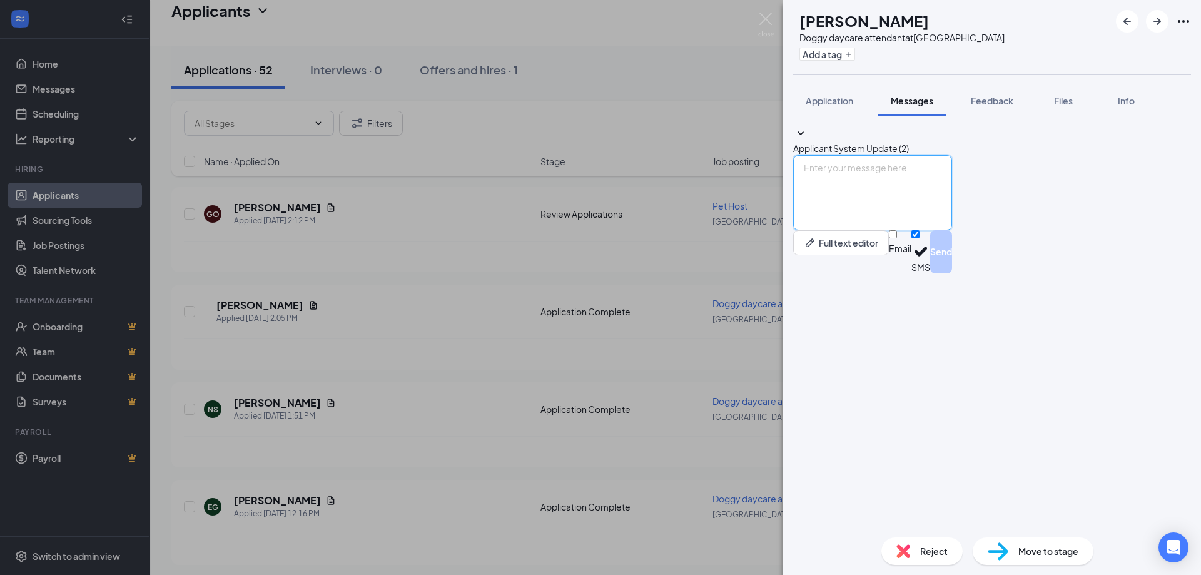
click at [894, 230] on textarea at bounding box center [872, 192] width 159 height 75
paste textarea "Hello [PERSON_NAME], we have reviewed your resume and would like to set up an i…"
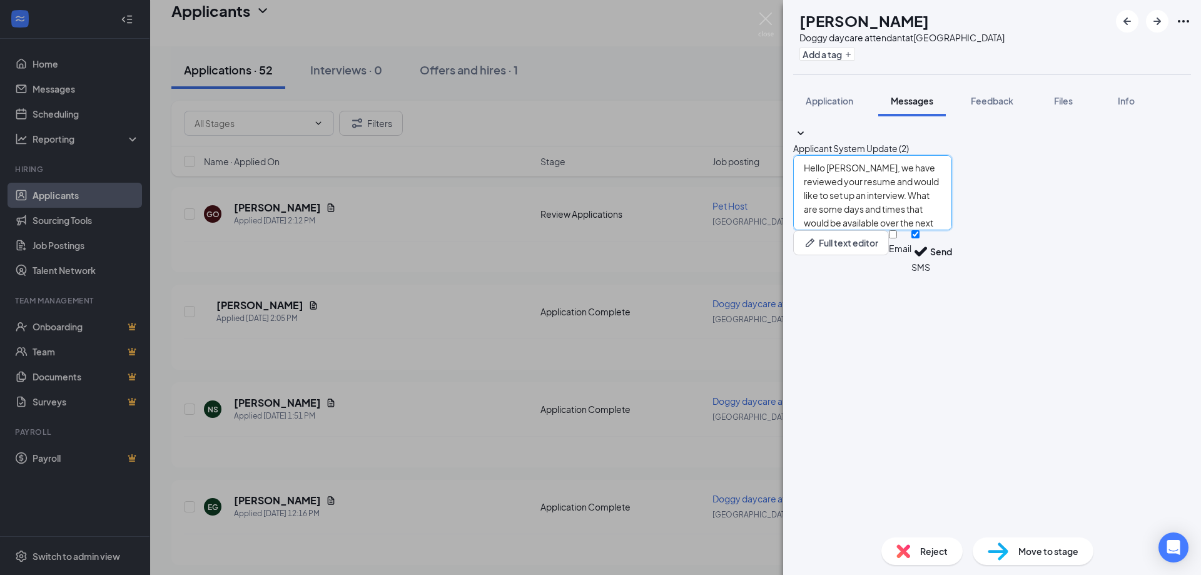
click at [855, 230] on textarea "Hello [PERSON_NAME], we have reviewed your resume and would like to set up an i…" at bounding box center [872, 192] width 159 height 75
type textarea "Hello [PERSON_NAME], we have reviewed your resume and would like to set up an i…"
click at [952, 273] on button "Send" at bounding box center [941, 251] width 22 height 43
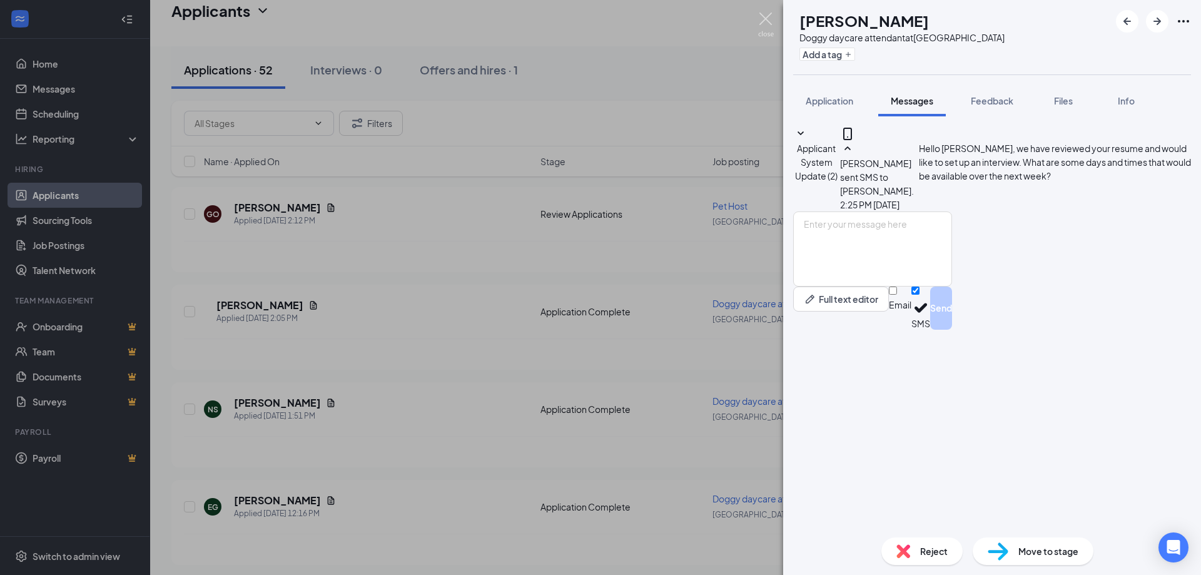
click at [760, 28] on img at bounding box center [766, 25] width 16 height 24
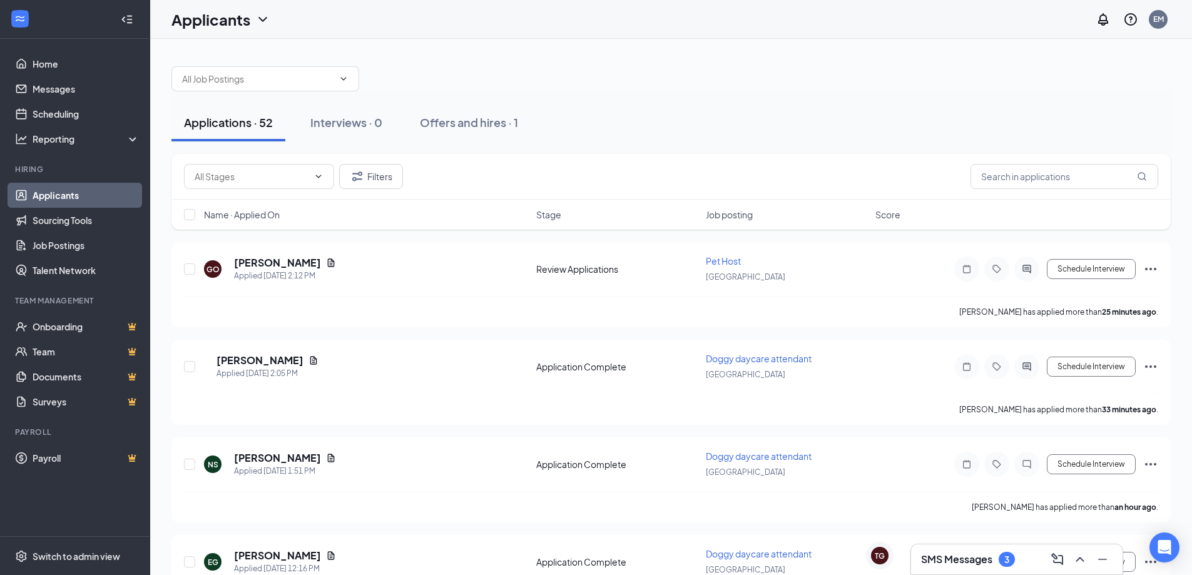
click at [1081, 562] on icon "ChevronUp" at bounding box center [1079, 559] width 15 height 15
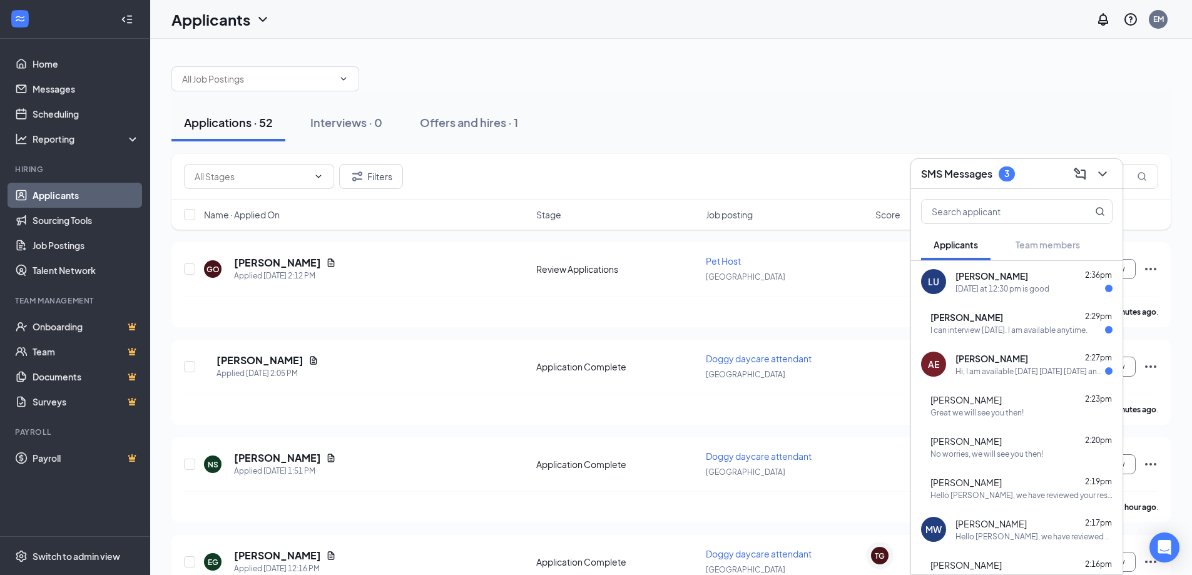
click at [1031, 373] on div "Hi, I am available [DATE] [DATE] [DATE] any time throughout the day, and I am a…" at bounding box center [1030, 371] width 150 height 11
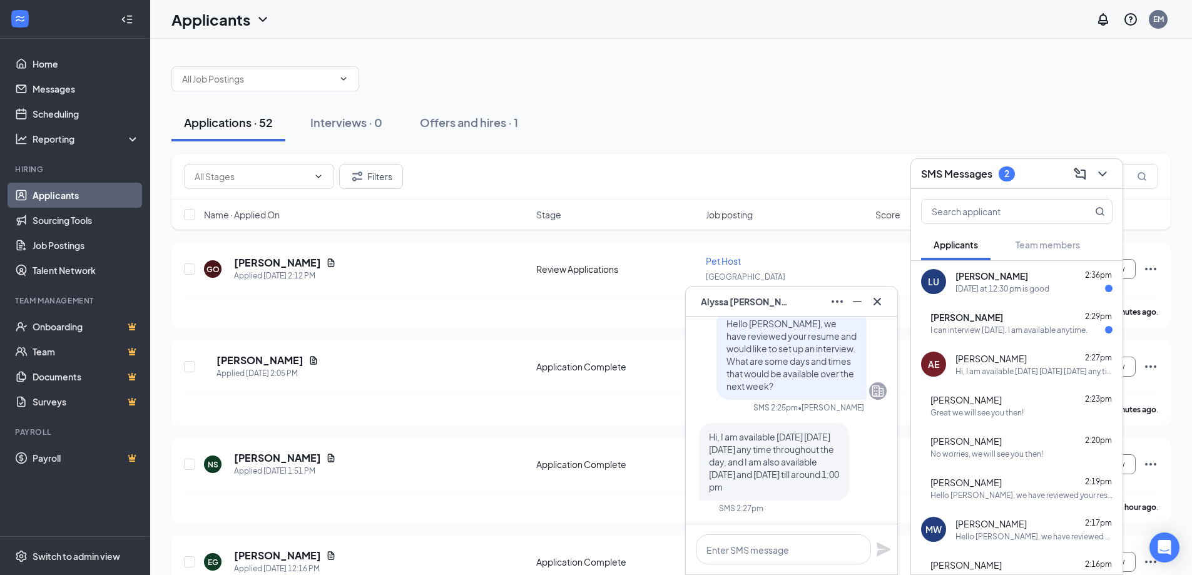
click at [966, 336] on div "SS [PERSON_NAME] 2:29pm I can interview [DATE]. I am available anytime." at bounding box center [1016, 322] width 211 height 41
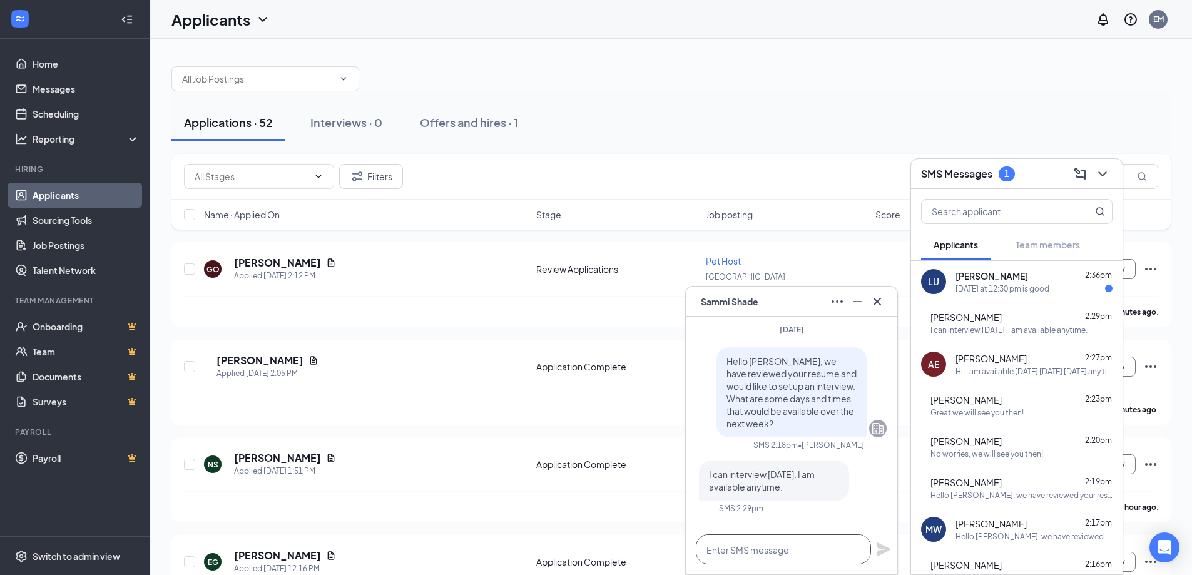
click at [772, 548] on textarea at bounding box center [783, 549] width 175 height 30
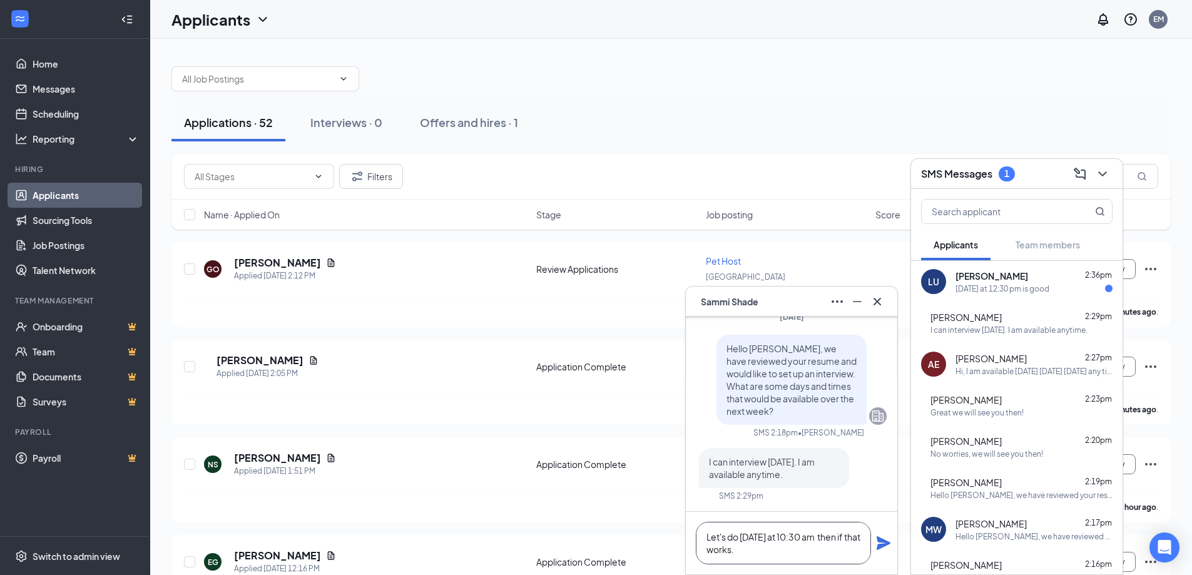
type textarea "Let's do [DATE] at 10:30 am then if that works."
click at [884, 548] on icon "Plane" at bounding box center [883, 543] width 15 height 15
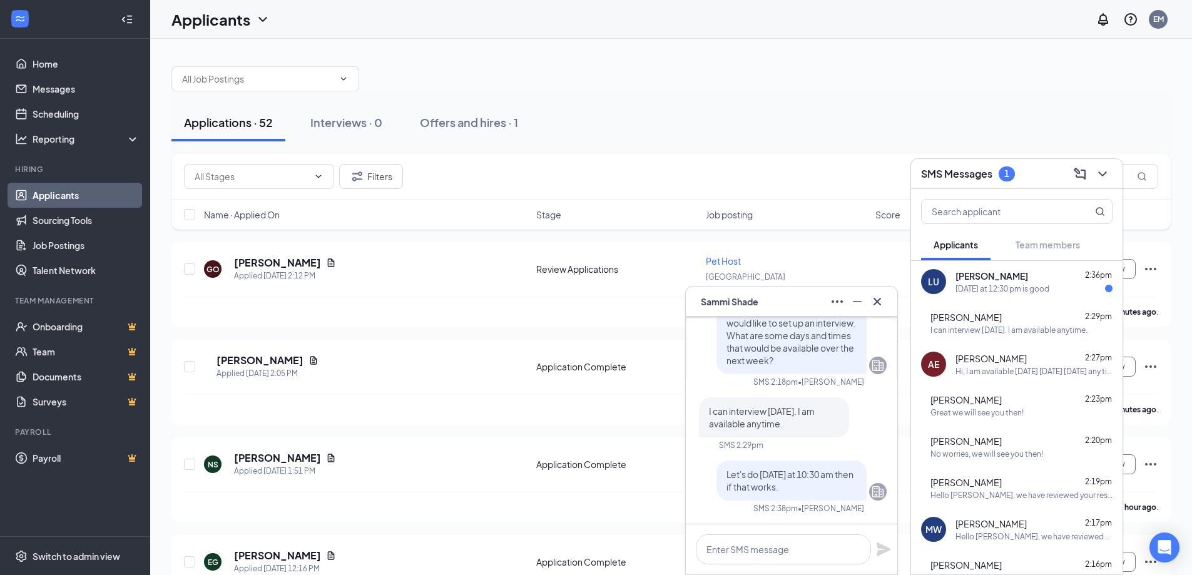
scroll to position [0, 0]
click at [1006, 287] on div "[DATE] at 12:30 pm is good" at bounding box center [1002, 288] width 94 height 11
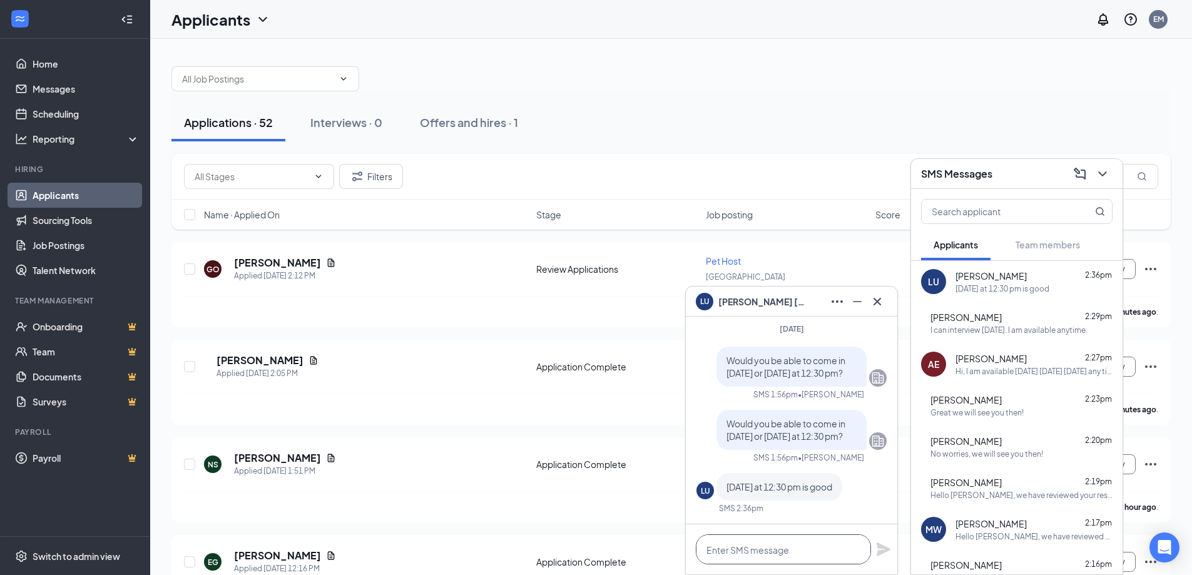
click at [768, 544] on textarea at bounding box center [783, 549] width 175 height 30
click at [882, 295] on icon "Cross" at bounding box center [877, 301] width 15 height 15
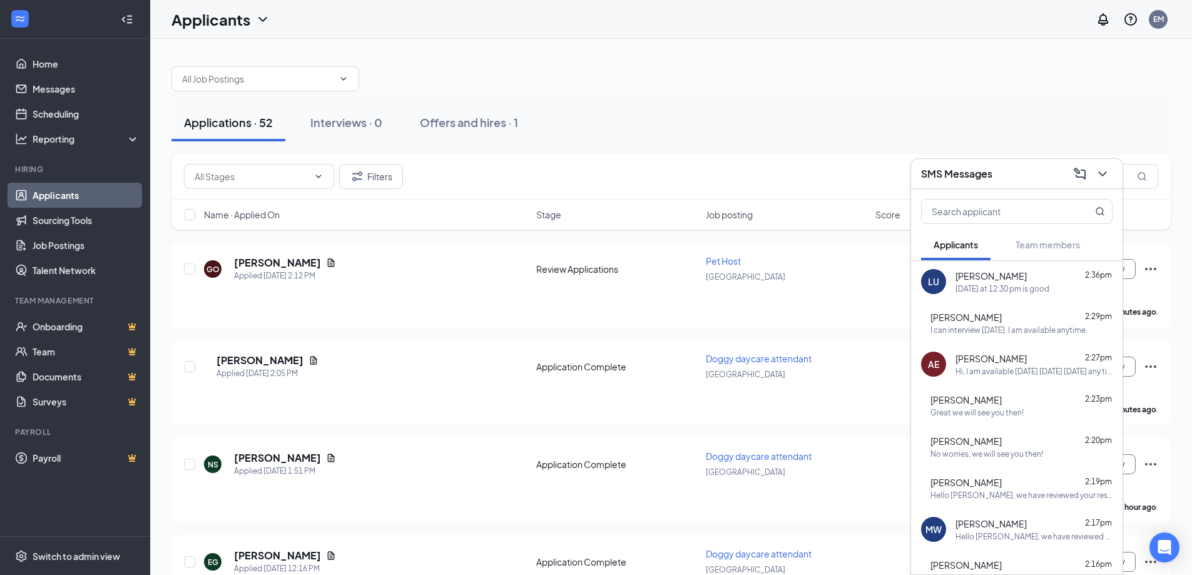
click at [1020, 330] on div "I can interview [DATE]. I am available anytime." at bounding box center [1008, 330] width 157 height 11
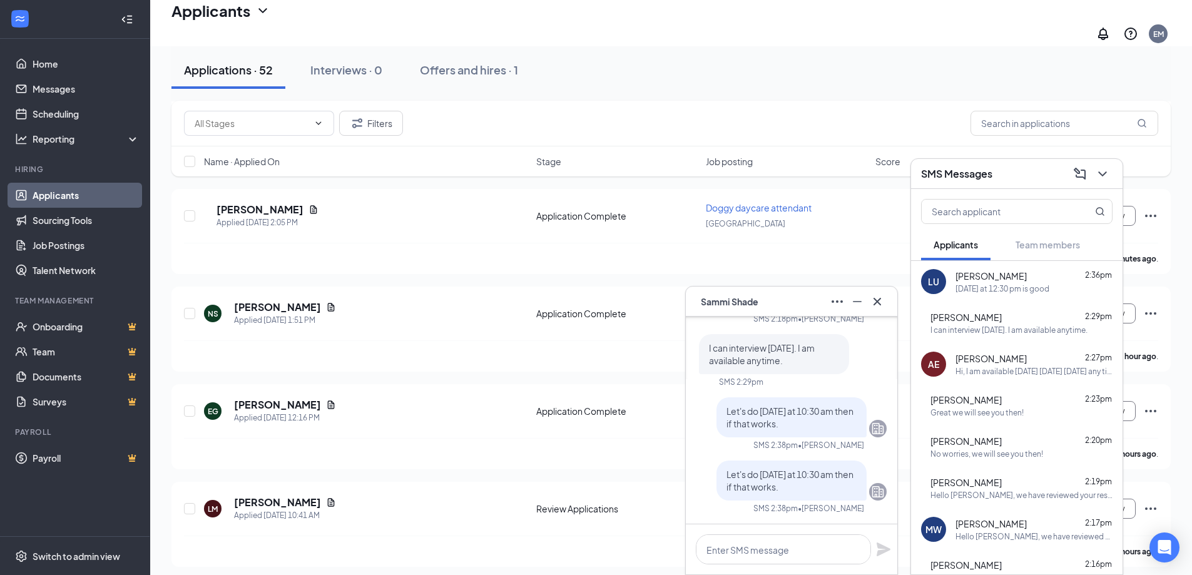
scroll to position [188, 0]
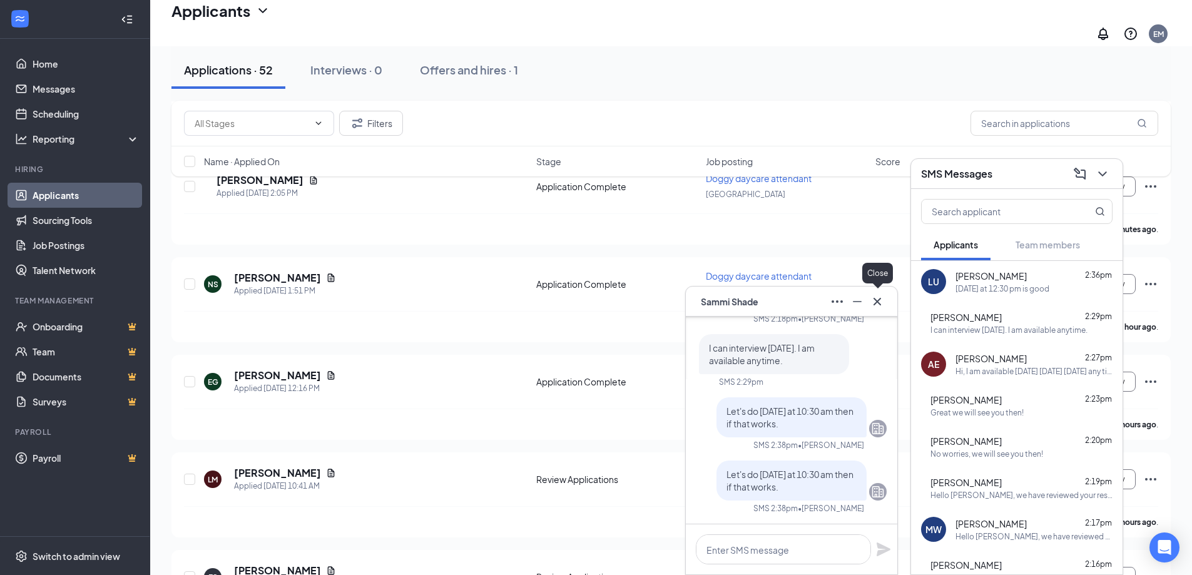
click at [878, 294] on icon "Cross" at bounding box center [877, 301] width 15 height 15
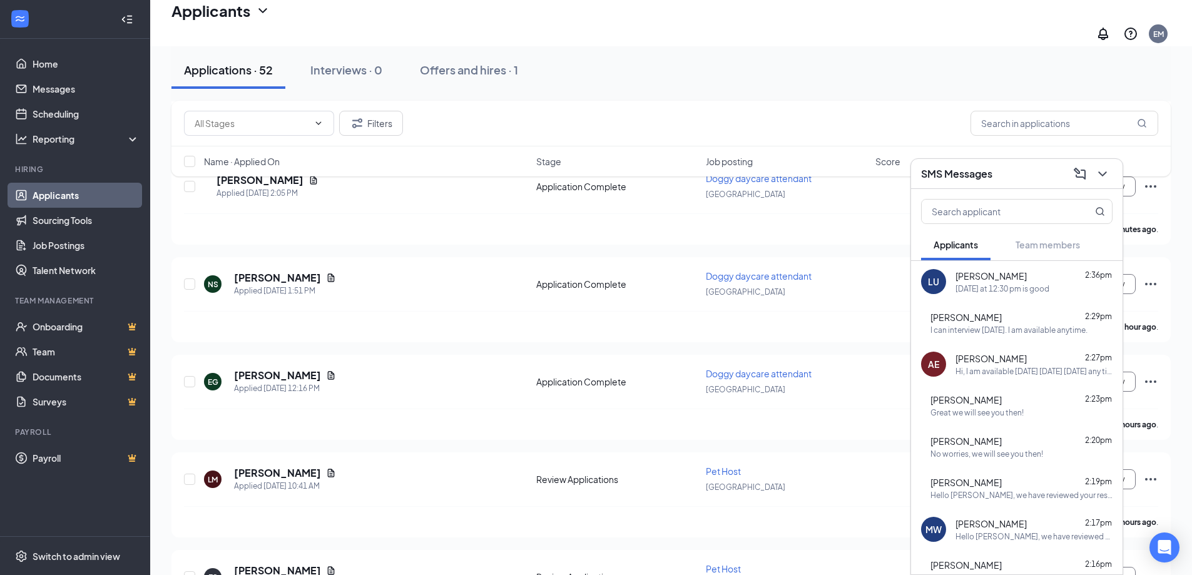
click at [959, 359] on span "[PERSON_NAME]" at bounding box center [990, 358] width 71 height 13
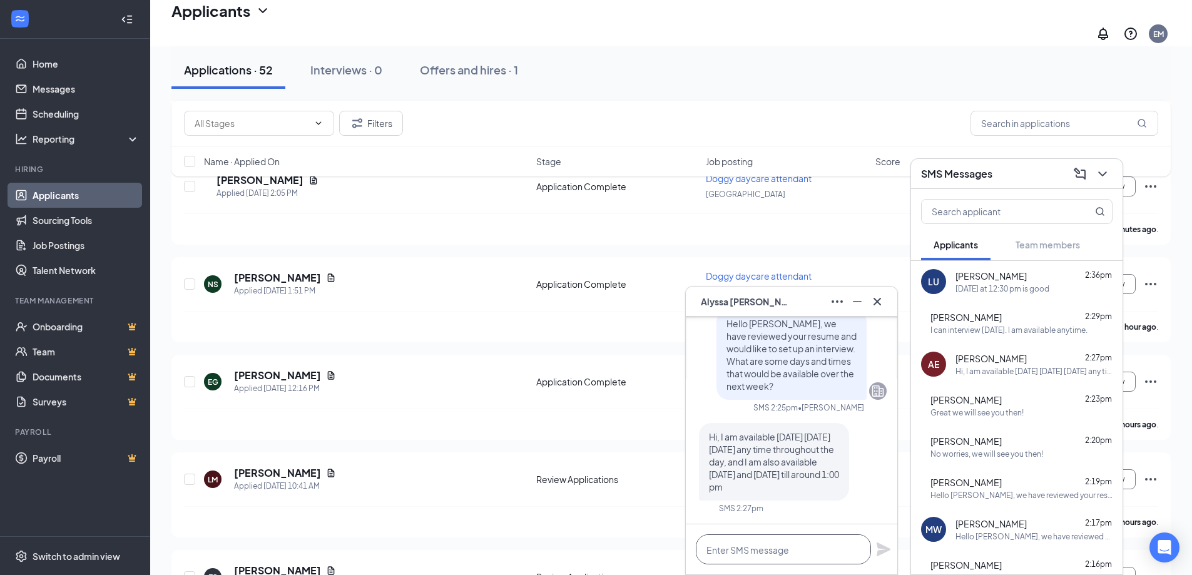
click at [767, 556] on textarea at bounding box center [783, 549] width 175 height 30
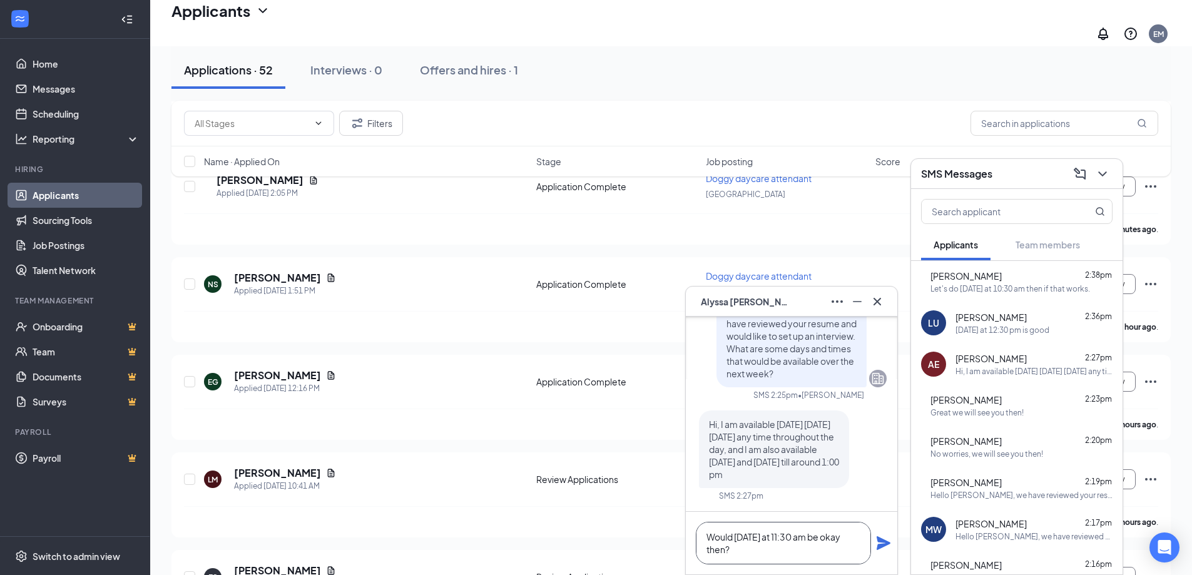
type textarea "Would [DATE] at 11:30 am be okay then?"
click at [887, 540] on icon "Plane" at bounding box center [883, 543] width 15 height 15
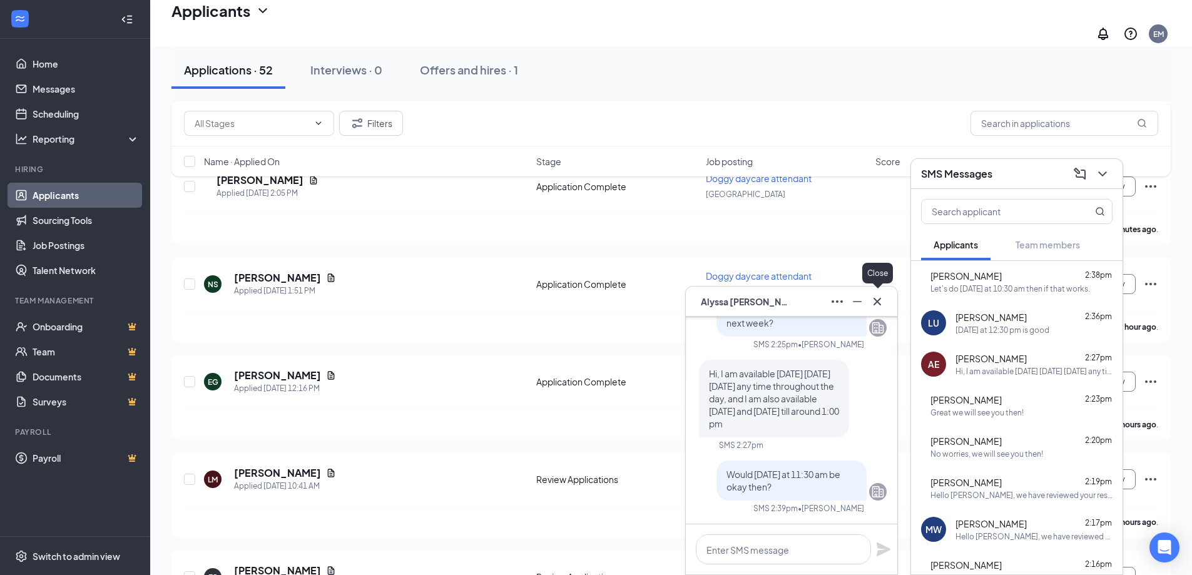
click at [879, 304] on icon "Cross" at bounding box center [877, 301] width 15 height 15
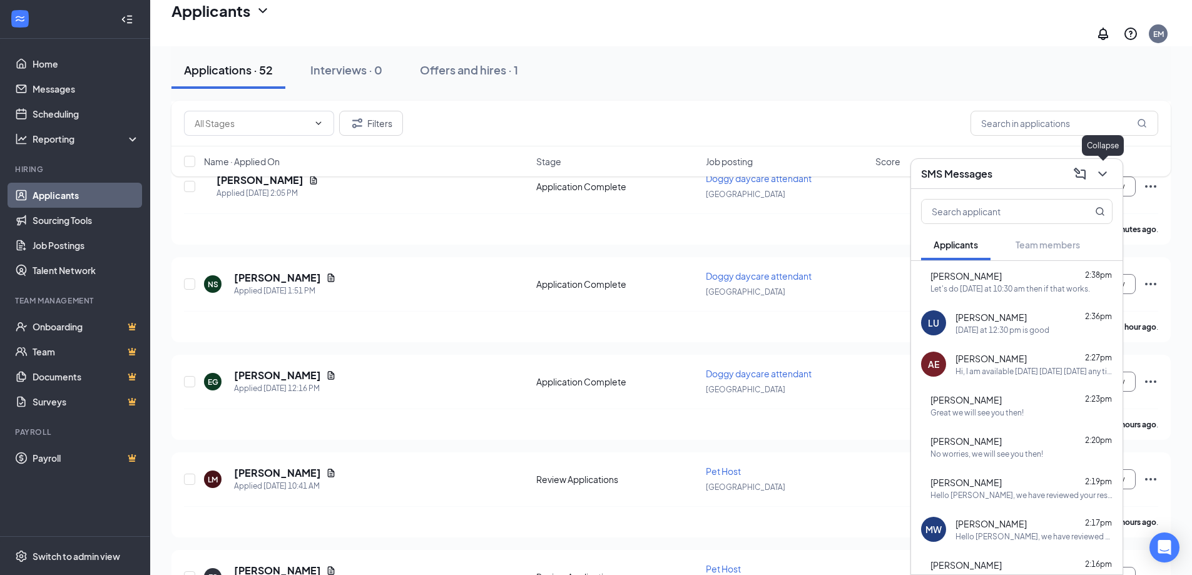
click at [1094, 170] on button at bounding box center [1103, 174] width 20 height 20
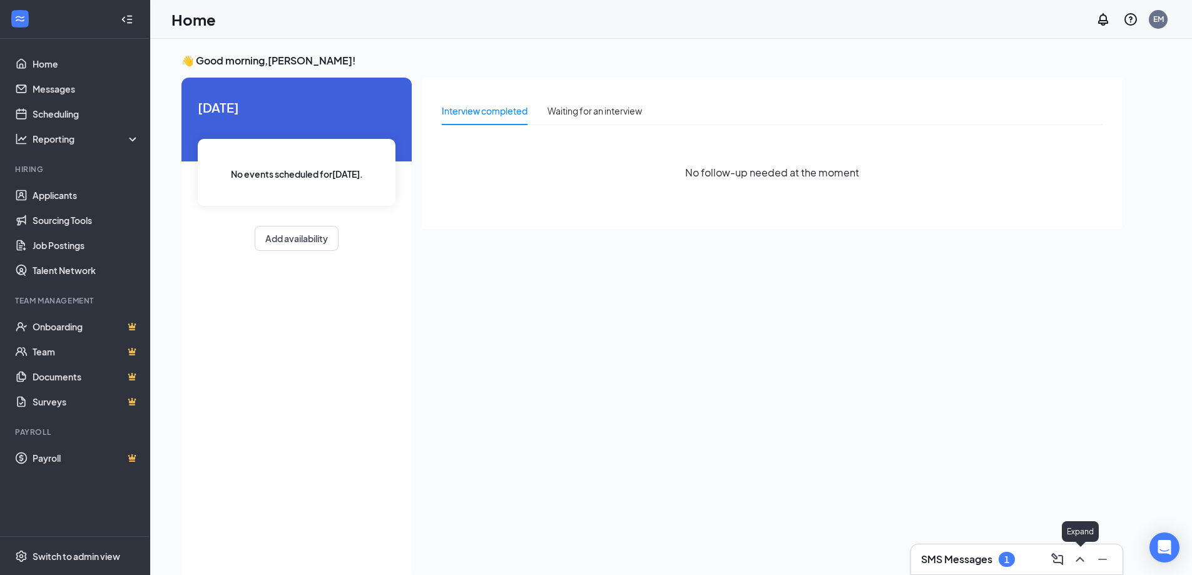
click at [1077, 566] on icon "ChevronUp" at bounding box center [1079, 559] width 15 height 15
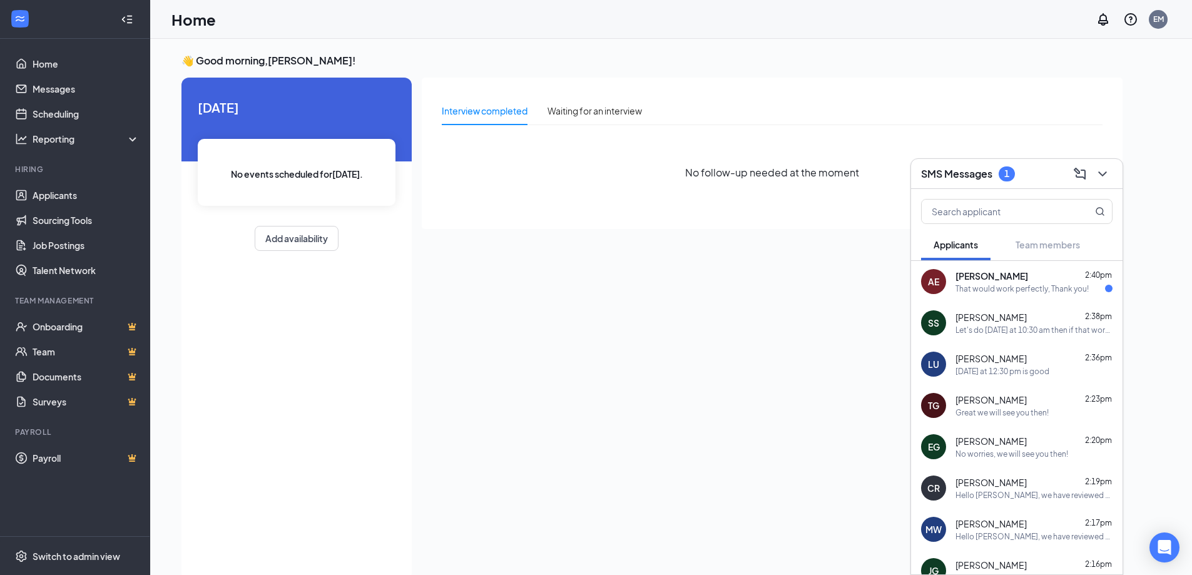
click at [1004, 291] on div "That would work perfectly, Thank you!" at bounding box center [1021, 288] width 133 height 11
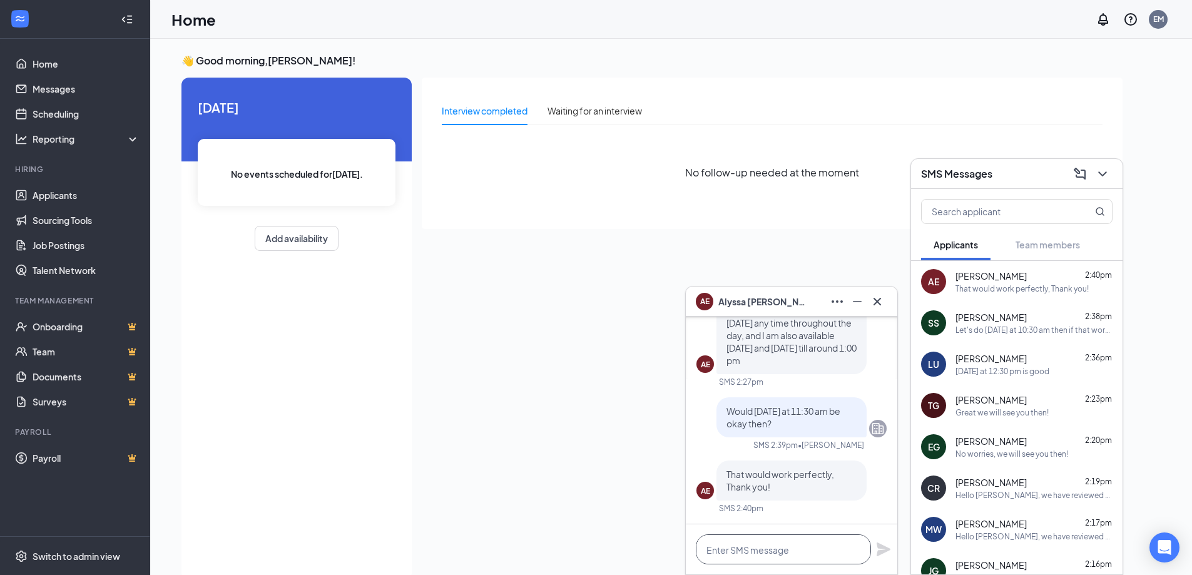
click at [785, 551] on textarea at bounding box center [783, 549] width 175 height 30
type textarea "Great we will see you then."
click at [886, 554] on icon "Plane" at bounding box center [883, 549] width 15 height 15
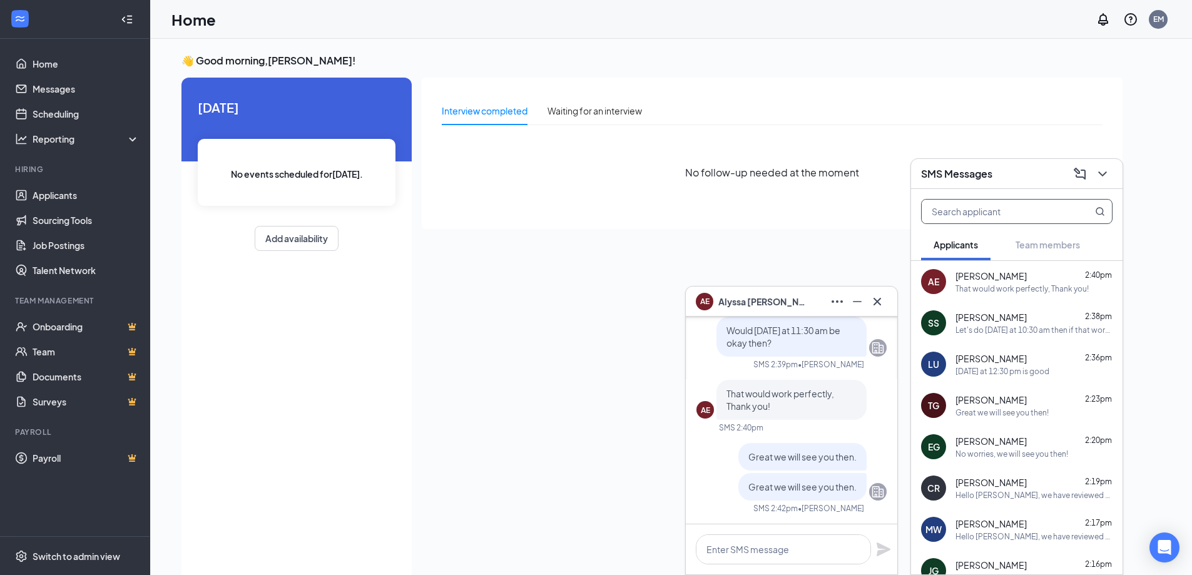
click at [1039, 208] on input "text" at bounding box center [996, 212] width 148 height 24
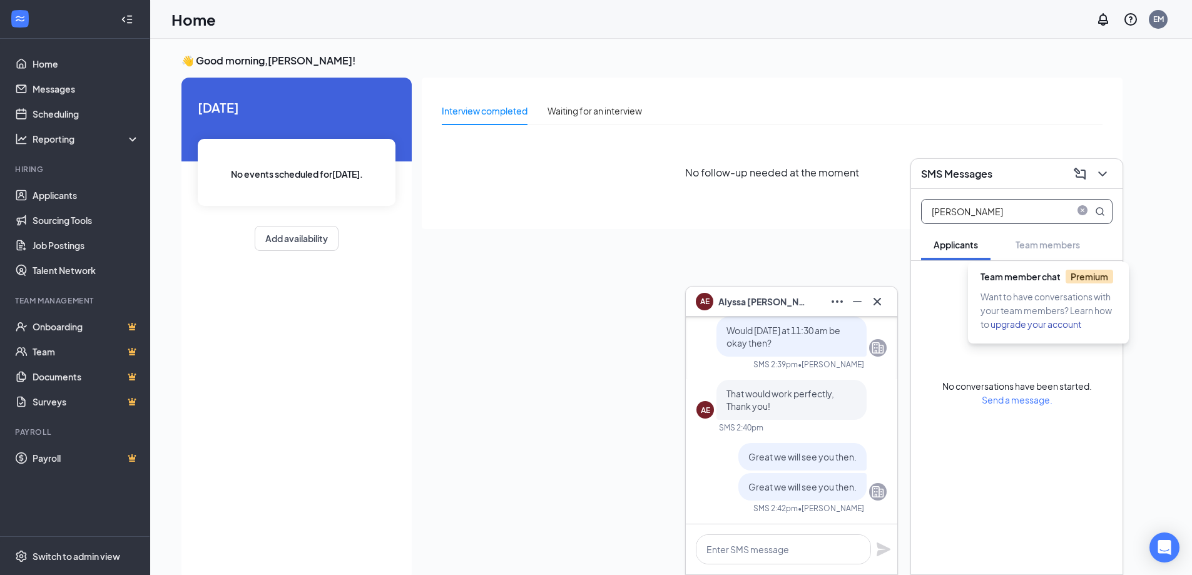
type input "jamie"
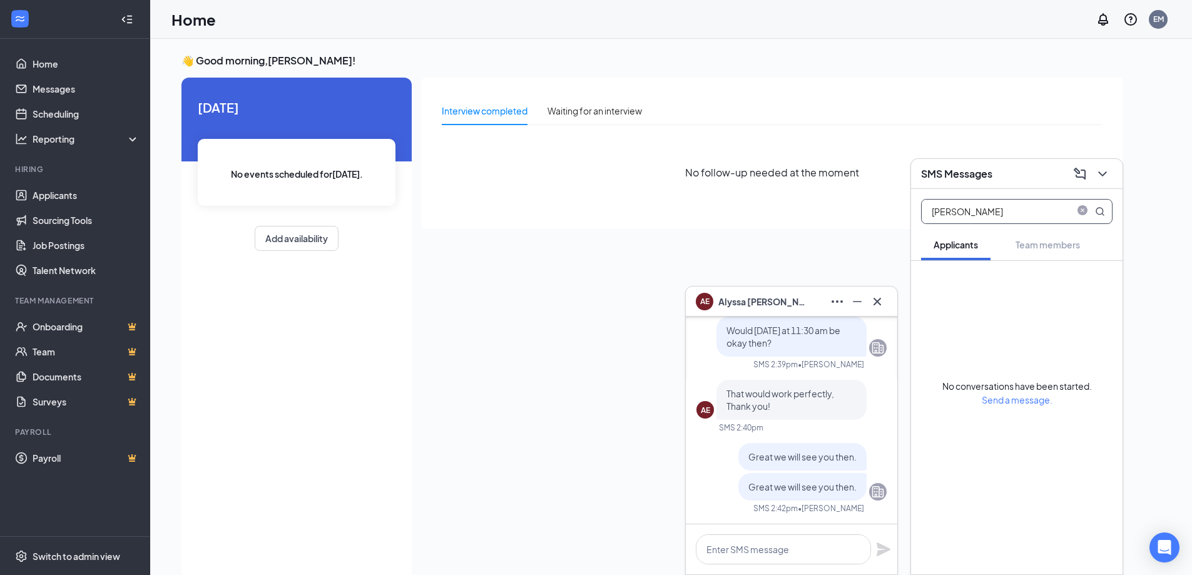
click at [1089, 206] on span at bounding box center [1082, 211] width 15 height 13
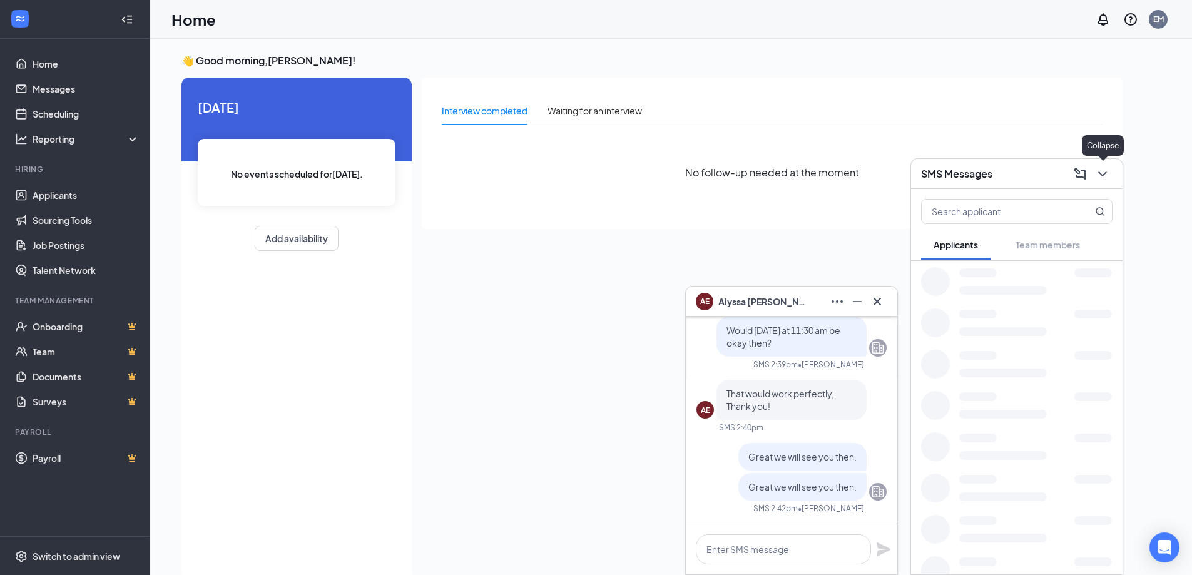
click at [1104, 172] on icon "ChevronDown" at bounding box center [1102, 173] width 15 height 15
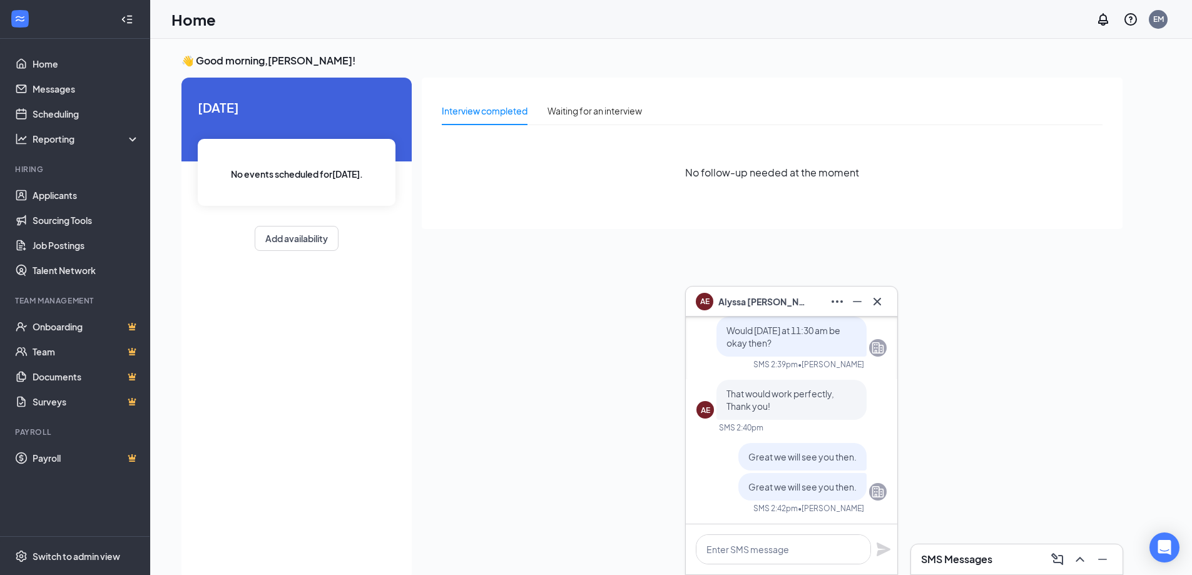
click at [884, 300] on icon "Cross" at bounding box center [877, 301] width 15 height 15
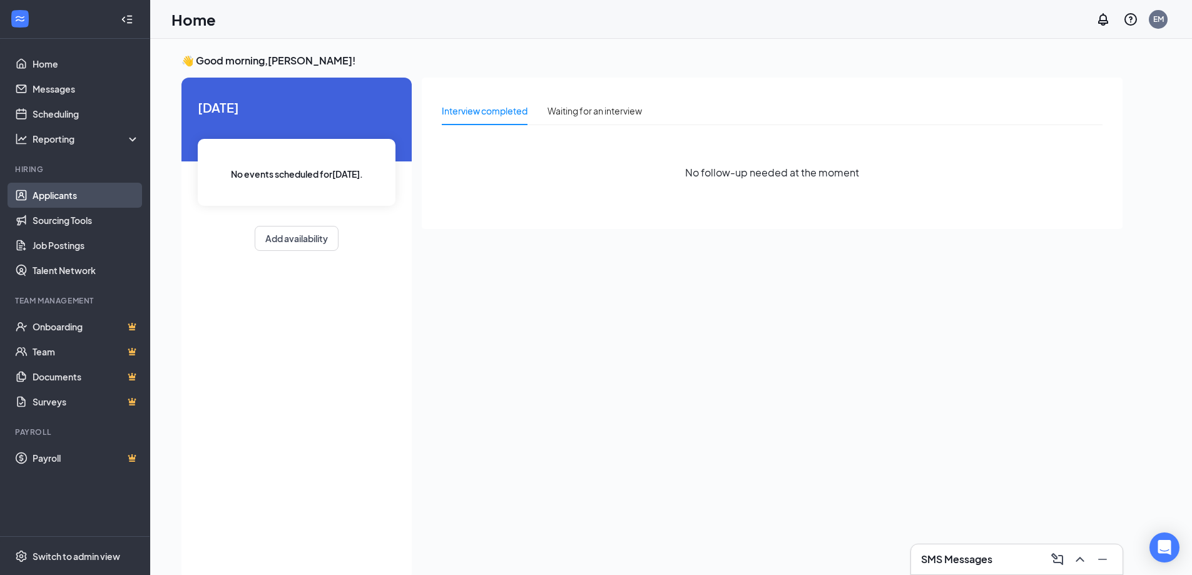
click at [64, 204] on link "Applicants" at bounding box center [86, 195] width 107 height 25
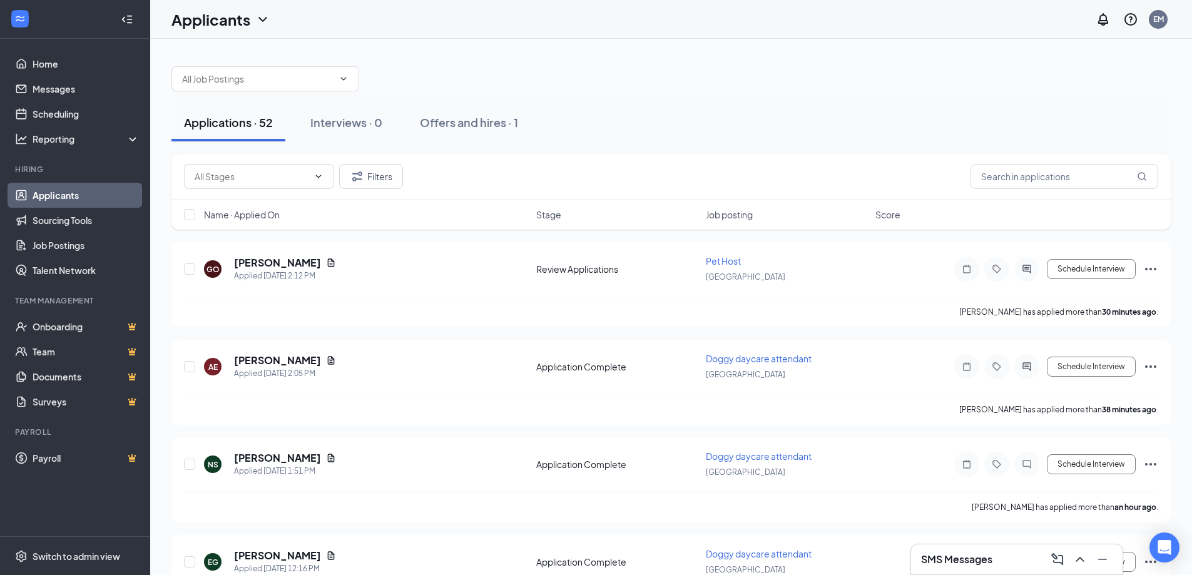
click at [734, 226] on div "Name · Applied On Stage Job posting Score" at bounding box center [670, 215] width 999 height 30
click at [734, 217] on span "Job posting" at bounding box center [729, 214] width 47 height 13
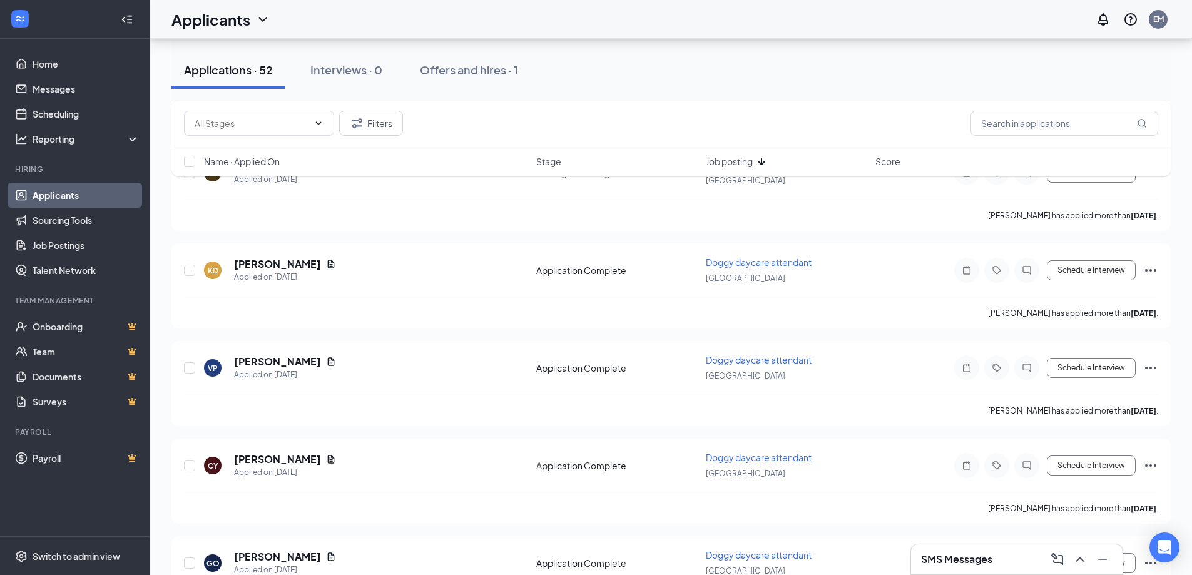
scroll to position [1815, 0]
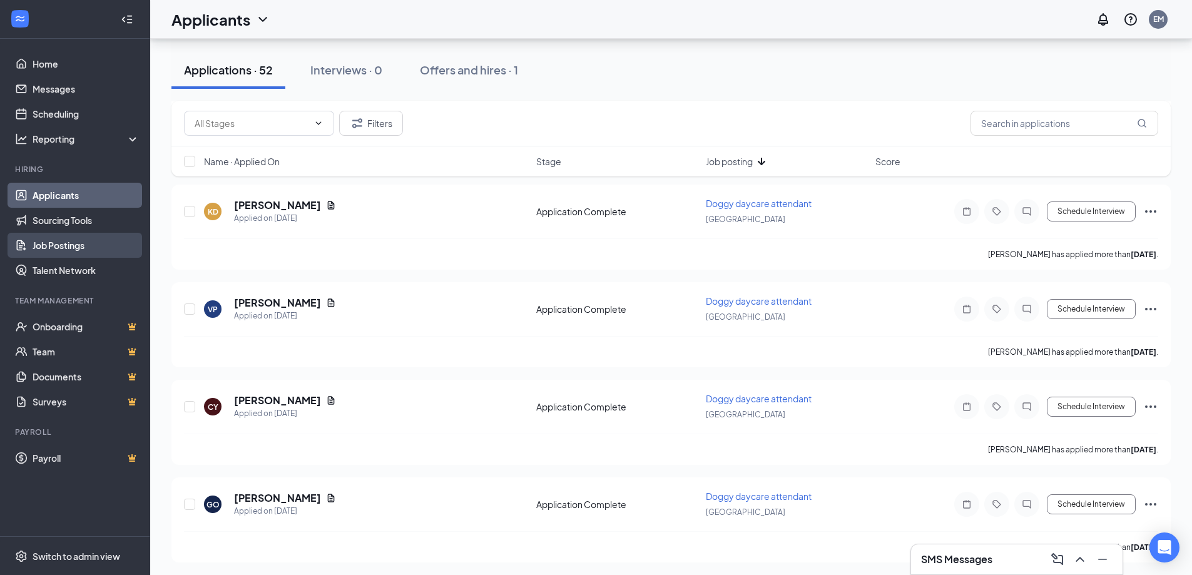
click at [80, 251] on link "Job Postings" at bounding box center [86, 245] width 107 height 25
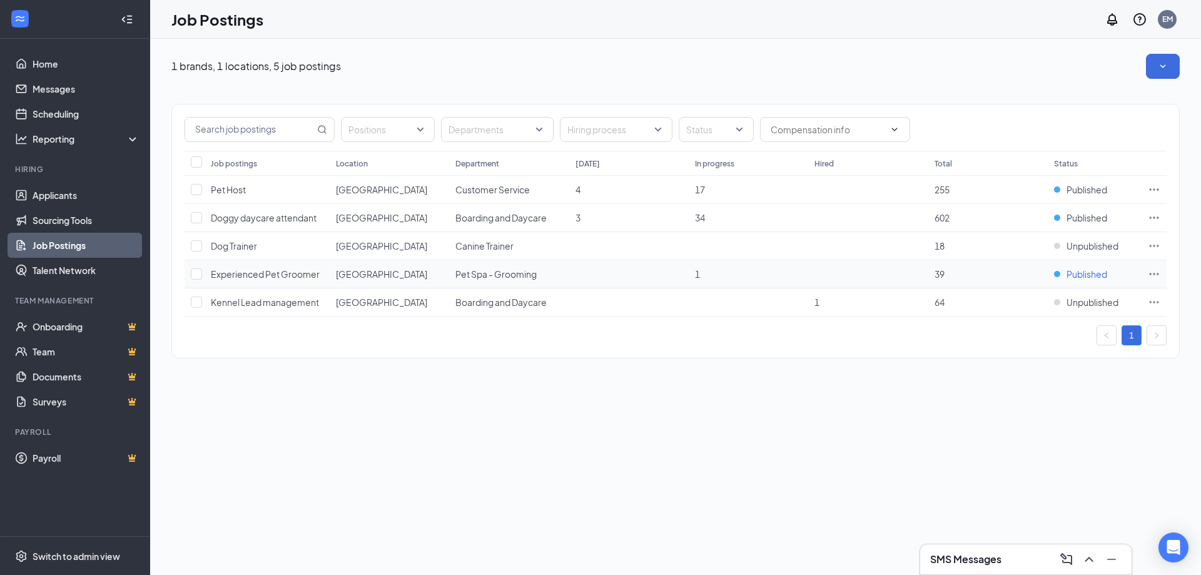
click at [1086, 275] on span "Published" at bounding box center [1087, 274] width 41 height 13
click at [375, 277] on td "[GEOGRAPHIC_DATA]" at bounding box center [390, 274] width 120 height 28
click at [273, 277] on span "Experienced Pet Groomer" at bounding box center [265, 273] width 109 height 11
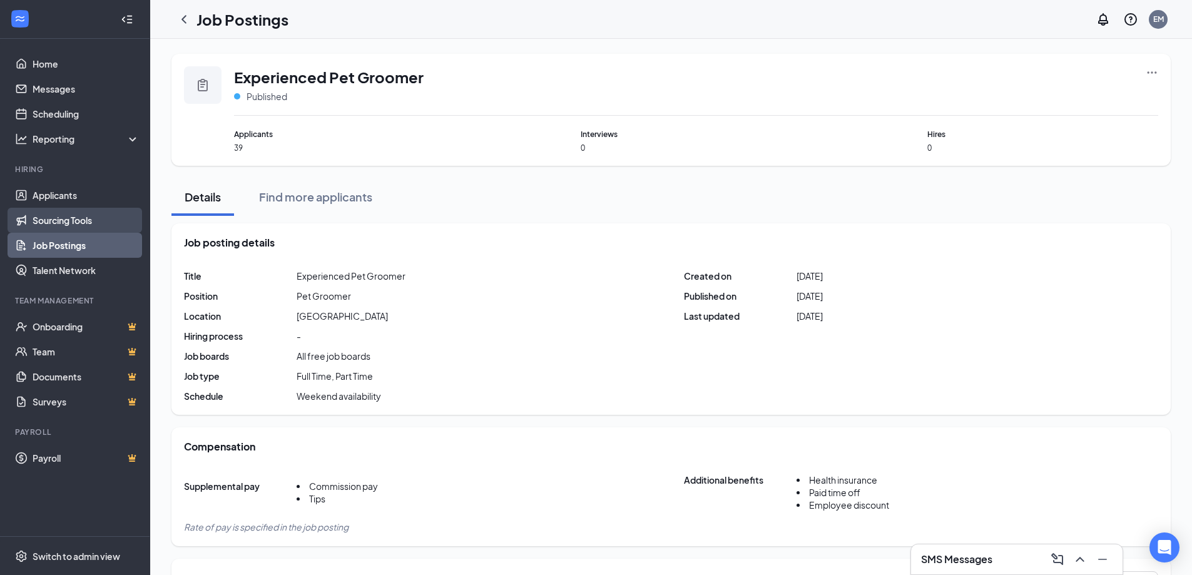
click at [84, 220] on link "Sourcing Tools" at bounding box center [86, 220] width 107 height 25
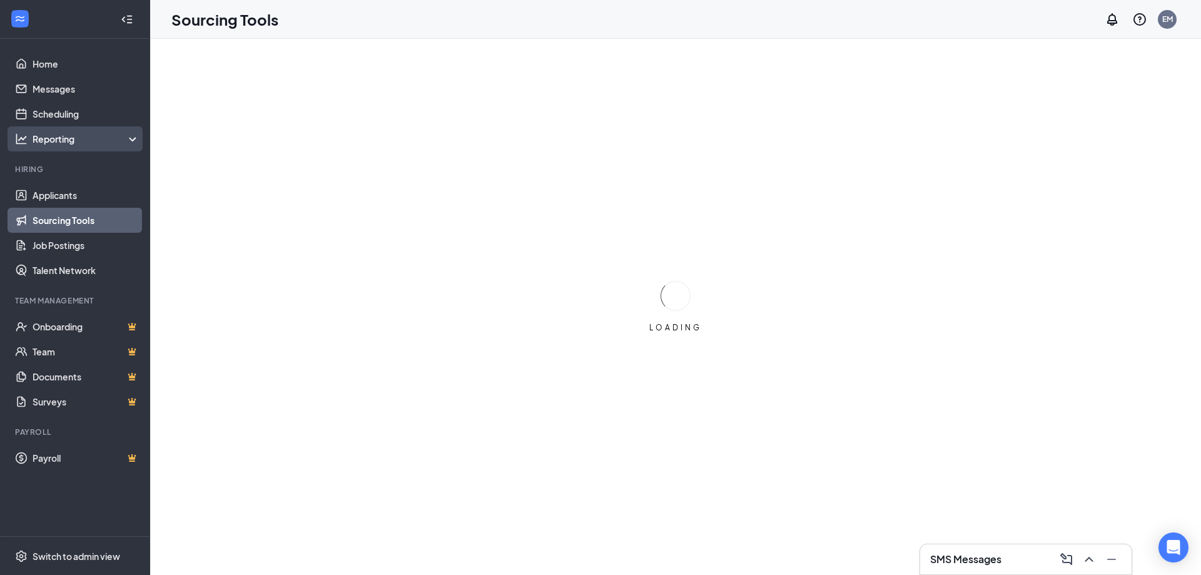
click at [81, 128] on div "Reporting" at bounding box center [75, 138] width 150 height 25
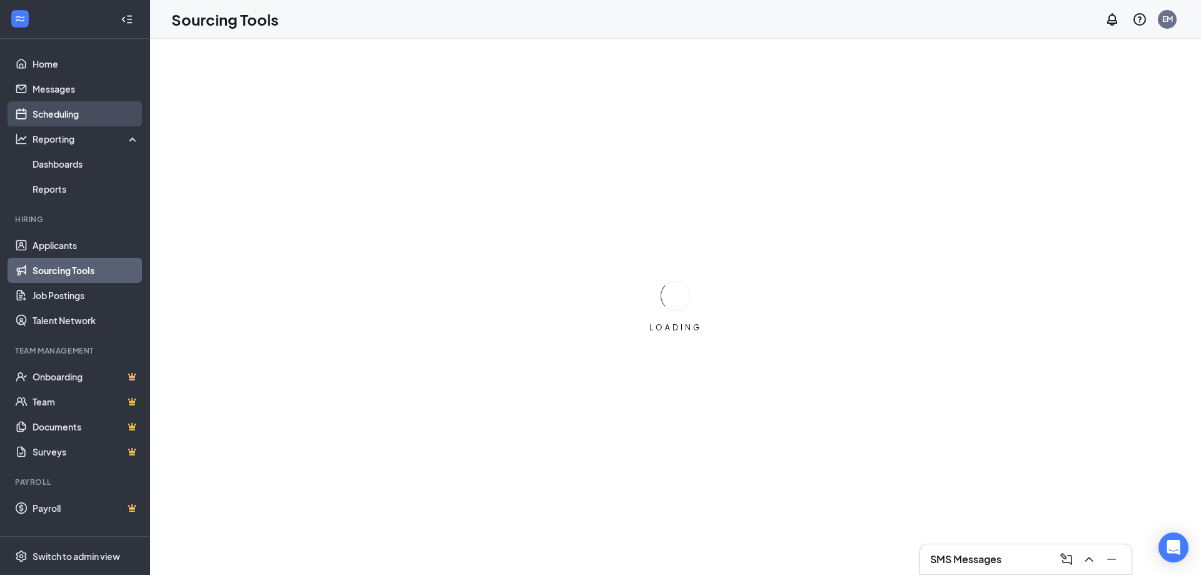
click at [76, 111] on link "Scheduling" at bounding box center [86, 113] width 107 height 25
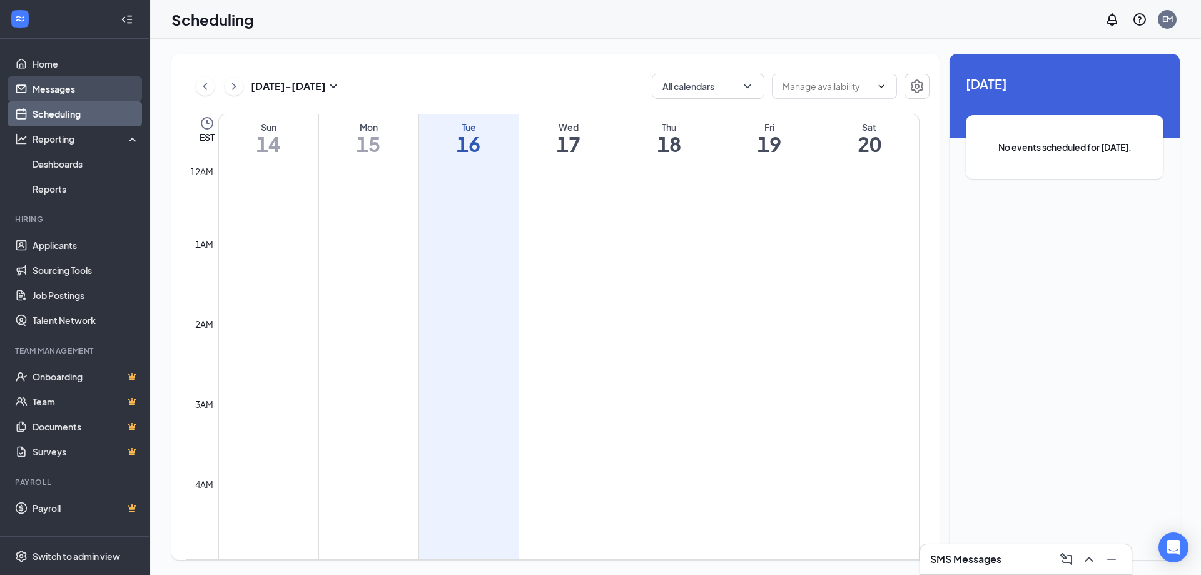
scroll to position [615, 0]
click at [80, 94] on link "Messages" at bounding box center [86, 88] width 107 height 25
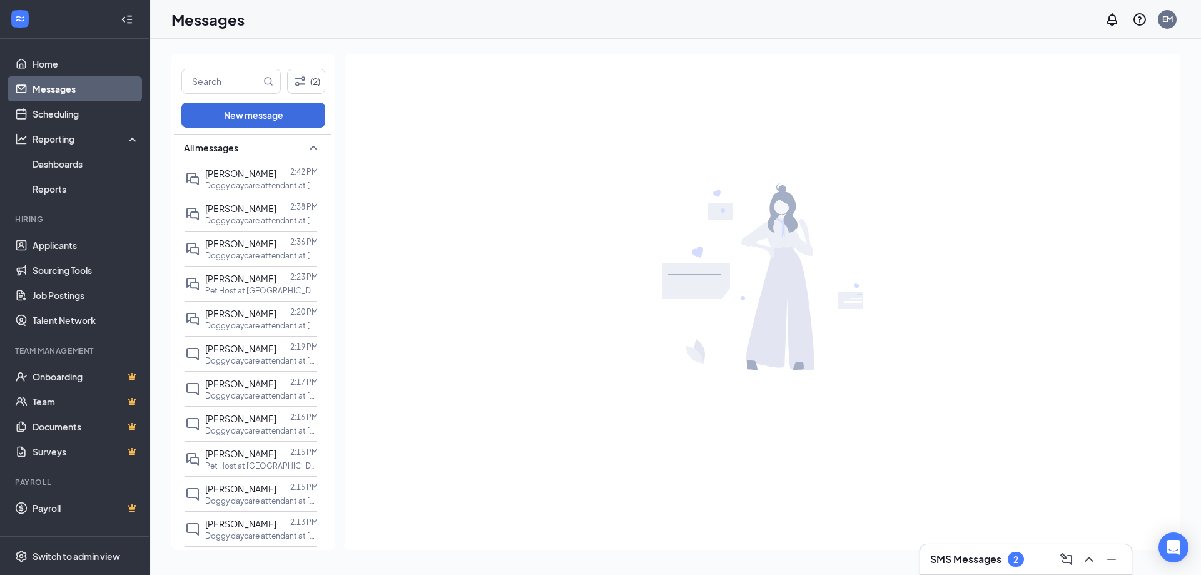
click at [1096, 559] on icon "ChevronUp" at bounding box center [1089, 559] width 15 height 15
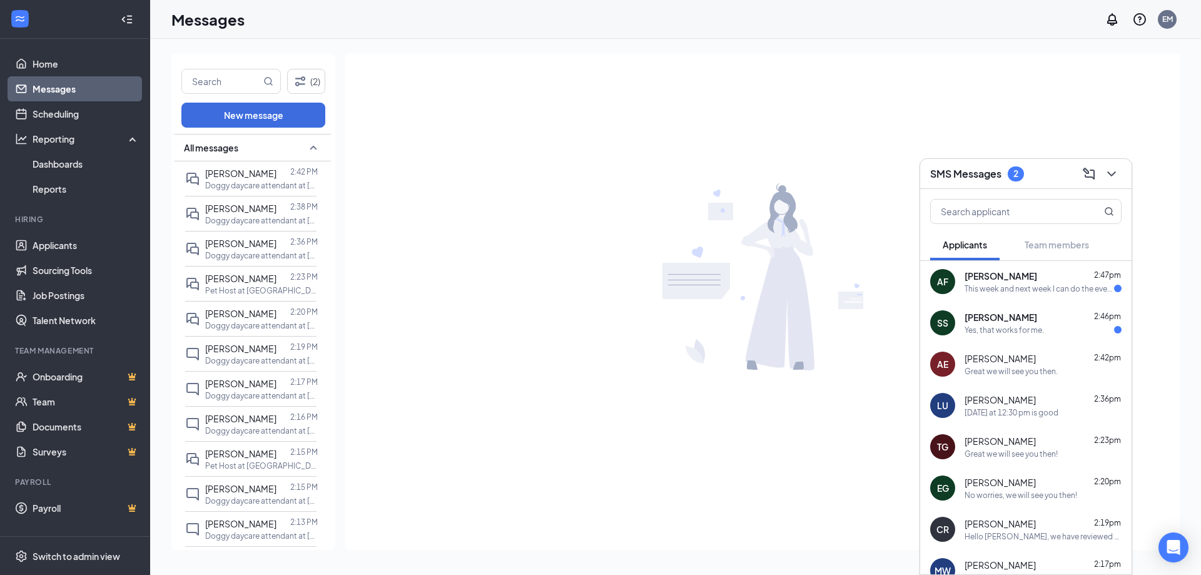
click at [1016, 332] on div "Yes, that works for me." at bounding box center [1004, 330] width 79 height 11
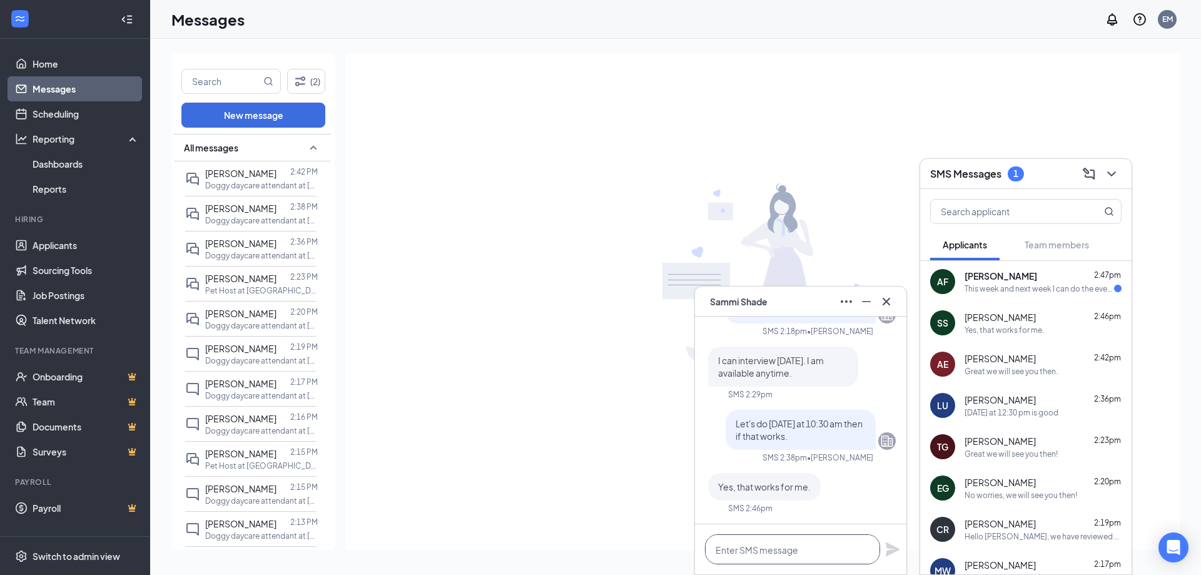
click at [810, 561] on textarea at bounding box center [792, 549] width 175 height 30
click at [880, 549] on div "Great we will see you next week then!" at bounding box center [800, 549] width 211 height 50
type textarea "Great we will see you next week then!"
click at [887, 549] on div "Great we will see you next week then!" at bounding box center [800, 549] width 211 height 50
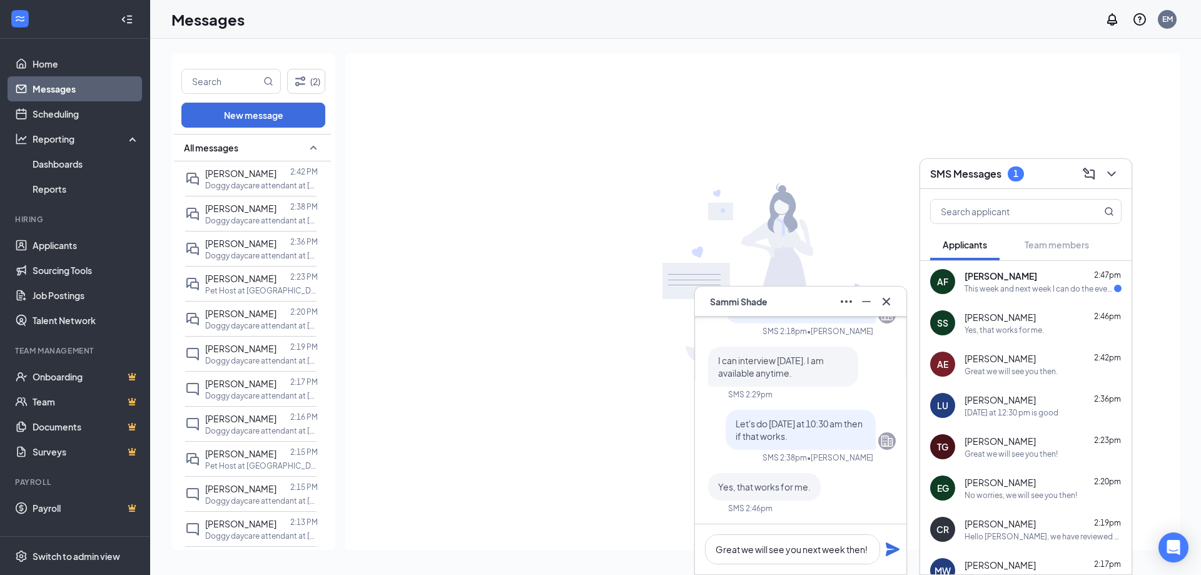
click at [894, 548] on icon "Plane" at bounding box center [893, 550] width 14 height 14
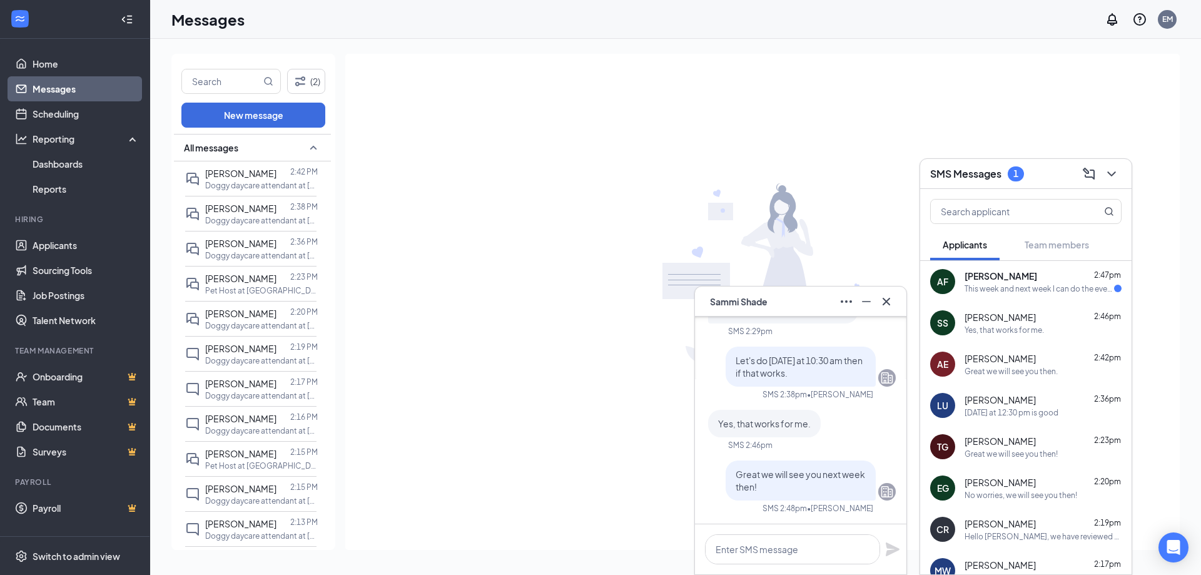
click at [1024, 284] on div "This week and next week I can do the evening after 6pm tomorrow or Friday, anyt…" at bounding box center [1040, 288] width 150 height 11
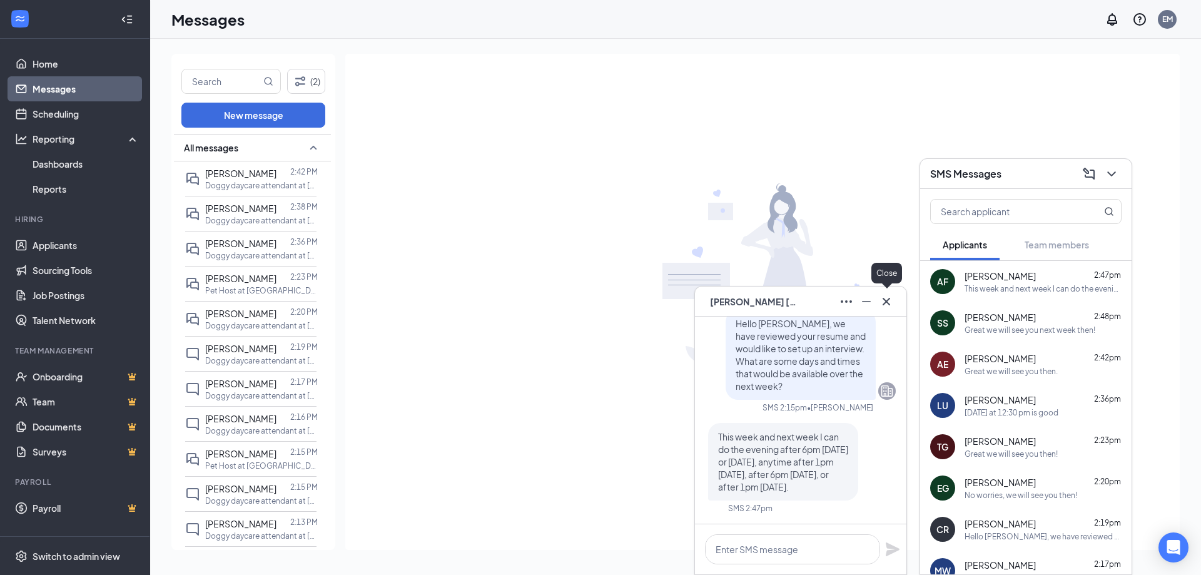
click at [891, 300] on icon "Cross" at bounding box center [886, 301] width 15 height 15
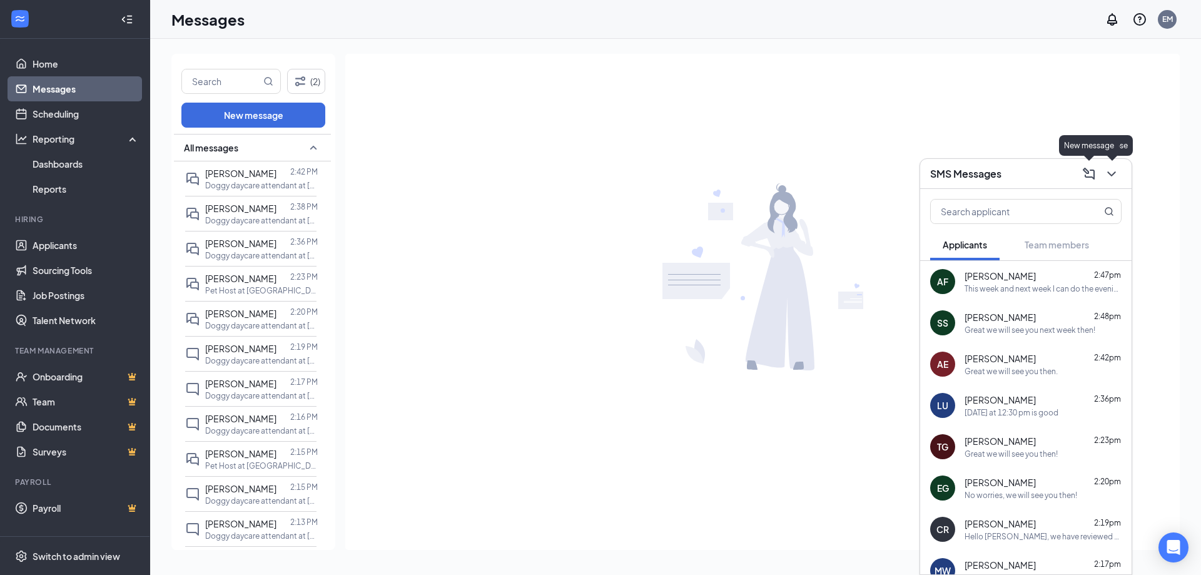
click at [1114, 176] on icon "ChevronDown" at bounding box center [1111, 173] width 15 height 15
